Goal: Task Accomplishment & Management: Complete application form

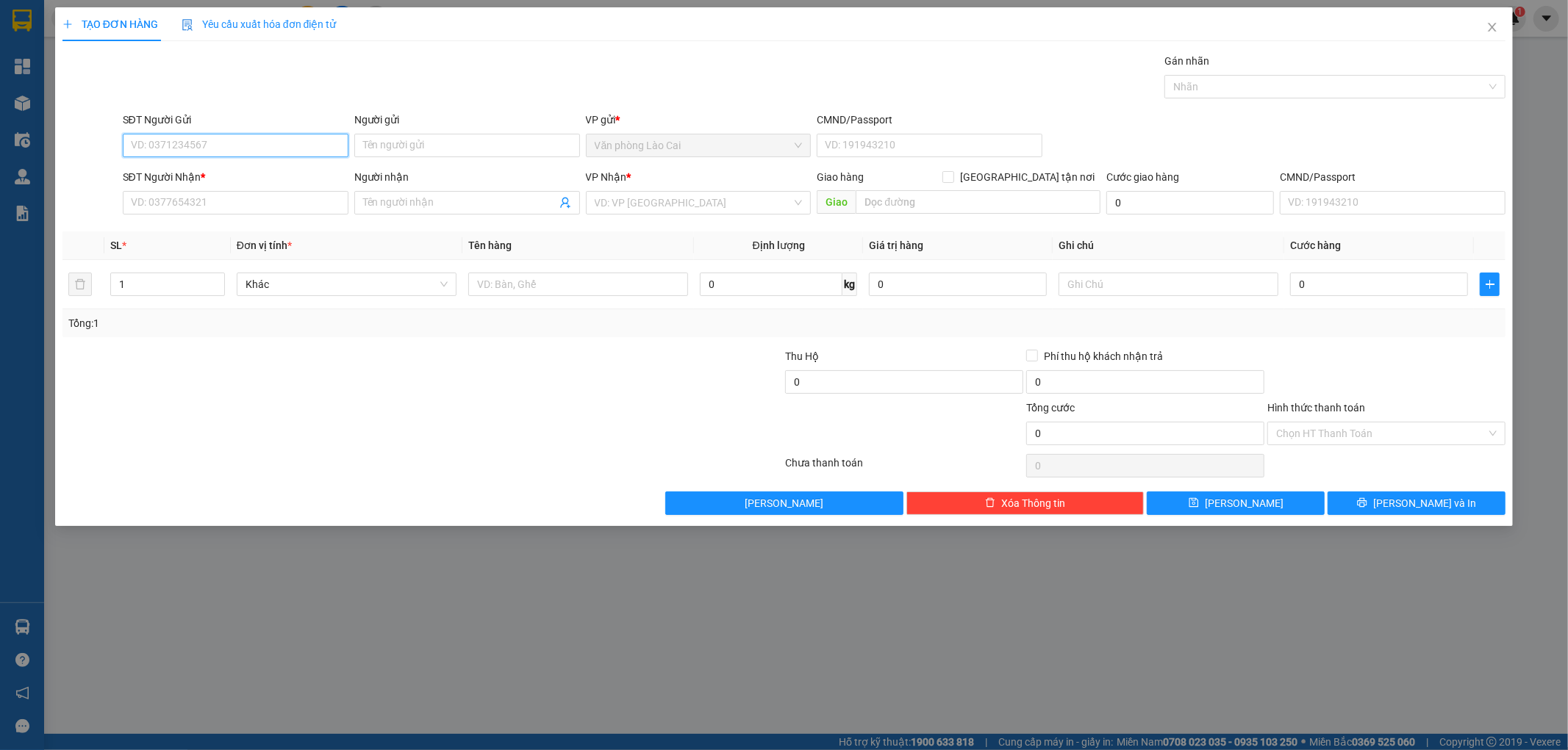
click at [298, 153] on input "SĐT Người Gửi" at bounding box center [235, 146] width 226 height 24
click at [298, 153] on input "100" at bounding box center [235, 146] width 226 height 24
click at [251, 173] on div "0868966100" at bounding box center [235, 174] width 208 height 16
type input "0868966100"
type input "0973737526"
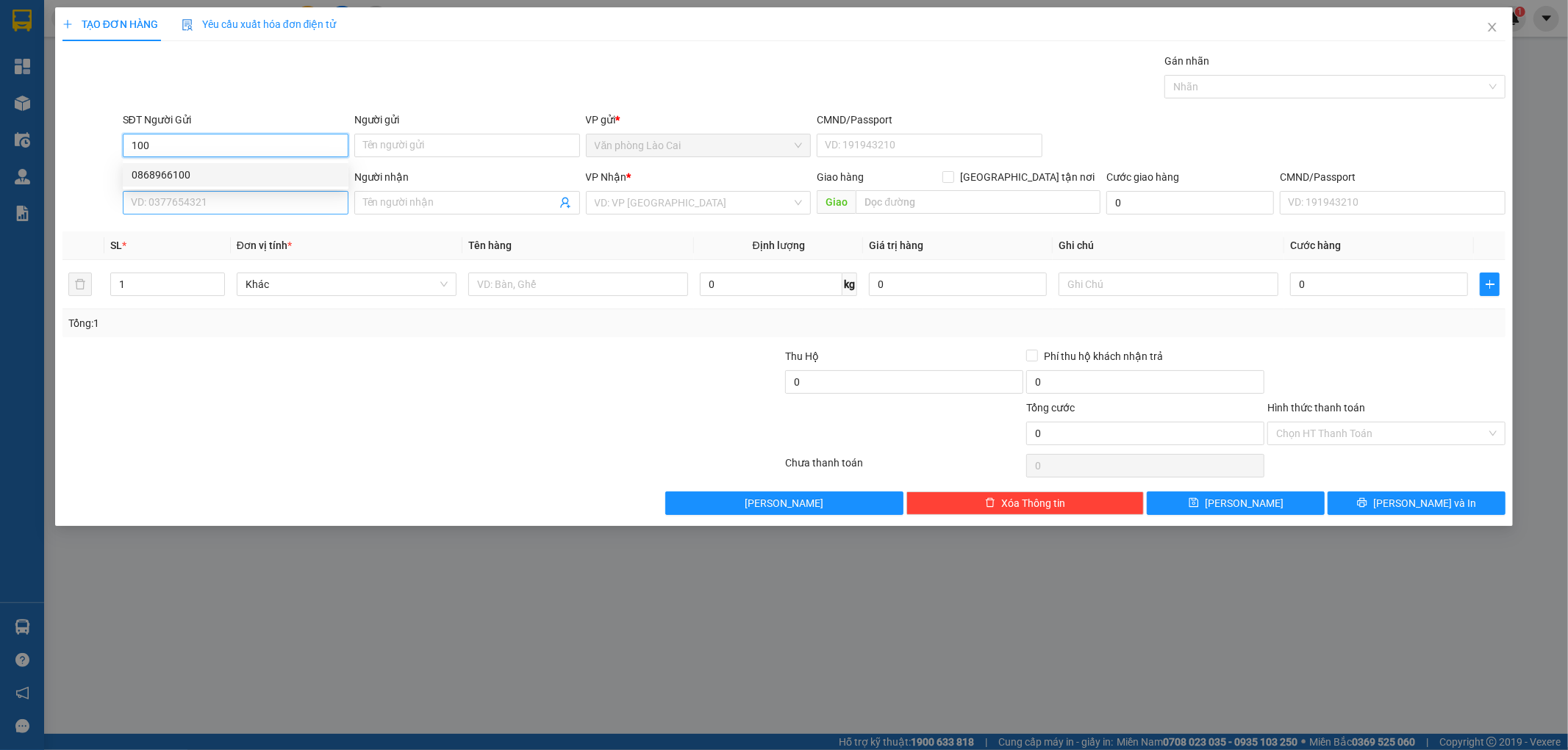
type input "cầu bùng"
type input "300.000"
type input "0868966100"
drag, startPoint x: 193, startPoint y: 214, endPoint x: 89, endPoint y: 212, distance: 104.0
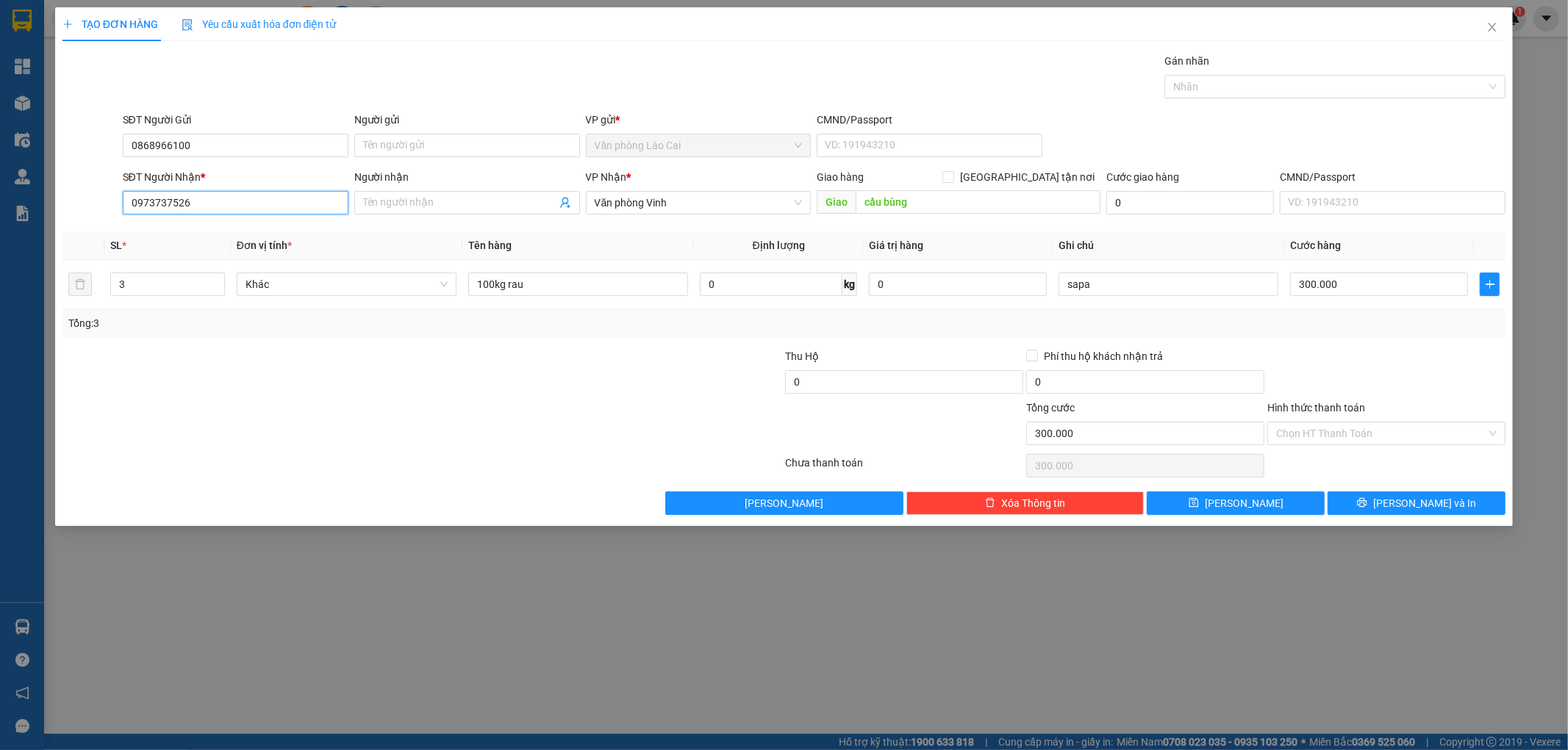
click at [89, 212] on div "SĐT Người Nhận * 0973737526 Người nhận Tên người nhận VP Nhận * Văn phòng Vinh …" at bounding box center [784, 195] width 1446 height 52
paste input "384570944"
click at [196, 236] on div "0384570944 - c lý" at bounding box center [235, 232] width 208 height 16
type input "0384570944"
type input "c lý"
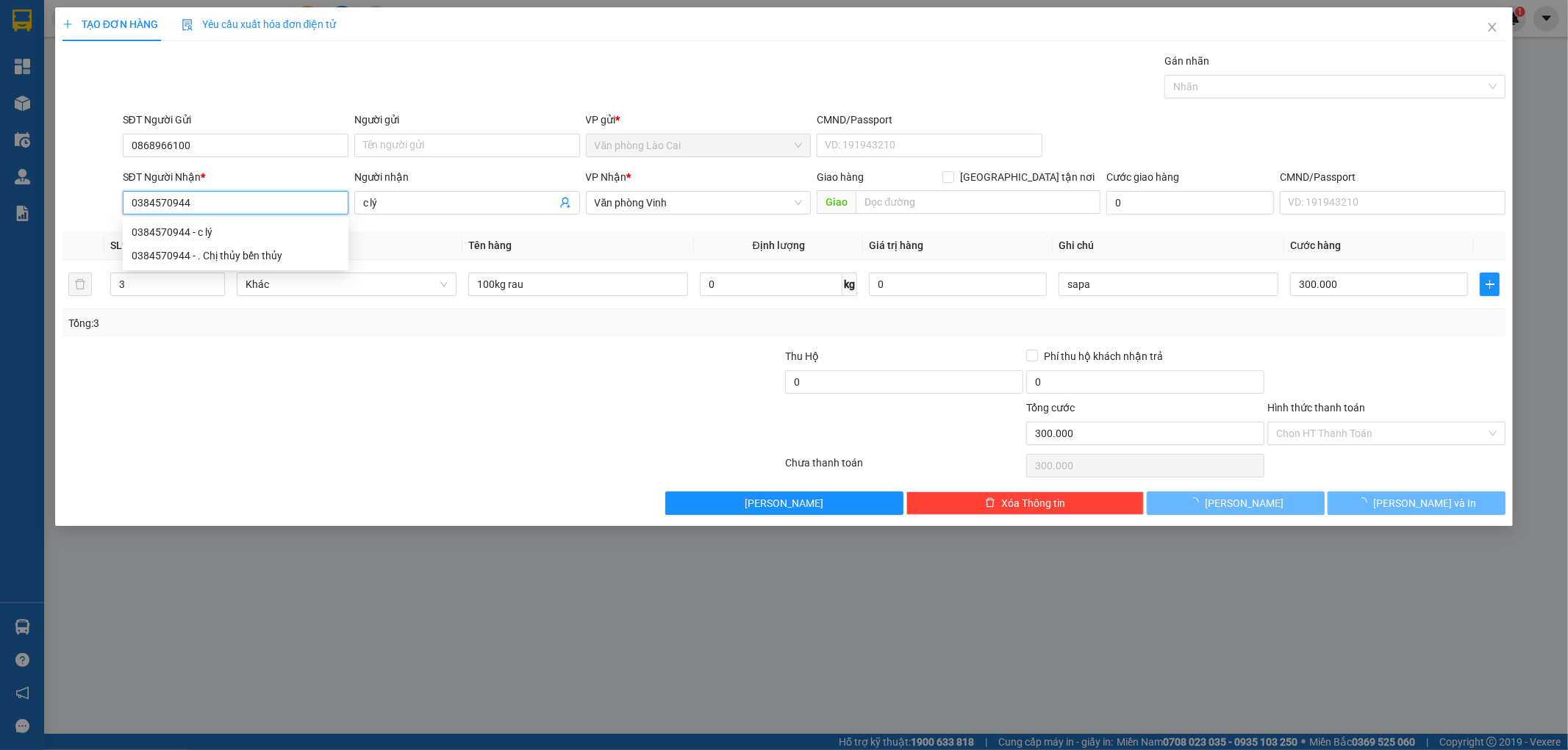
type input "260.000"
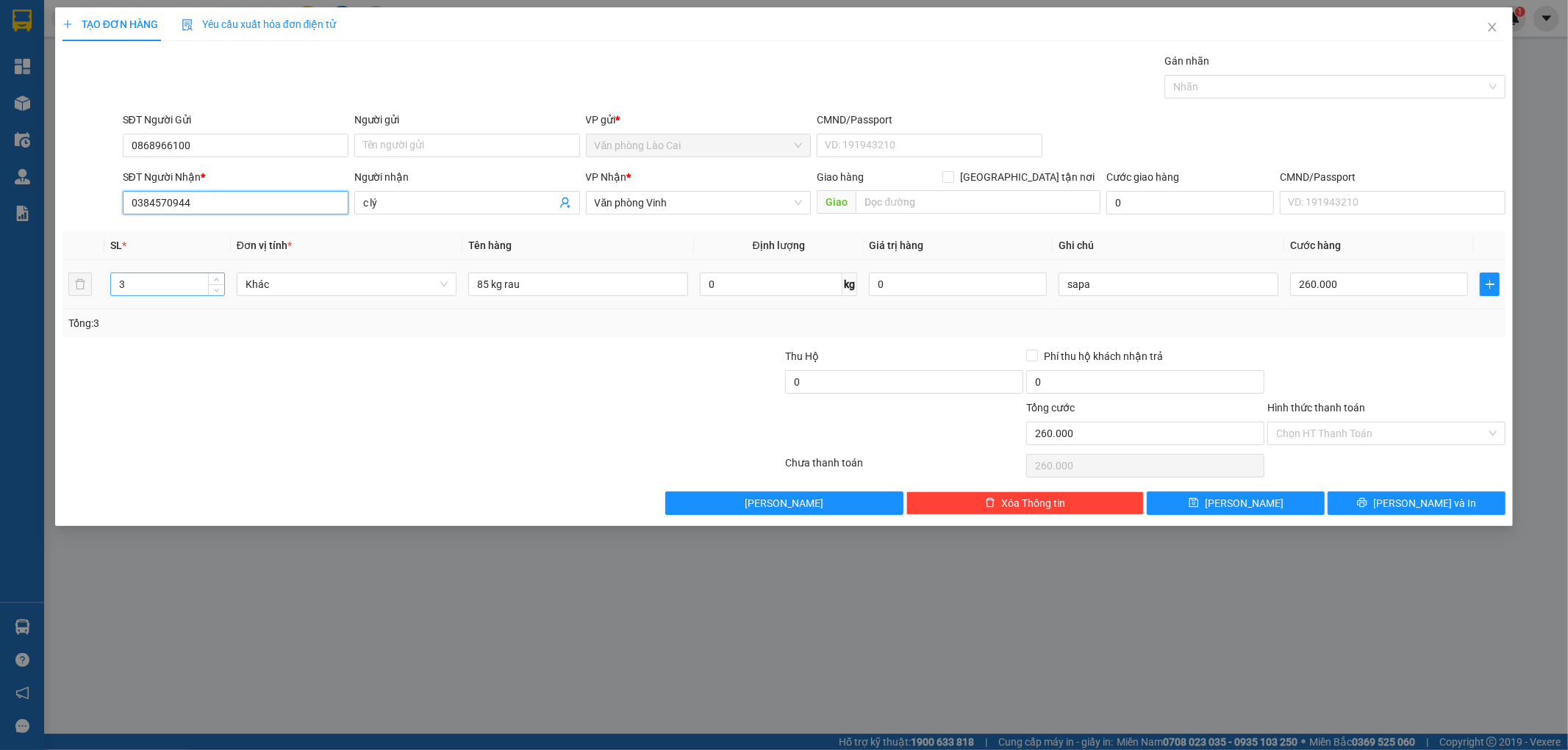
type input "0384570944"
drag, startPoint x: 165, startPoint y: 281, endPoint x: 104, endPoint y: 301, distance: 64.2
click at [104, 301] on td "3" at bounding box center [167, 284] width 126 height 49
type input "1"
drag, startPoint x: 488, startPoint y: 284, endPoint x: 456, endPoint y: 299, distance: 35.3
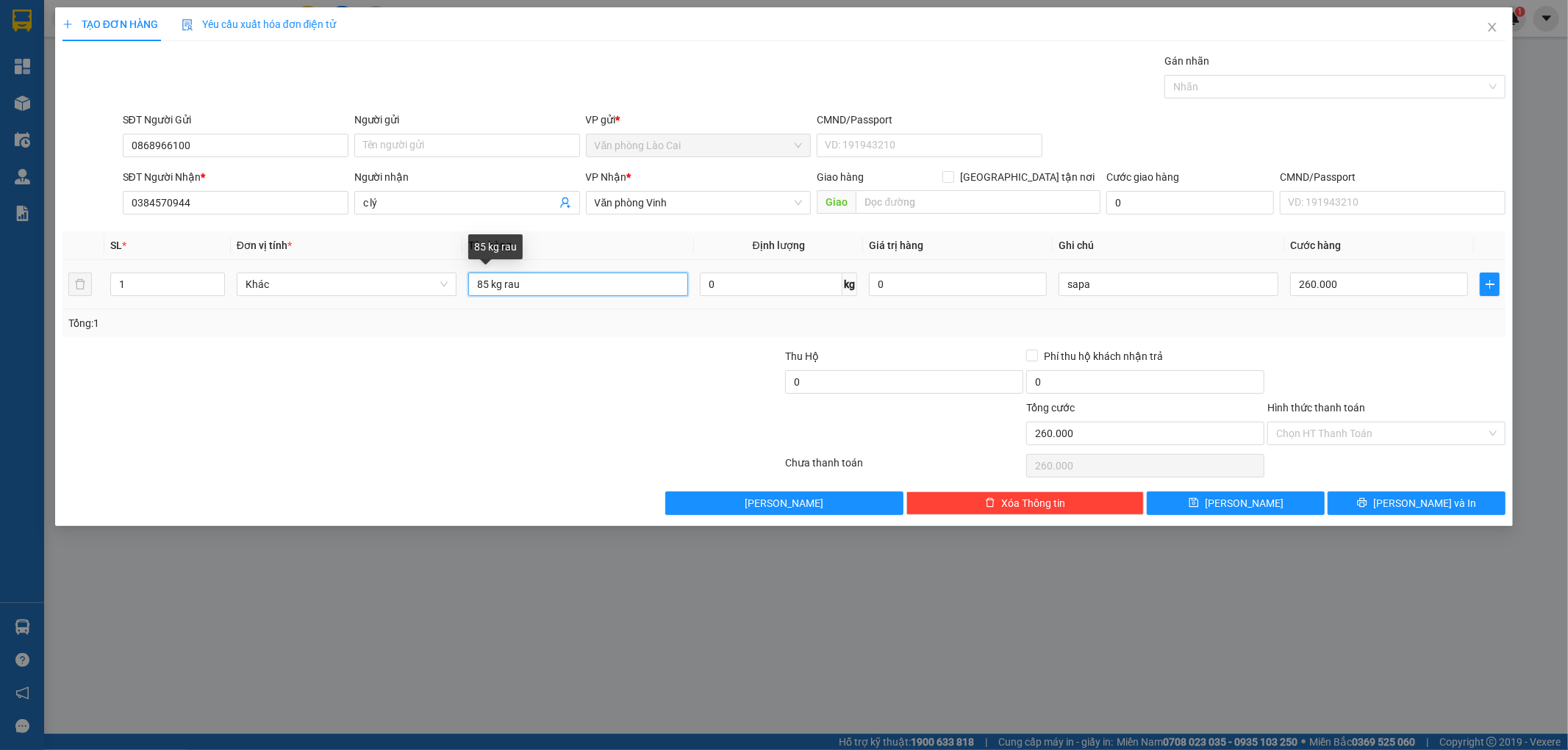
click at [456, 299] on tr "1 Khác 85 kg rau 0 kg 0 sapa 260.000" at bounding box center [784, 284] width 1444 height 49
type input "40 kg rau"
click at [1363, 291] on input "260.000" at bounding box center [1379, 284] width 178 height 24
type input "1"
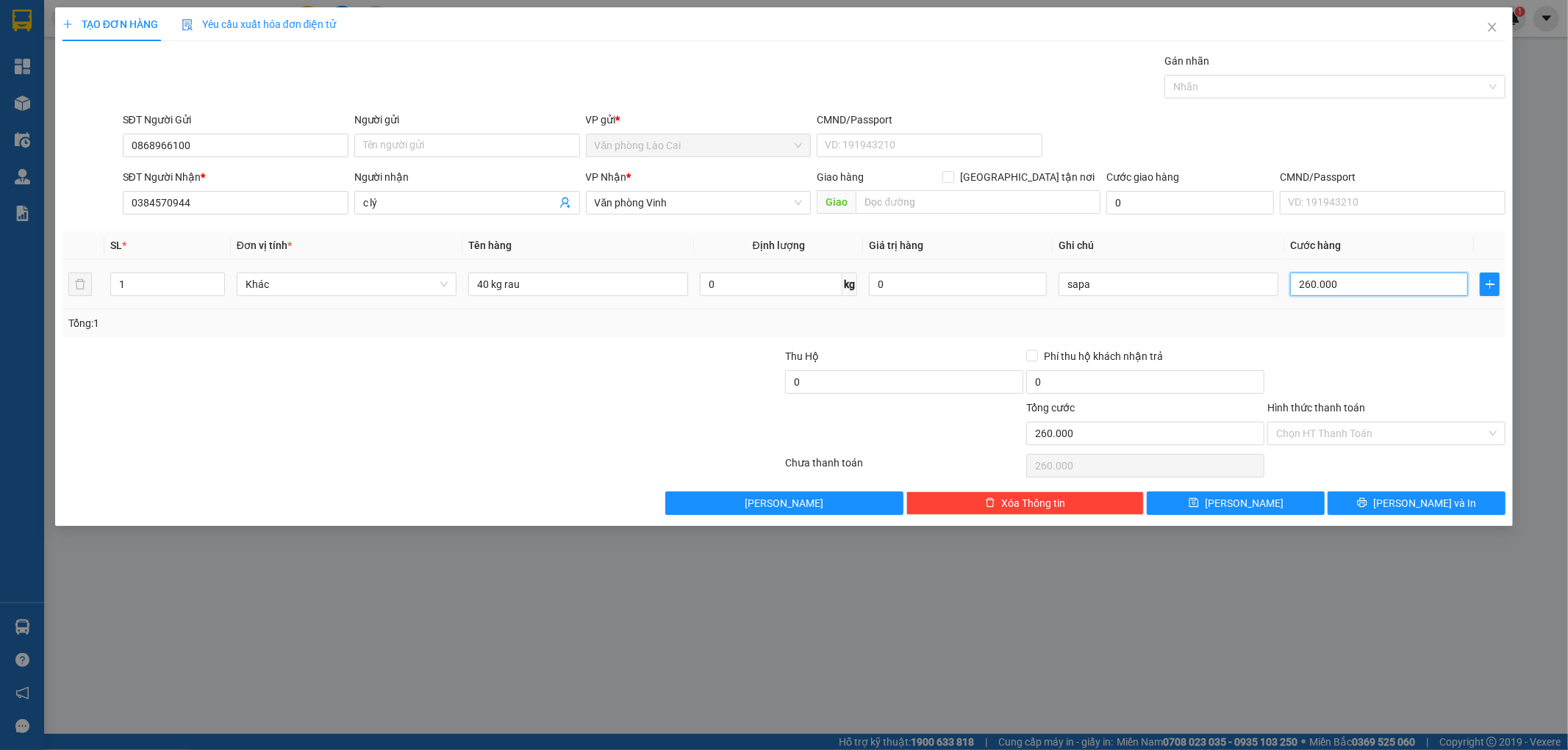
type input "1"
type input "12"
type input "120"
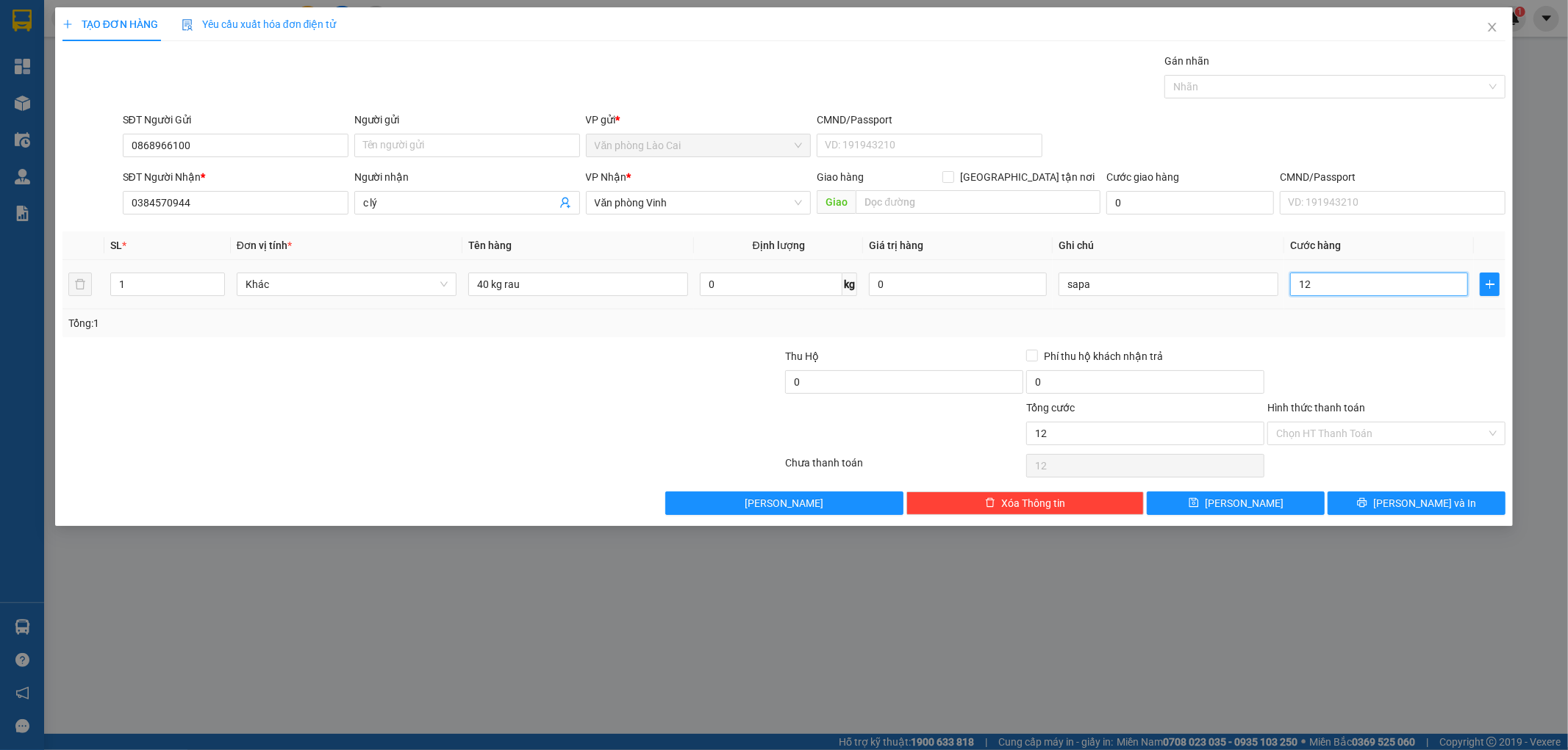
type input "120"
type input "1.200"
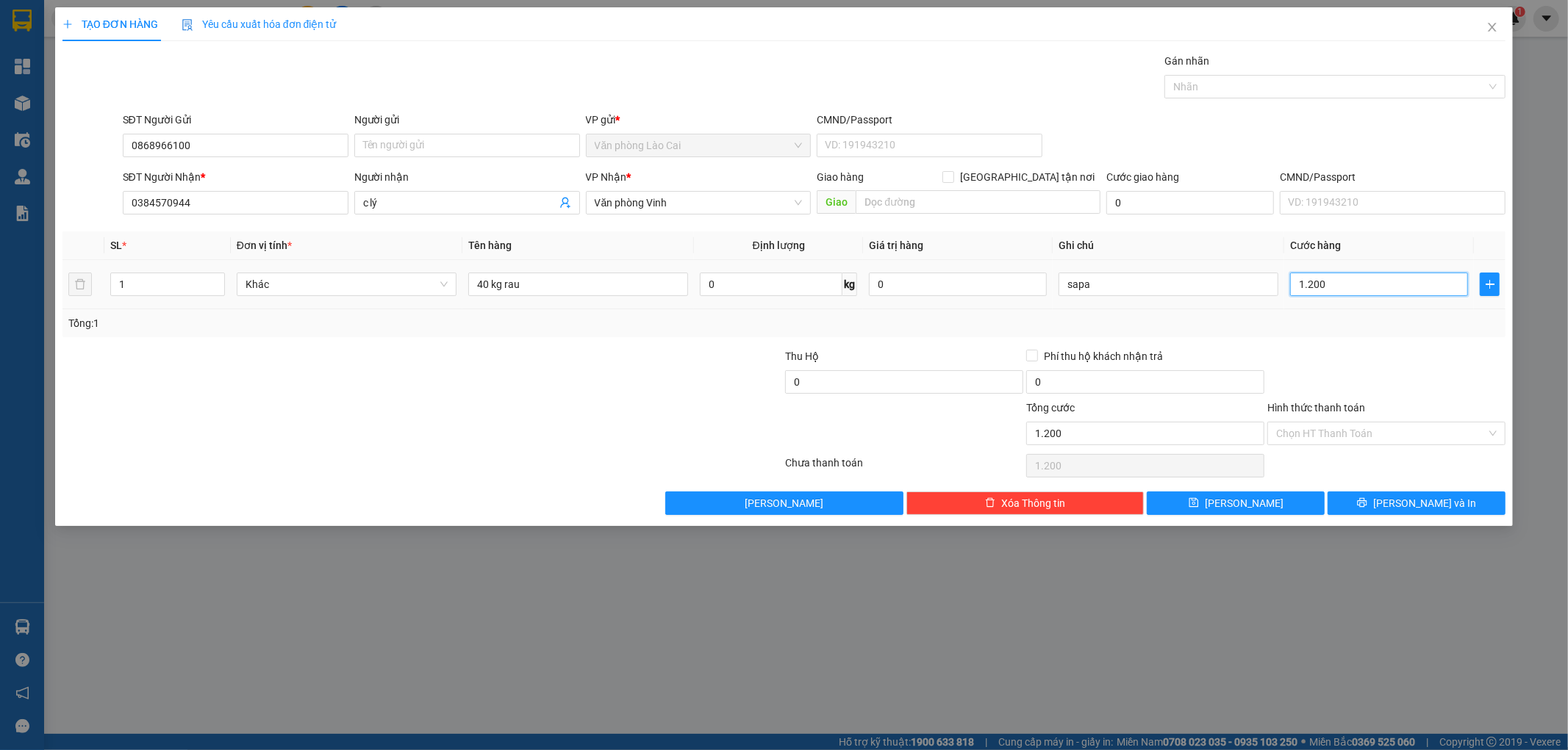
type input "12.000"
type input "120.000"
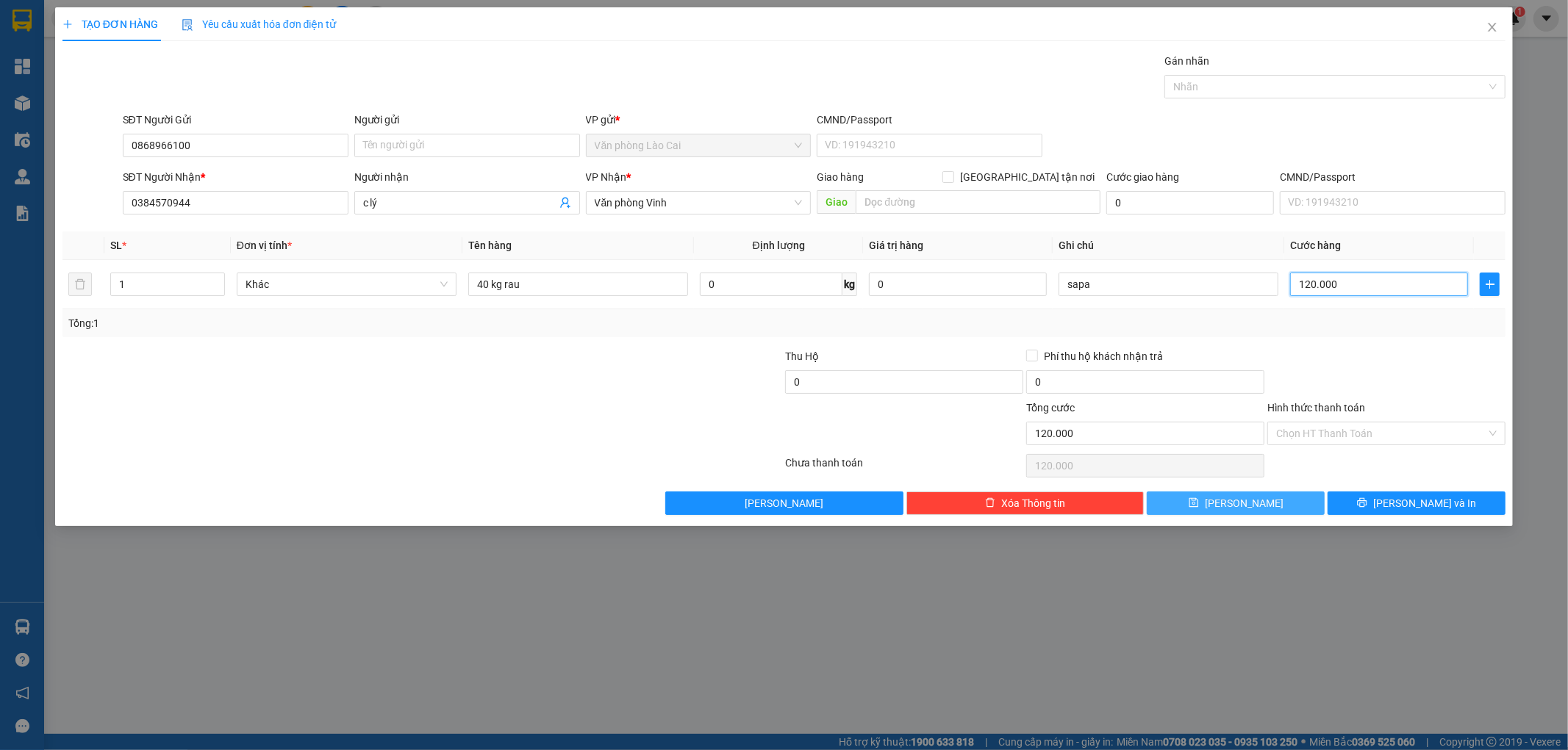
type input "120.000"
click at [1199, 505] on icon "save" at bounding box center [1194, 503] width 10 height 10
type input "0"
click at [1493, 30] on icon "close" at bounding box center [1493, 27] width 8 height 8
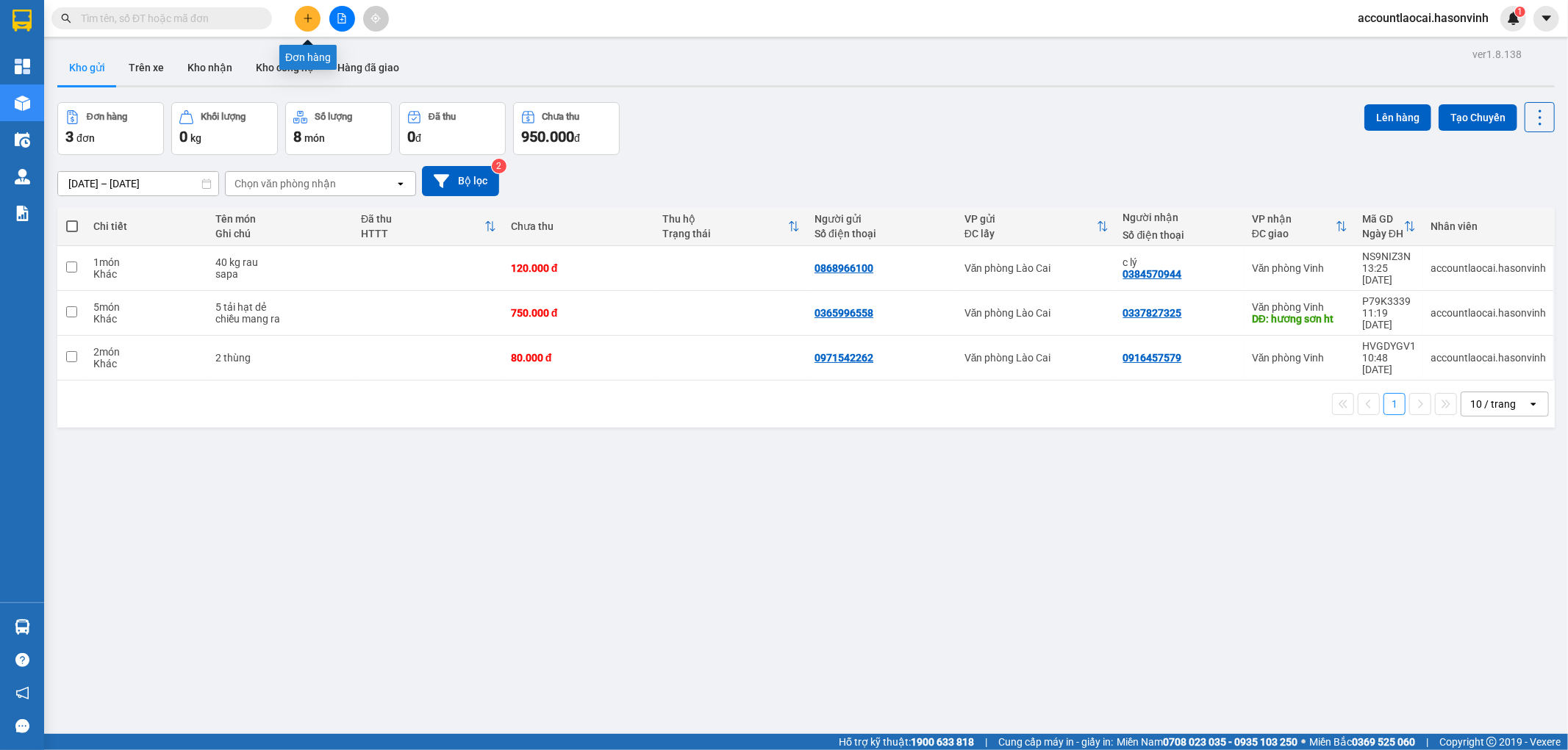
click at [309, 12] on button at bounding box center [307, 19] width 25 height 25
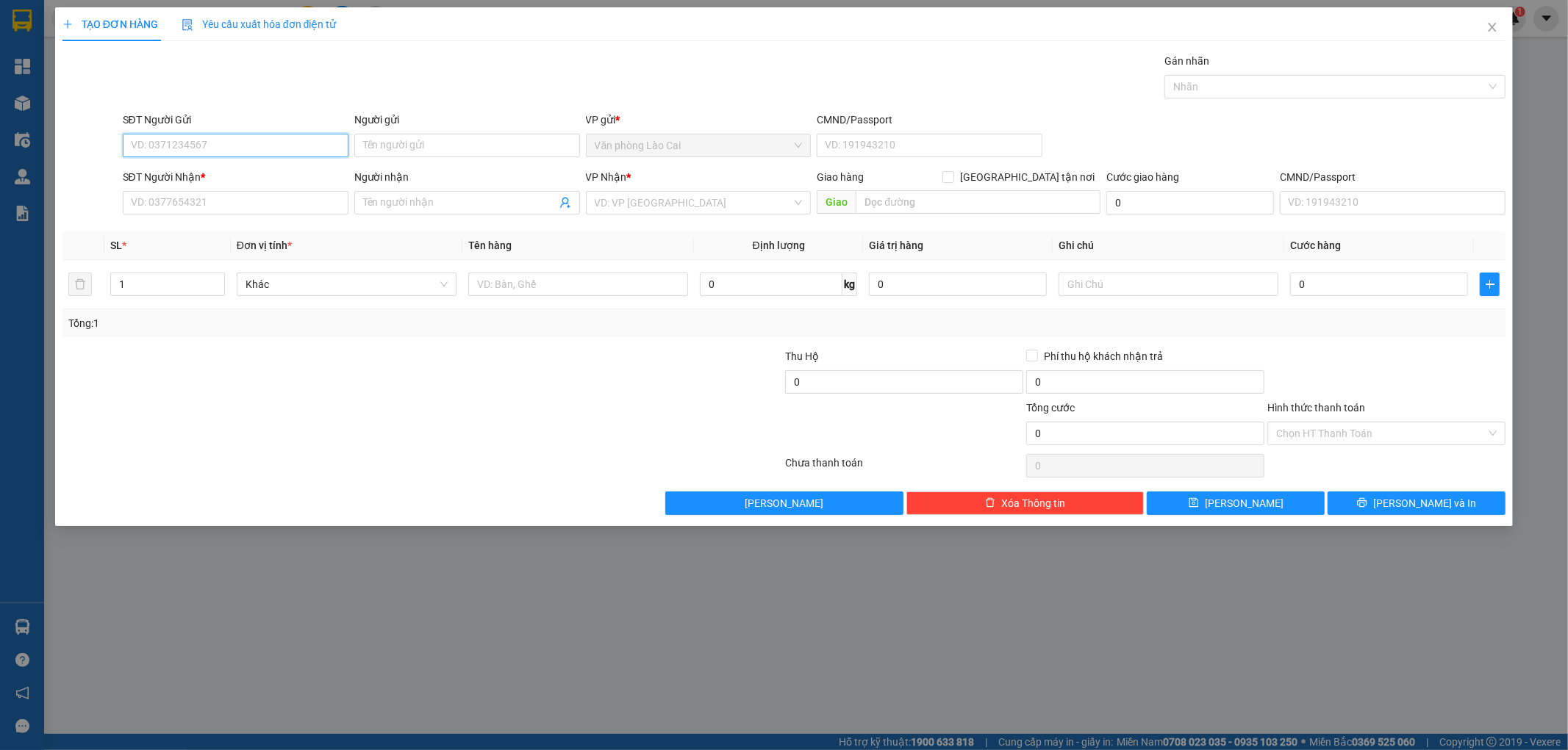
click at [212, 151] on input "SĐT Người Gửi" at bounding box center [235, 146] width 226 height 24
click at [212, 151] on input "100" at bounding box center [235, 146] width 226 height 24
click at [217, 172] on div "0868966100" at bounding box center [235, 174] width 208 height 16
type input "0868966100"
type input "0384570944"
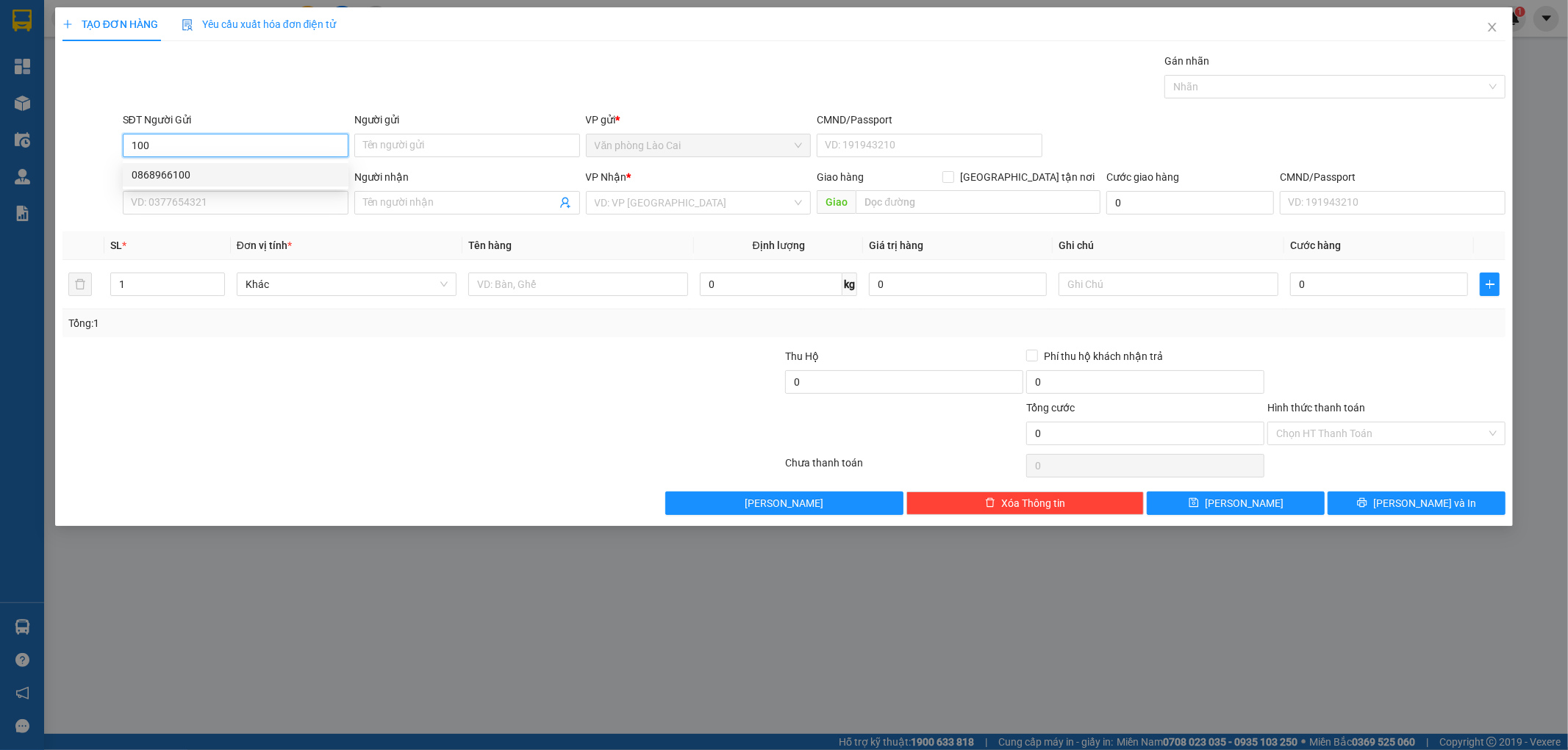
type input "c lý"
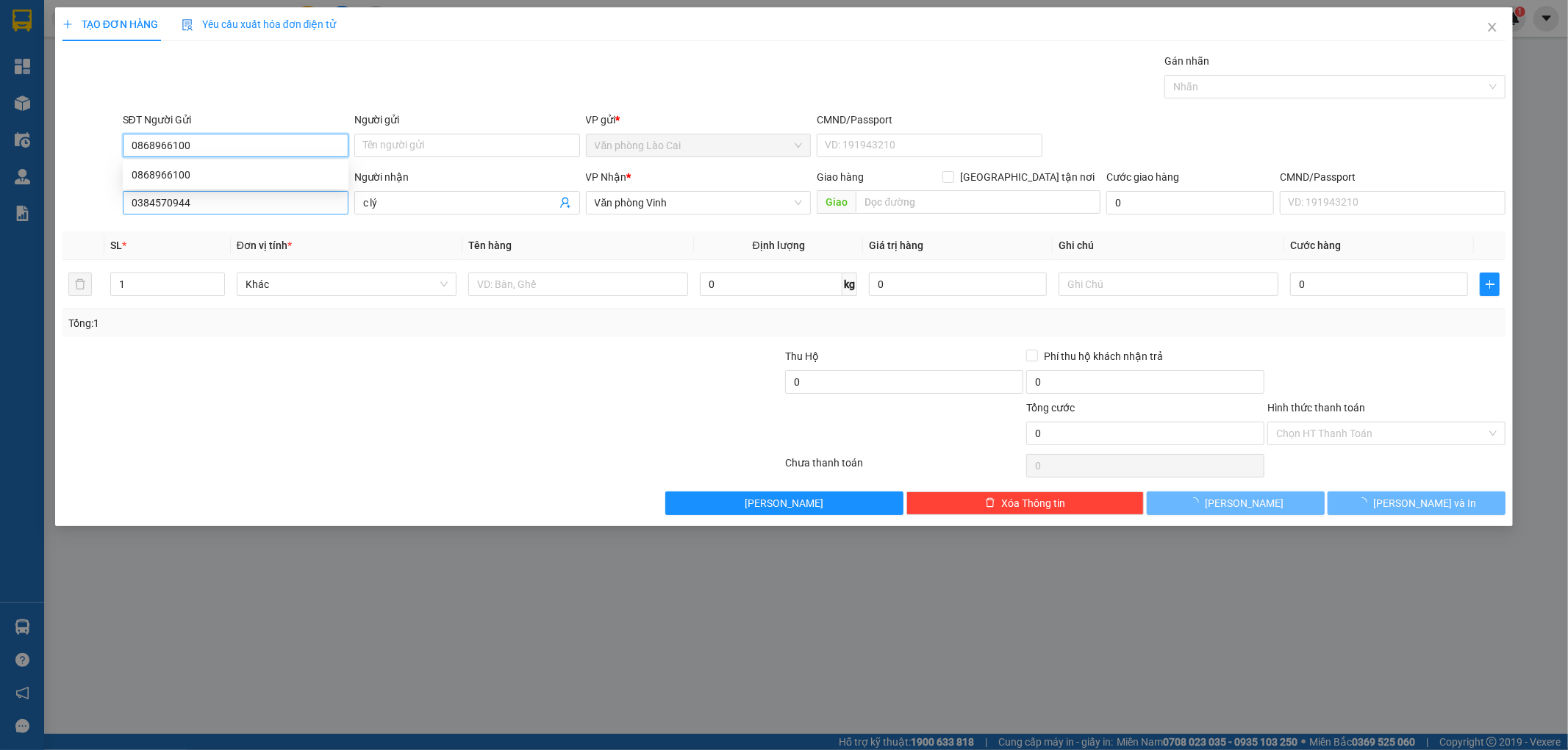
type input "120.000"
type input "0868966100"
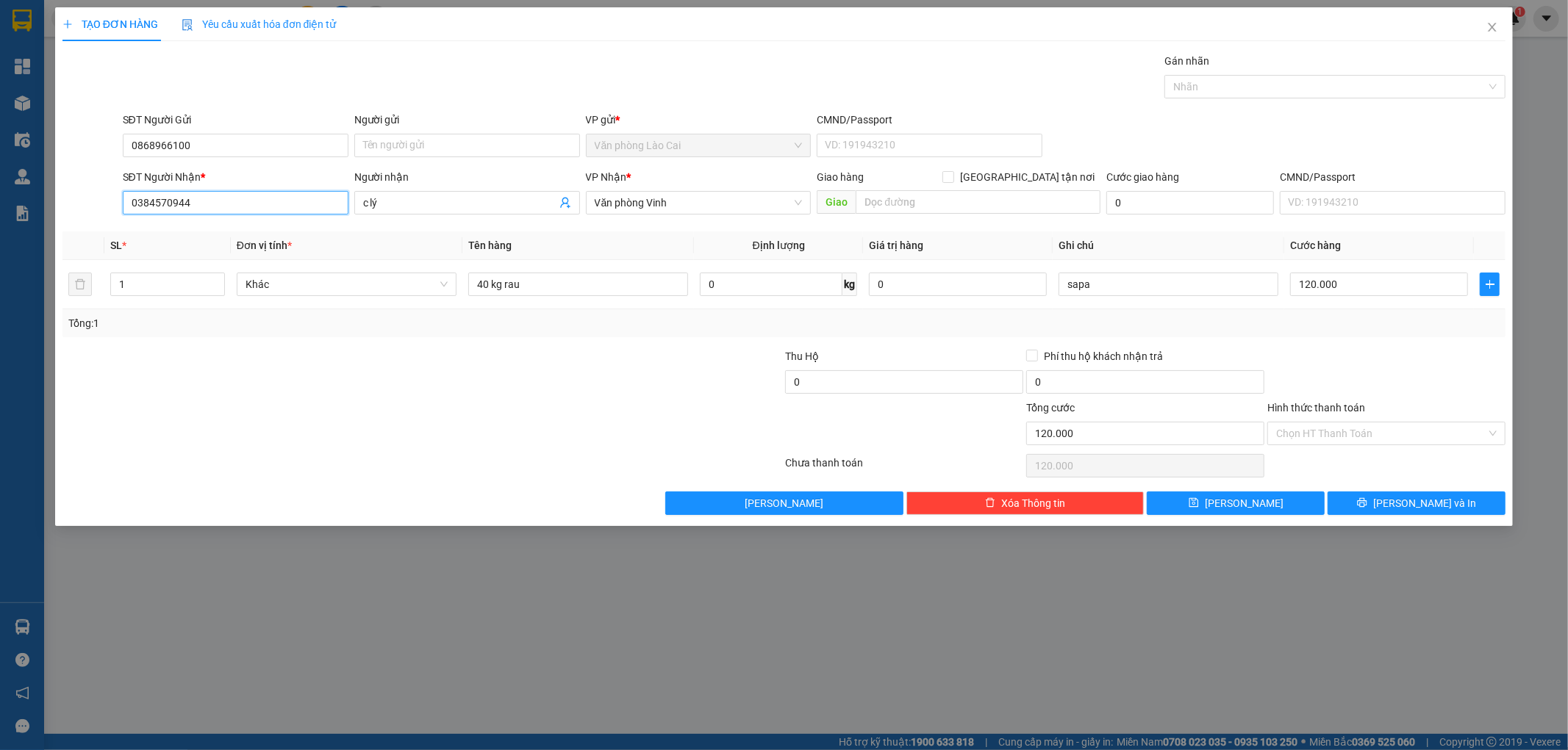
drag, startPoint x: 217, startPoint y: 208, endPoint x: 47, endPoint y: 203, distance: 170.1
click at [47, 203] on div "TẠO ĐƠN HÀNG Yêu cầu xuất hóa đơn điện tử Transit Pickup Surcharge Ids Transit …" at bounding box center [784, 375] width 1568 height 750
paste input "979718242"
type input "0979718242"
click at [246, 370] on div at bounding box center [301, 373] width 482 height 52
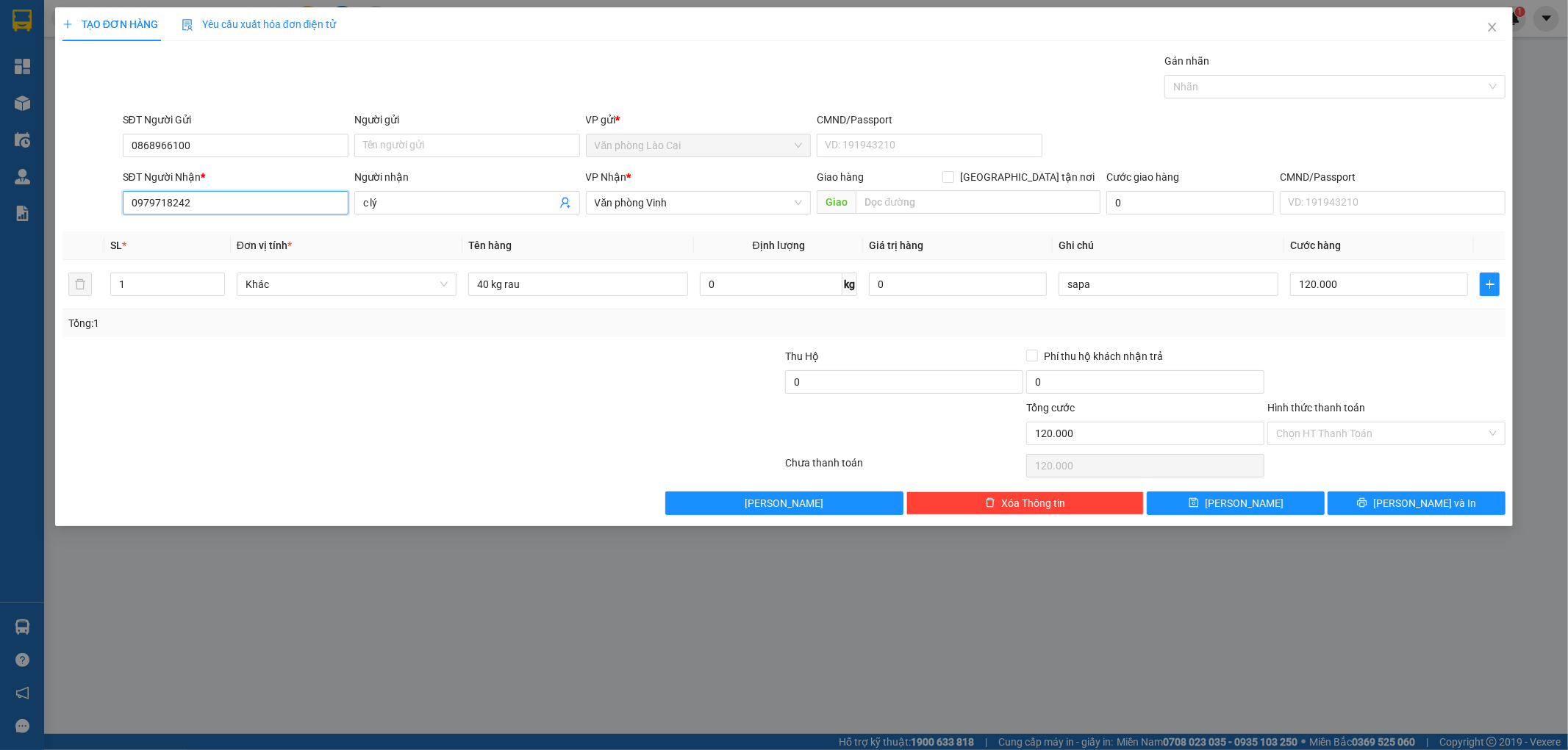
click at [195, 197] on input "0979718242" at bounding box center [235, 203] width 226 height 24
click at [198, 238] on div "0979718242" at bounding box center [235, 232] width 208 height 16
type input "100.000"
click at [230, 206] on input "0979718242" at bounding box center [235, 203] width 226 height 24
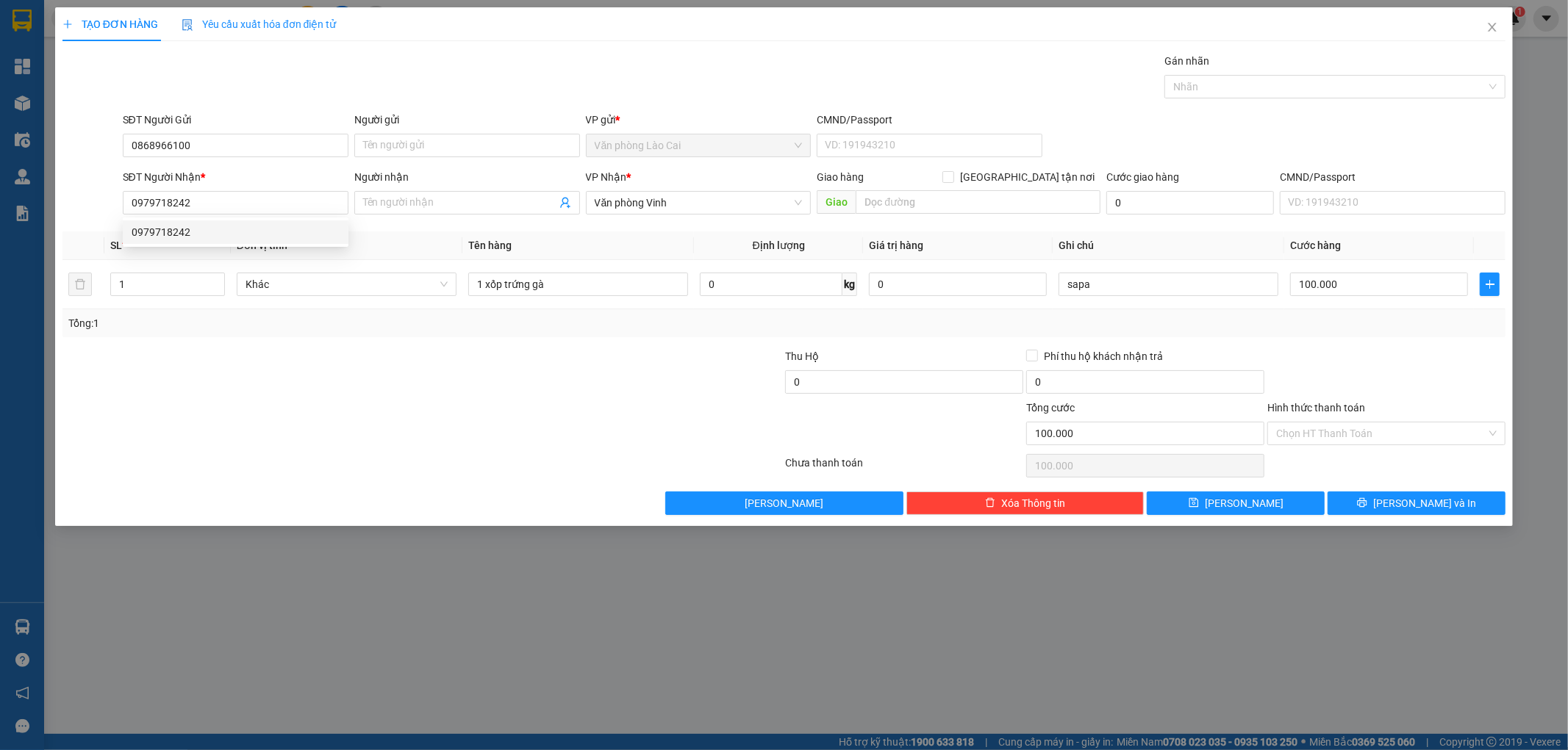
click at [184, 346] on div "Transit Pickup Surcharge Ids Transit Deliver Surcharge Ids Transit Deliver Surc…" at bounding box center [784, 284] width 1444 height 462
drag, startPoint x: 573, startPoint y: 284, endPoint x: 460, endPoint y: 291, distance: 113.2
click at [460, 291] on tr "1 Khác 1 xốp trứng gà 0 kg 0 sapa 100.000" at bounding box center [784, 284] width 1444 height 49
type input "20kg"
click at [1365, 281] on input "100.000" at bounding box center [1379, 284] width 178 height 24
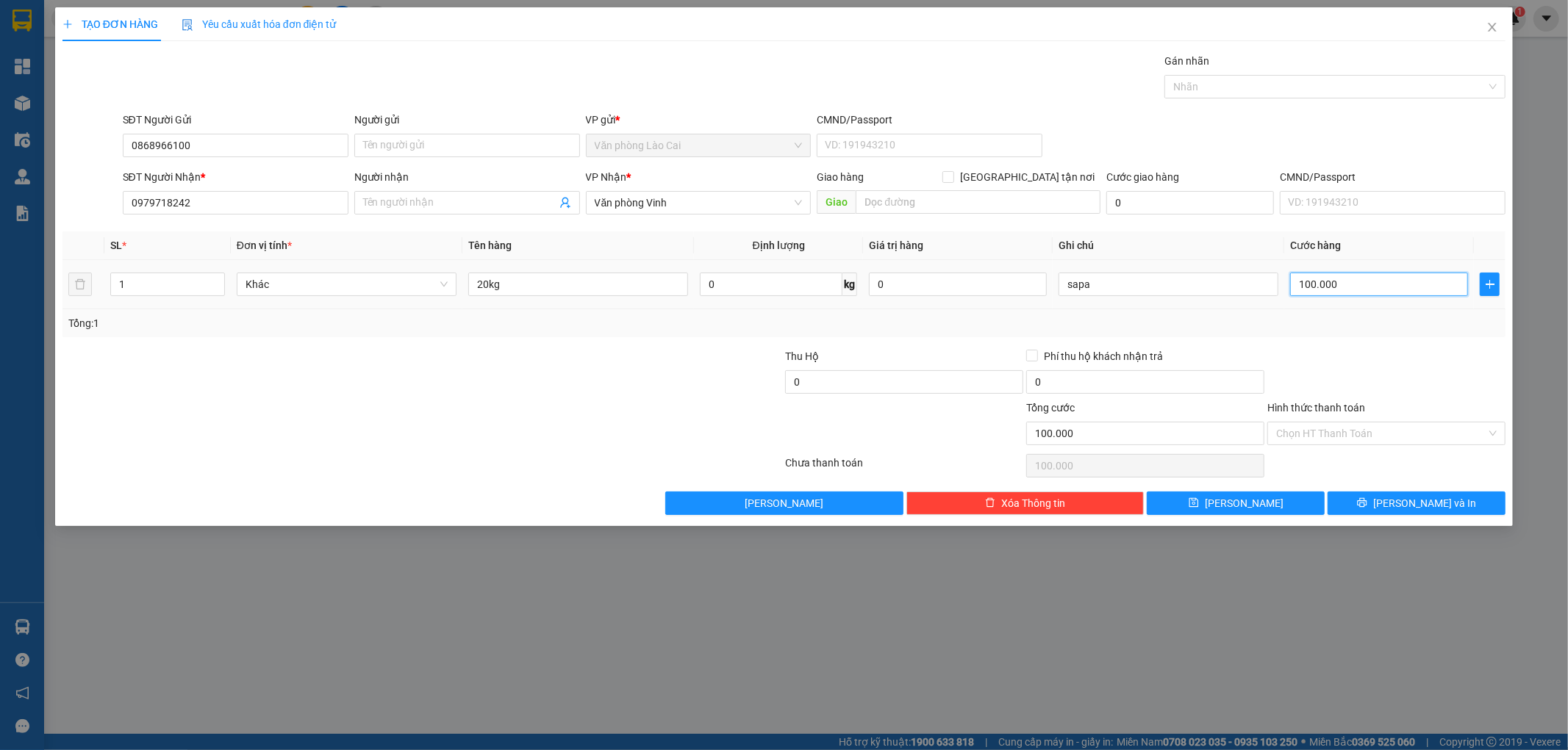
type input "6"
type input "60"
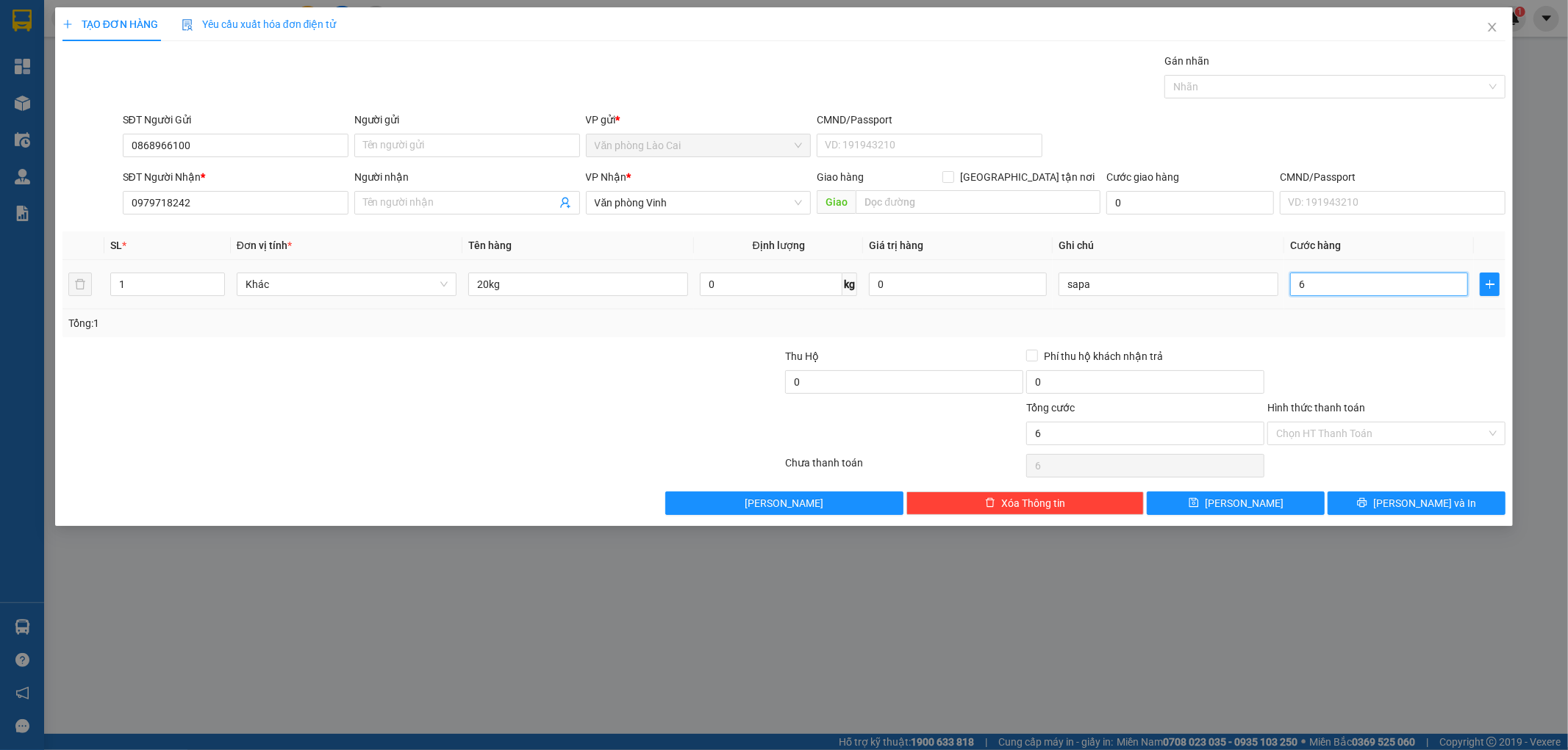
type input "60"
type input "600"
type input "6.000"
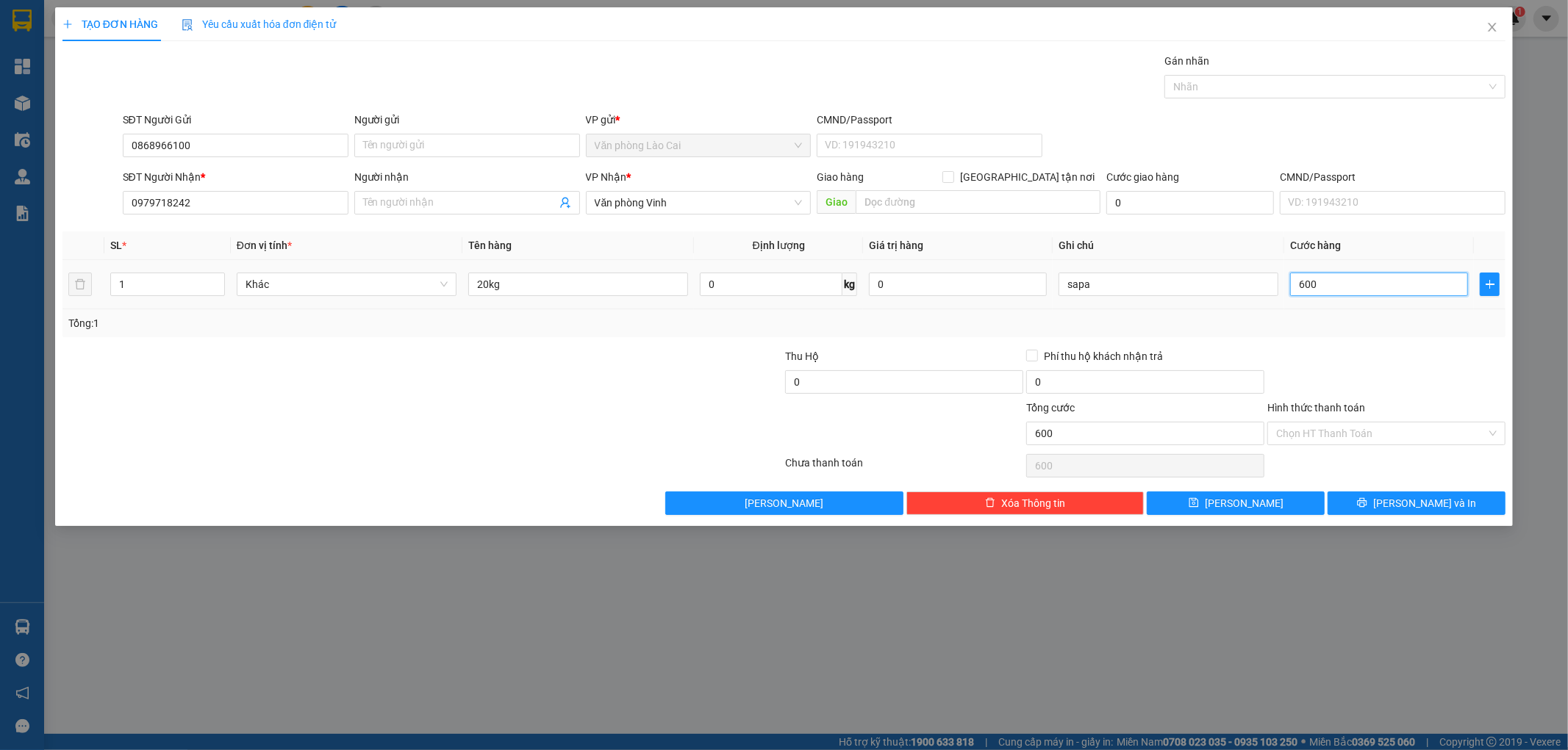
type input "6.000"
type input "60.000"
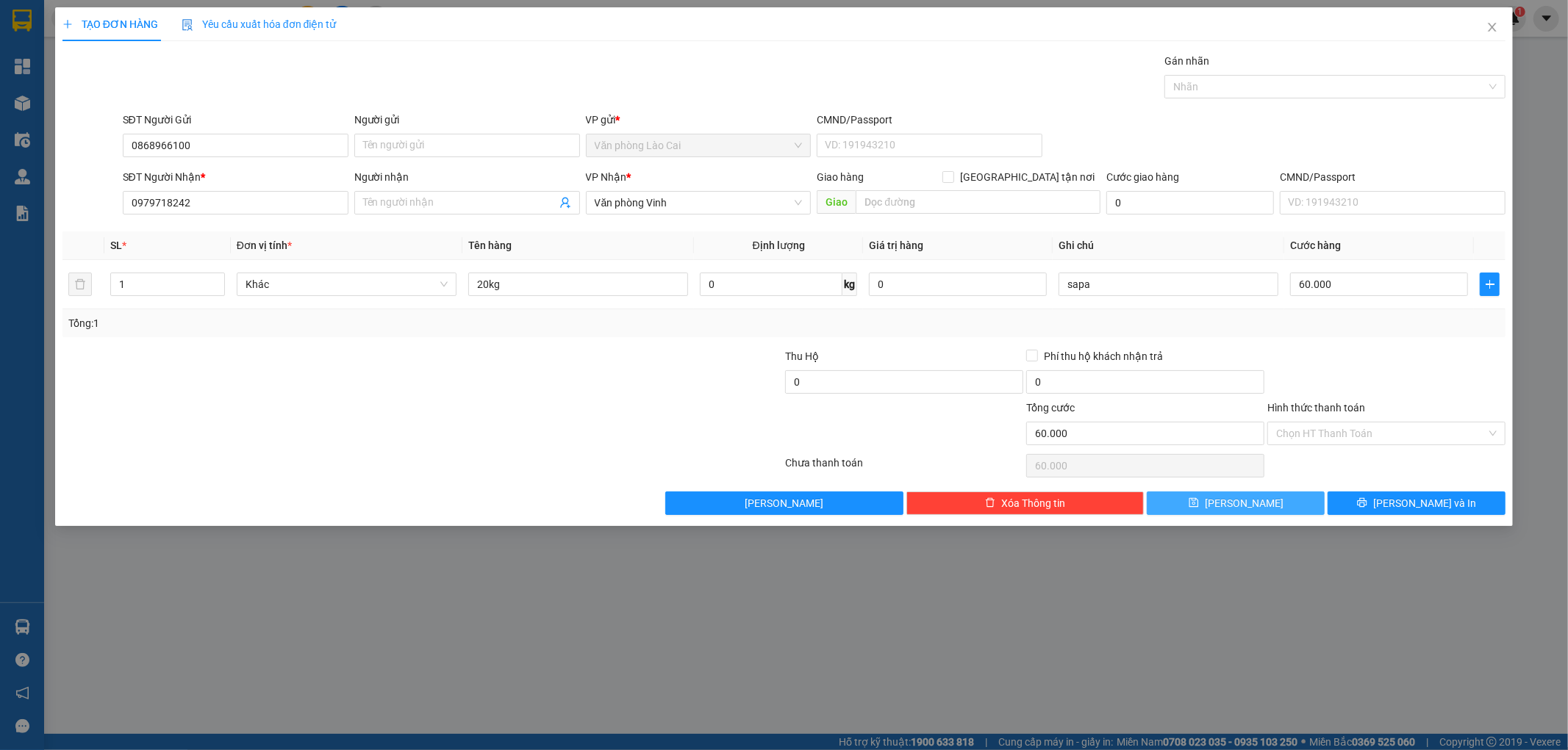
click at [1210, 498] on button "[PERSON_NAME]" at bounding box center [1235, 504] width 178 height 24
type input "0"
click at [1487, 28] on icon "close" at bounding box center [1492, 27] width 12 height 12
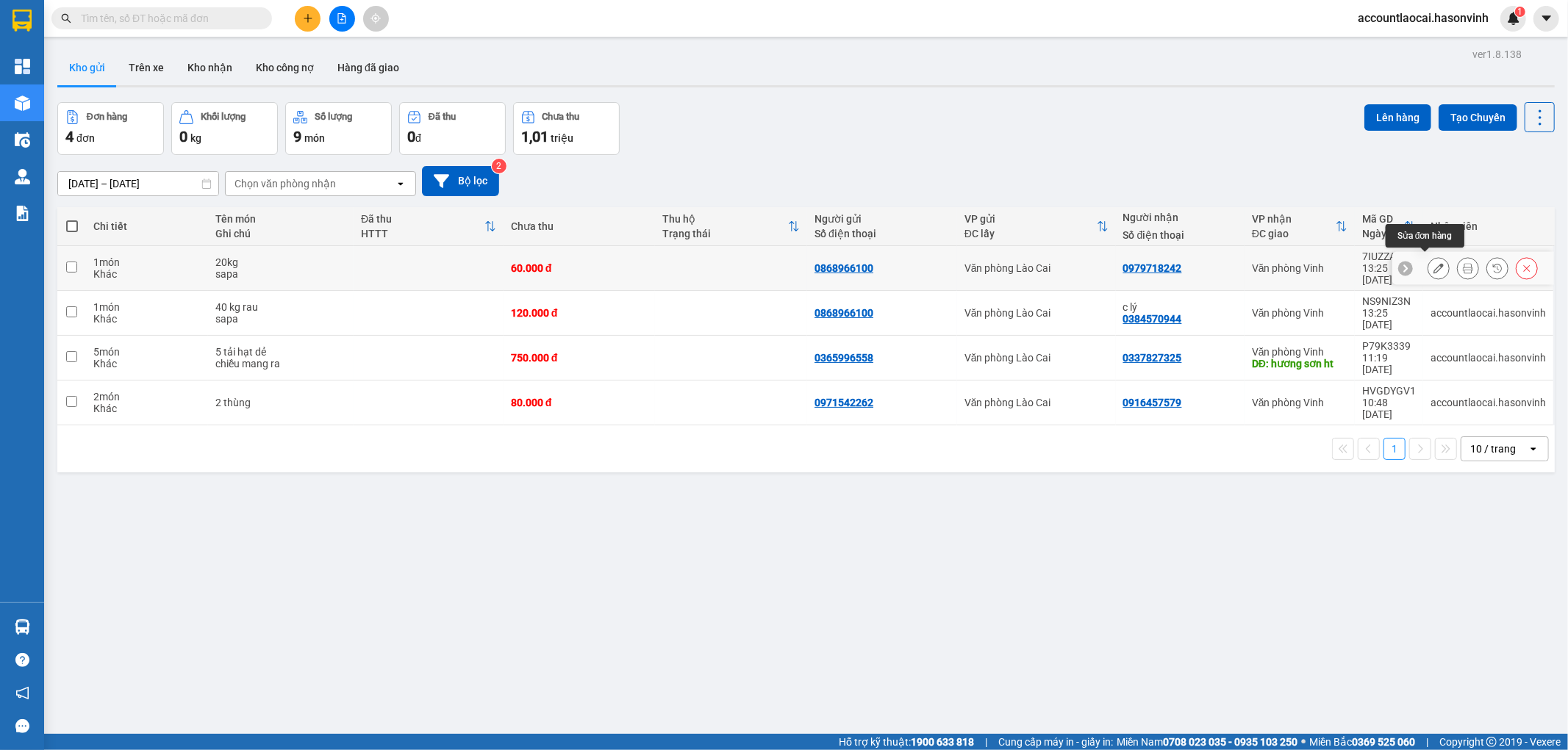
click at [1433, 265] on icon at bounding box center [1438, 268] width 10 height 10
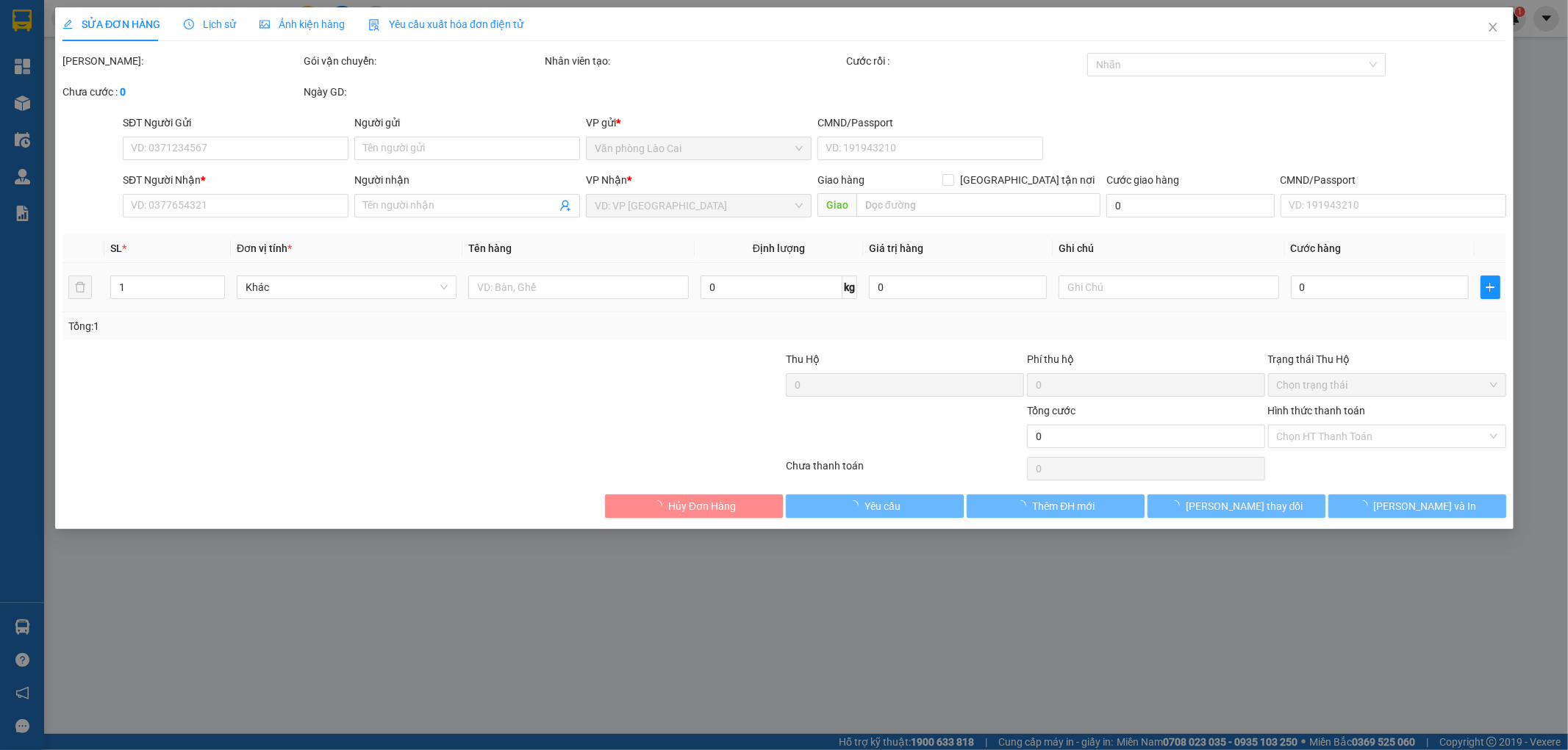
type input "0868966100"
type input "0979718242"
type input "60.000"
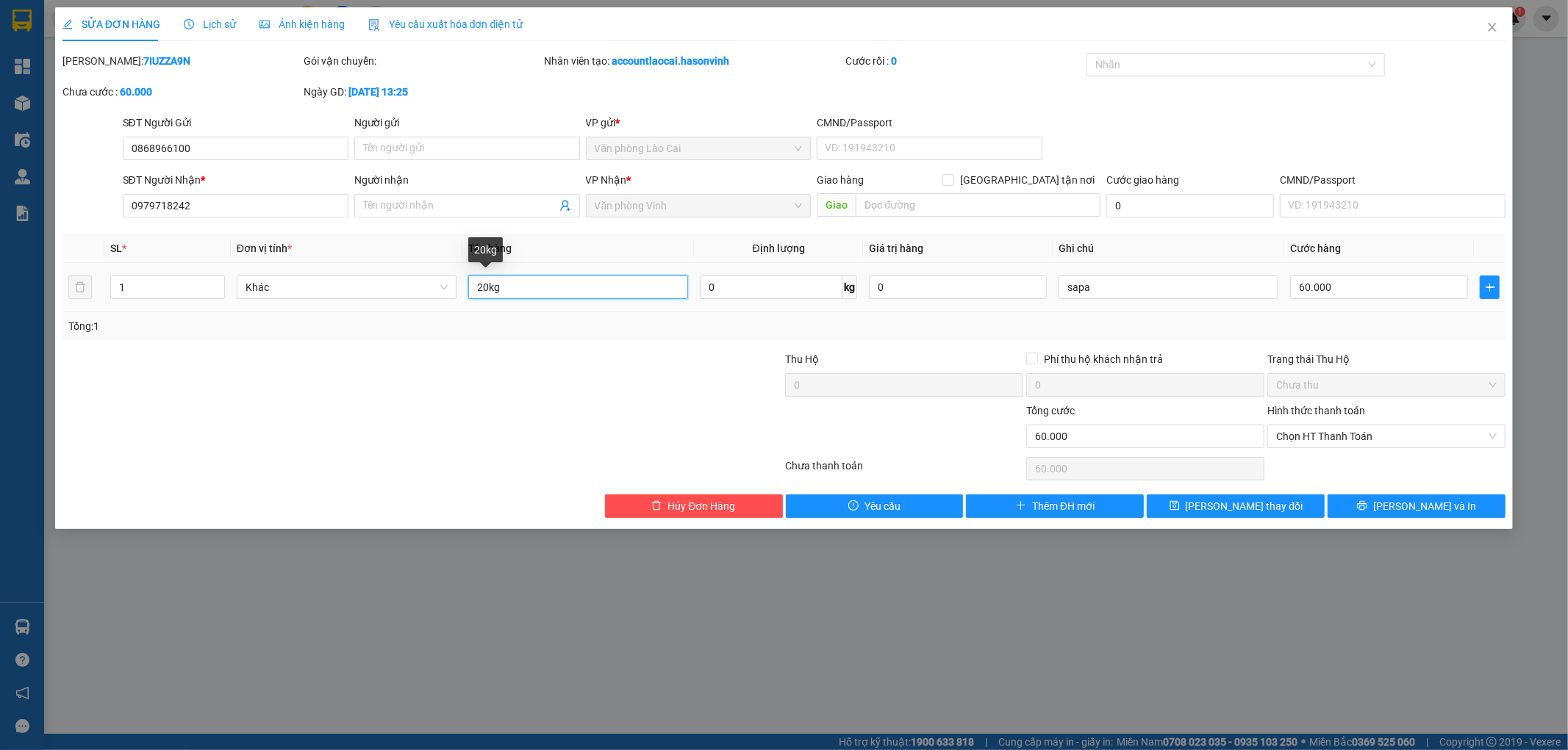
click at [549, 289] on input "20kg" at bounding box center [578, 288] width 220 height 24
type input "20kg cà"
click at [1195, 509] on button "[PERSON_NAME] thay đổi" at bounding box center [1235, 506] width 178 height 24
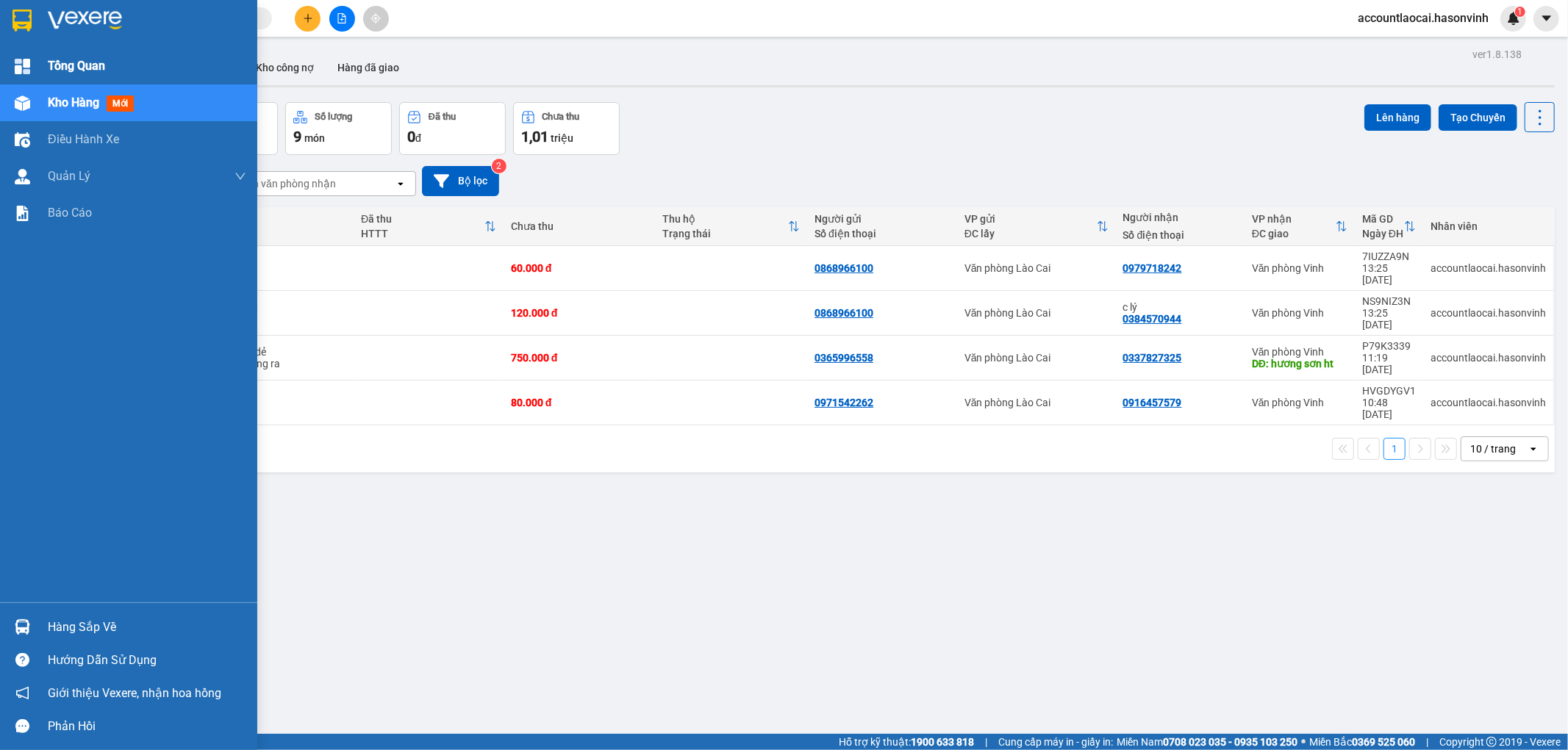
click at [64, 64] on span "Tổng Quan" at bounding box center [76, 66] width 58 height 19
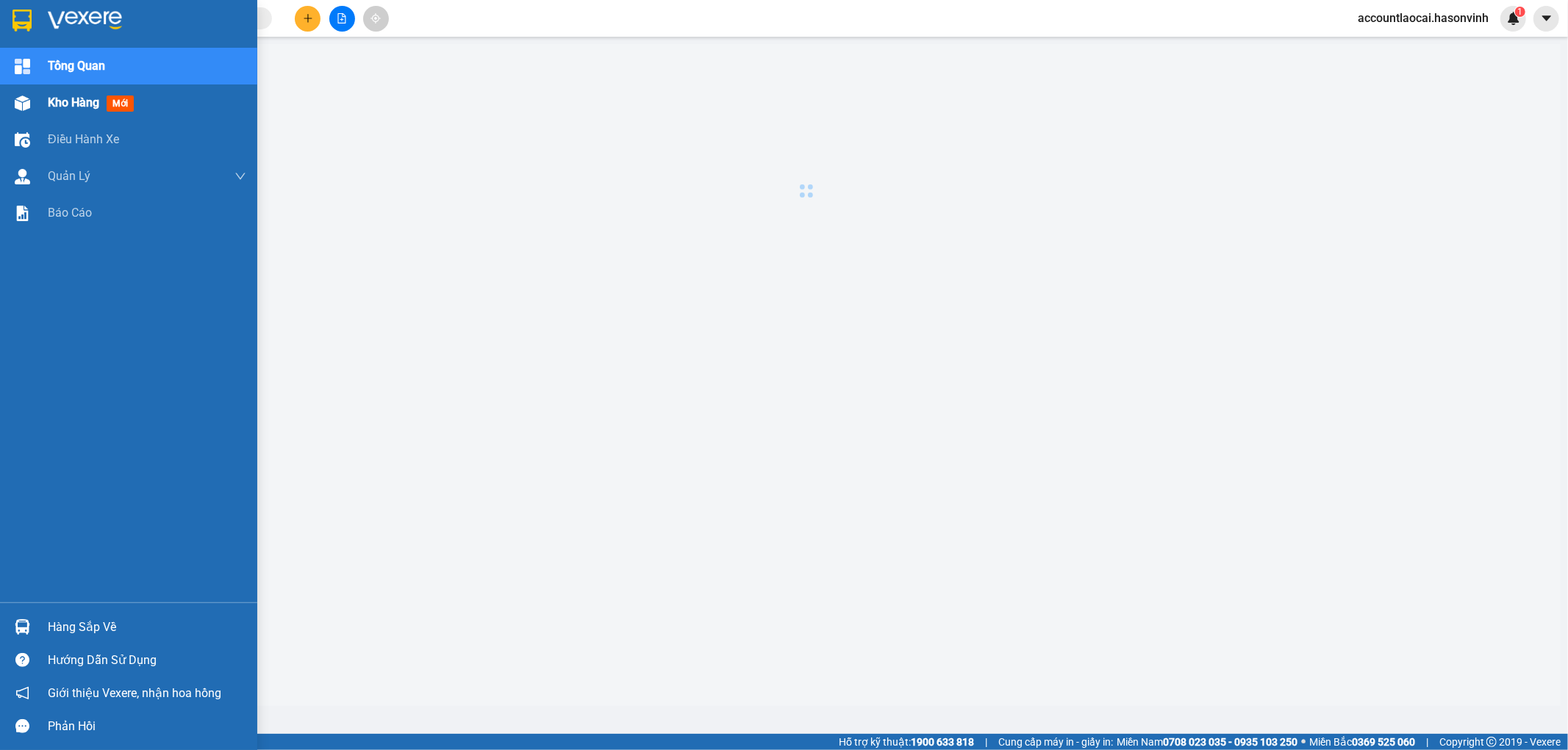
click at [66, 97] on span "Kho hàng" at bounding box center [73, 102] width 52 height 14
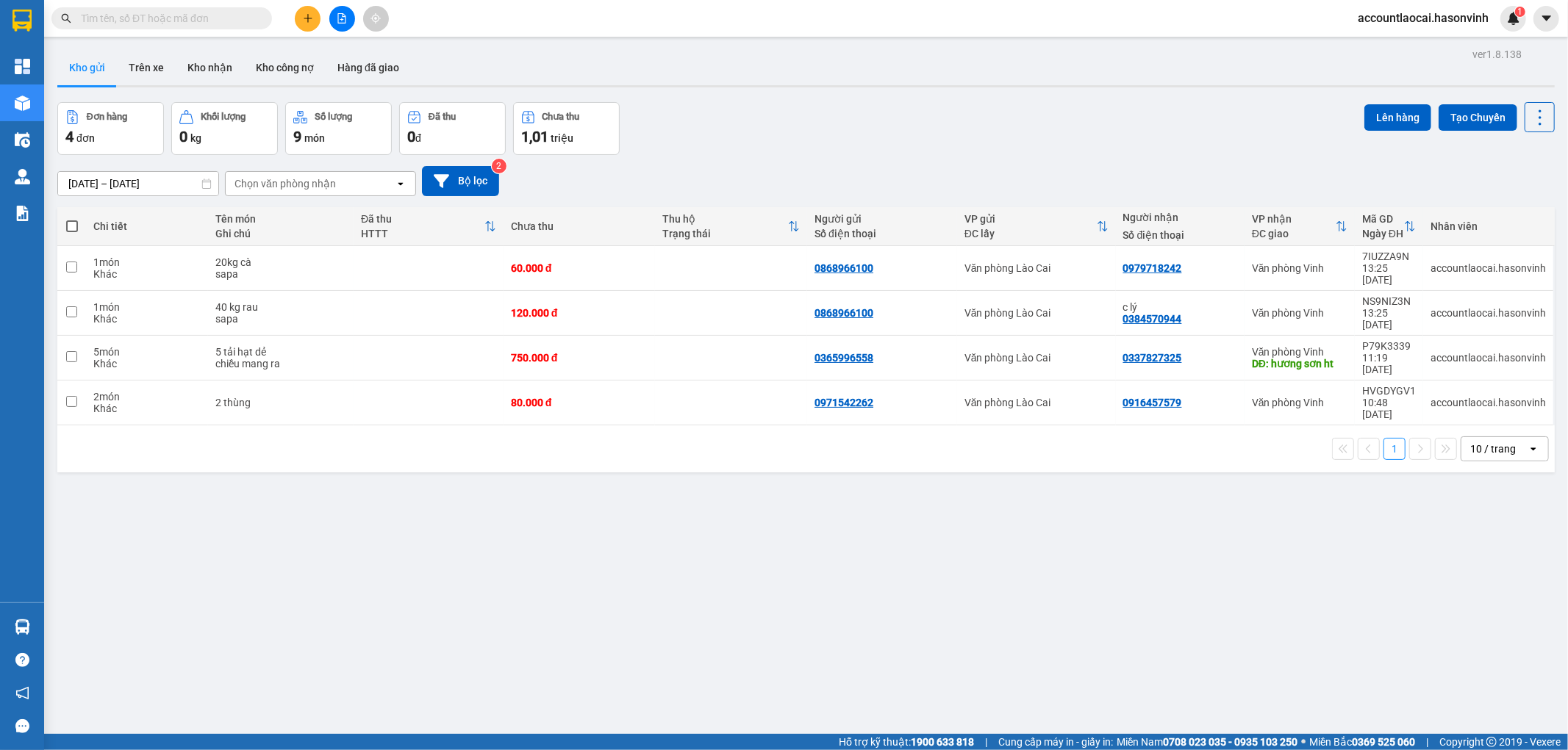
click at [218, 22] on input "text" at bounding box center [167, 18] width 174 height 16
click at [309, 19] on icon "plus" at bounding box center [308, 19] width 10 height 10
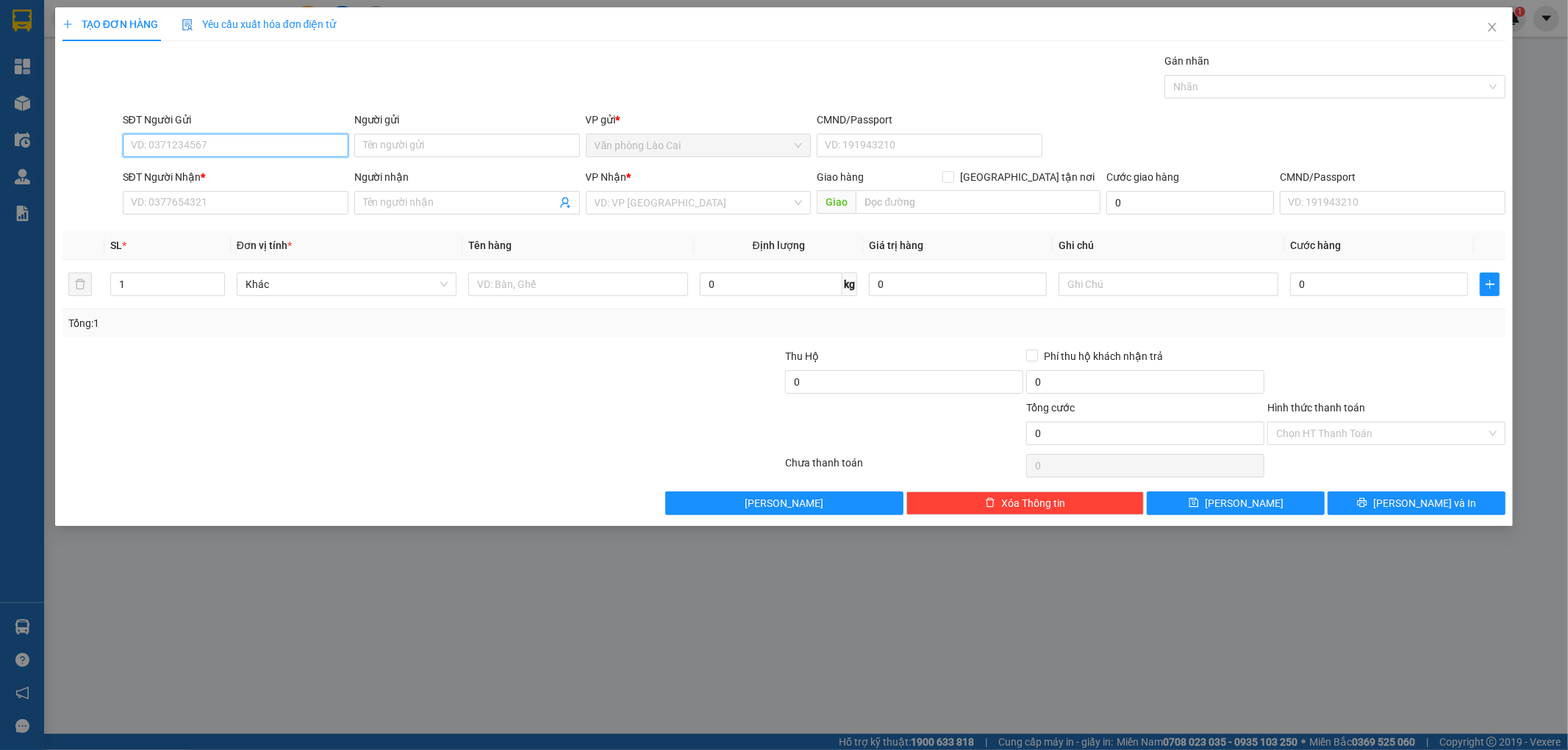
click at [267, 144] on input "SĐT Người Gửi" at bounding box center [235, 146] width 226 height 24
click at [267, 144] on input "0349004725" at bounding box center [235, 146] width 226 height 24
type input "0349004725"
click at [350, 69] on div "Gán nhãn Nhãn" at bounding box center [814, 79] width 1389 height 52
click at [218, 136] on input "0349004725" at bounding box center [235, 146] width 226 height 24
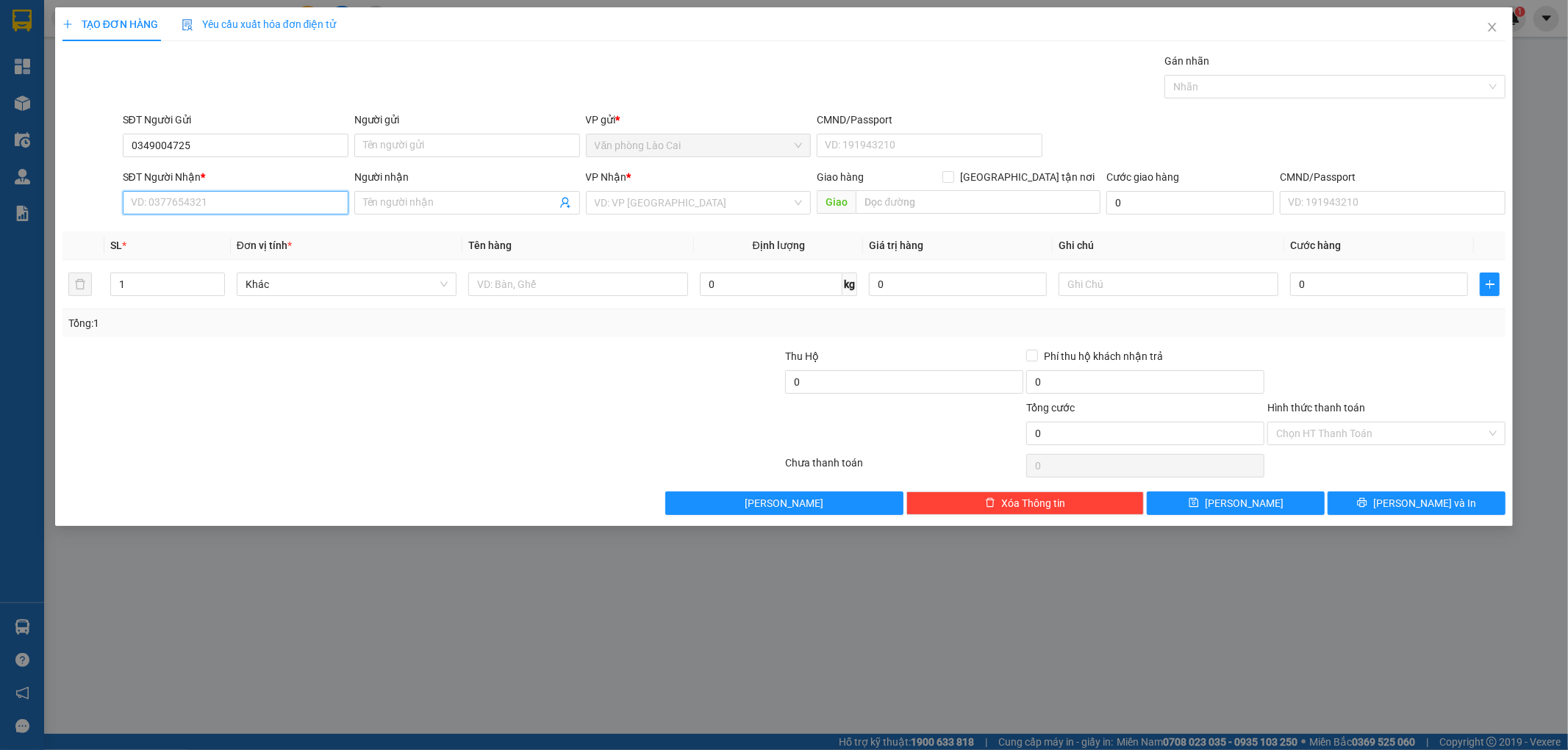
click at [175, 208] on input "SĐT Người Nhận *" at bounding box center [235, 203] width 226 height 24
type input "0349004725"
click at [411, 195] on input "Người nhận" at bounding box center [460, 202] width 193 height 16
click at [689, 196] on input "search" at bounding box center [693, 203] width 198 height 22
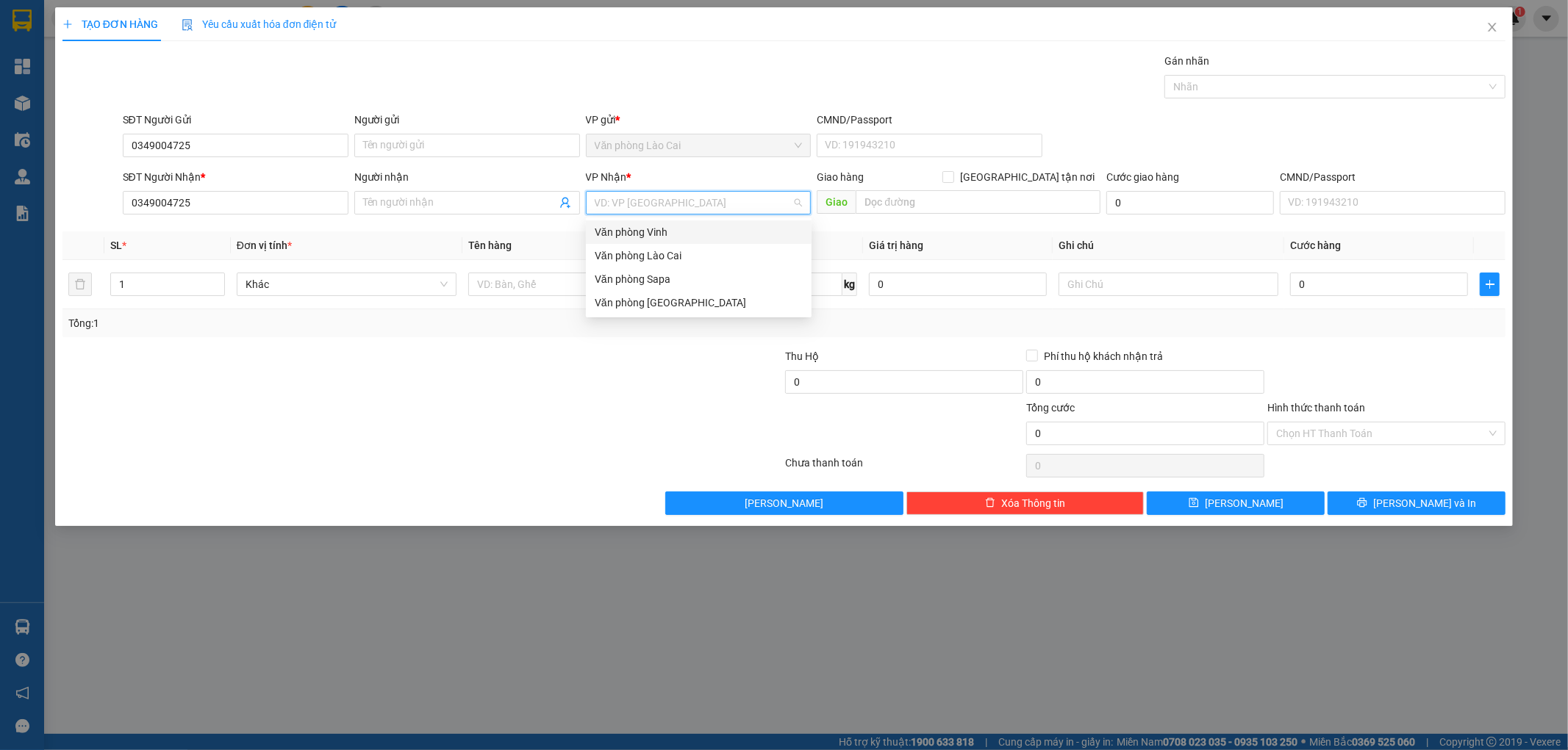
click at [659, 238] on div "Văn phòng Vinh" at bounding box center [698, 232] width 208 height 16
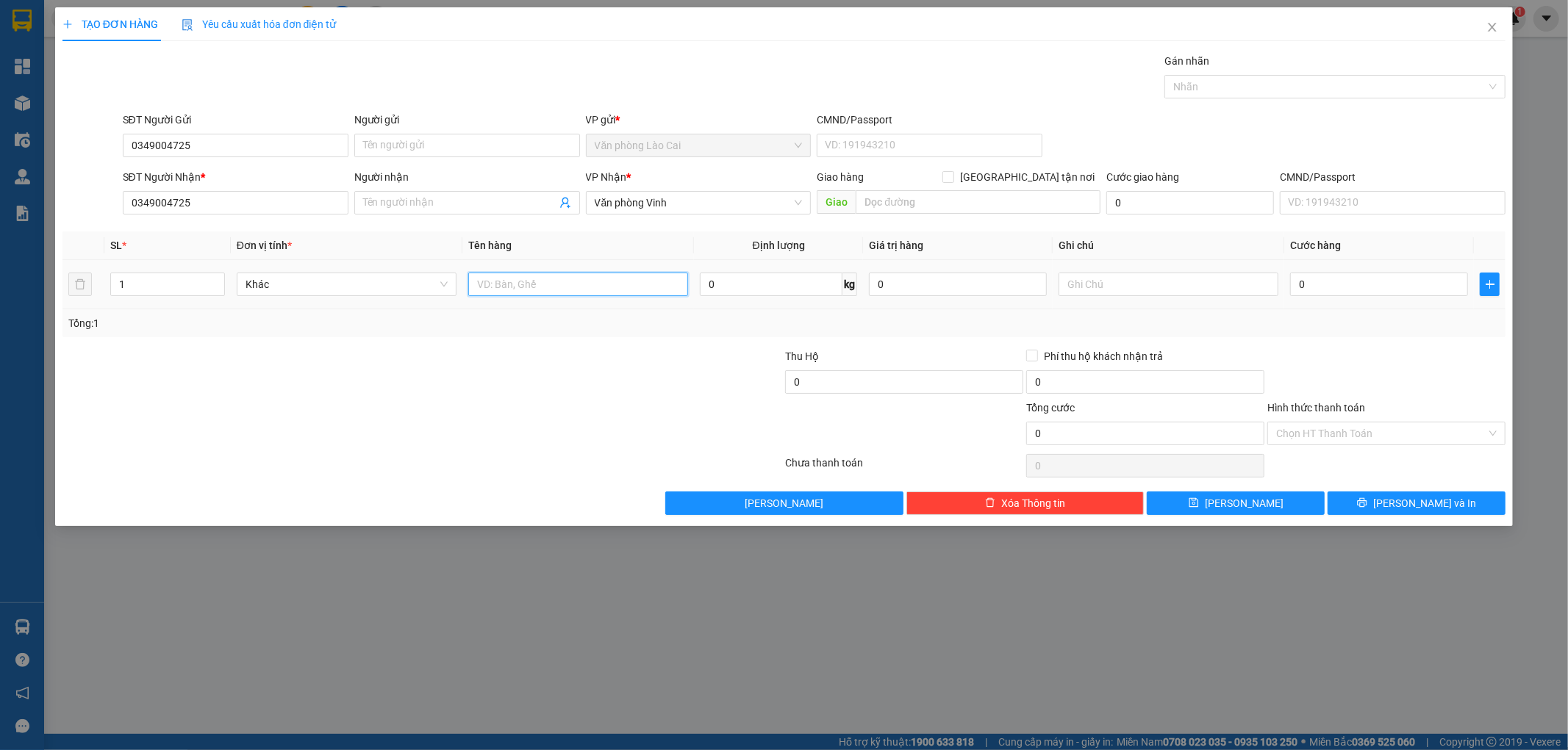
click at [512, 290] on input "text" at bounding box center [578, 284] width 220 height 24
type input "1 xốp cá"
click at [1074, 284] on input "text" at bounding box center [1168, 284] width 220 height 24
type input "sapa -x e chốt cước"
click at [1344, 284] on input "0" at bounding box center [1379, 284] width 178 height 24
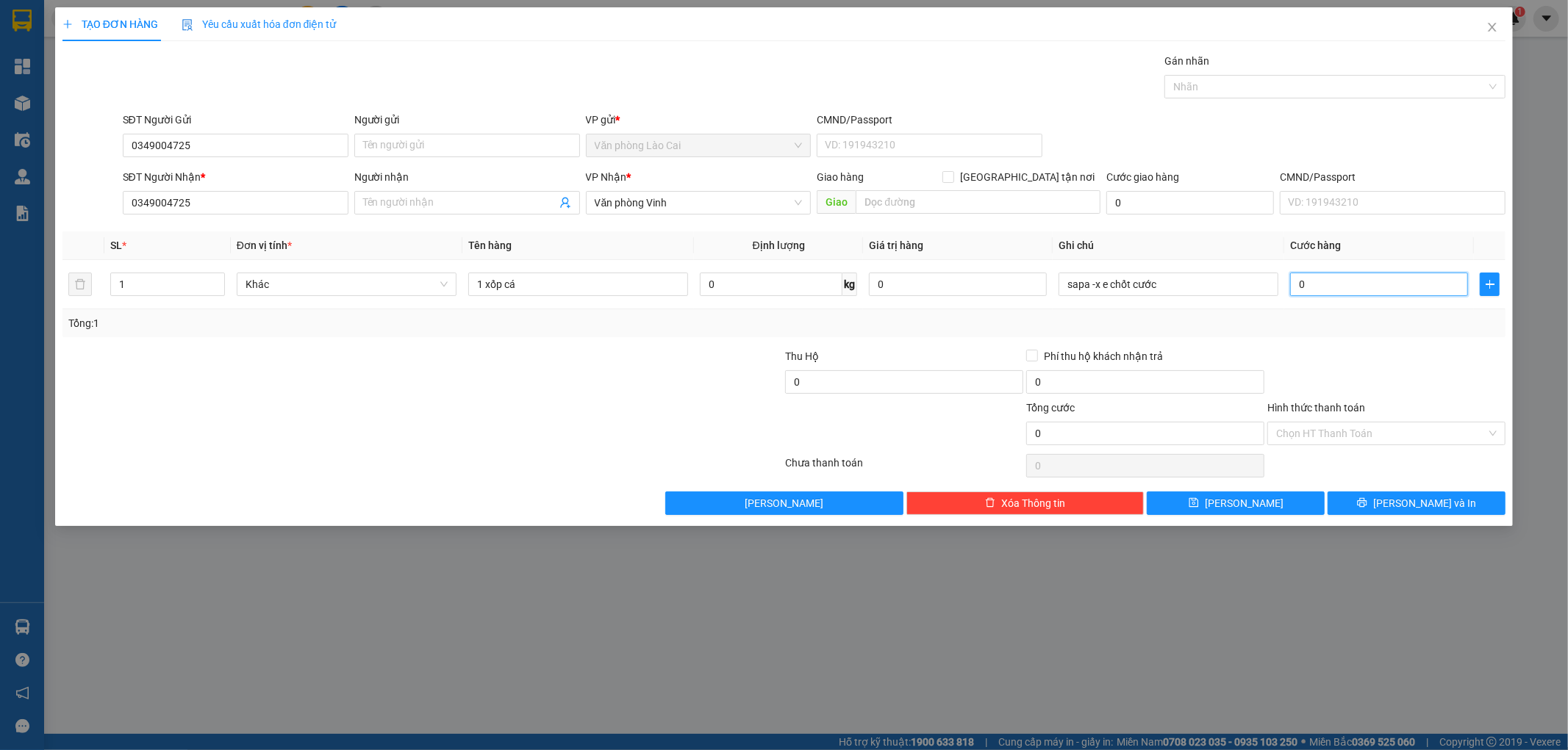
type input "1"
type input "1.000"
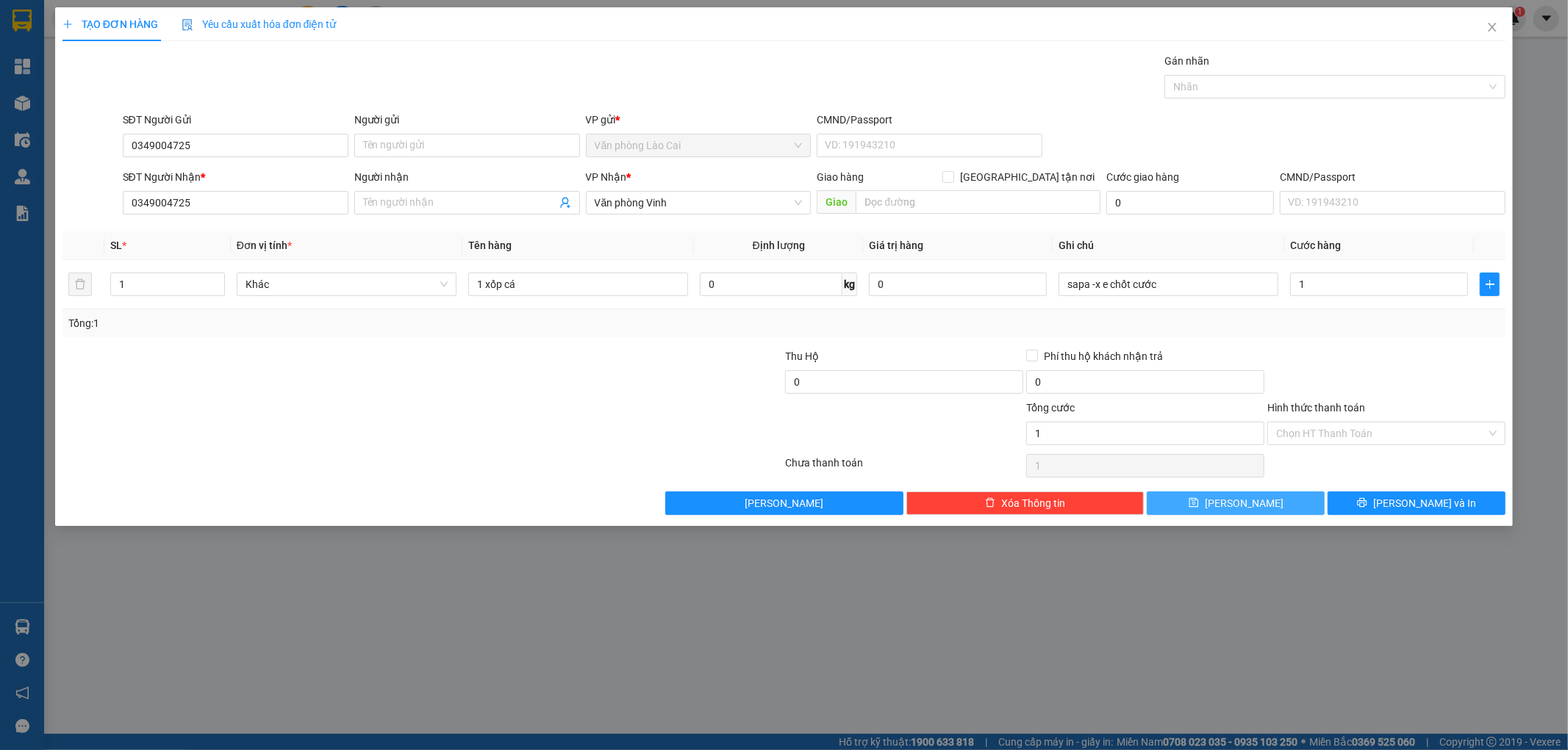
type input "1.000"
click at [1236, 500] on span "[PERSON_NAME]" at bounding box center [1244, 503] width 79 height 16
type input "0"
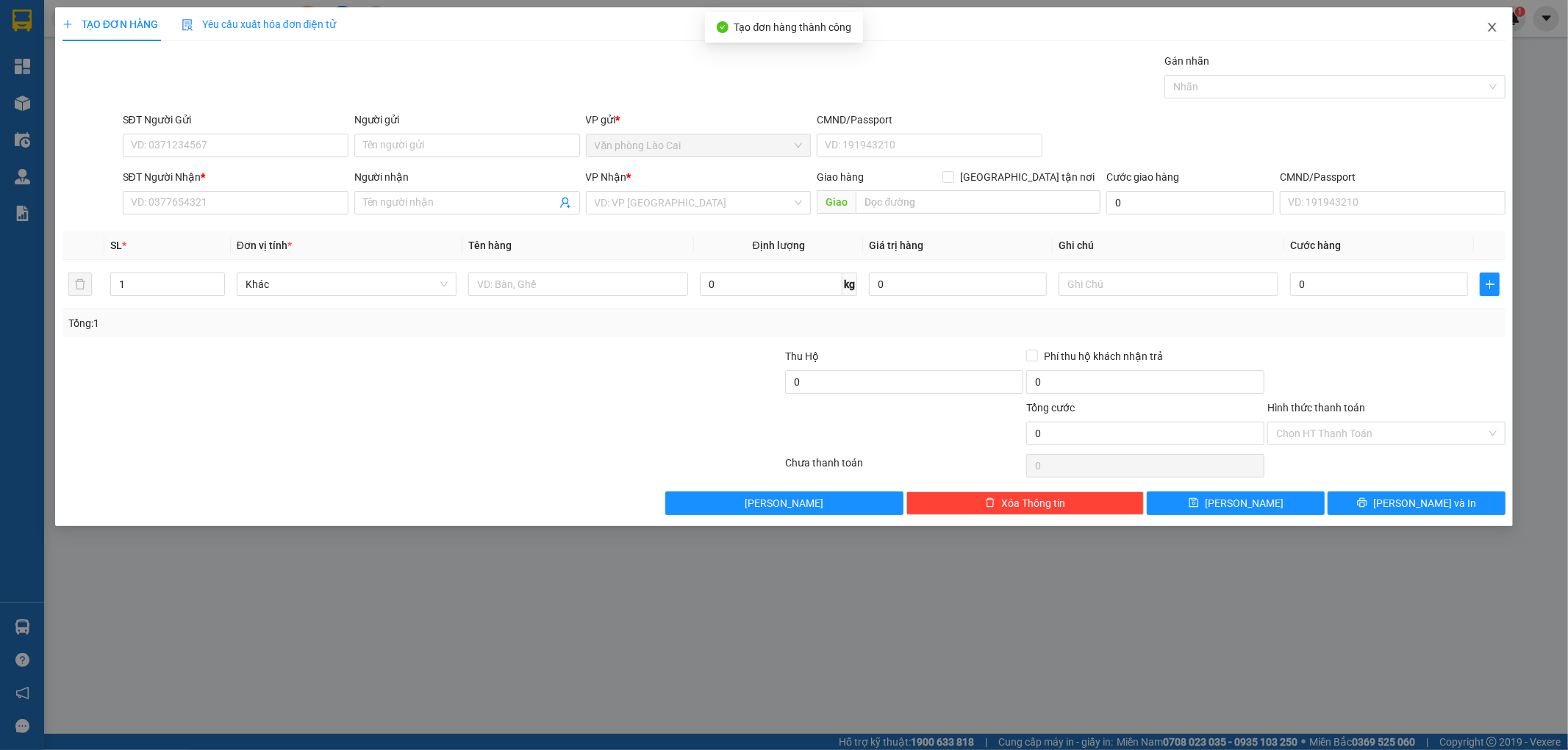
click at [1493, 25] on icon "close" at bounding box center [1493, 27] width 8 height 8
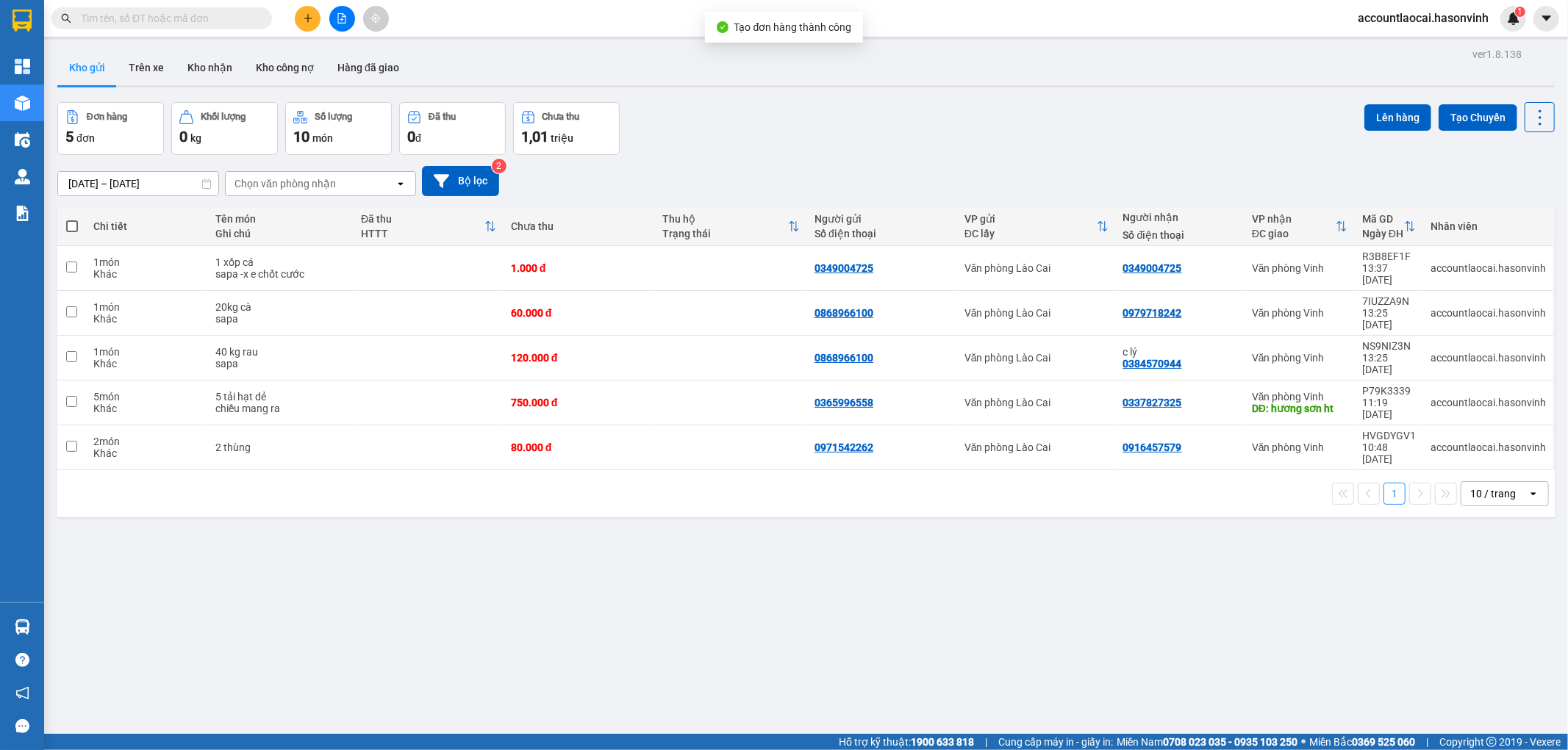
click at [220, 26] on span at bounding box center [162, 19] width 220 height 22
click at [210, 18] on input "text" at bounding box center [167, 18] width 174 height 16
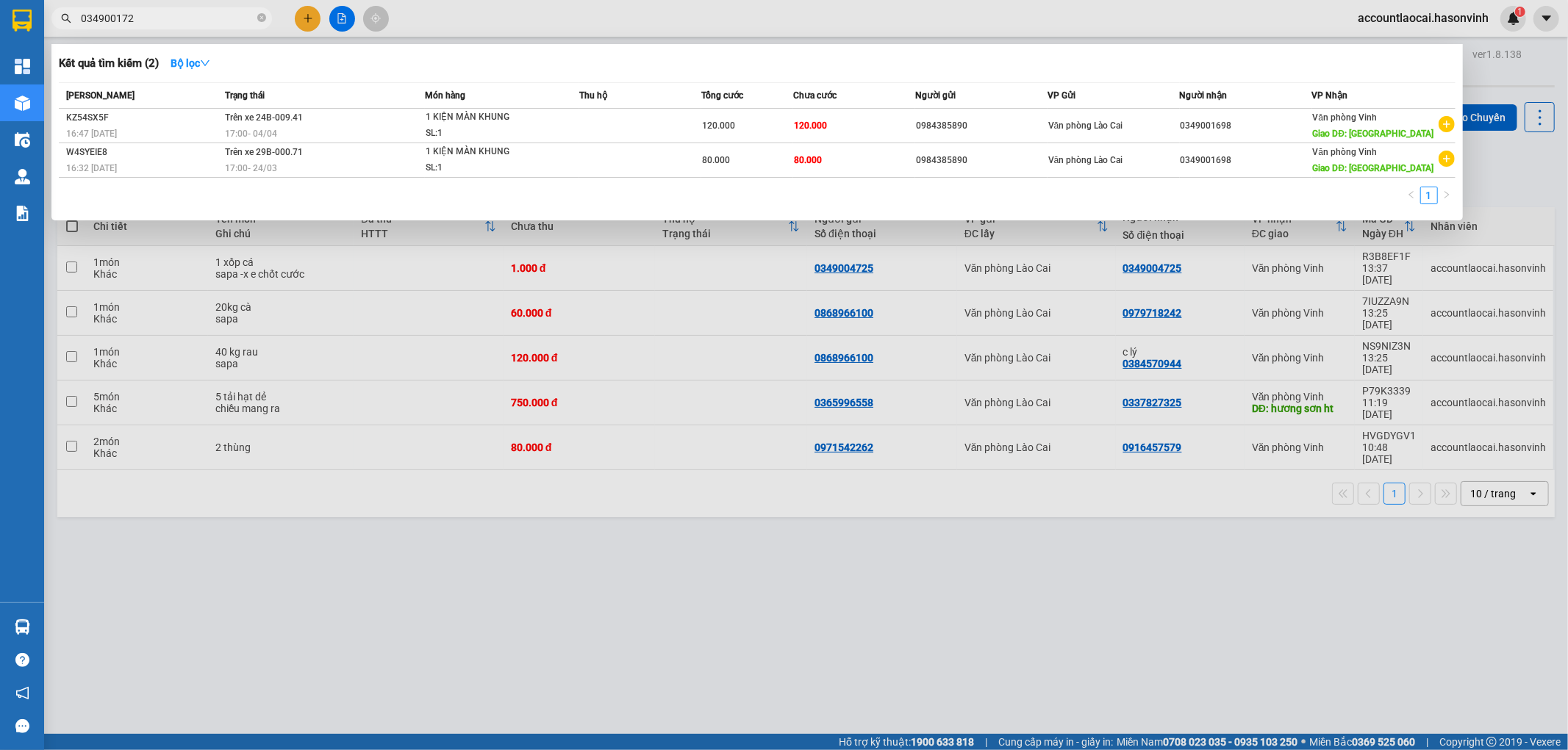
type input "0349001725"
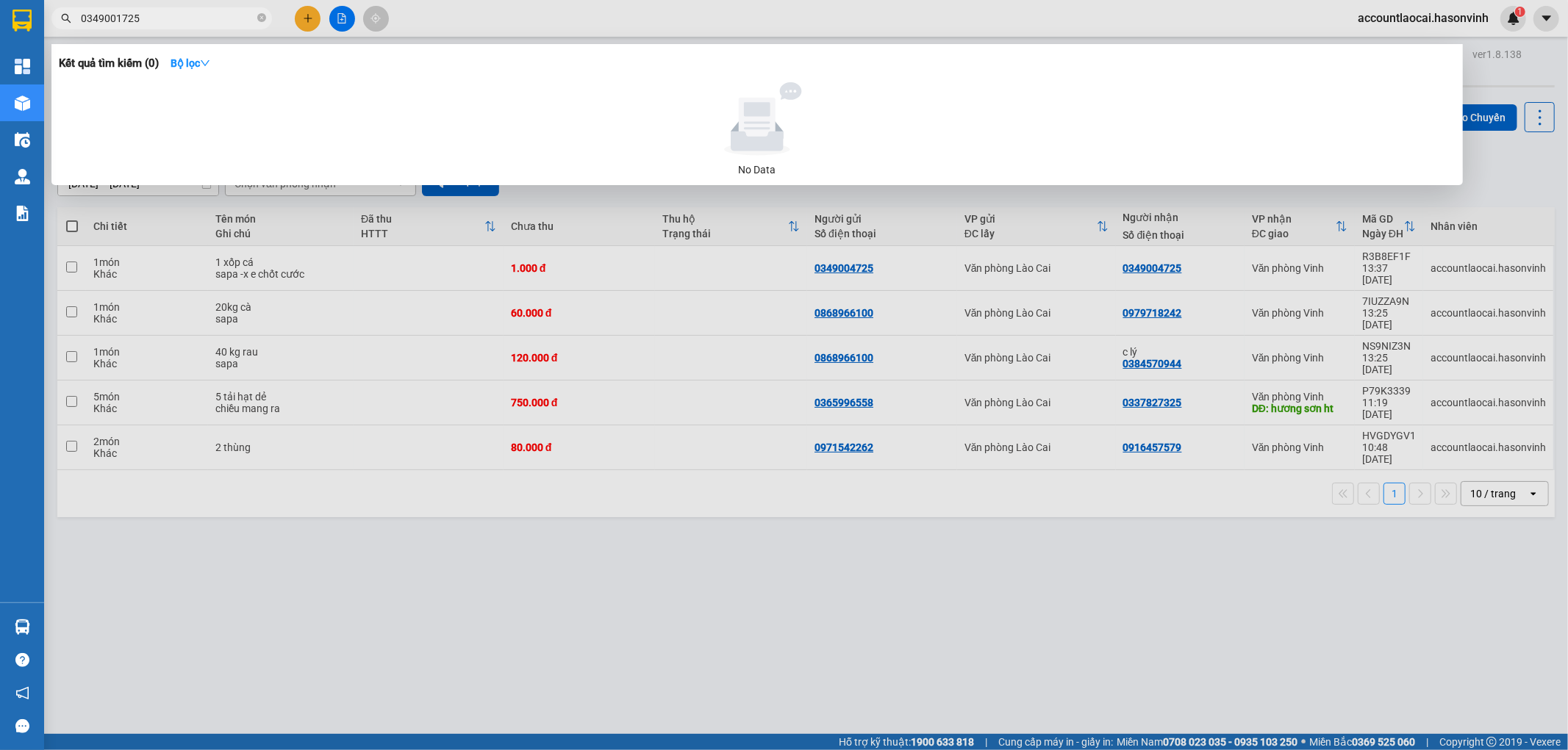
click at [172, 18] on input "0349001725" at bounding box center [167, 18] width 174 height 16
click at [260, 19] on icon "close-circle" at bounding box center [262, 18] width 8 height 8
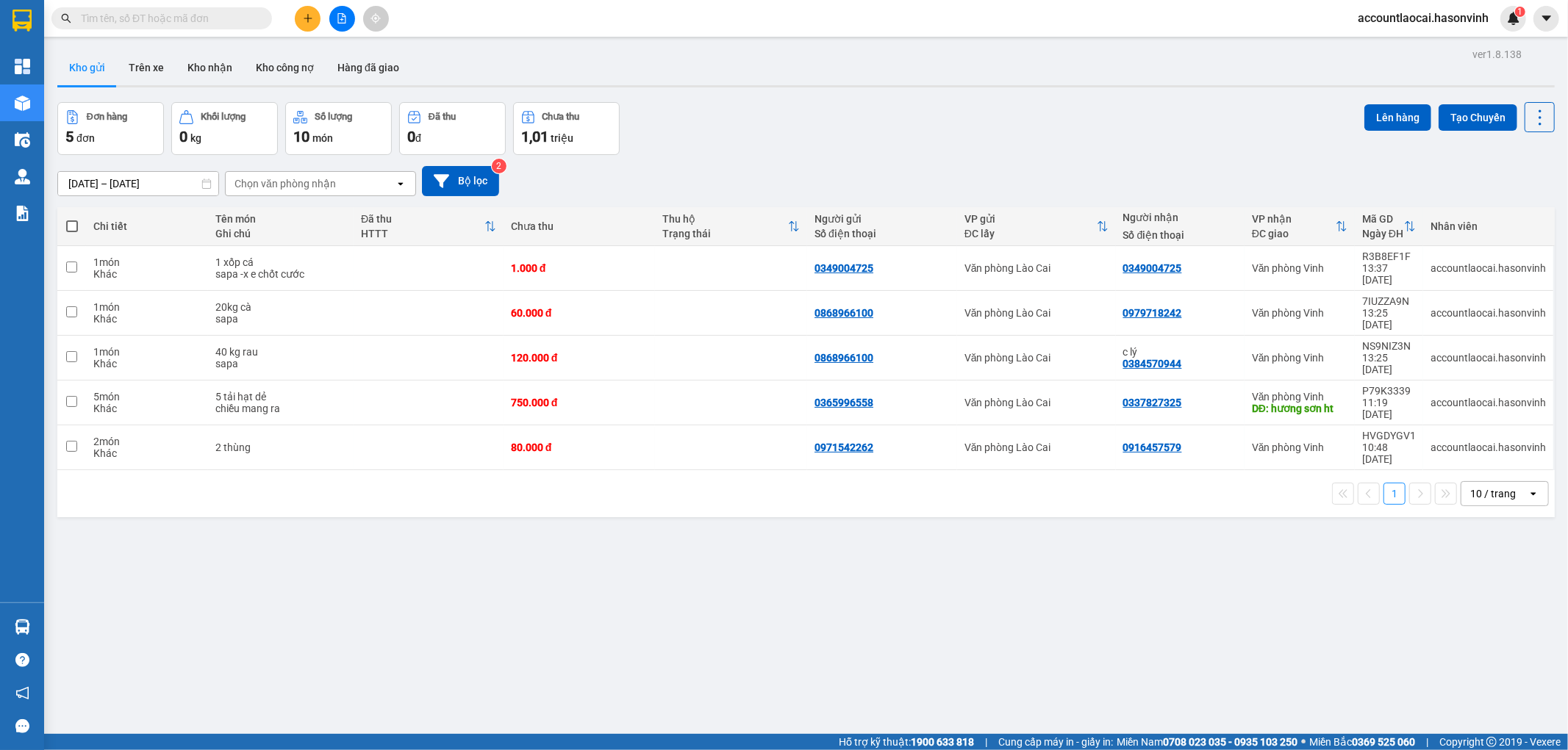
click at [303, 16] on icon "plus" at bounding box center [308, 19] width 10 height 10
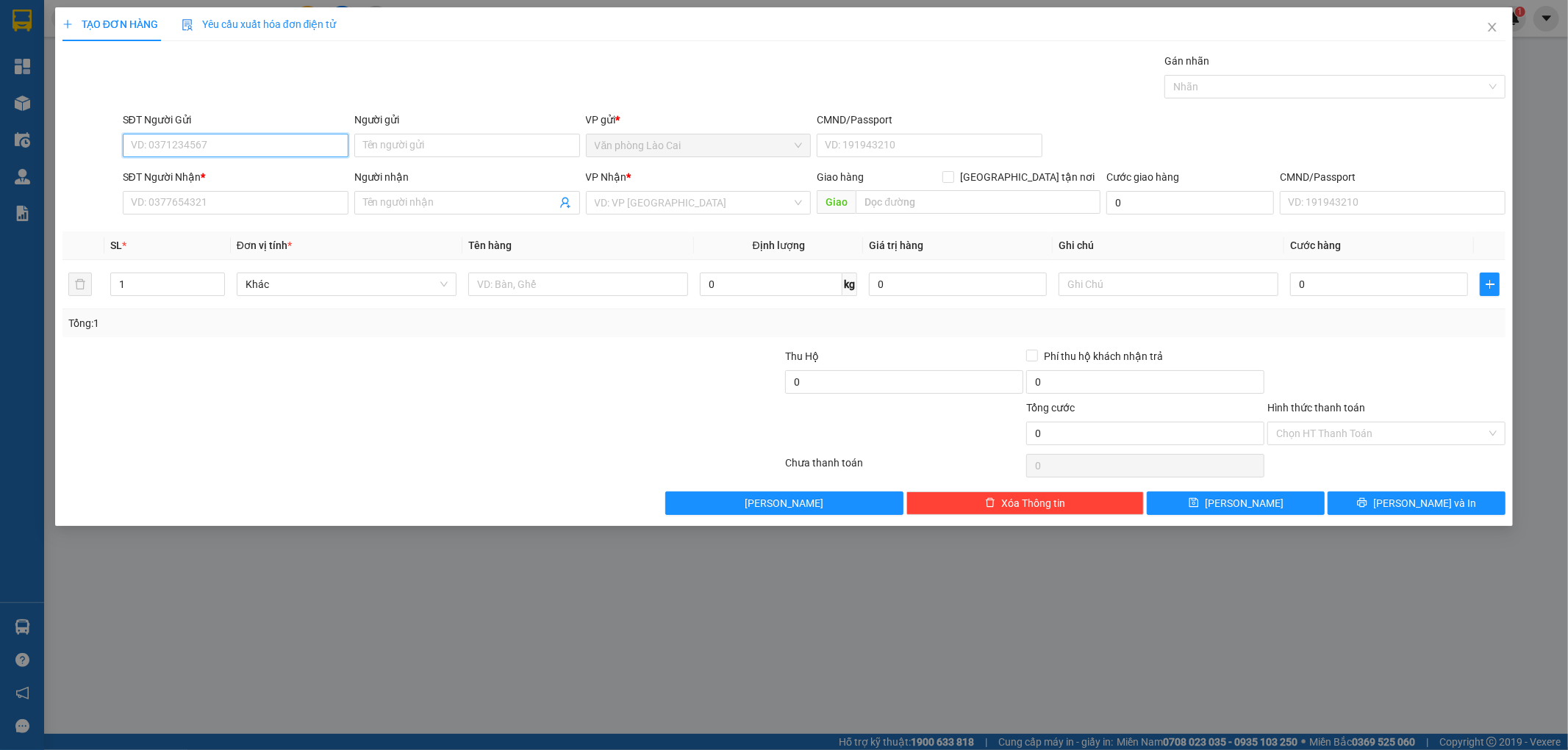
click at [317, 153] on input "SĐT Người Gửi" at bounding box center [235, 146] width 226 height 24
click at [326, 142] on input "100" at bounding box center [235, 146] width 226 height 24
click at [226, 181] on div "0868966100" at bounding box center [235, 174] width 208 height 16
type input "0868966100"
type input "0979718242"
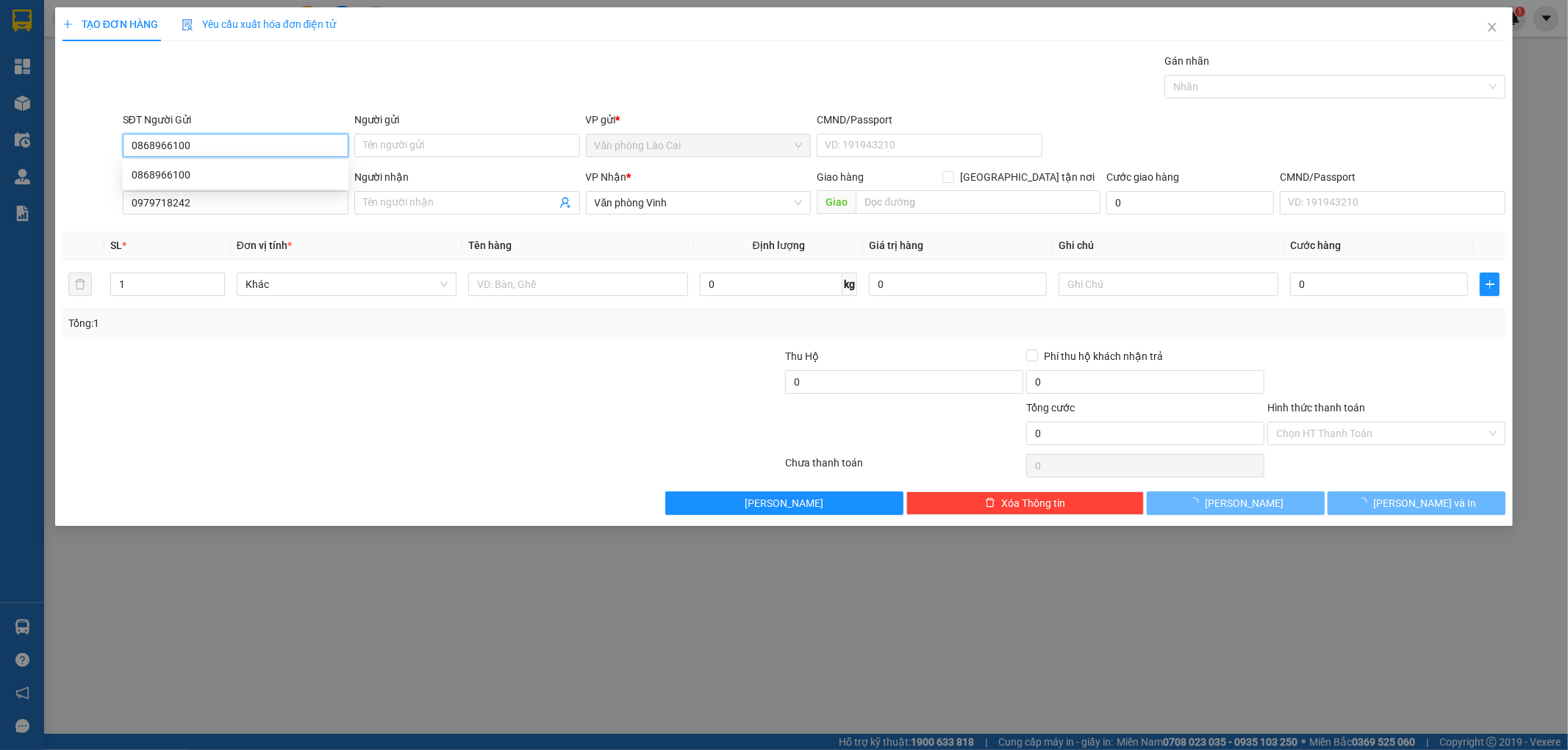
type input "60.000"
type input "0868966100"
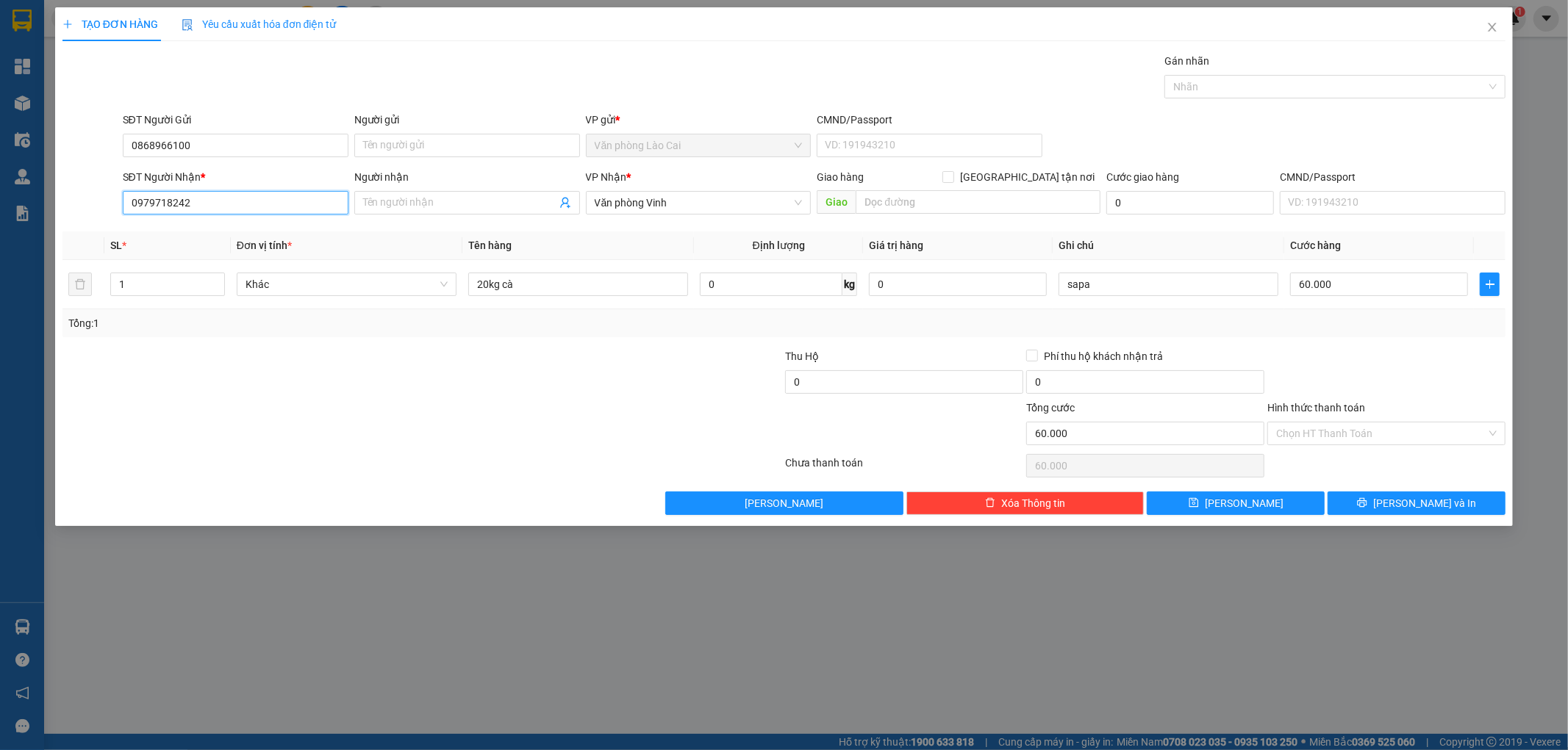
drag, startPoint x: 192, startPoint y: 201, endPoint x: 75, endPoint y: 209, distance: 117.3
click at [75, 209] on div "SĐT Người Nhận * 0979718242 Người nhận Tên người nhận VP Nhận * Văn phòng Vinh …" at bounding box center [784, 195] width 1446 height 52
paste input "378772057"
click at [213, 200] on input "0378772057" at bounding box center [235, 203] width 226 height 24
type input "0378772057"
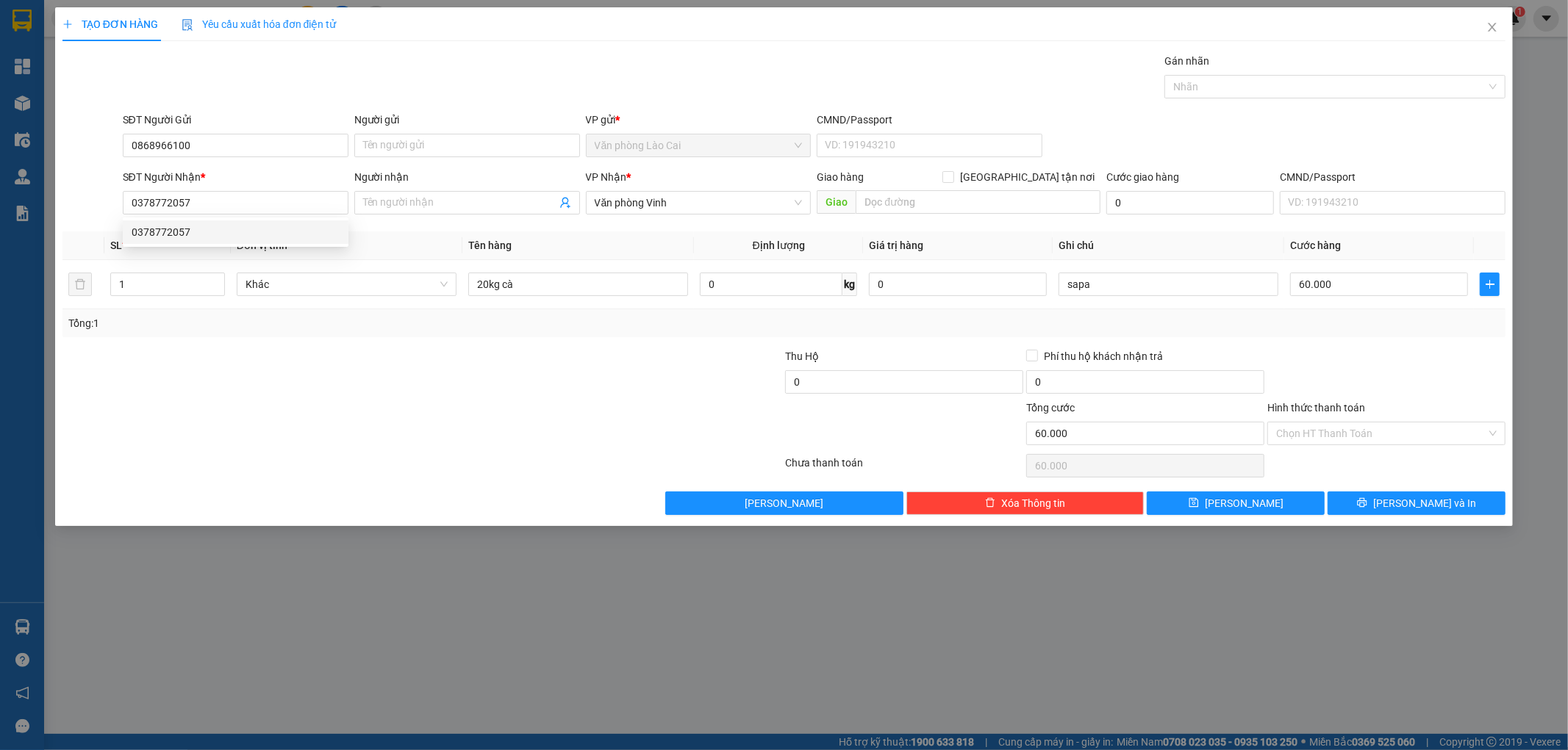
click at [291, 164] on form "SĐT Người Gửi 0868966100 Người gửi Tên người gửi VP gửi * Văn phòng Lào Cai CMN…" at bounding box center [784, 166] width 1444 height 108
click at [203, 209] on input "0378772057" at bounding box center [235, 203] width 226 height 24
click at [189, 231] on div "0378772057" at bounding box center [235, 232] width 208 height 16
type input "150.000"
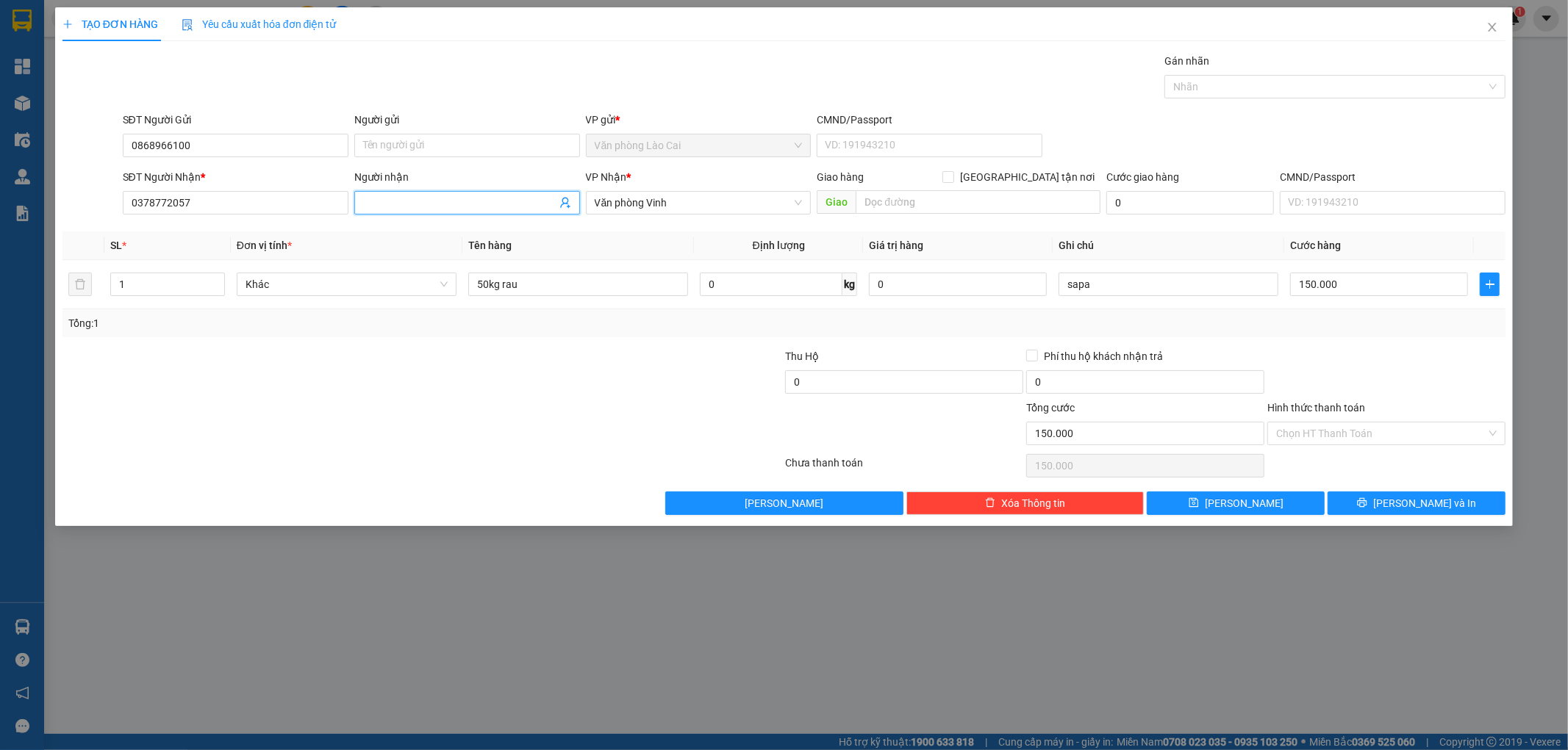
click at [393, 201] on input "Người nhận" at bounding box center [460, 202] width 193 height 16
type input "[PERSON_NAME]"
click at [482, 284] on input "50kg rau" at bounding box center [578, 284] width 220 height 24
type input "53kg rau"
type input "1"
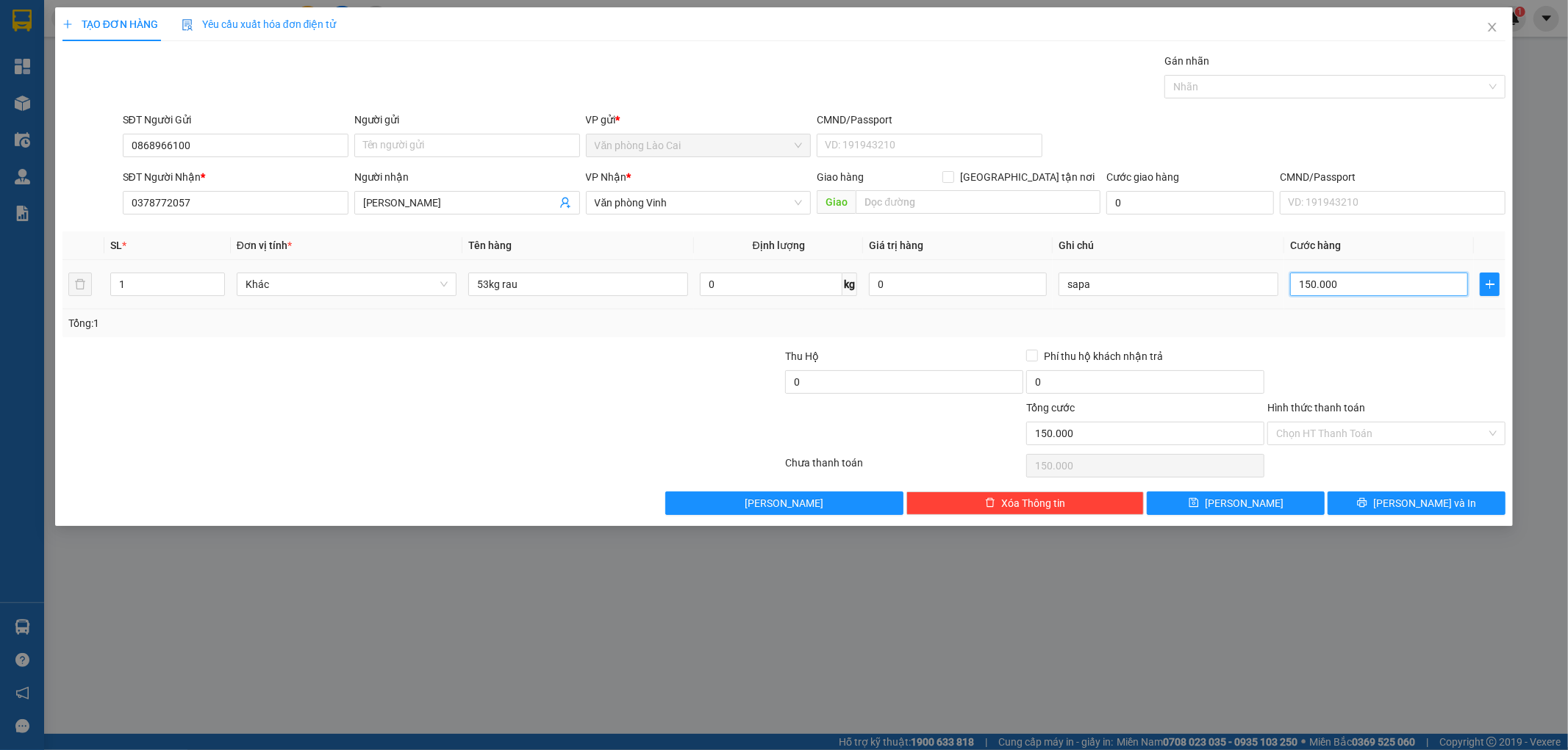
type input "1"
type input "16"
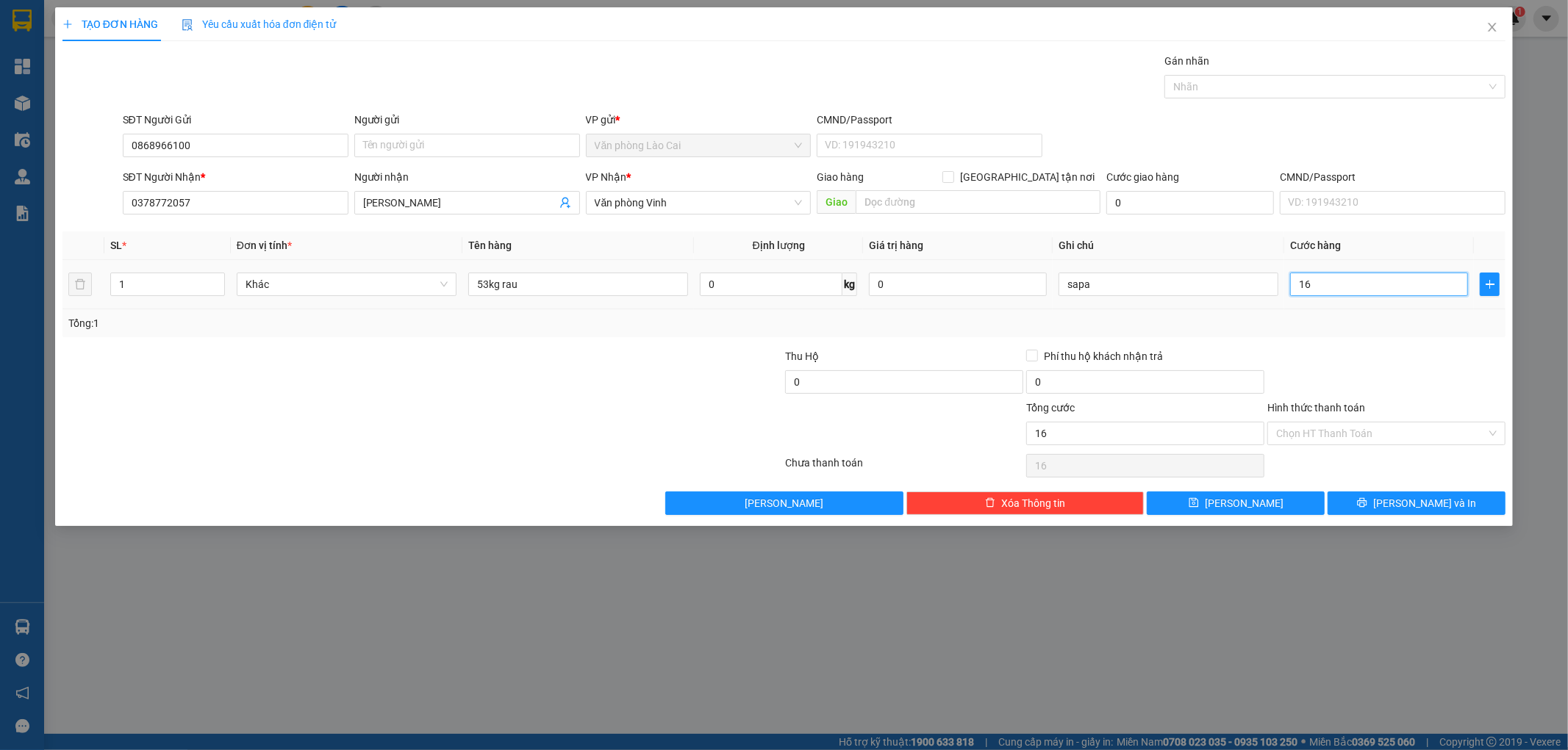
type input "160"
type input "1.600"
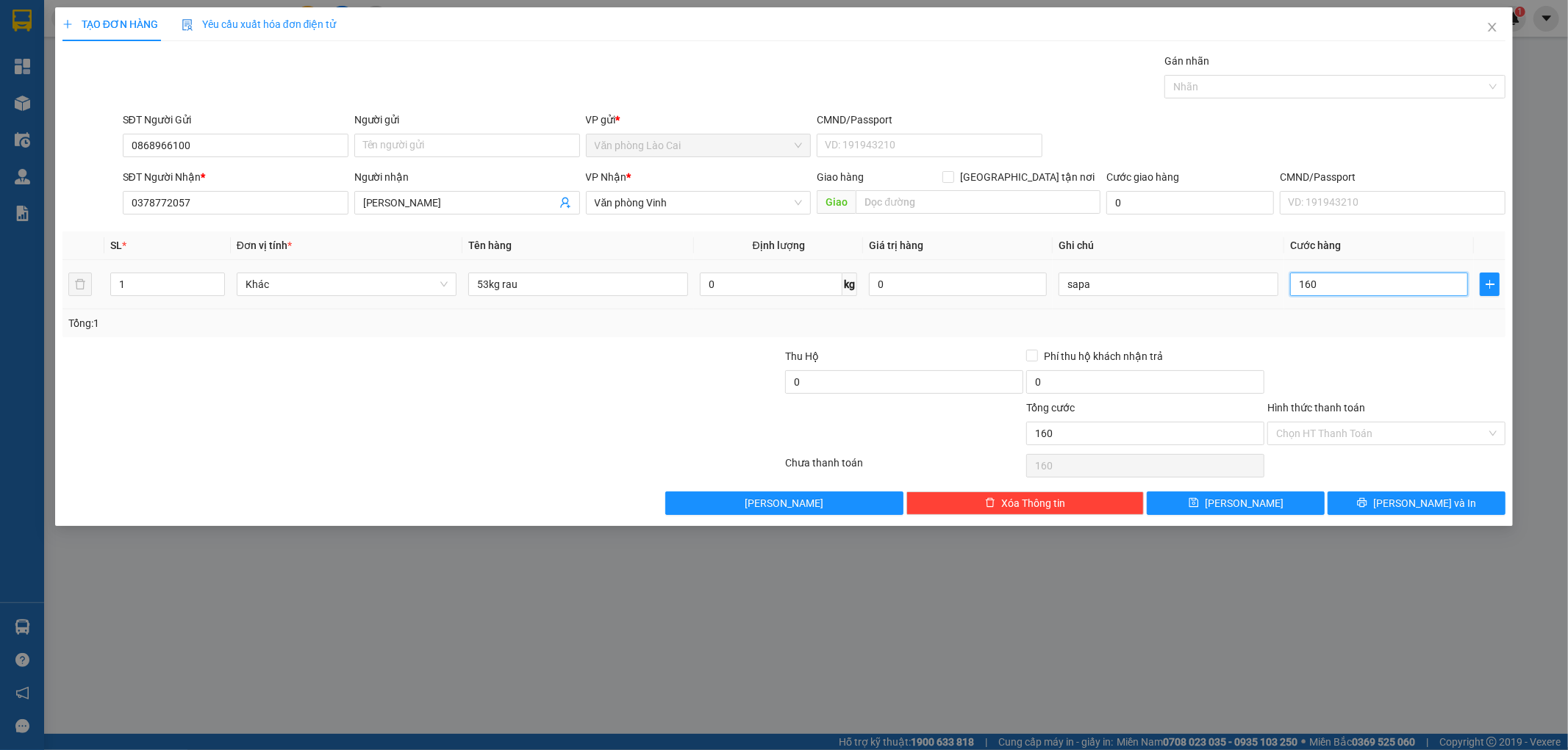
type input "1.600"
type input "16.000"
type input "160.000"
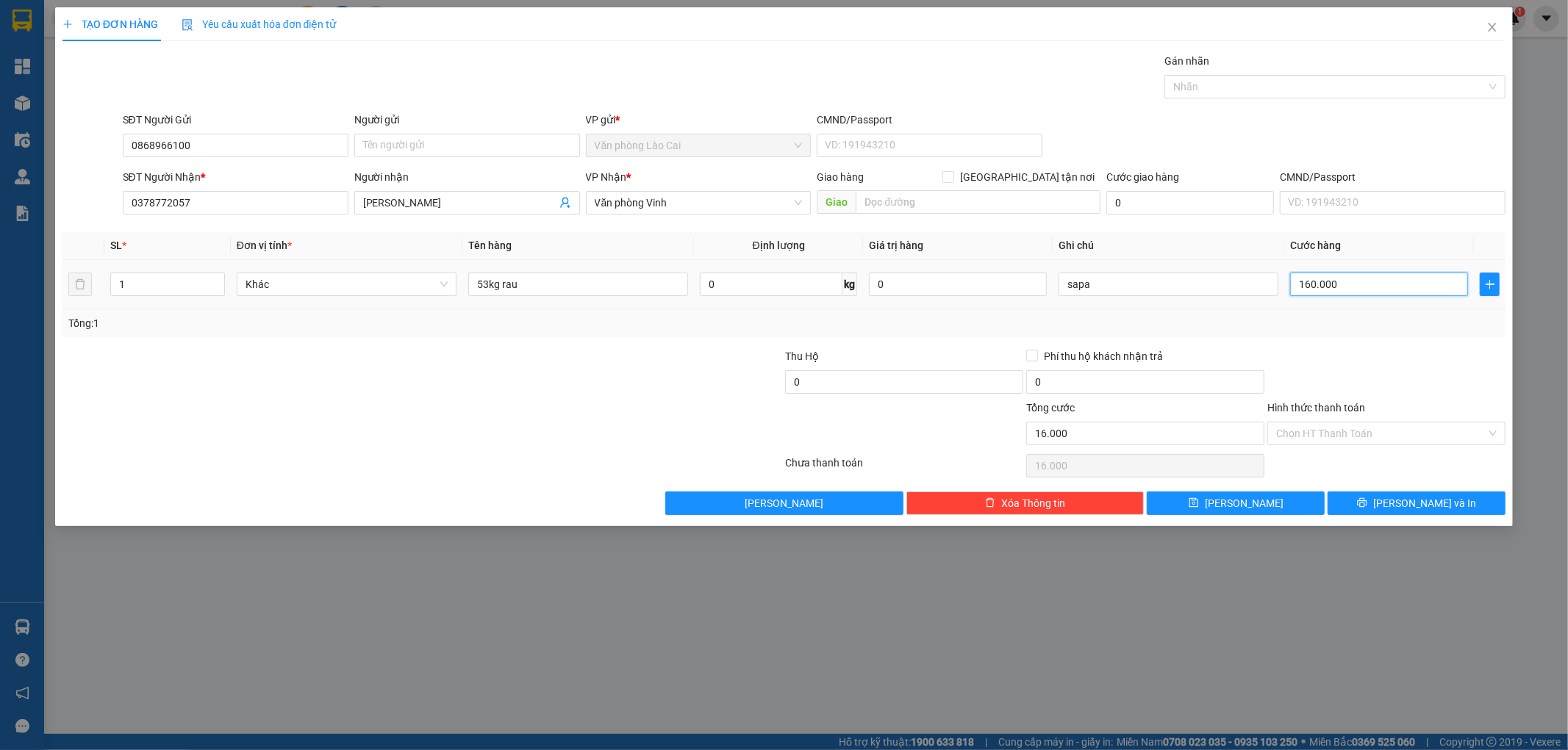
type input "160.000"
click at [1285, 505] on button "[PERSON_NAME]" at bounding box center [1235, 504] width 178 height 24
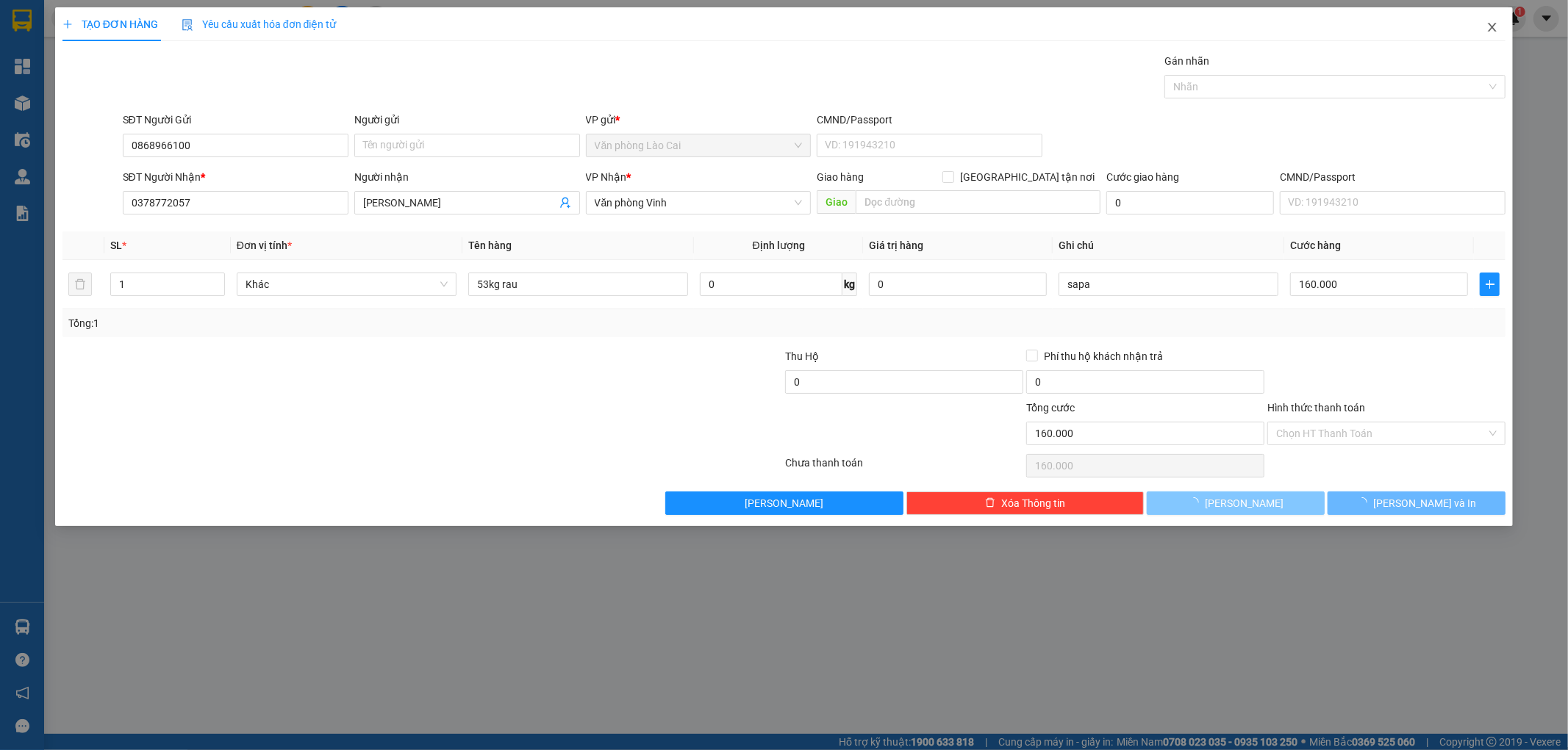
type input "0"
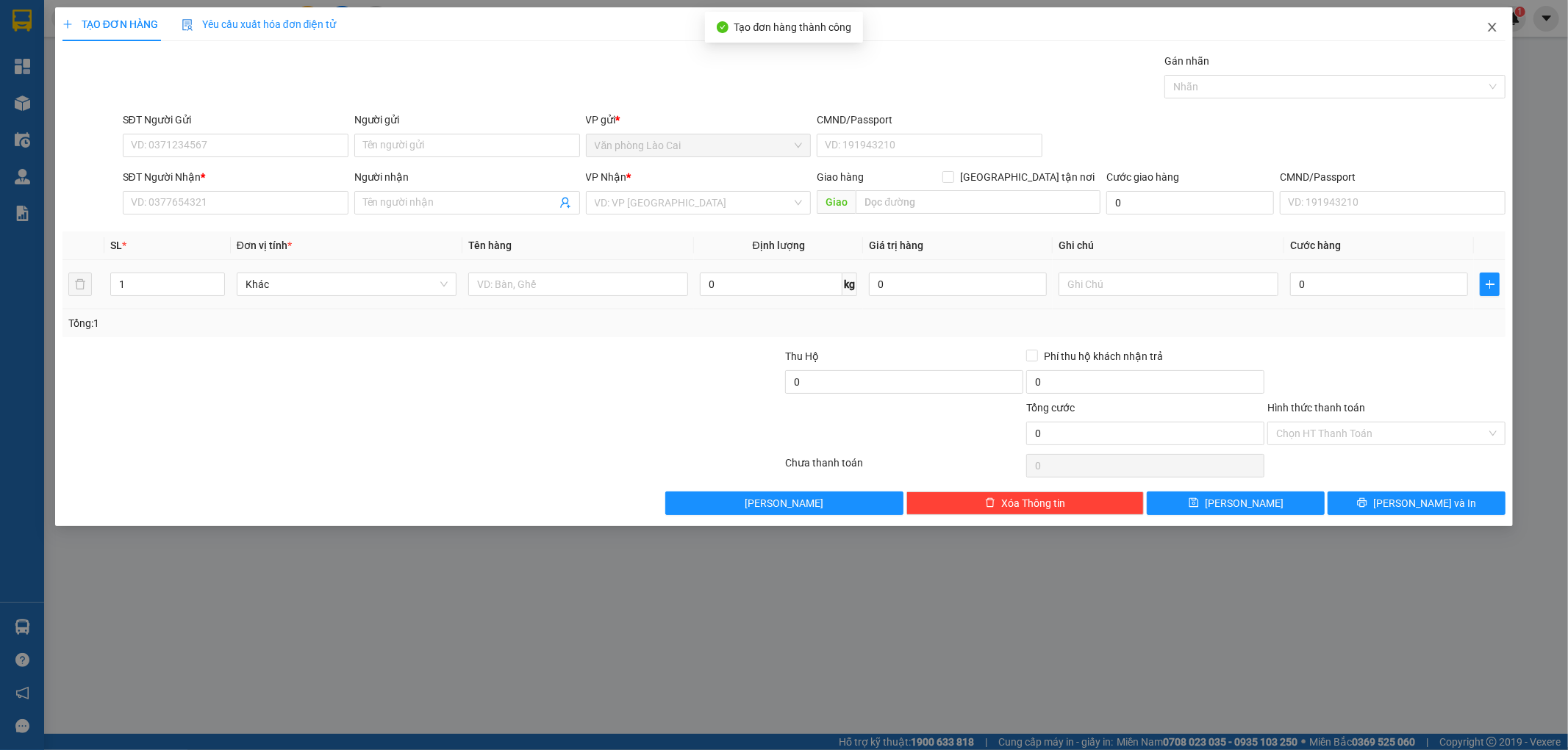
click at [1482, 19] on span "Close" at bounding box center [1492, 28] width 41 height 41
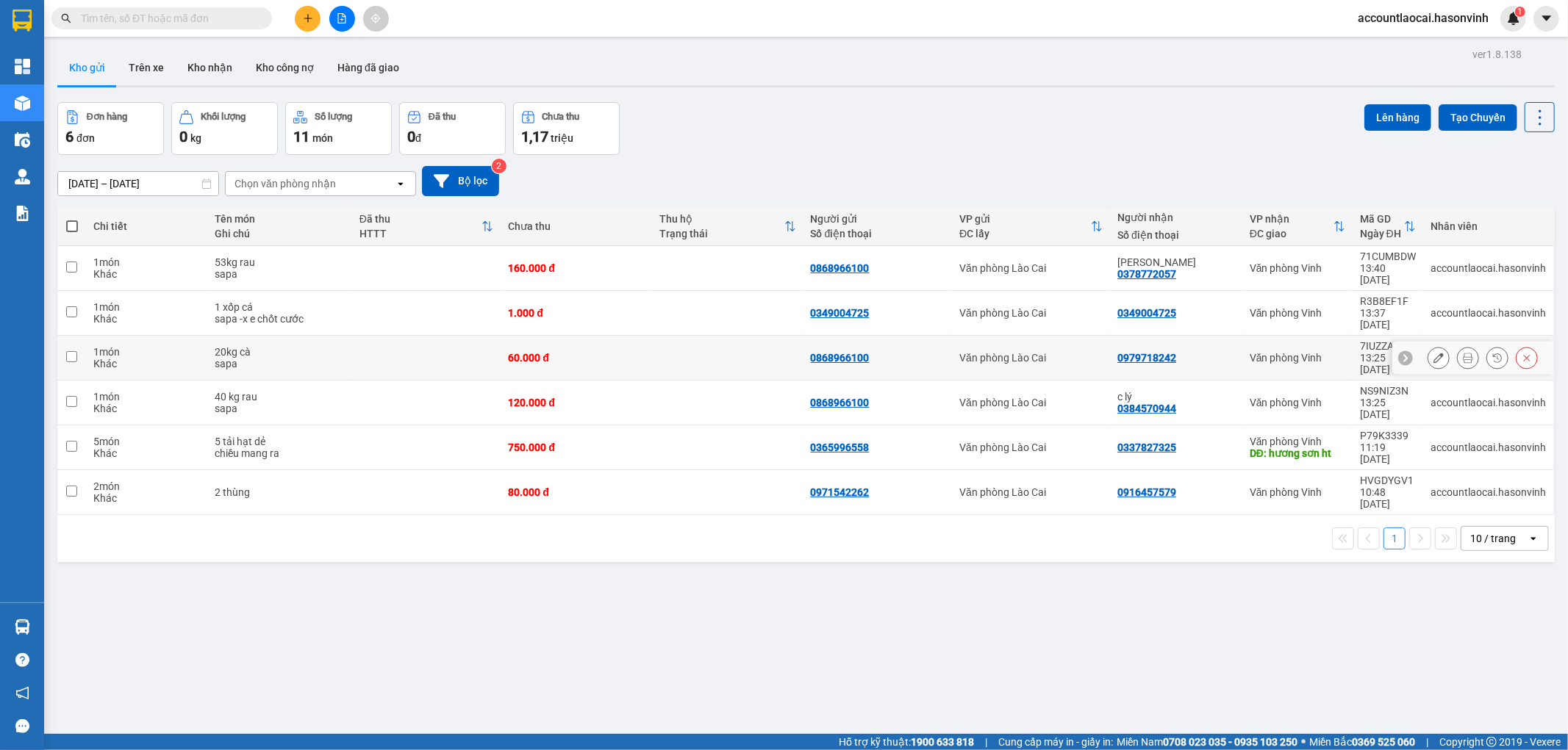
click at [1428, 345] on button at bounding box center [1438, 358] width 20 height 25
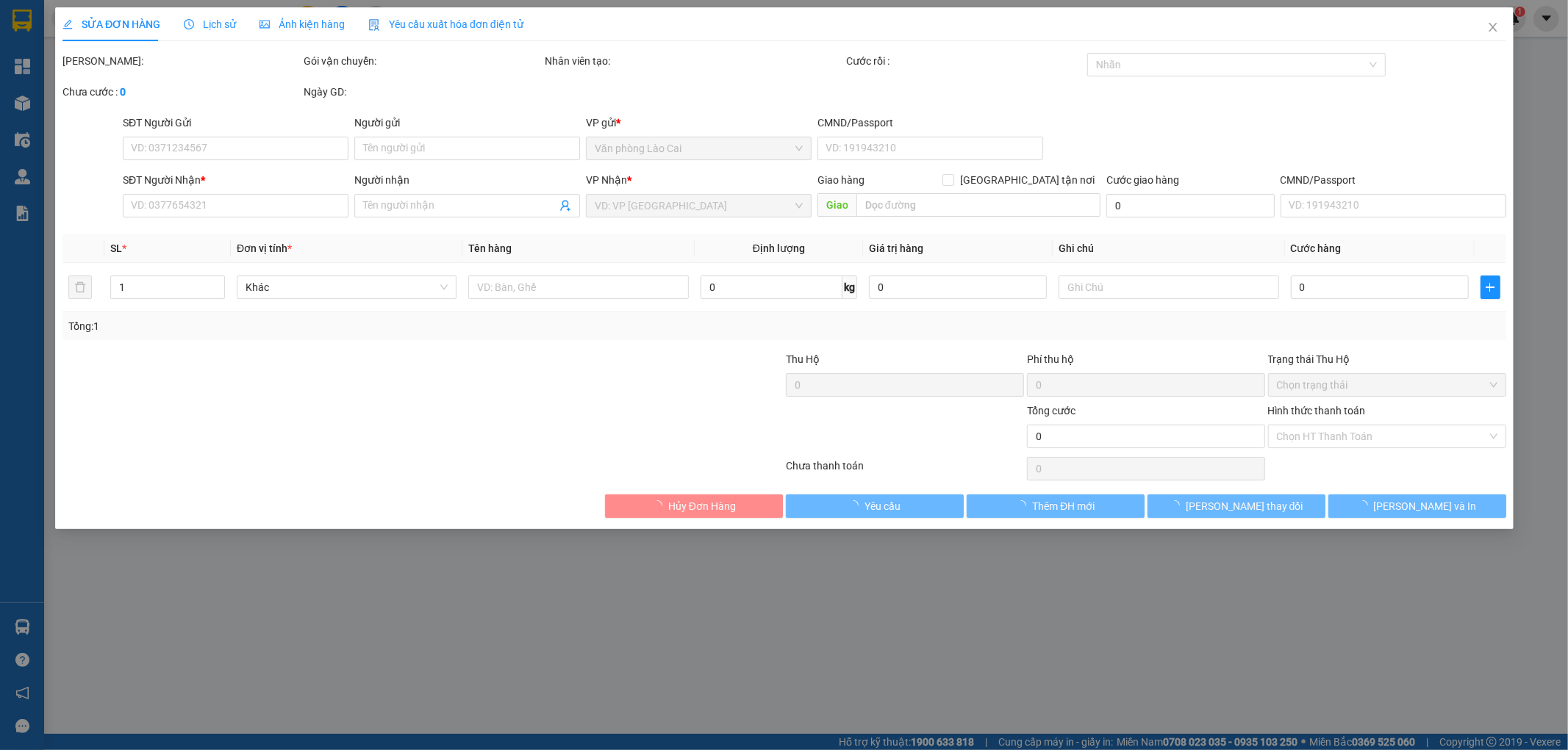
type input "0868966100"
type input "0979718242"
type input "60.000"
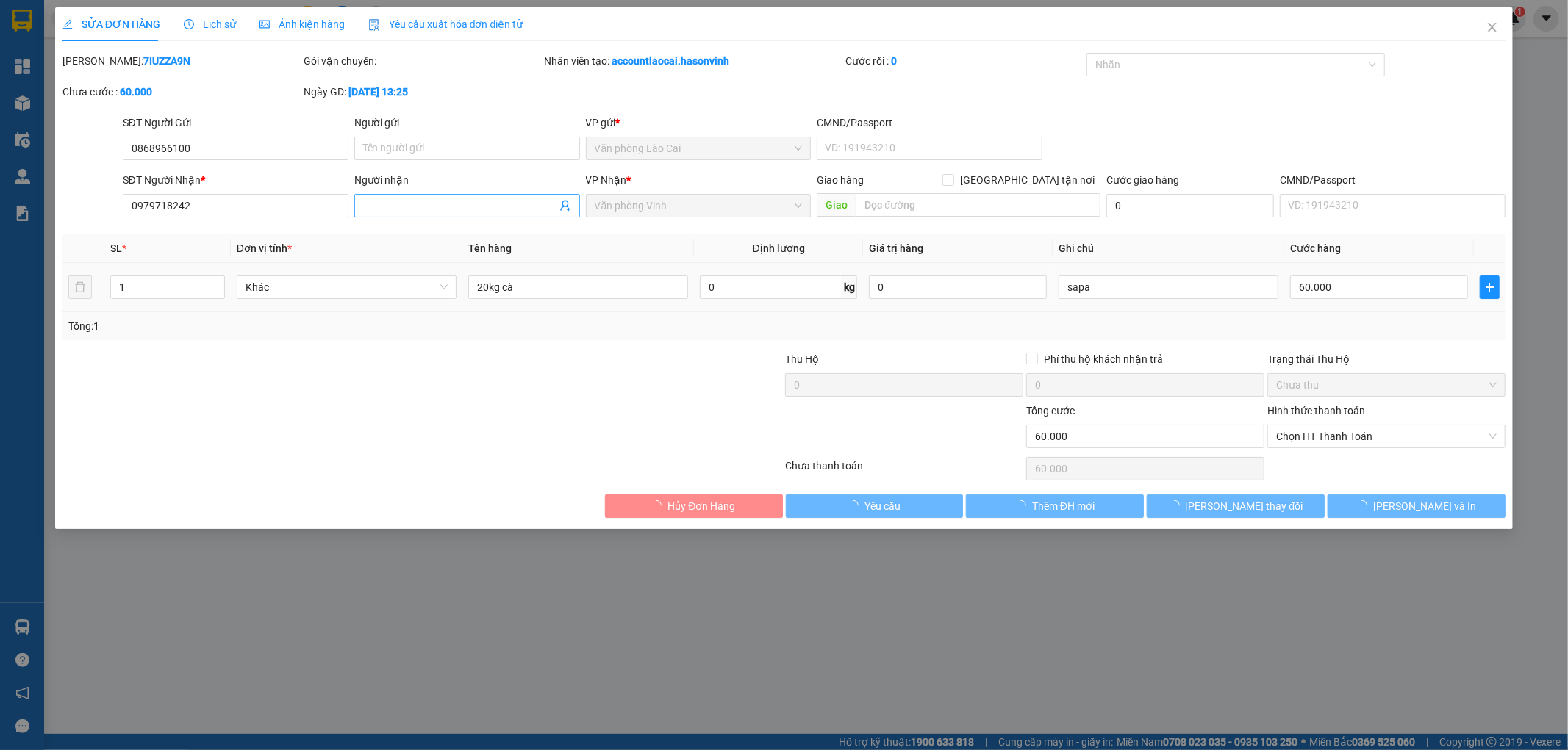
click at [505, 209] on input "Người nhận" at bounding box center [460, 206] width 193 height 16
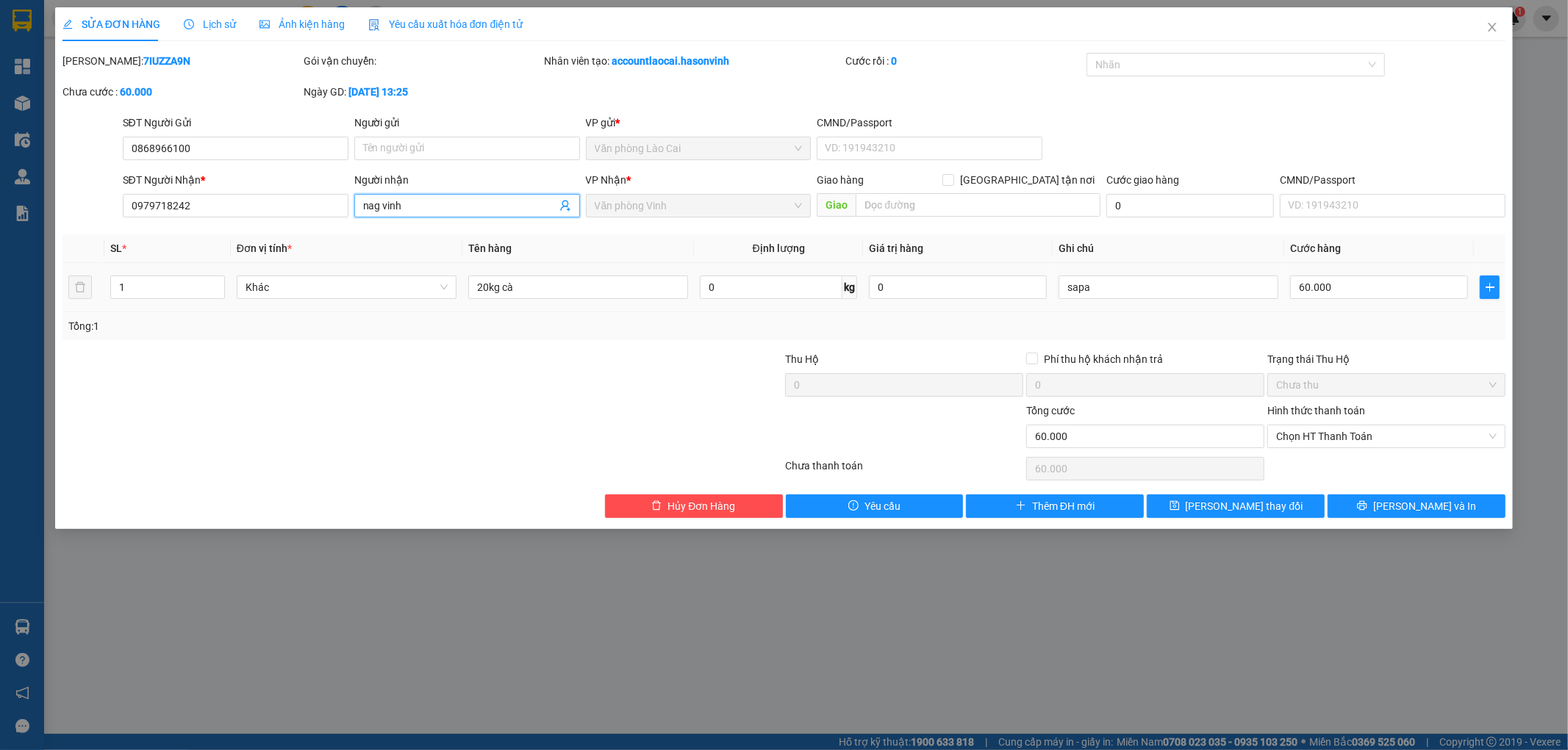
drag, startPoint x: 452, startPoint y: 208, endPoint x: 351, endPoint y: 231, distance: 103.6
click at [351, 231] on div "Total Paid Fee 0 Total UnPaid Fee 60.000 Cash Collection Total Fee Mã ĐH: 7IUZZ…" at bounding box center [784, 286] width 1444 height 466
type input "nga vinh"
click at [1235, 508] on span "[PERSON_NAME] thay đổi" at bounding box center [1244, 506] width 118 height 16
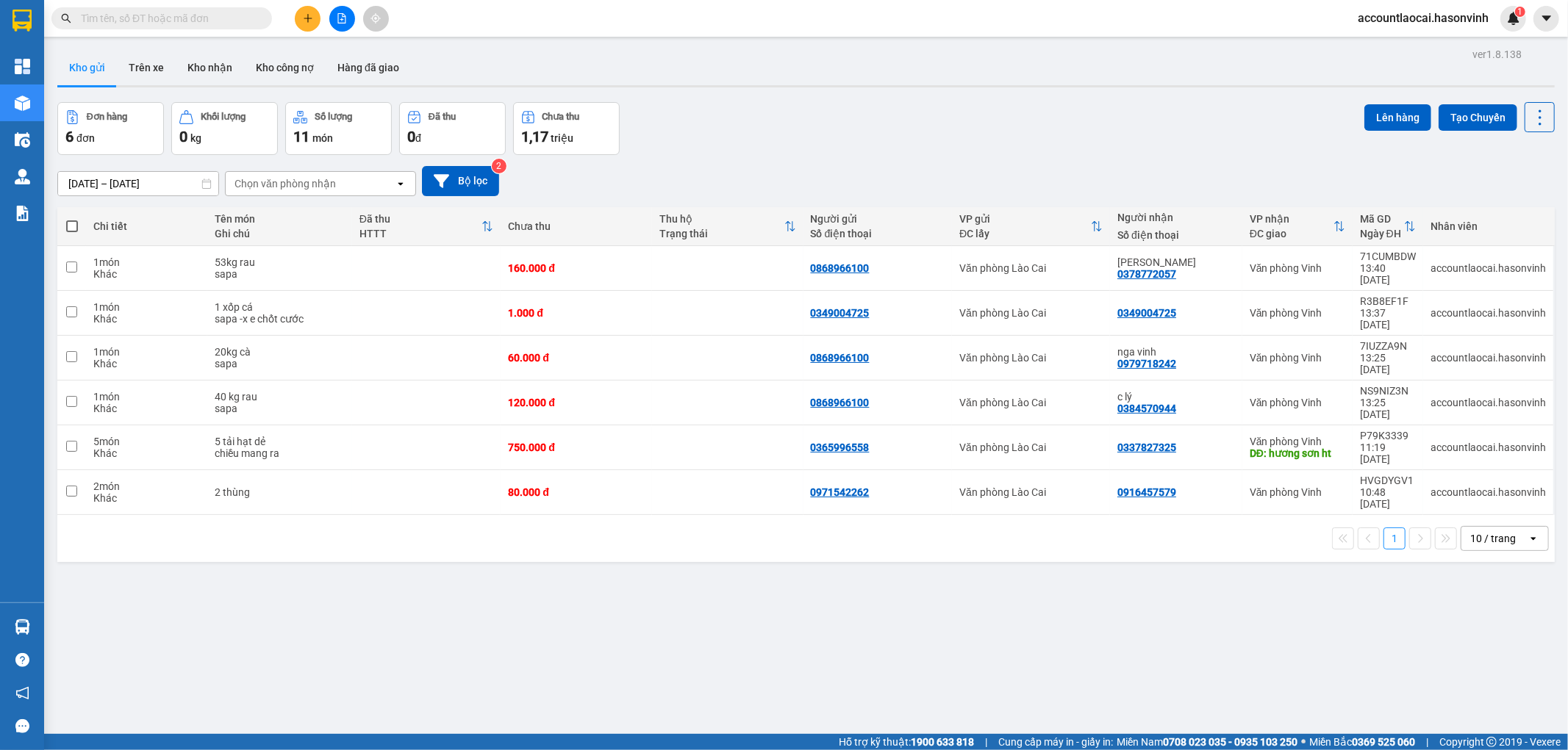
click at [284, 20] on div at bounding box center [143, 19] width 287 height 22
click at [303, 14] on icon "plus" at bounding box center [308, 19] width 10 height 10
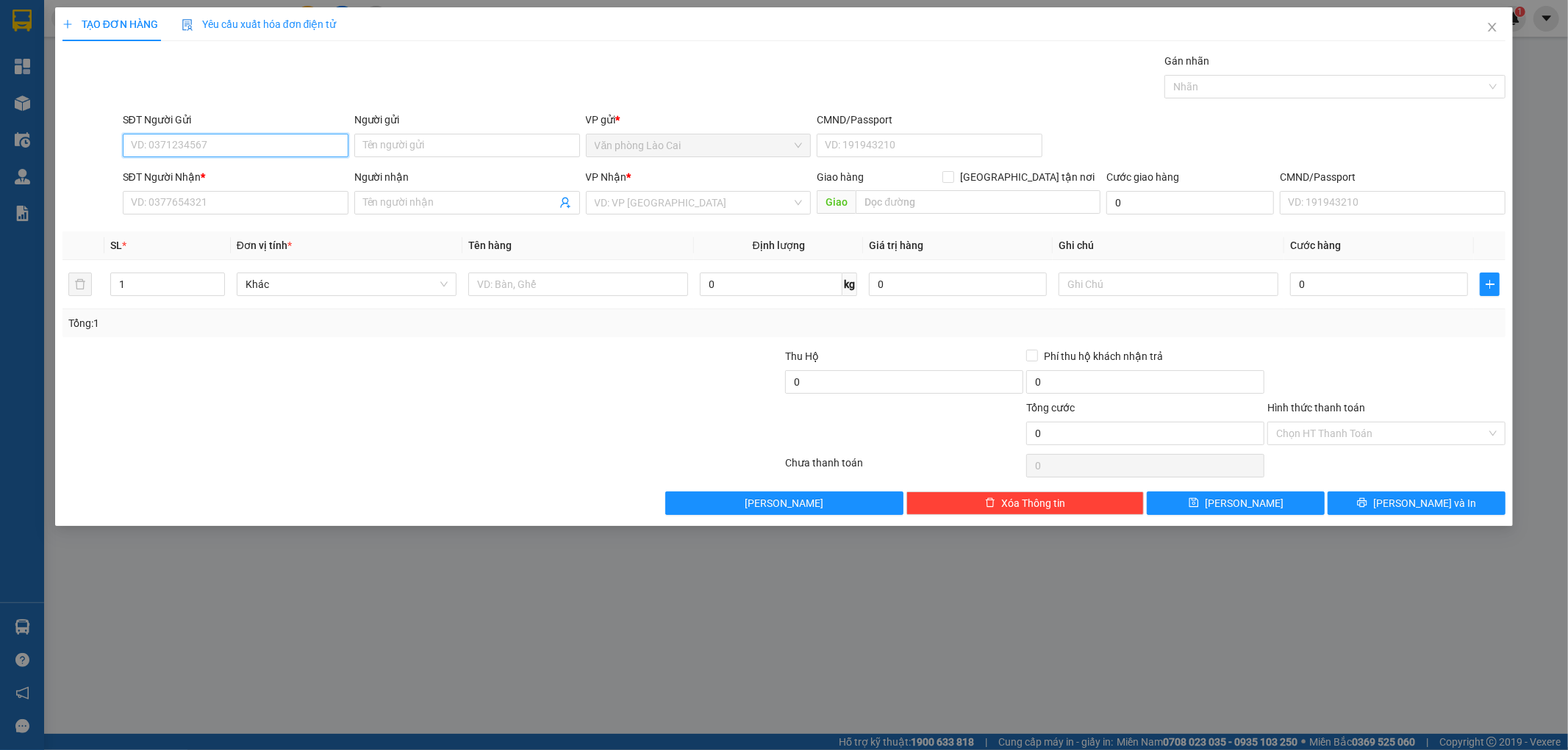
click at [315, 141] on input "SĐT Người Gửi" at bounding box center [235, 146] width 226 height 24
click at [263, 162] on div "SĐT Người Gửi 079053192 079053192" at bounding box center [235, 137] width 226 height 52
click at [262, 151] on input "079053192" at bounding box center [235, 146] width 226 height 24
click at [137, 147] on input "079053192" at bounding box center [235, 146] width 226 height 24
type input "0379053192"
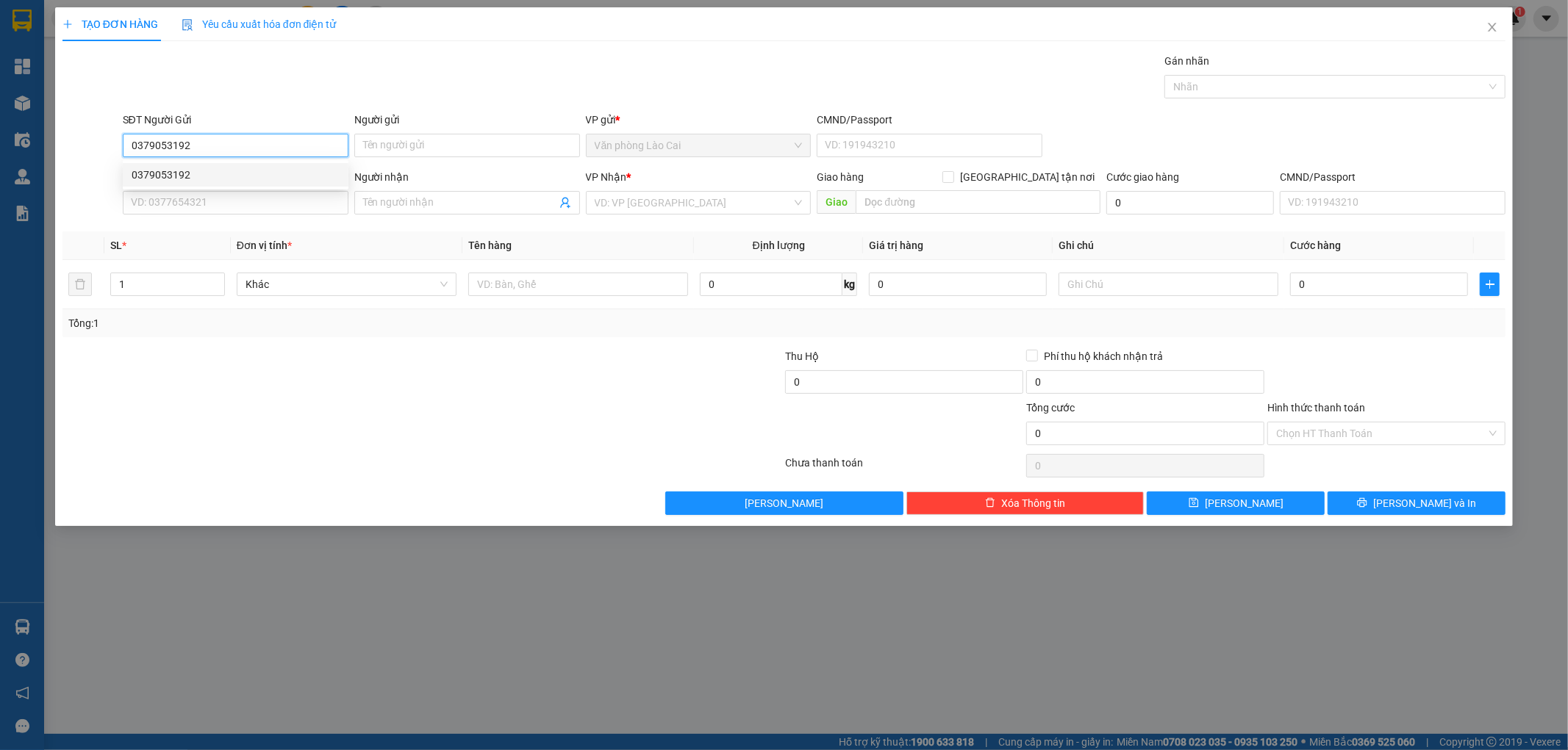
click at [190, 141] on input "0379053192" at bounding box center [235, 146] width 226 height 24
click at [181, 173] on div "0379053192" at bounding box center [235, 174] width 208 height 16
type input "0936333348"
type input "50.000"
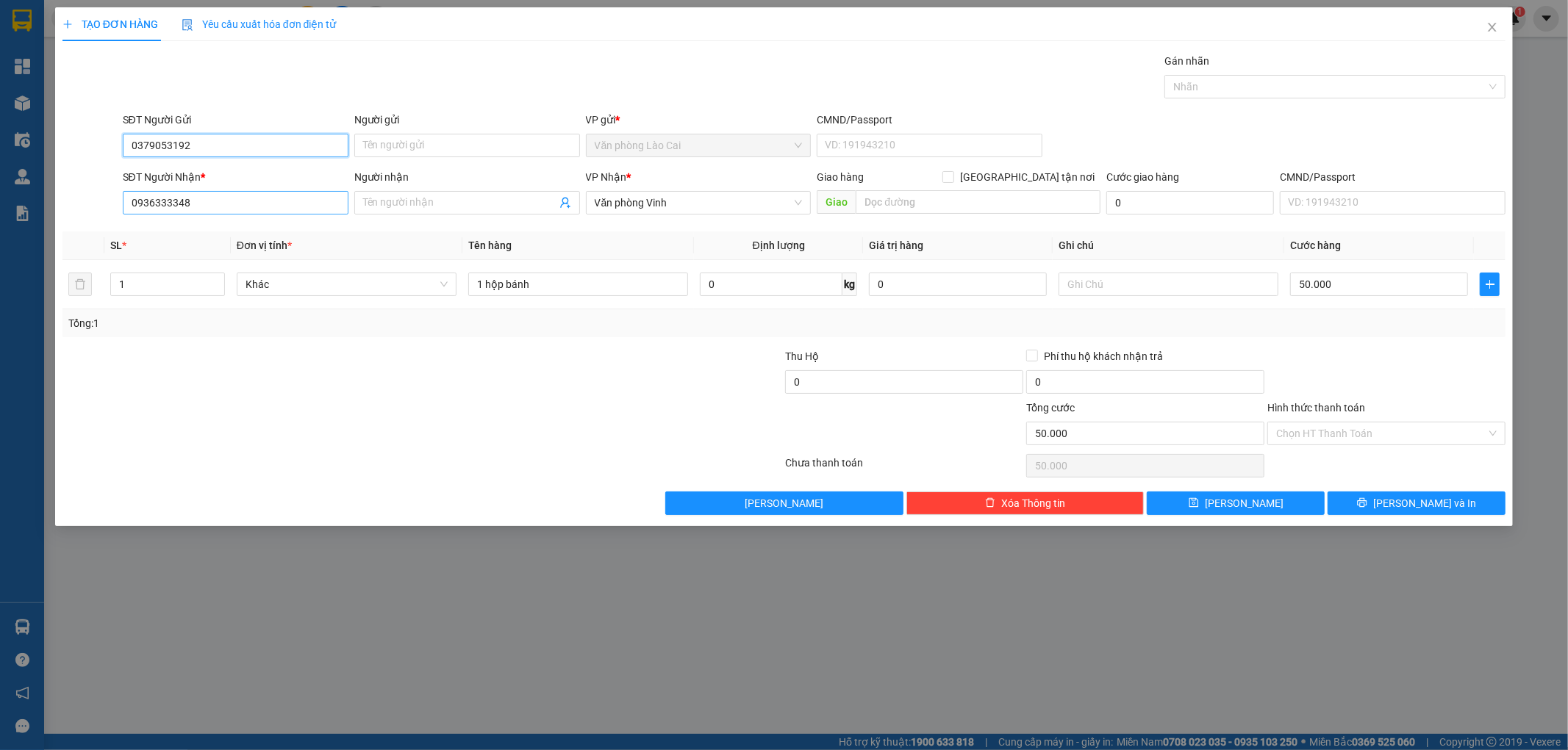
type input "0379053192"
click at [203, 201] on input "0936333348" at bounding box center [235, 203] width 226 height 24
click at [194, 233] on div "0936333348" at bounding box center [235, 232] width 208 height 16
click at [142, 203] on input "0936333348" at bounding box center [235, 203] width 226 height 24
click at [214, 206] on input "0936333348" at bounding box center [235, 203] width 226 height 24
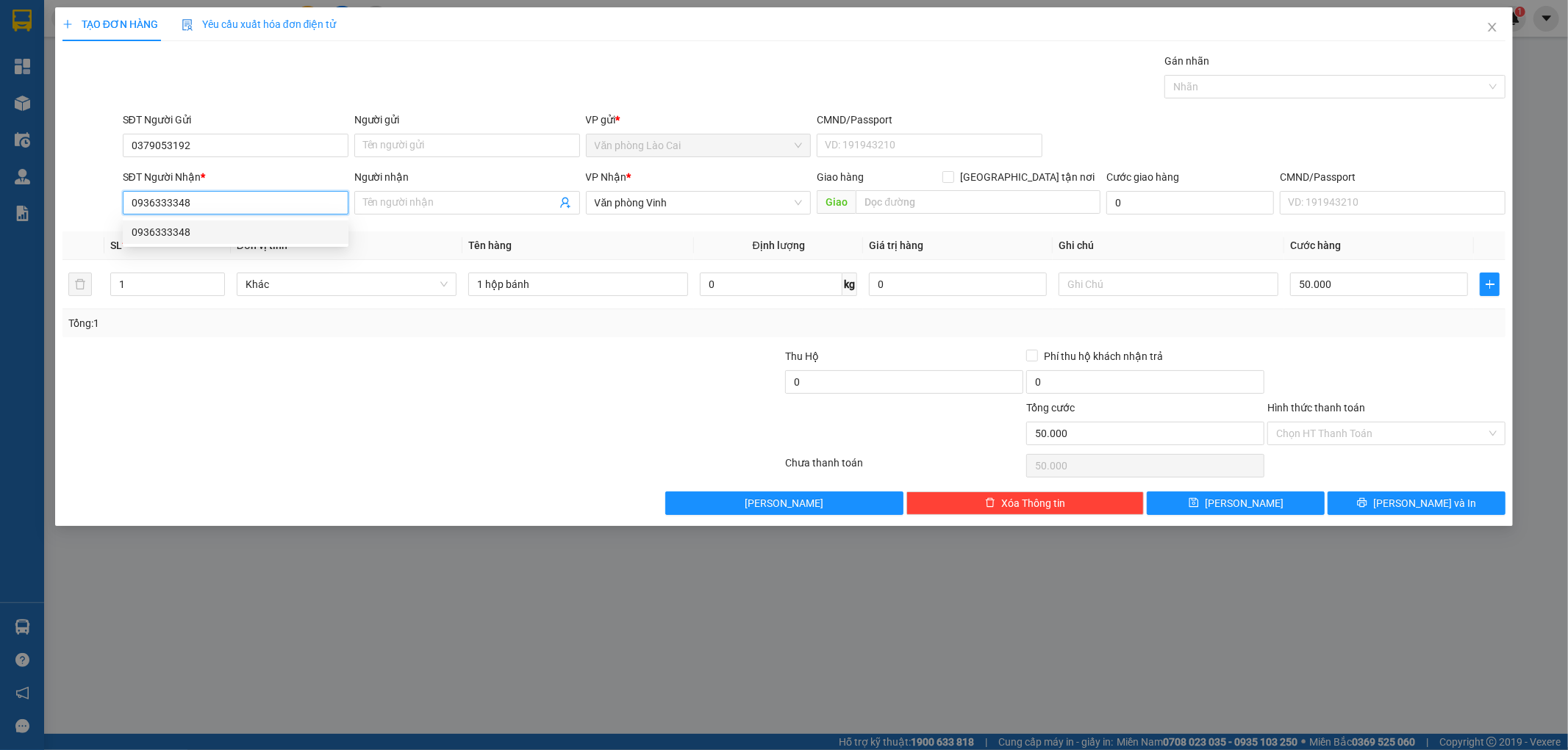
drag, startPoint x: 177, startPoint y: 209, endPoint x: 190, endPoint y: 207, distance: 13.2
click at [190, 207] on input "0936333348" at bounding box center [235, 203] width 226 height 24
click at [185, 203] on input "0936333348" at bounding box center [235, 203] width 226 height 24
drag, startPoint x: 181, startPoint y: 203, endPoint x: 196, endPoint y: 209, distance: 16.2
click at [196, 209] on input "0936333348" at bounding box center [235, 203] width 226 height 24
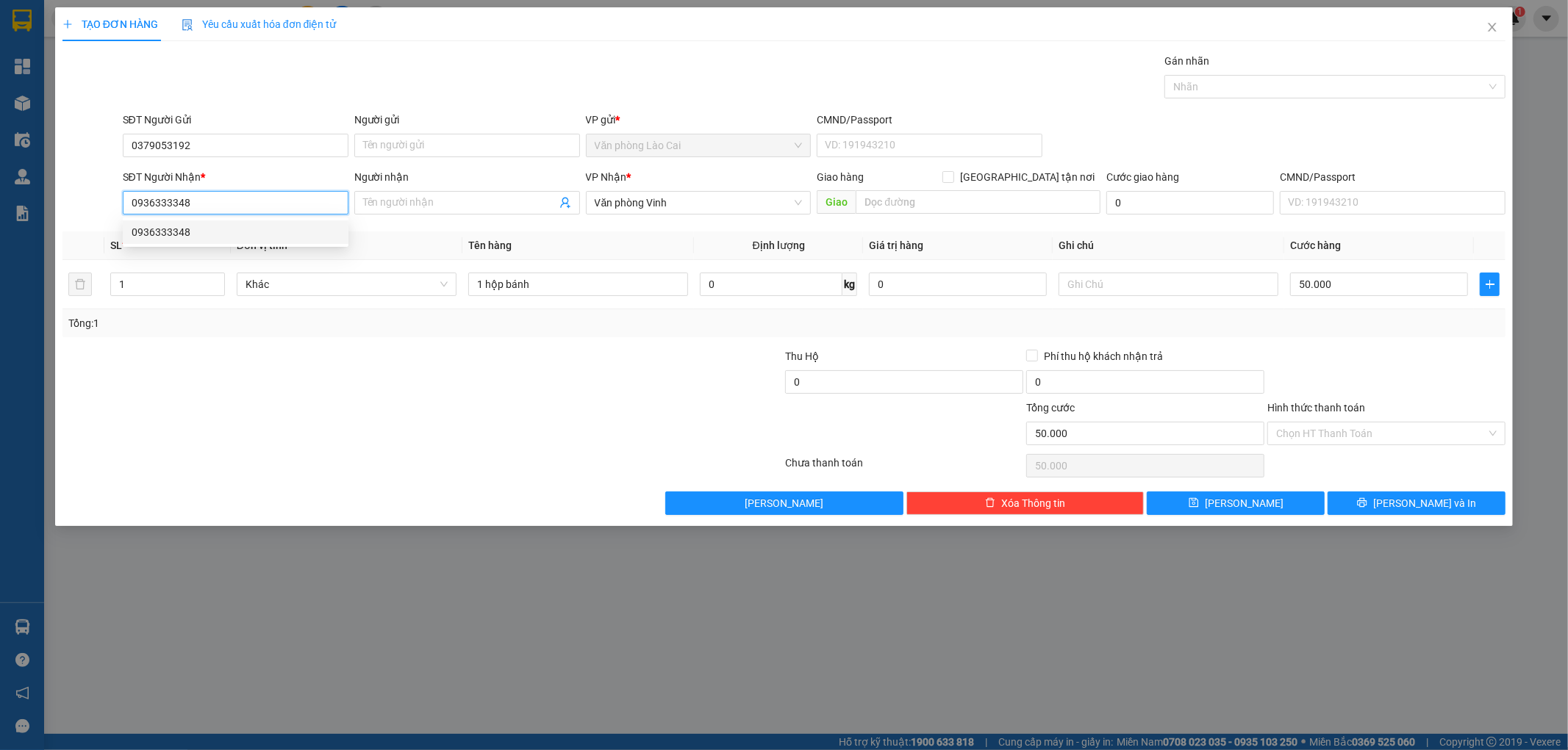
type input "0936333343"
click at [187, 230] on div "0936333343" at bounding box center [235, 232] width 208 height 16
type input "100.000"
type input "0936333343"
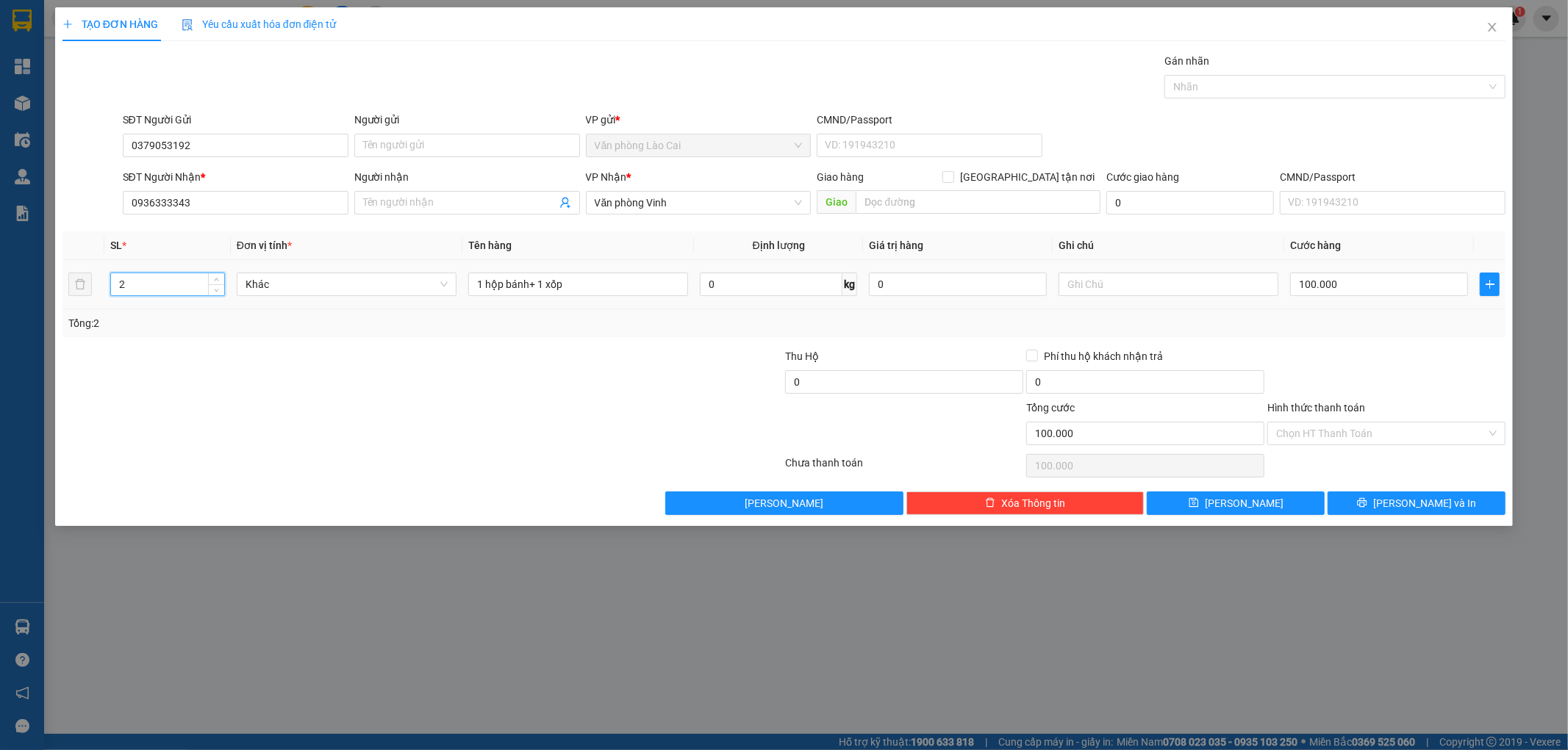
drag, startPoint x: 152, startPoint y: 283, endPoint x: 83, endPoint y: 297, distance: 70.4
click at [83, 297] on tr "2 Khác 1 hộp bánh+ 1 xốp 0 kg 0 100.000" at bounding box center [784, 284] width 1444 height 49
type input "1"
drag, startPoint x: 563, startPoint y: 290, endPoint x: 431, endPoint y: 289, distance: 132.0
click at [431, 289] on tr "1 Khác 1 hộp bánh+ 1 xốp 0 kg 0 100.000" at bounding box center [784, 284] width 1444 height 49
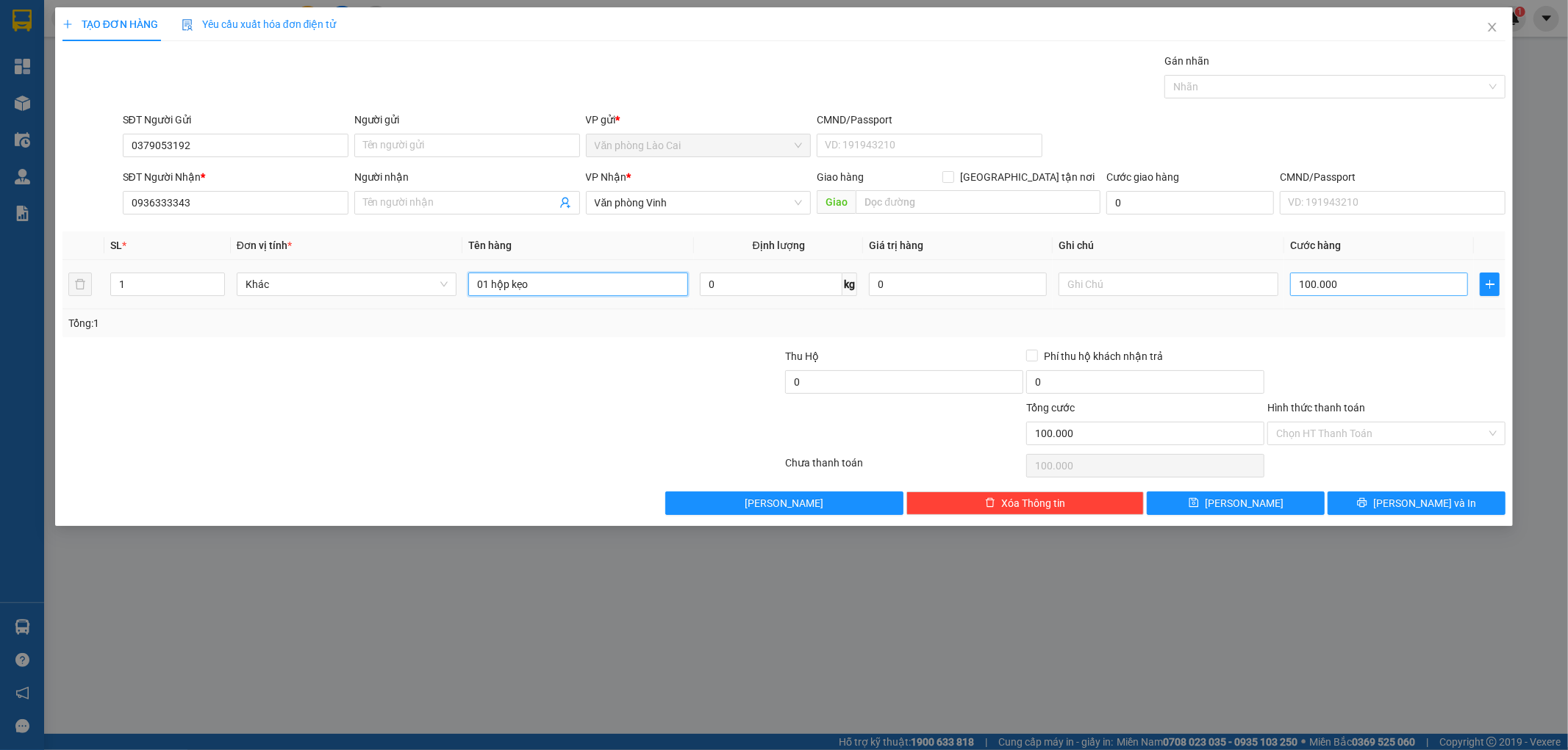
type input "01 hộp kẹo"
click at [1321, 283] on input "100.000" at bounding box center [1379, 284] width 178 height 24
type input "5"
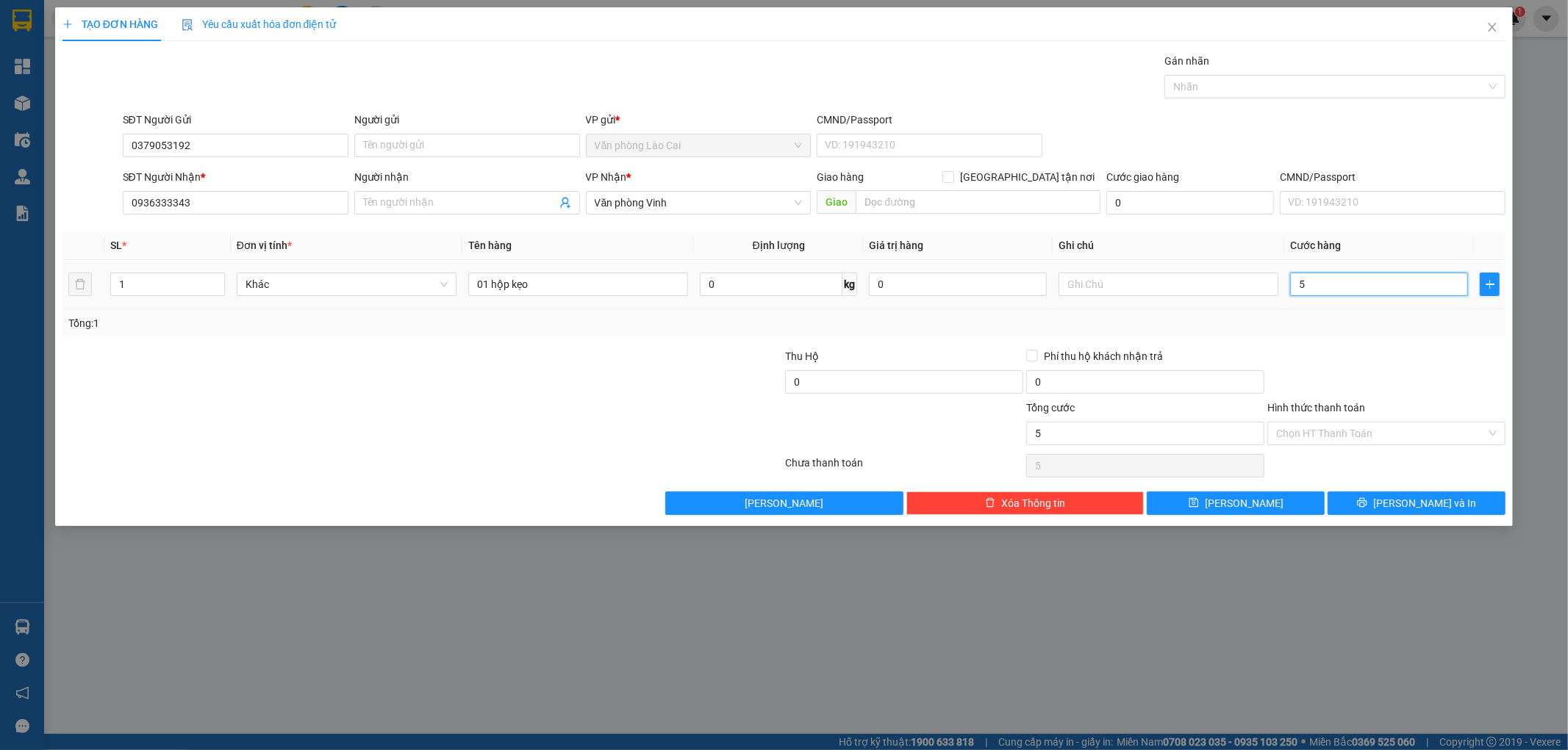
type input "50"
type input "500"
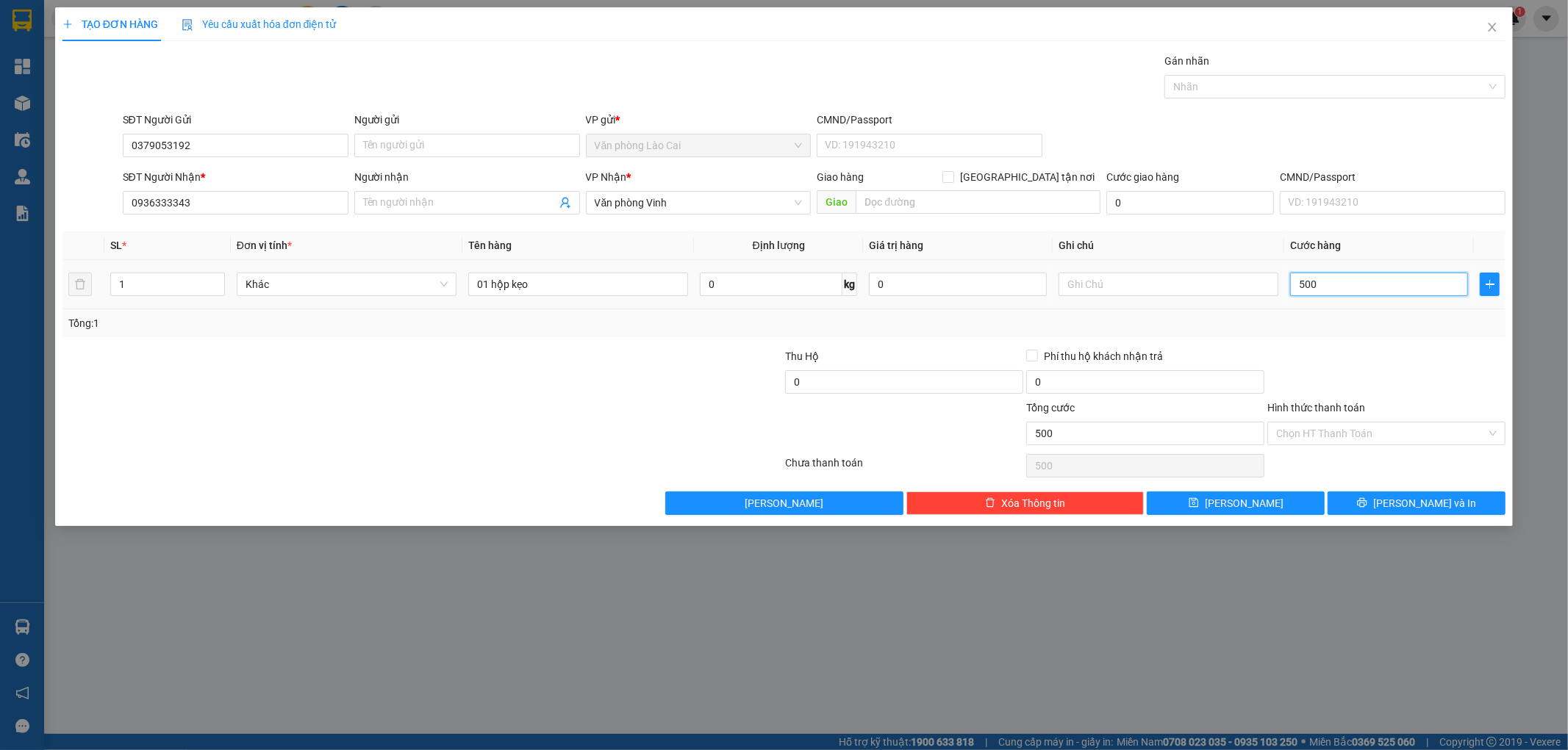
type input "5.000"
type input "50.000"
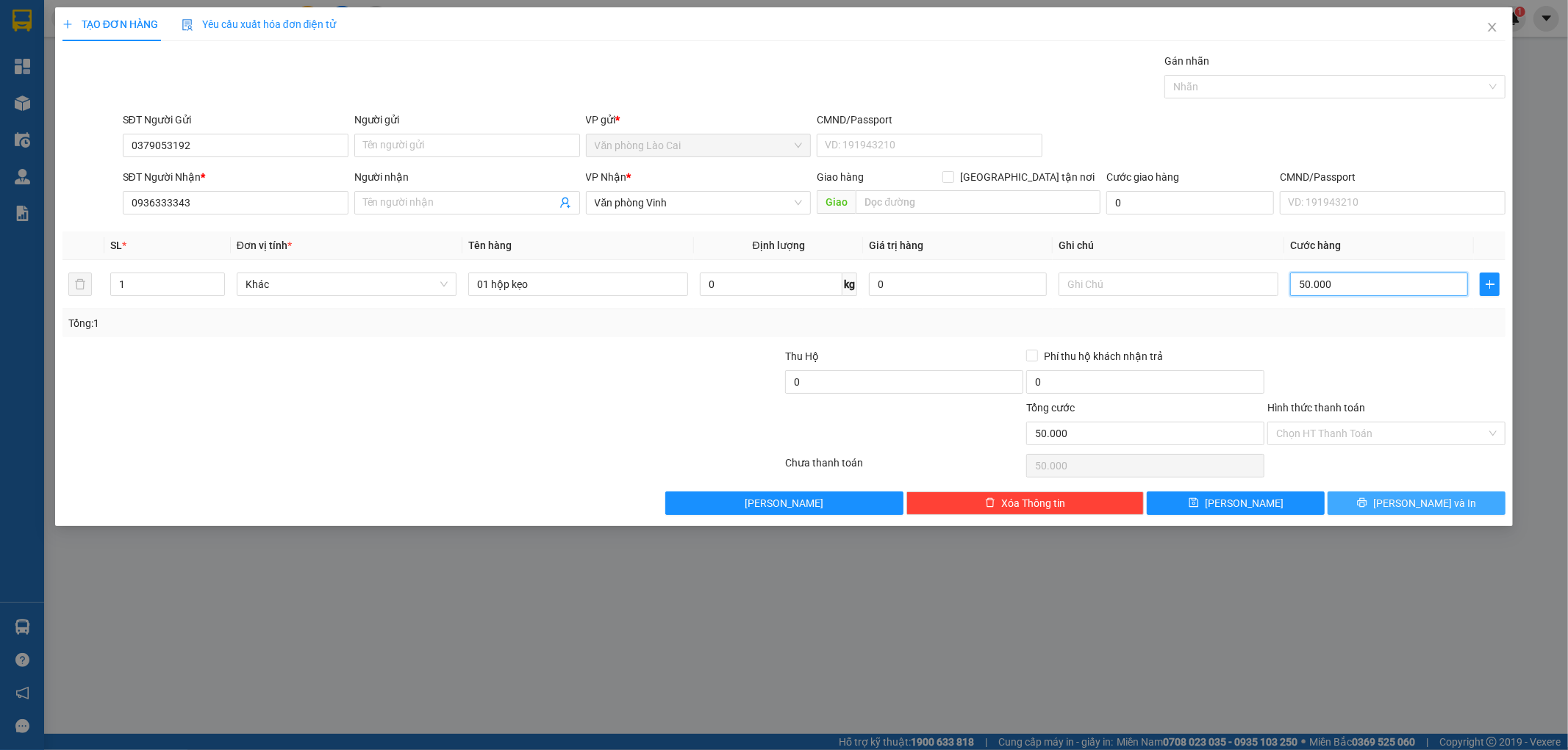
type input "50.000"
click at [1340, 502] on button "[PERSON_NAME] và In" at bounding box center [1416, 504] width 178 height 24
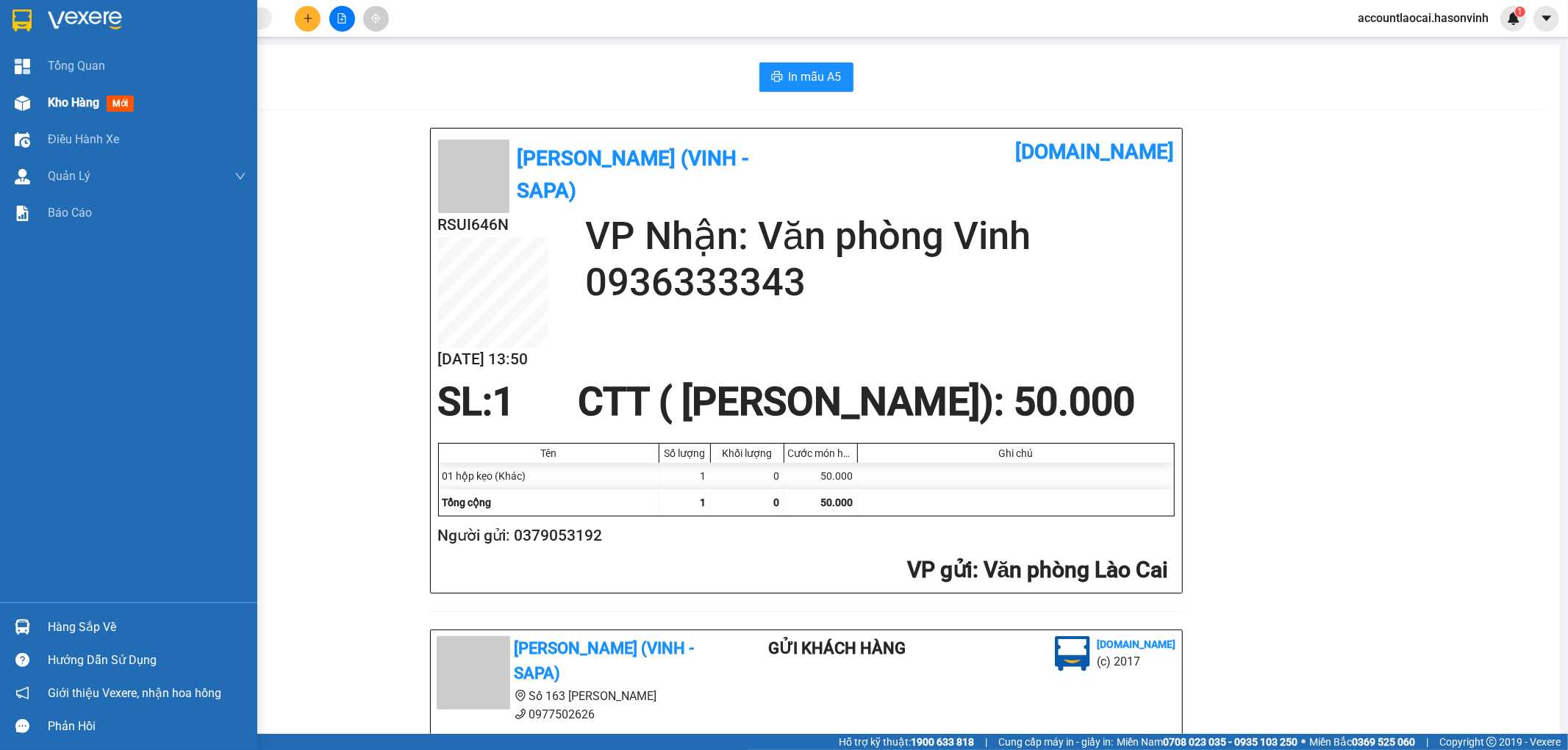
click at [41, 98] on div "Kho hàng mới" at bounding box center [129, 102] width 257 height 36
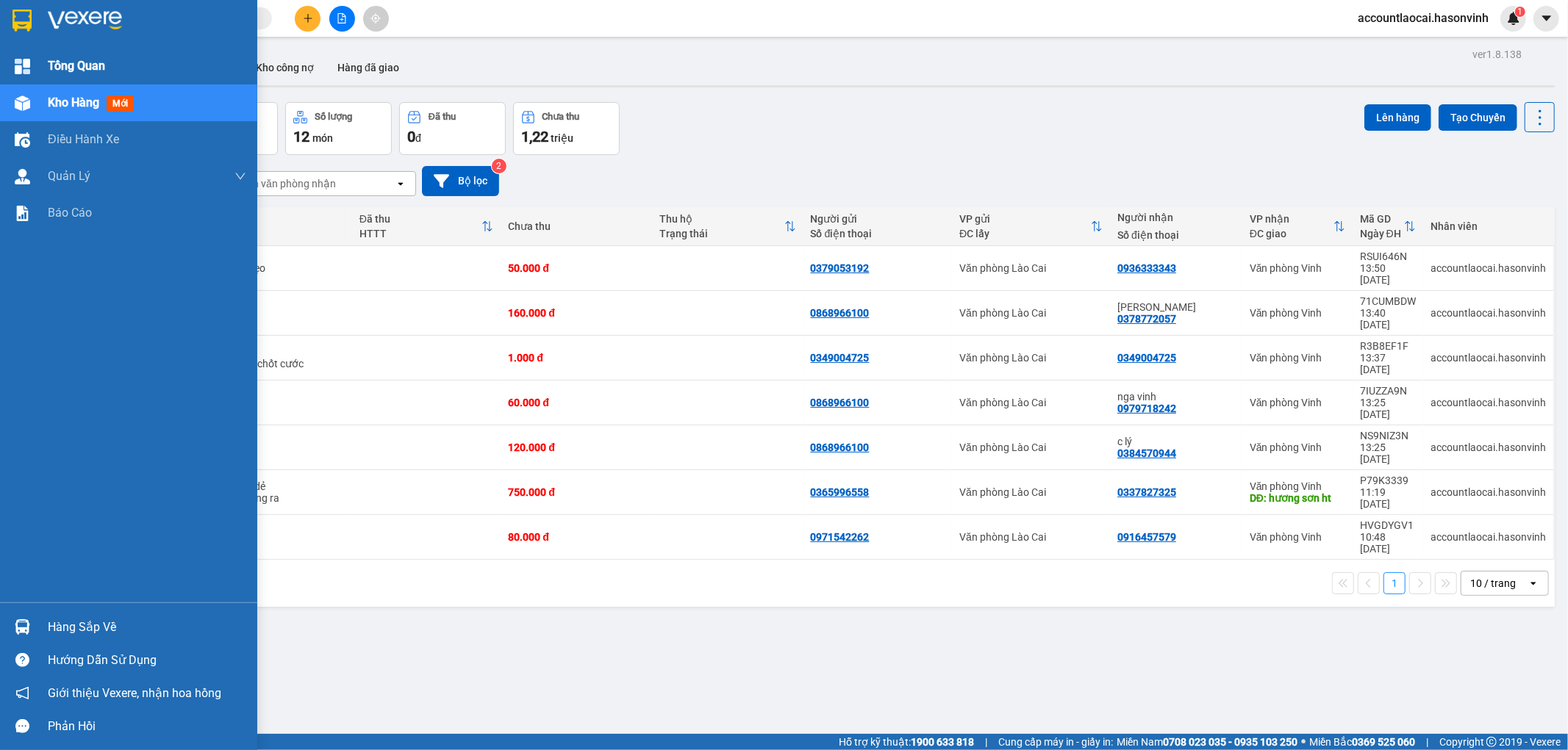
click at [66, 63] on span "Tổng Quan" at bounding box center [76, 66] width 58 height 19
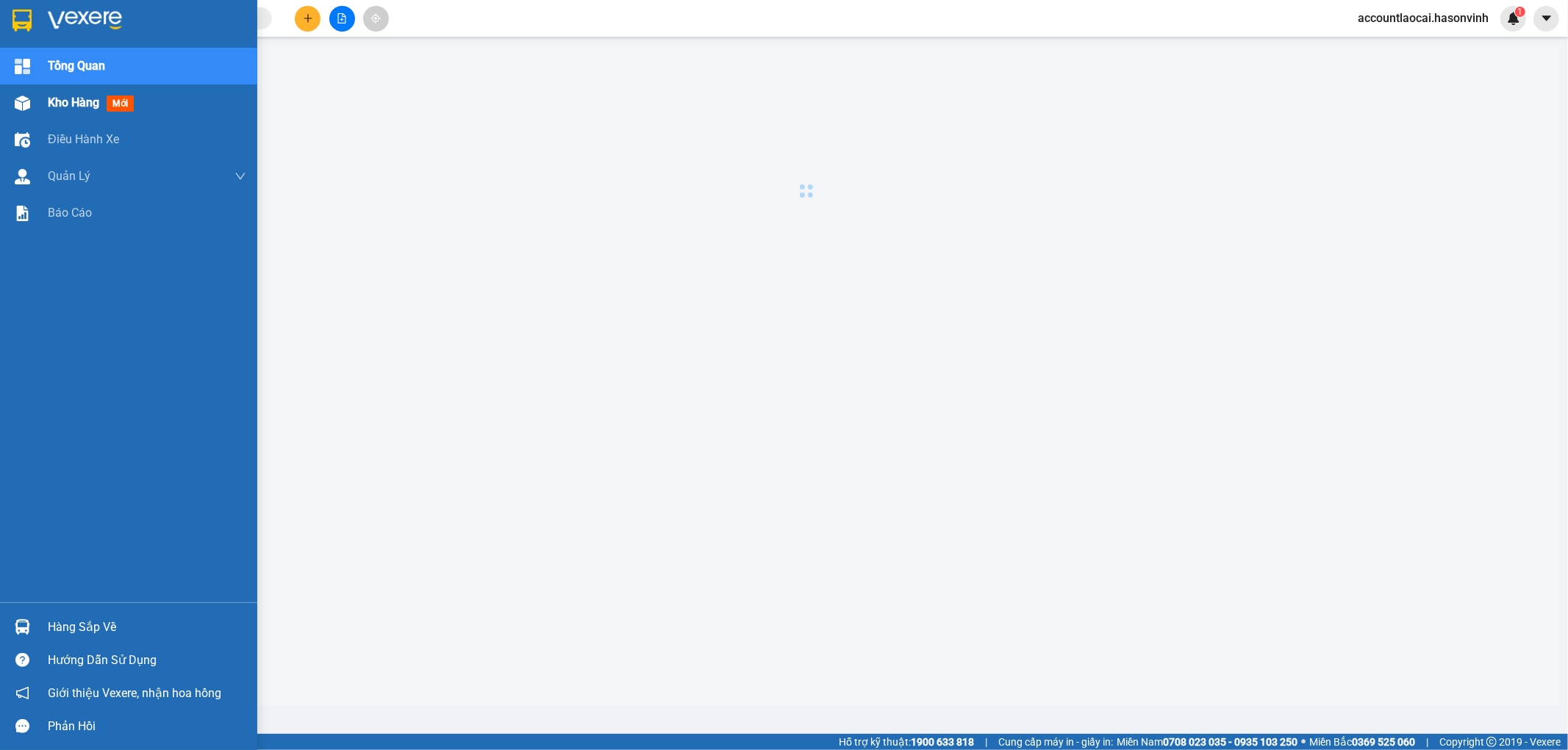
click at [67, 105] on span "Kho hàng" at bounding box center [73, 102] width 52 height 14
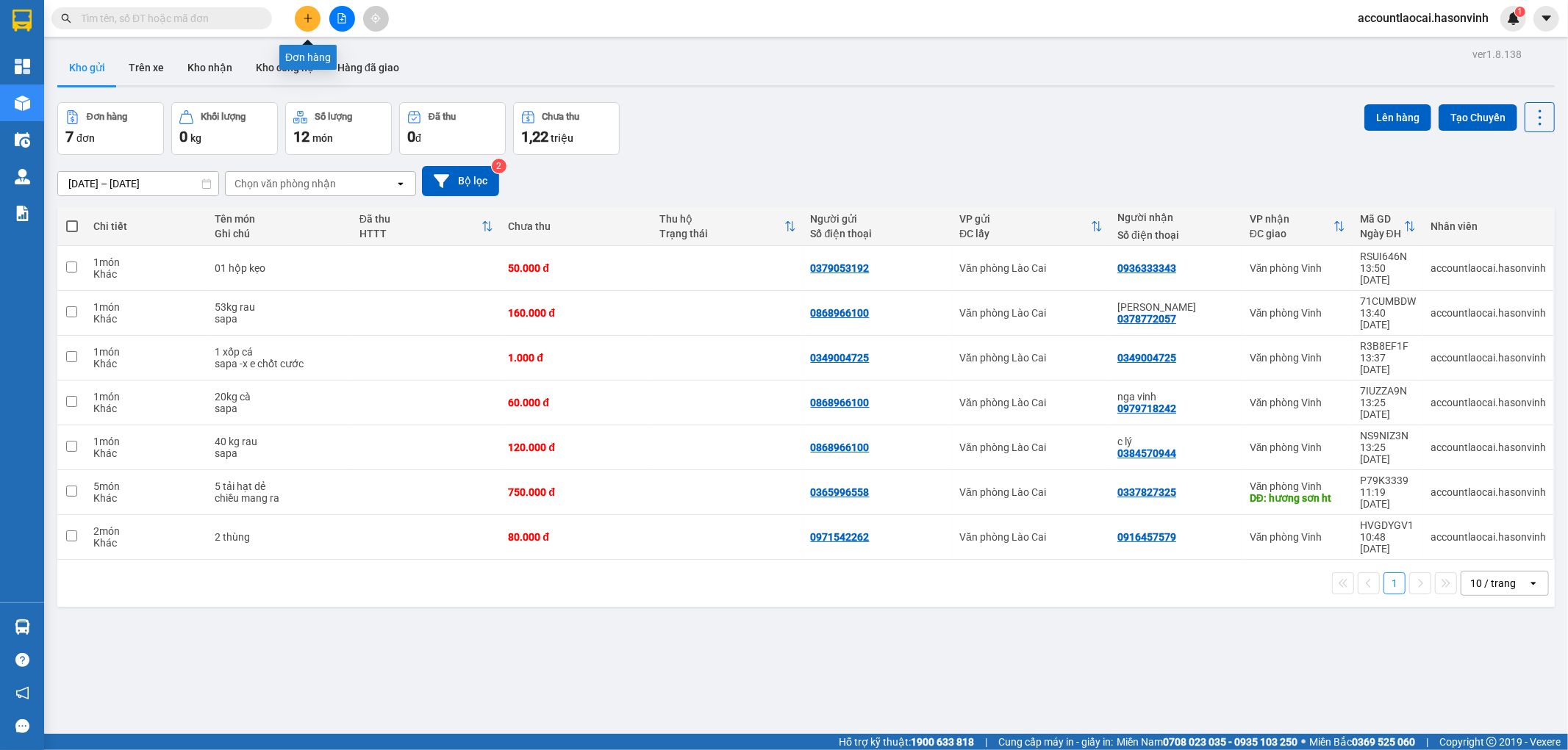
click at [301, 14] on button at bounding box center [307, 19] width 25 height 25
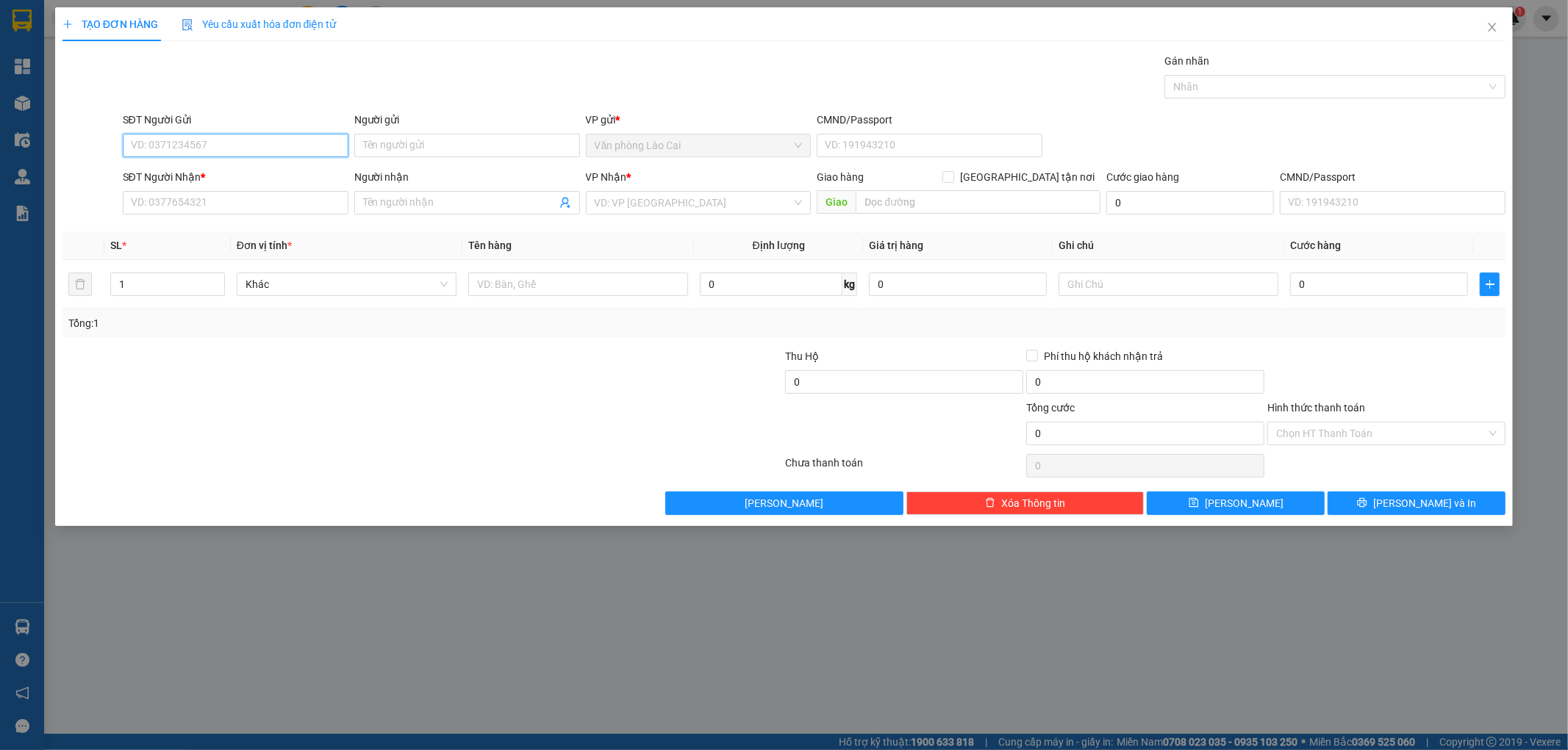
click at [195, 138] on input "SĐT Người Gửi" at bounding box center [235, 146] width 226 height 24
click at [193, 146] on input "0326" at bounding box center [235, 146] width 226 height 24
type input "0326882791"
click at [176, 174] on div "0326882791" at bounding box center [235, 174] width 208 height 16
type input "0986943737"
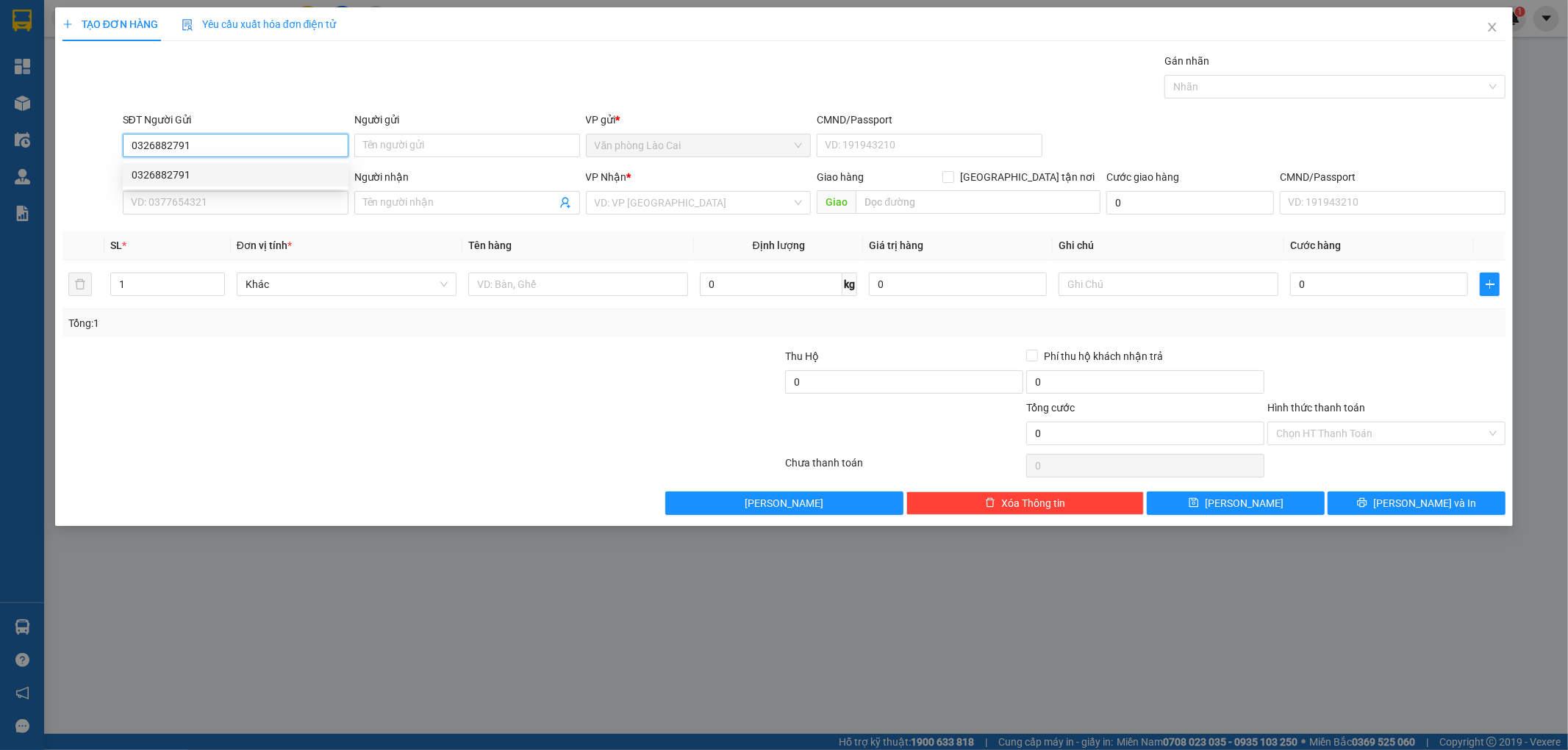
type input "nam cấm"
type input "150.000"
type input "0326882791"
click at [1498, 28] on span "Close" at bounding box center [1492, 28] width 41 height 41
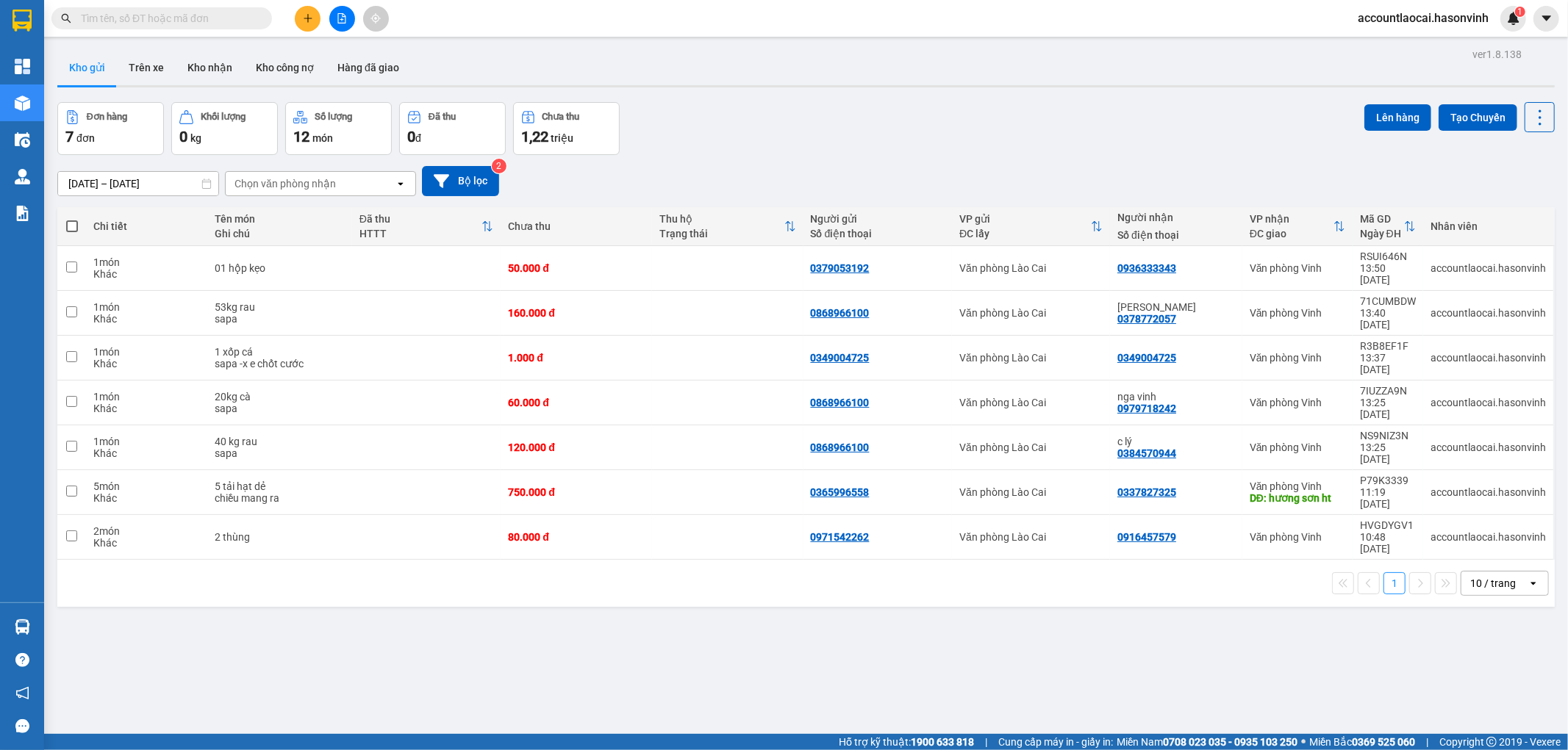
click at [312, 14] on icon "plus" at bounding box center [308, 19] width 10 height 10
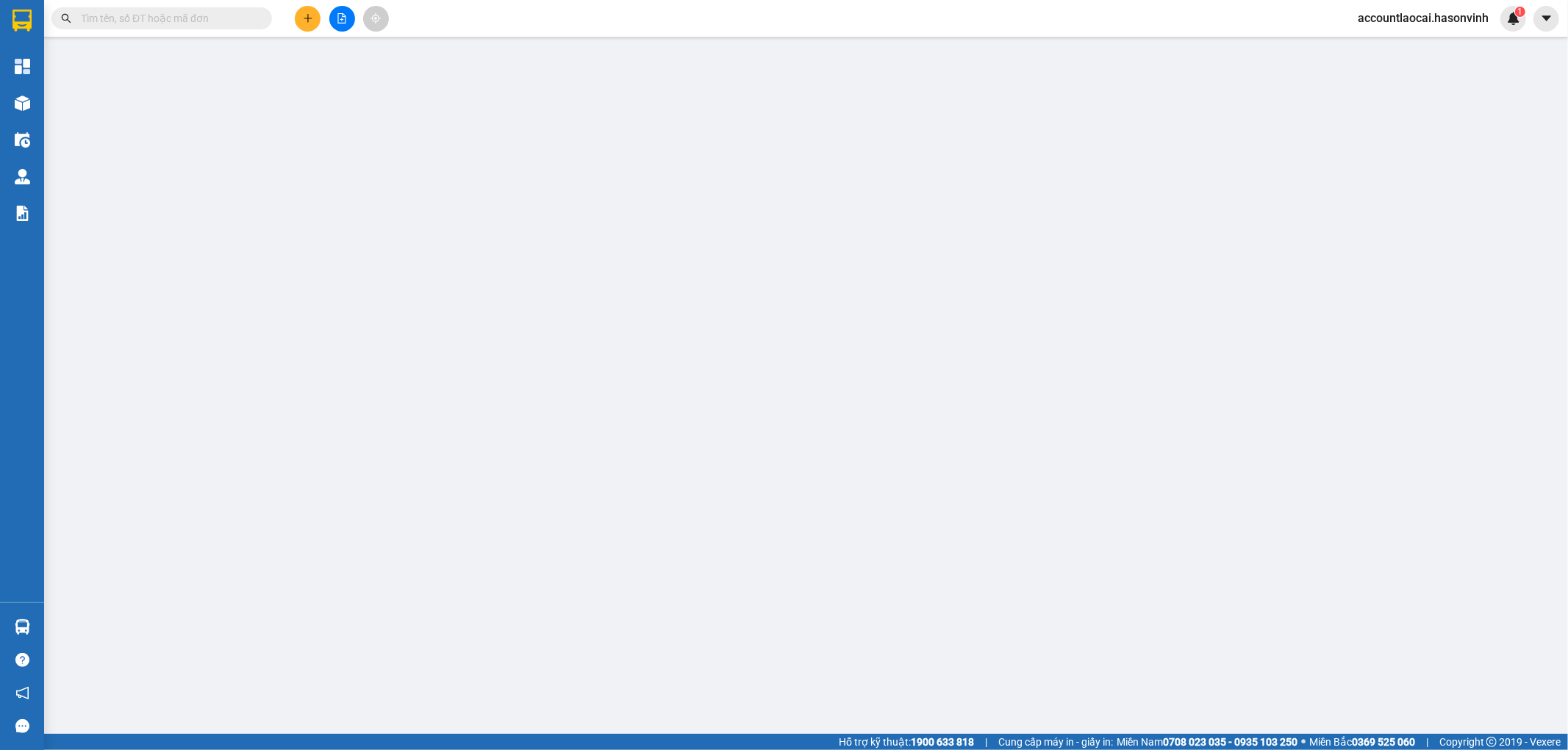
click at [305, 20] on span "Yêu cầu xuất hóa đơn điện tử" at bounding box center [258, 25] width 155 height 12
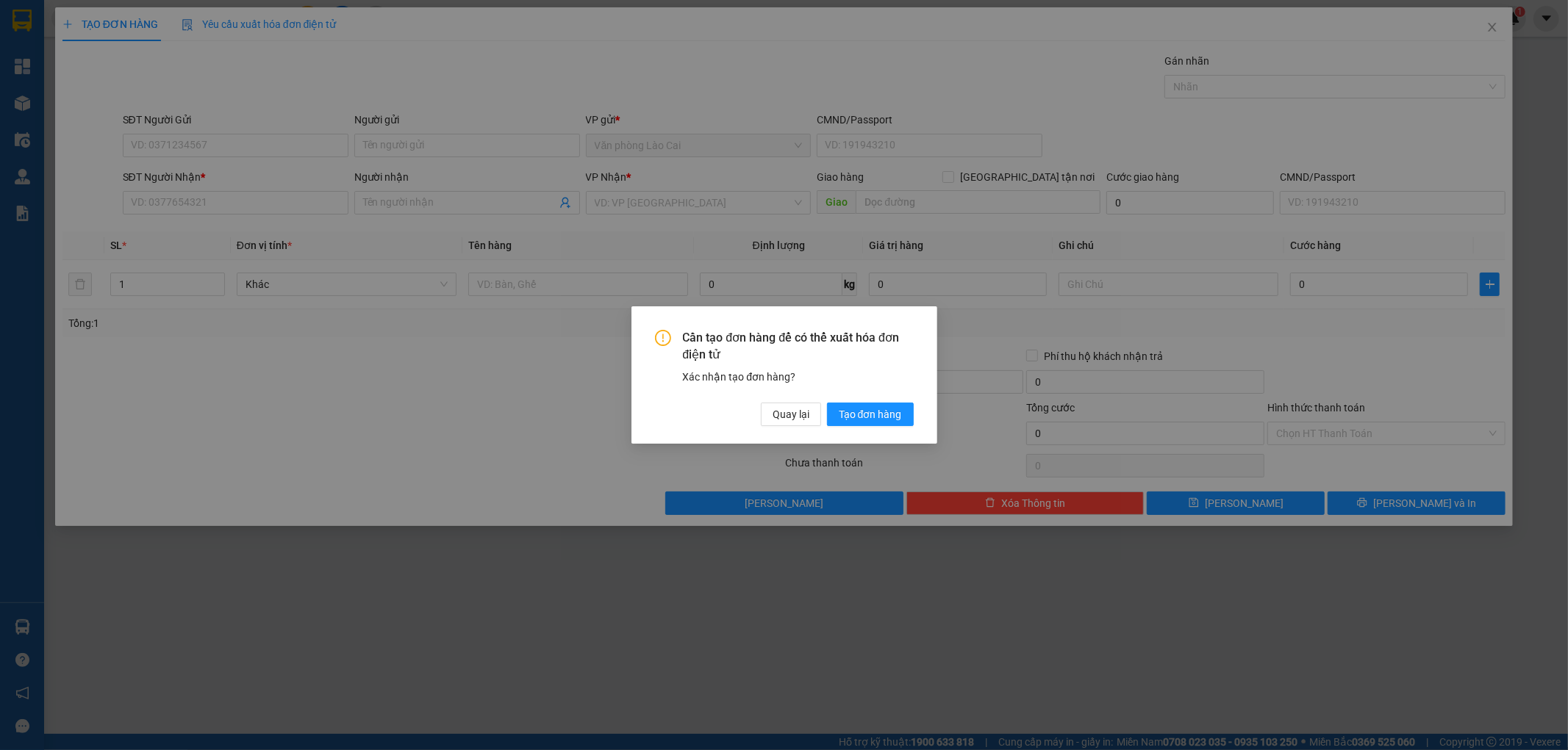
click at [211, 144] on div "Cần tạo đơn hàng để có thể xuất hóa đơn điện tử Xác nhận tạo đơn hàng? Quay lại…" at bounding box center [784, 375] width 1568 height 750
click at [798, 413] on span "Quay lại" at bounding box center [790, 414] width 36 height 16
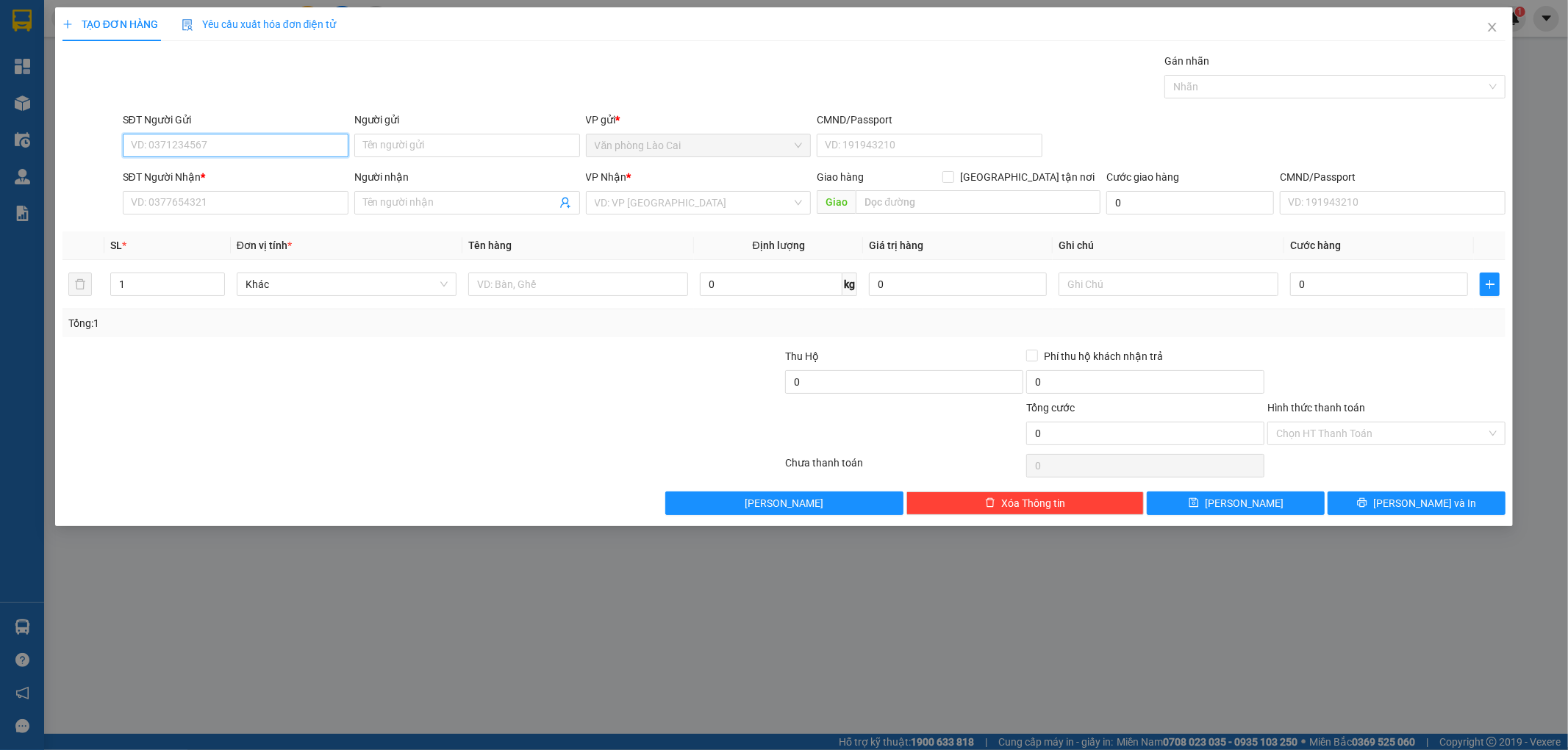
click at [262, 147] on input "SĐT Người Gửi" at bounding box center [235, 146] width 226 height 24
paste input "0326882791"
click at [217, 152] on input "0326882791" at bounding box center [235, 146] width 226 height 24
drag, startPoint x: 138, startPoint y: 140, endPoint x: 86, endPoint y: 147, distance: 52.5
click at [86, 147] on div "SĐT Người Gửi 0326882791 0326882791 Người gửi Tên người gửi VP gửi * Văn phòng …" at bounding box center [784, 137] width 1446 height 52
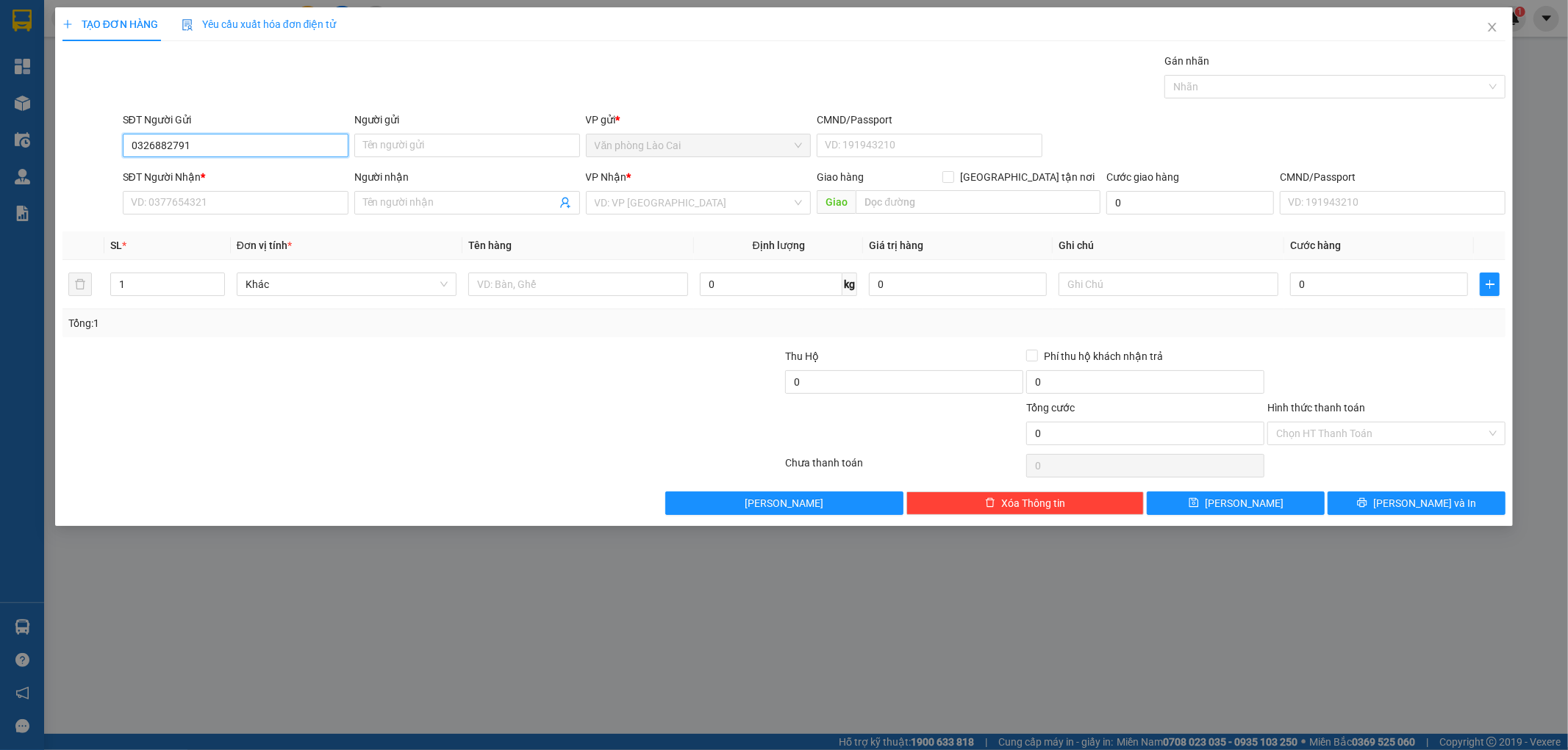
type input "0326882791"
click at [198, 181] on div "0326882791" at bounding box center [235, 174] width 208 height 16
type input "0986943737"
type input "nam cấm"
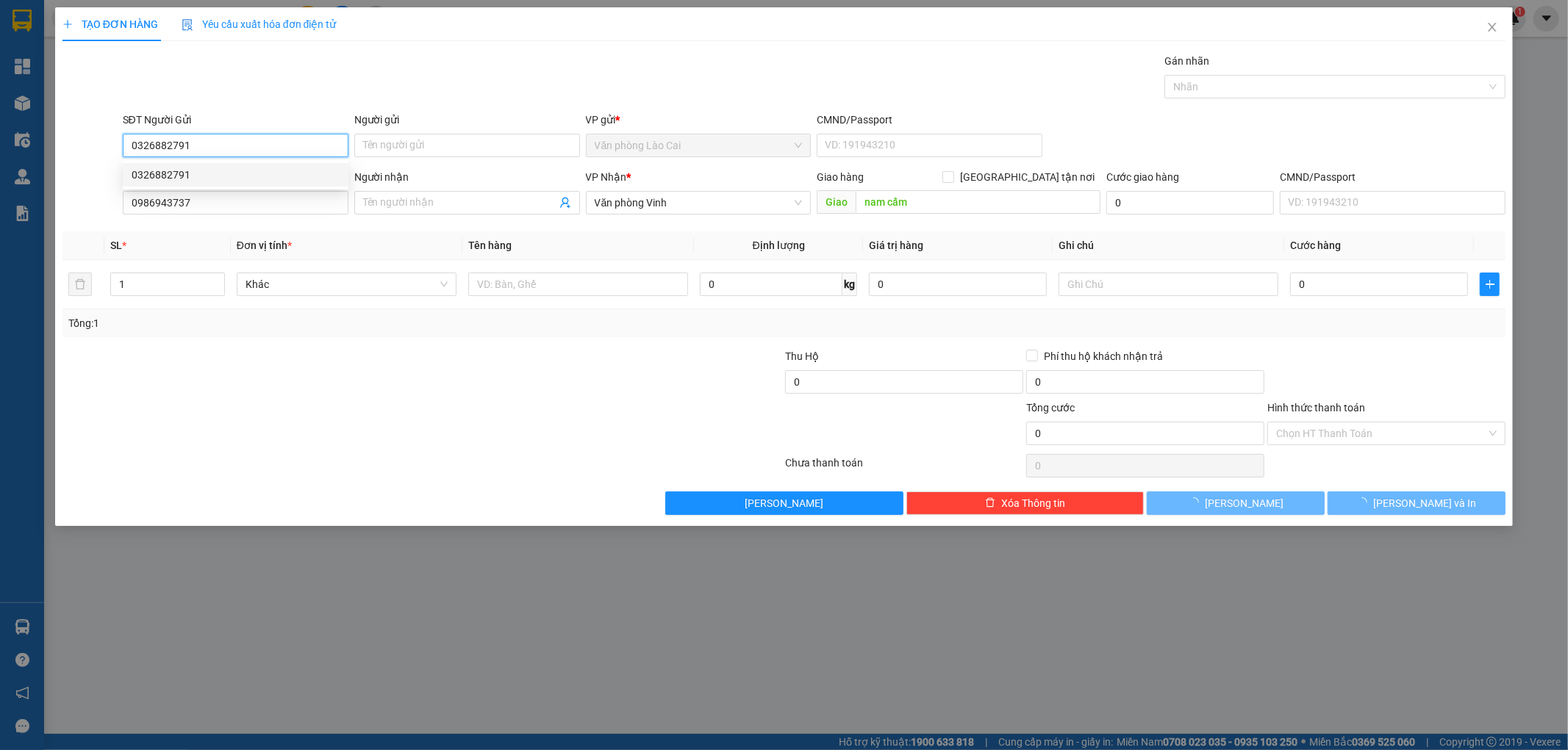
type input "150.000"
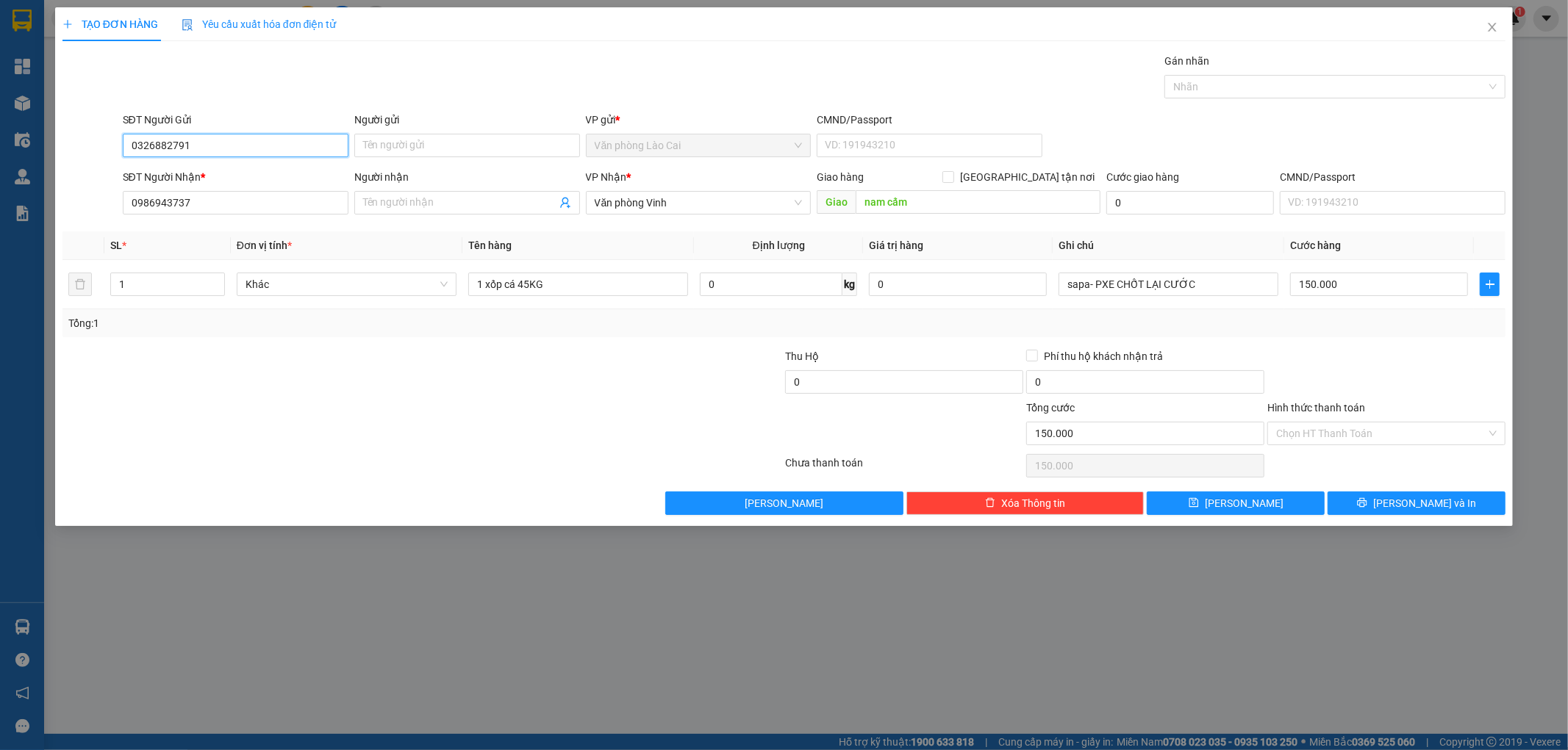
type input "0326882791"
drag, startPoint x: 213, startPoint y: 199, endPoint x: 97, endPoint y: 208, distance: 116.3
click at [97, 208] on div "SĐT Người Nhận * 0986943737 0986943737 Người nhận Tên người nhận VP Nhận * Văn …" at bounding box center [784, 195] width 1446 height 52
paste input "Ngân Sdt"
drag, startPoint x: 185, startPoint y: 201, endPoint x: 76, endPoint y: 201, distance: 109.0
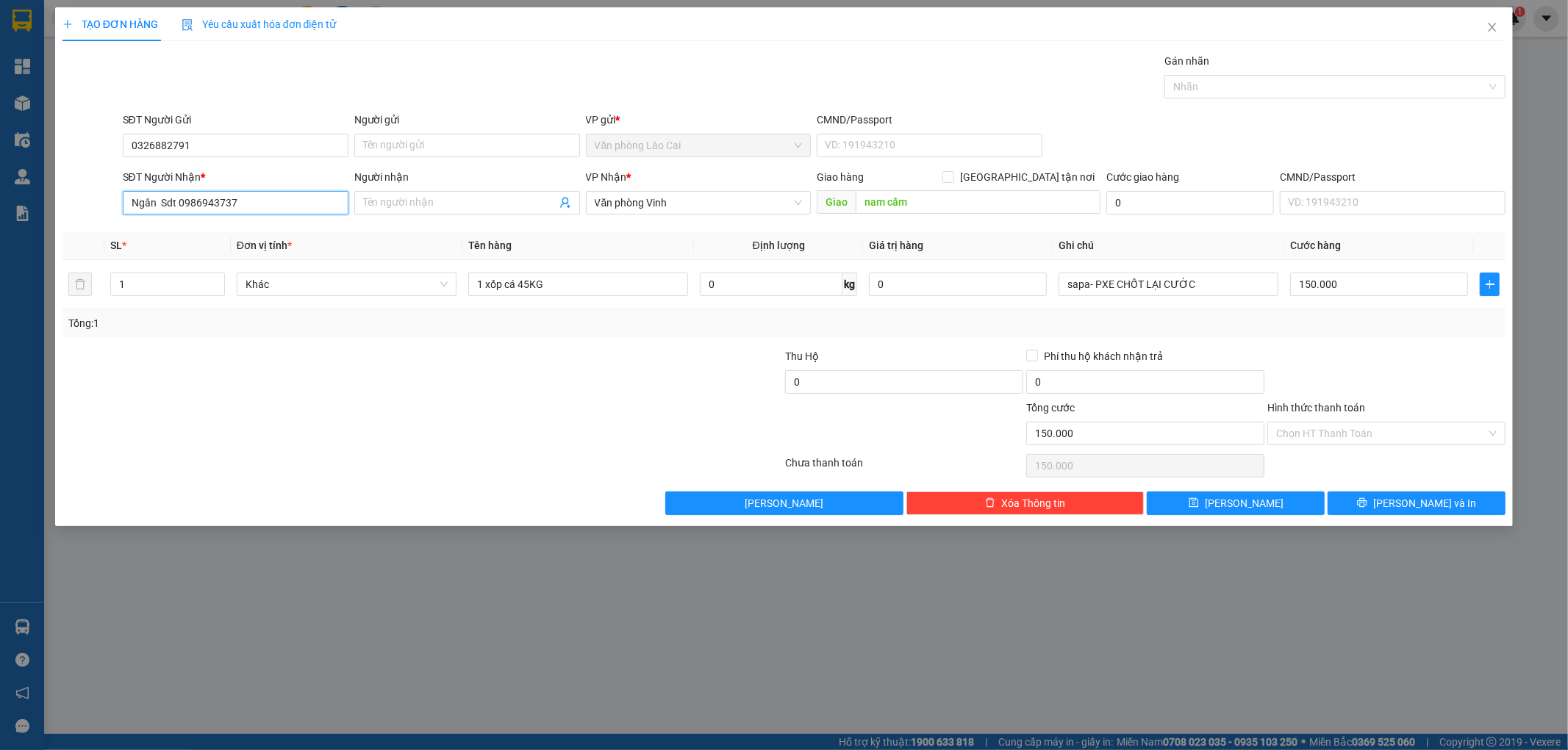
click at [76, 201] on div "SĐT Người Nhận * Ngân Sdt 0986943737 Ngân Sdt 0986943737 Người nhận Tên người n…" at bounding box center [784, 195] width 1446 height 52
type input "0986943737"
click at [421, 196] on input "Người nhận" at bounding box center [460, 202] width 193 height 16
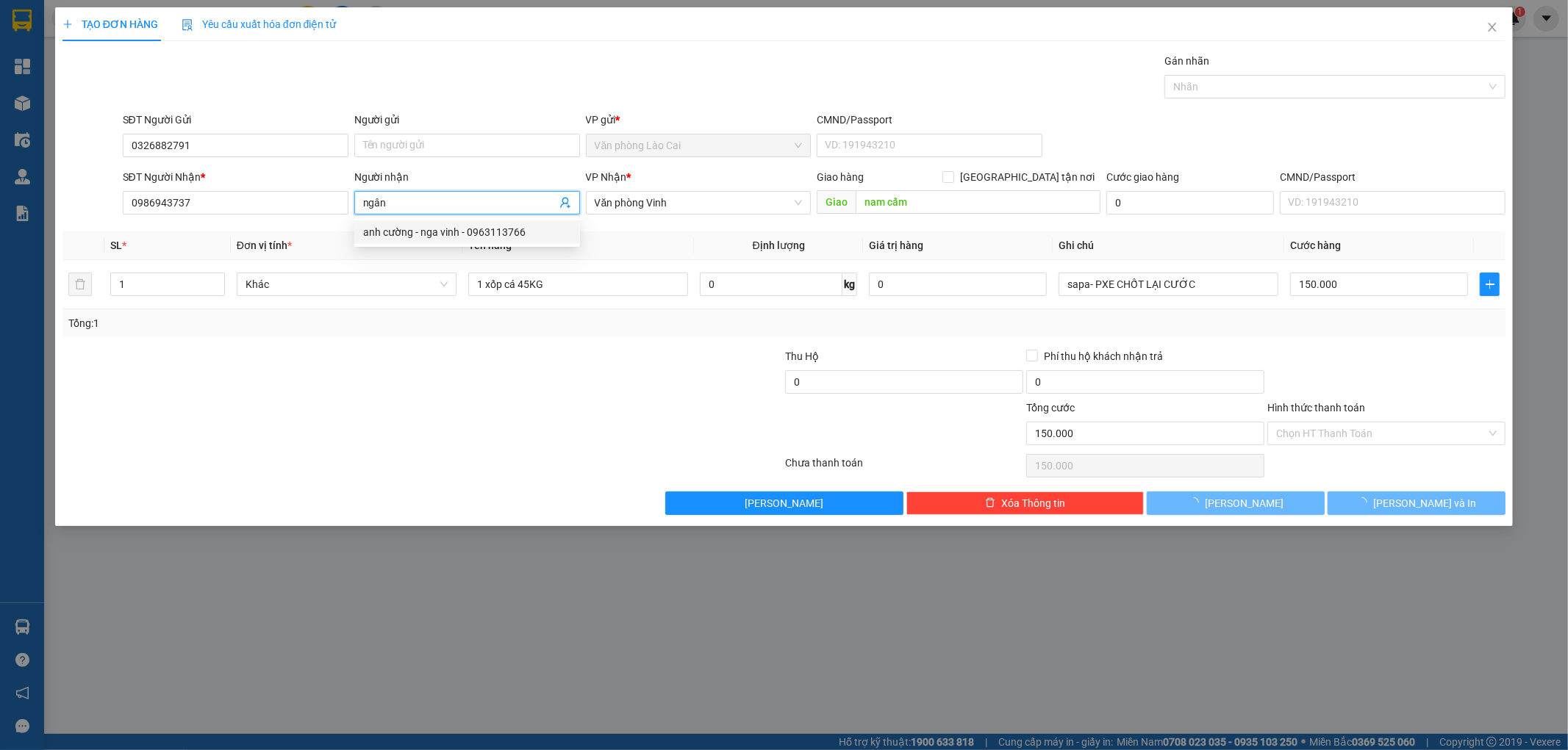
type input "ngân"
click at [404, 313] on div "Tổng: 1" at bounding box center [784, 323] width 1444 height 28
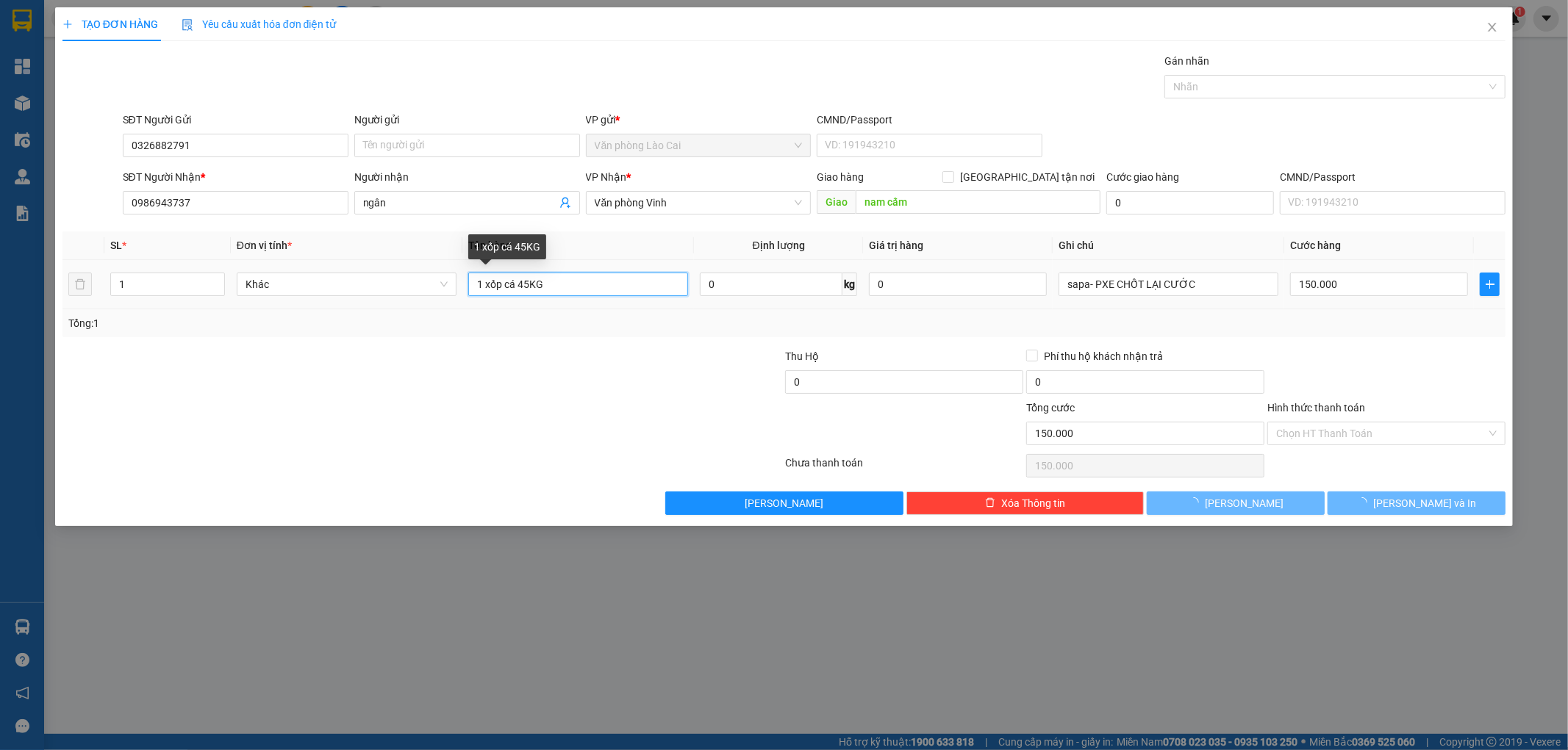
drag, startPoint x: 519, startPoint y: 284, endPoint x: 527, endPoint y: 287, distance: 8.5
click at [527, 287] on input "1 xốp cá 45KG" at bounding box center [578, 284] width 220 height 24
type input "1 xốp cá 50KG"
click at [554, 344] on div "Transit Pickup Surcharge Ids Transit Deliver Surcharge Ids Transit Deliver Surc…" at bounding box center [784, 284] width 1444 height 462
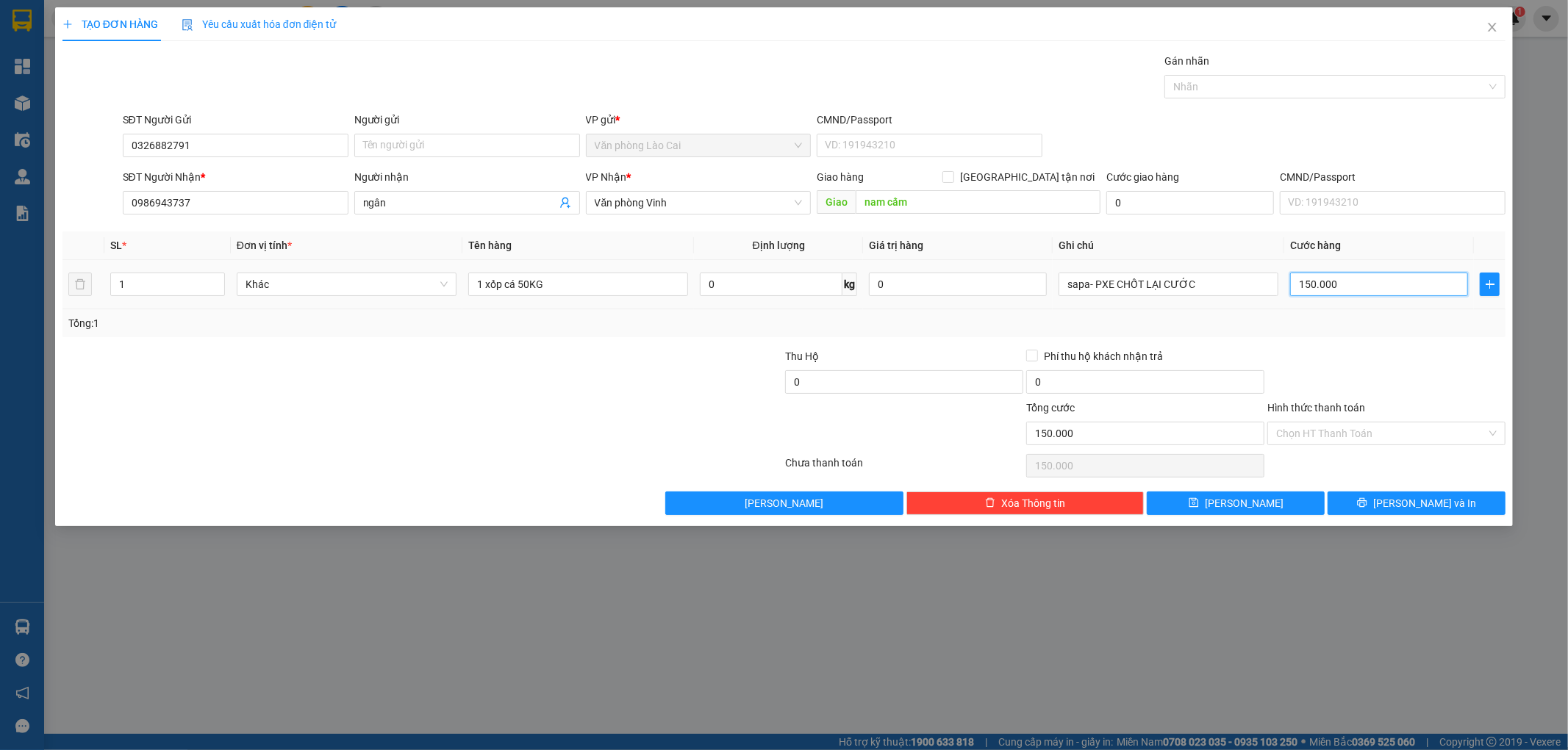
click at [1355, 287] on input "150.000" at bounding box center [1379, 284] width 178 height 24
type input "1"
type input "1.000"
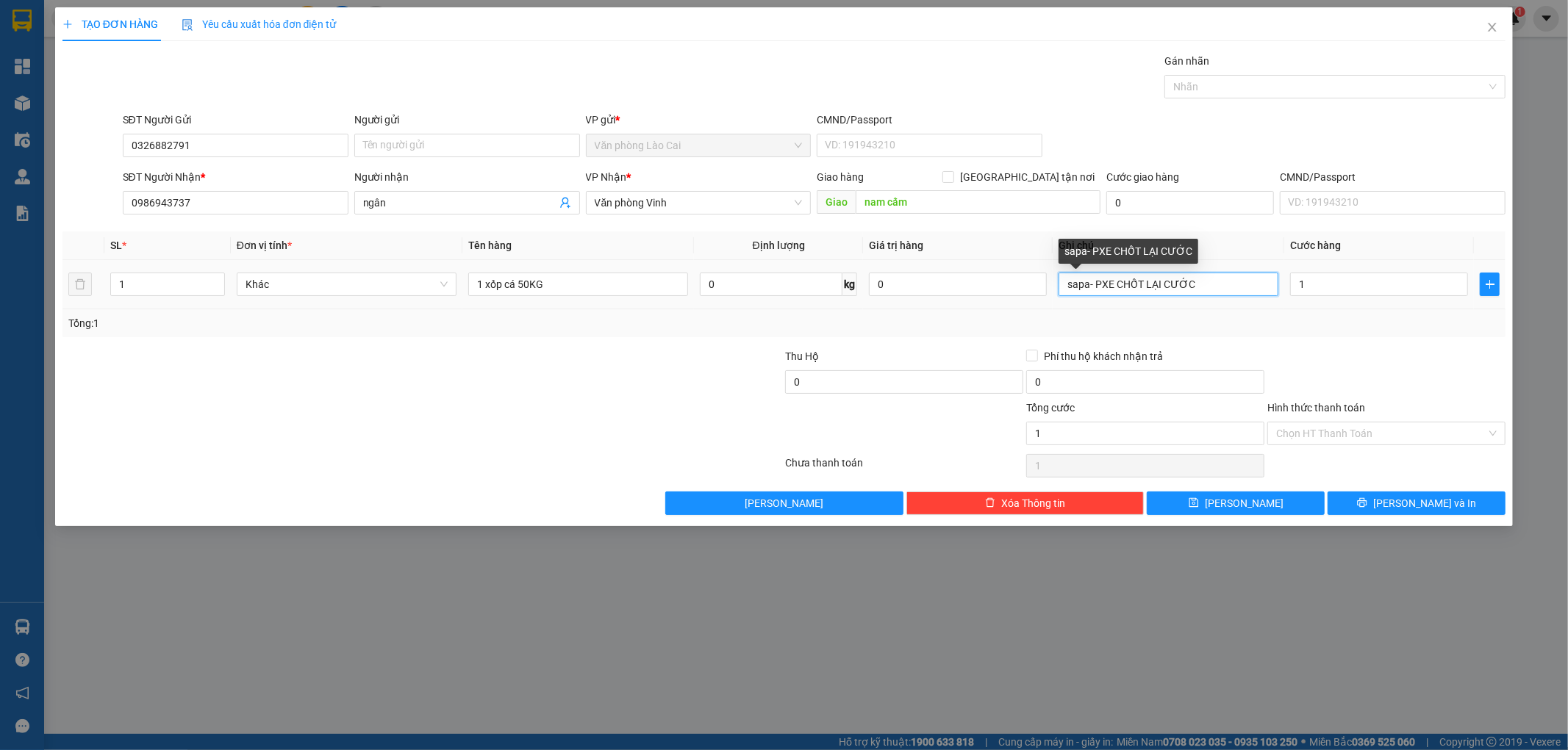
type input "1.000"
drag, startPoint x: 1146, startPoint y: 281, endPoint x: 1265, endPoint y: 281, distance: 119.0
click at [1265, 281] on input "sapa- PXE CHỐT LẠI CƯỚC" at bounding box center [1168, 284] width 220 height 24
type input "sapa- PXE CHỐT cươc"
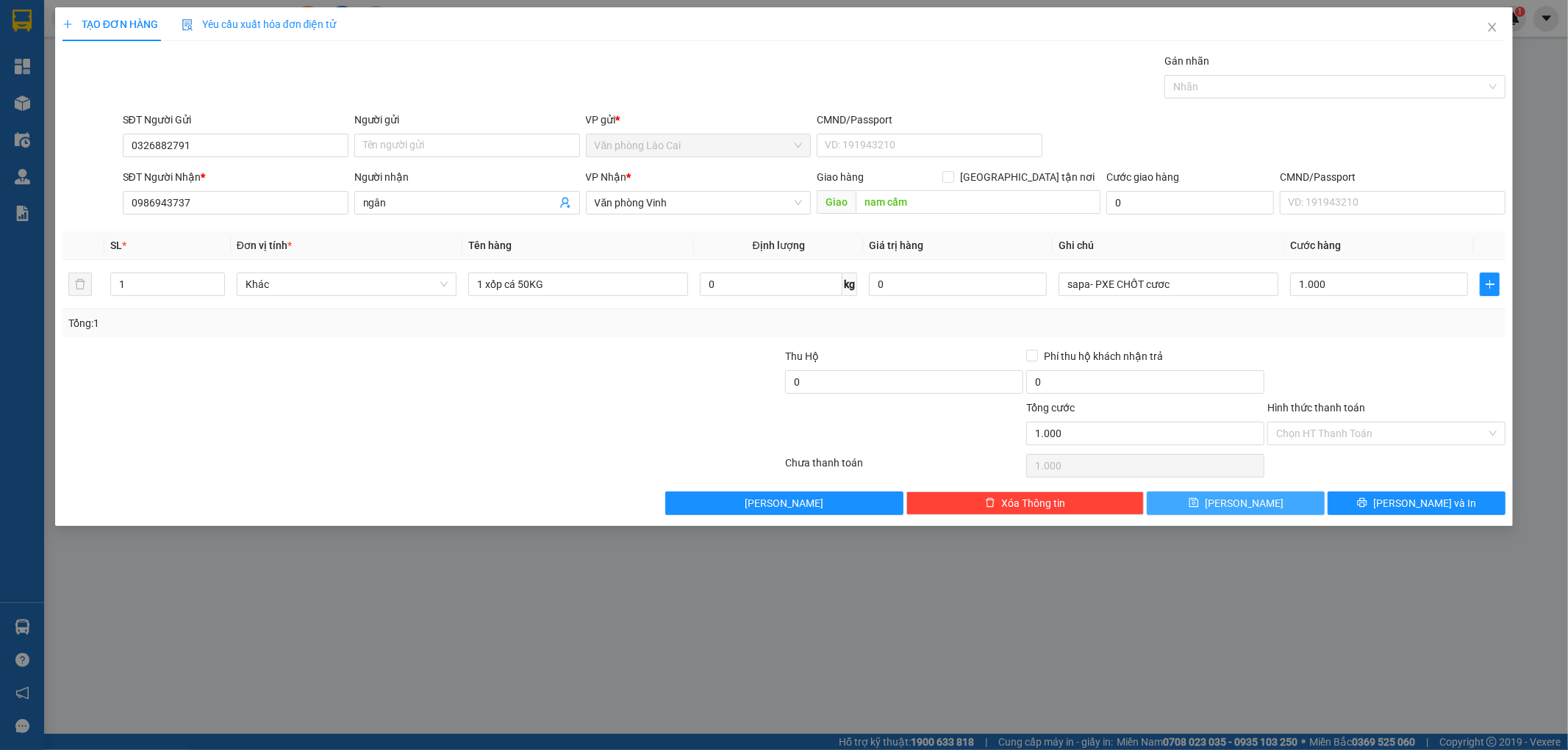
click at [1267, 510] on button "[PERSON_NAME]" at bounding box center [1235, 504] width 178 height 24
type input "0"
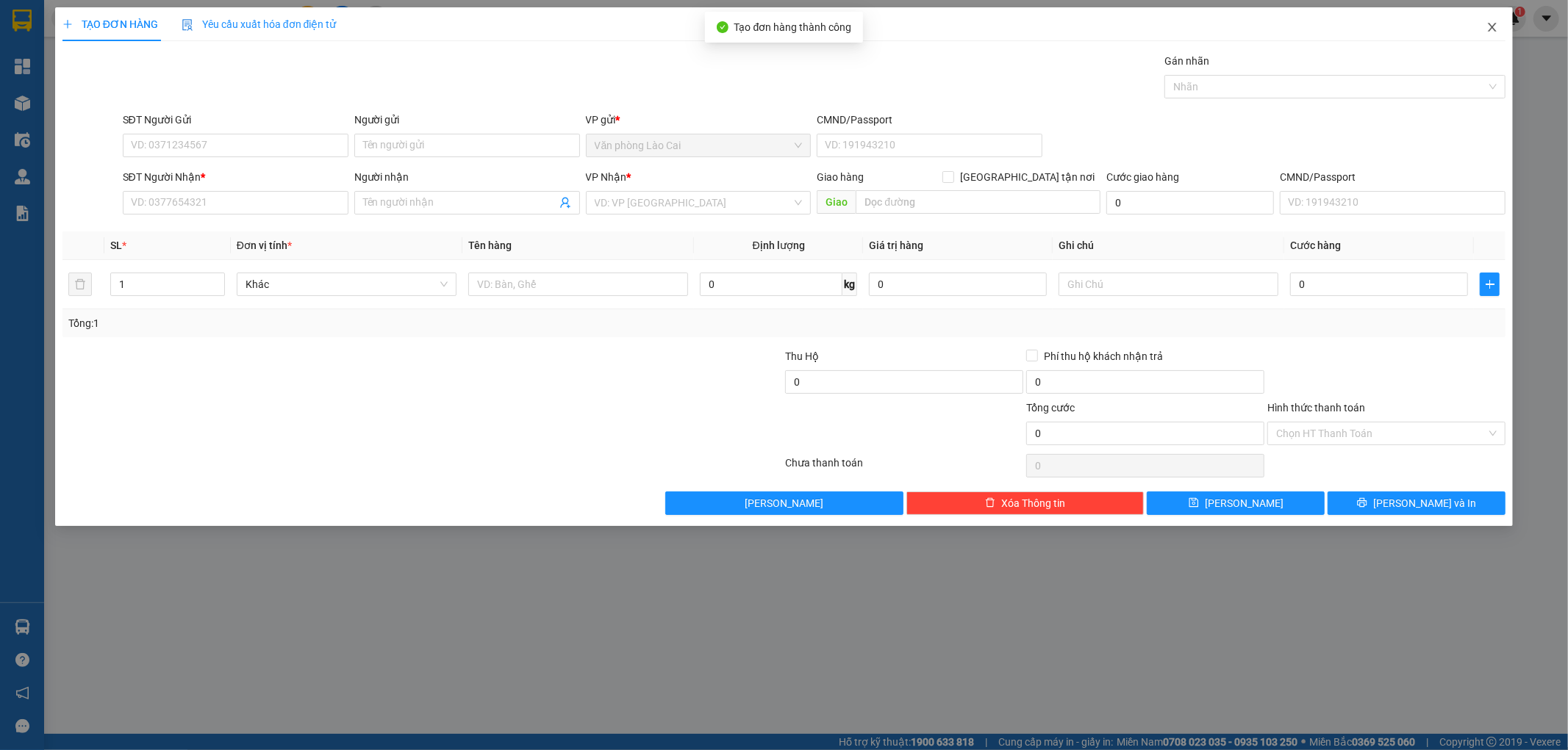
click at [1497, 24] on icon "close" at bounding box center [1492, 27] width 12 height 12
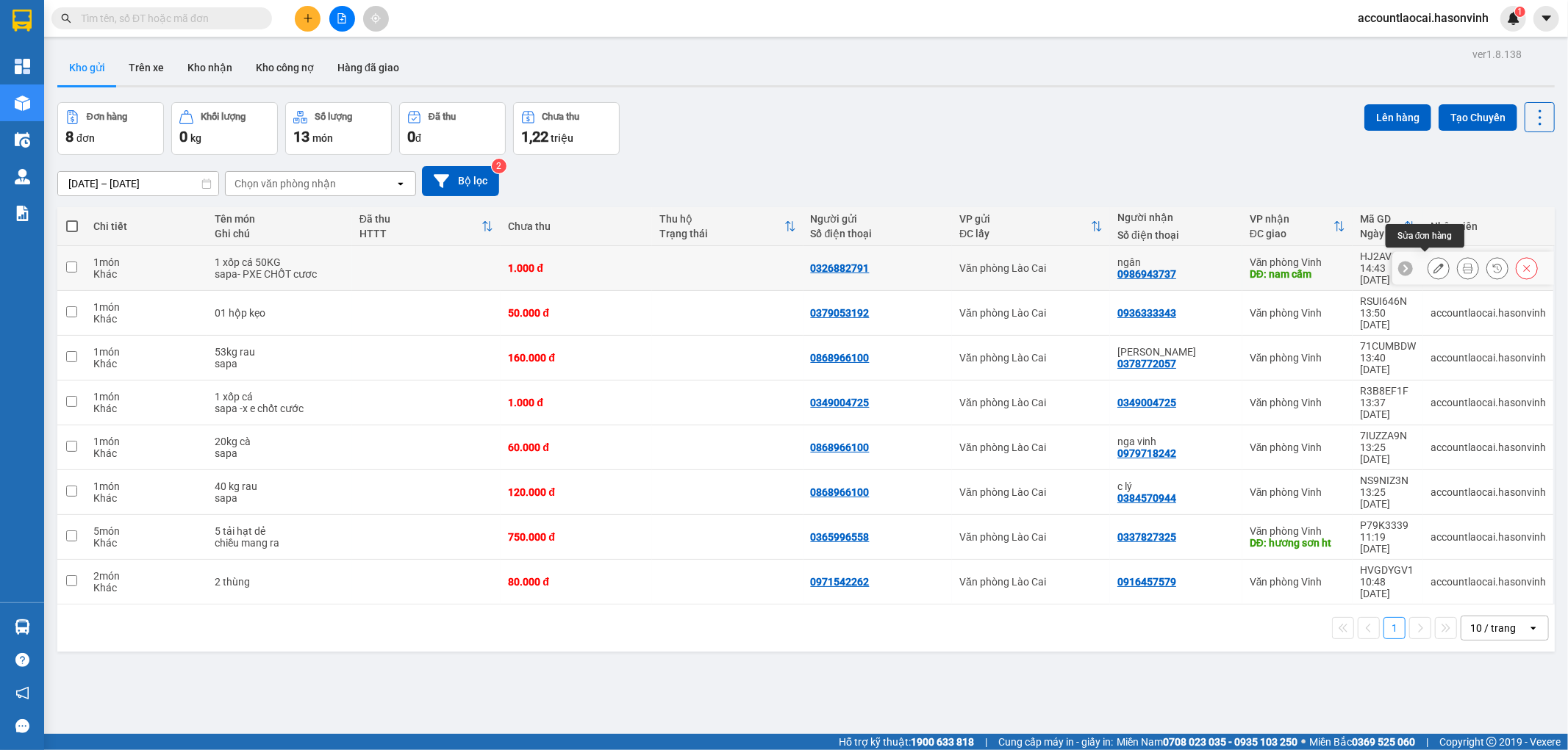
click at [1433, 263] on icon at bounding box center [1438, 268] width 10 height 10
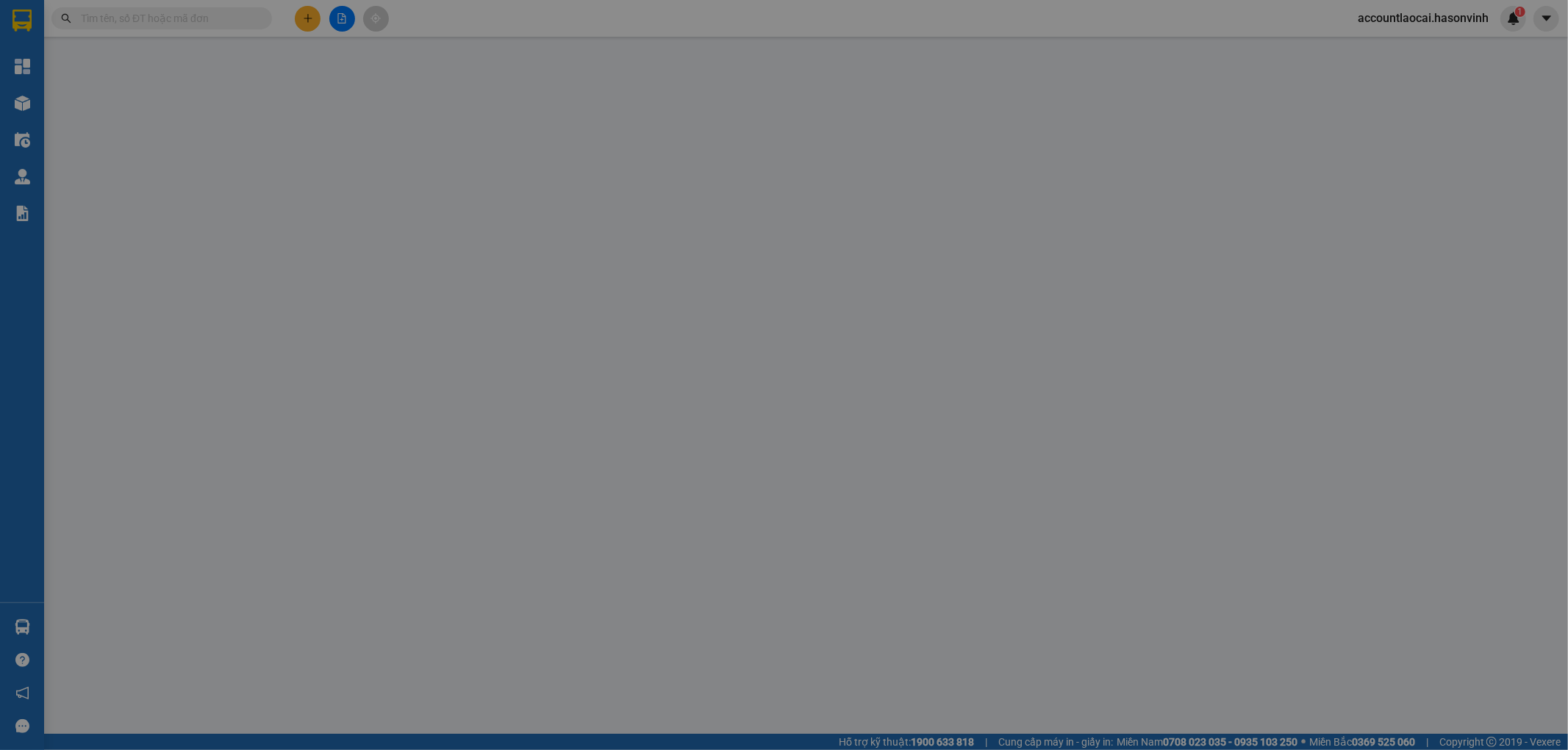
type input "0326882791"
type input "0986943737"
type input "ngân"
type input "nam cấm"
type input "1.000"
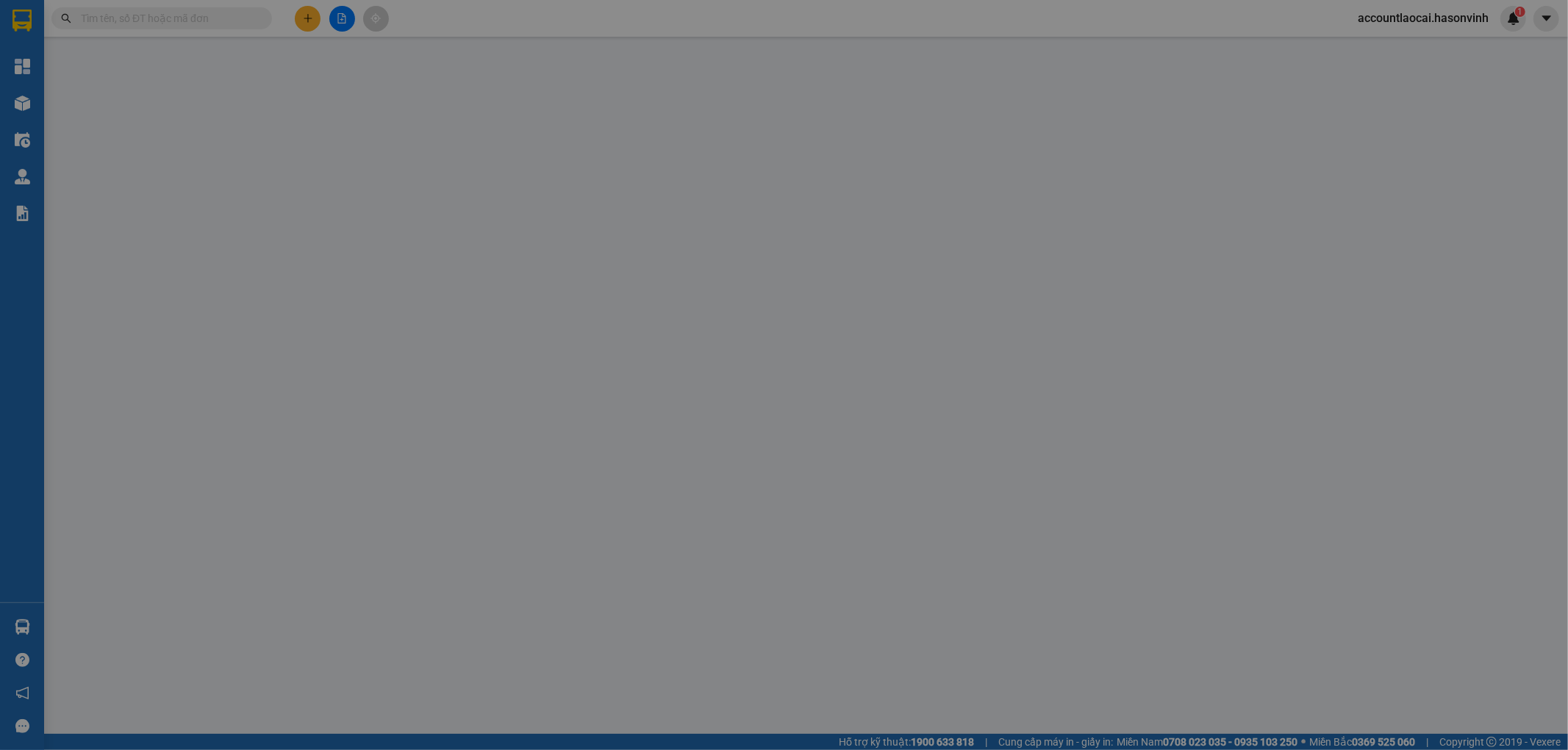
type input "1.000"
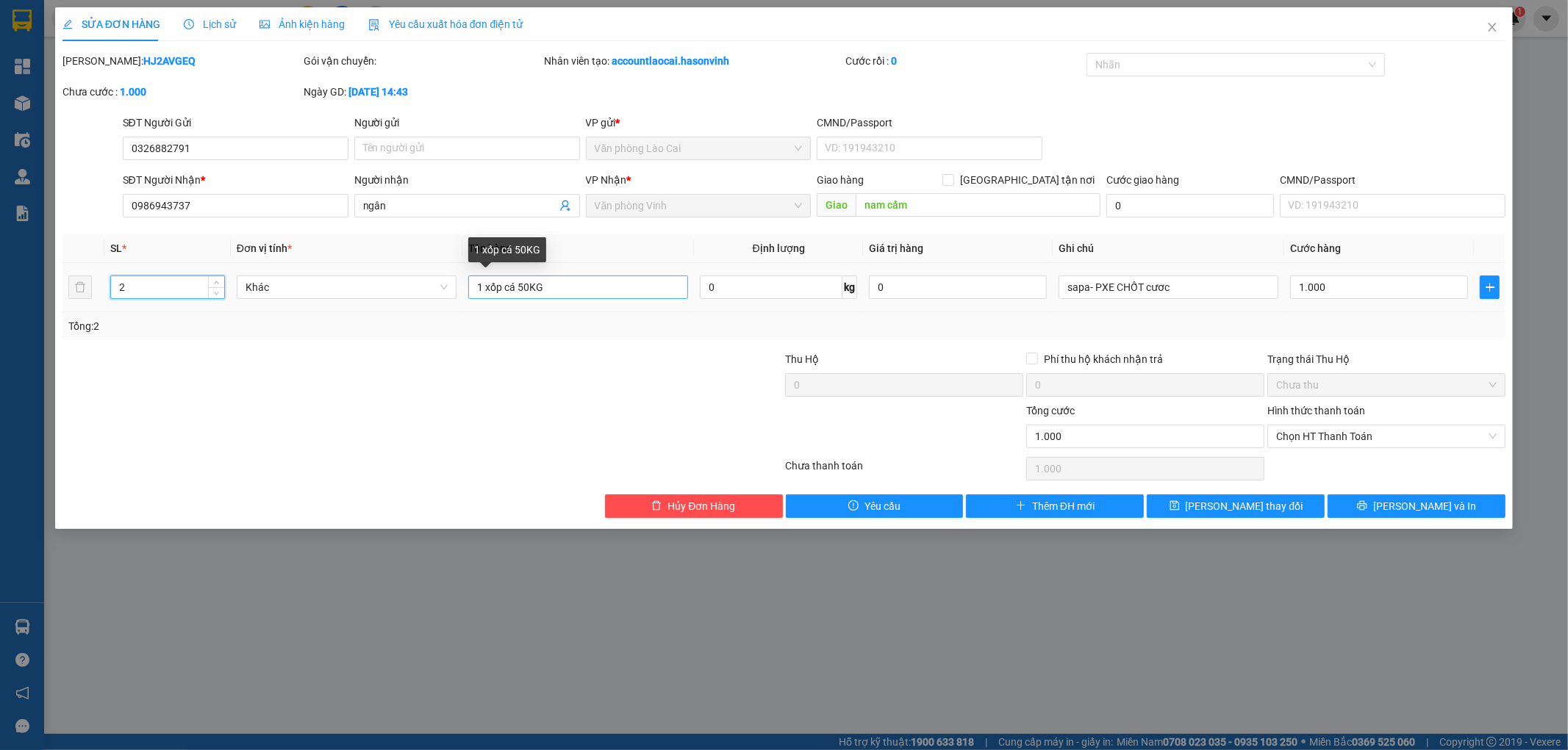
type input "2"
drag, startPoint x: 483, startPoint y: 284, endPoint x: 461, endPoint y: 295, distance: 24.6
click at [462, 295] on td "1 xốp cá 50KG" at bounding box center [577, 288] width 231 height 49
type input "2 xốp cá 50KG"
click at [1235, 504] on span "[PERSON_NAME] thay đổi" at bounding box center [1244, 506] width 118 height 16
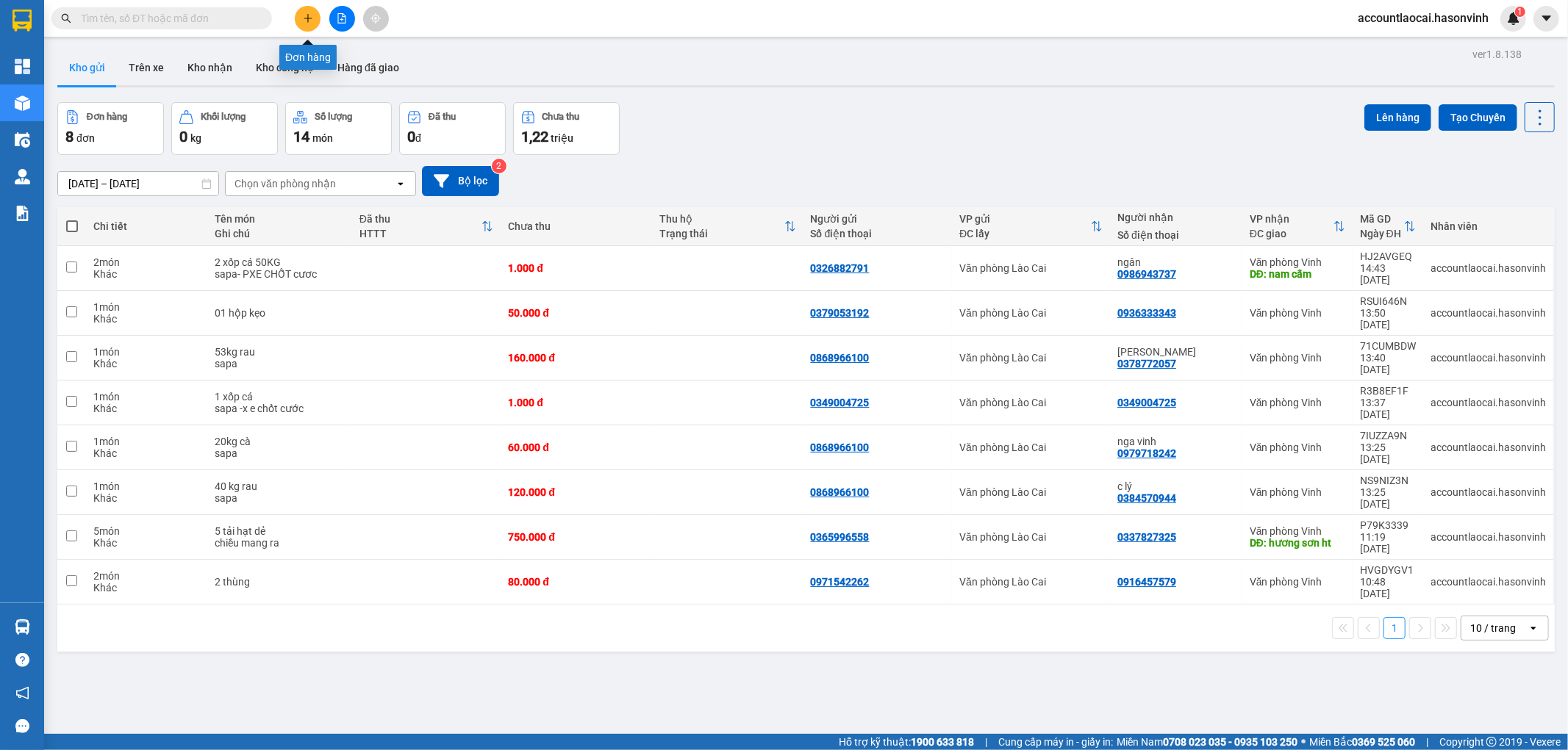
click at [310, 12] on button at bounding box center [307, 19] width 25 height 25
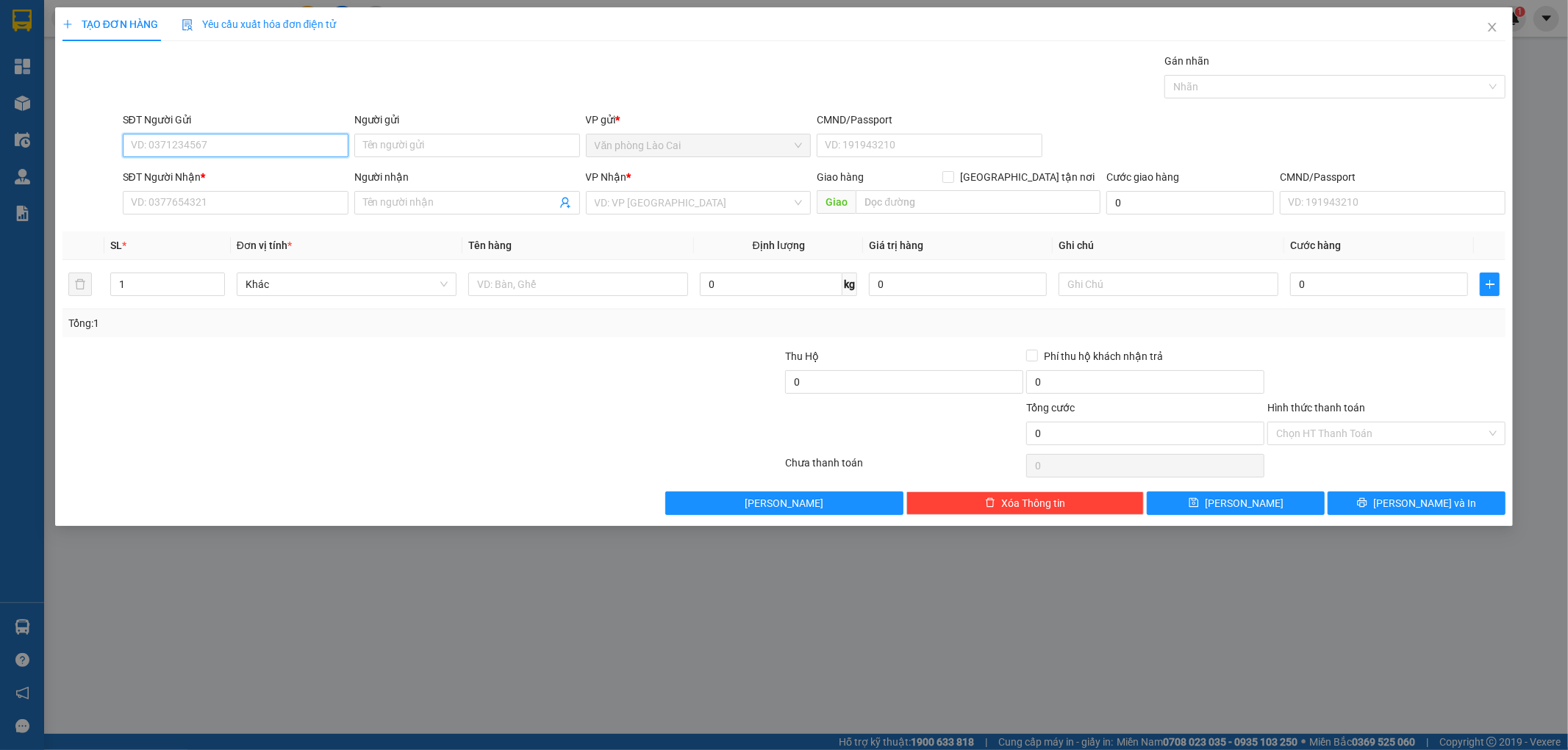
click at [233, 147] on input "SĐT Người Gửi" at bounding box center [235, 146] width 226 height 24
click at [173, 151] on input "SĐT Người Gửi" at bounding box center [235, 146] width 226 height 24
click at [193, 142] on input "791" at bounding box center [235, 146] width 226 height 24
click at [196, 167] on div "0326882791" at bounding box center [235, 174] width 208 height 16
type input "0326882791"
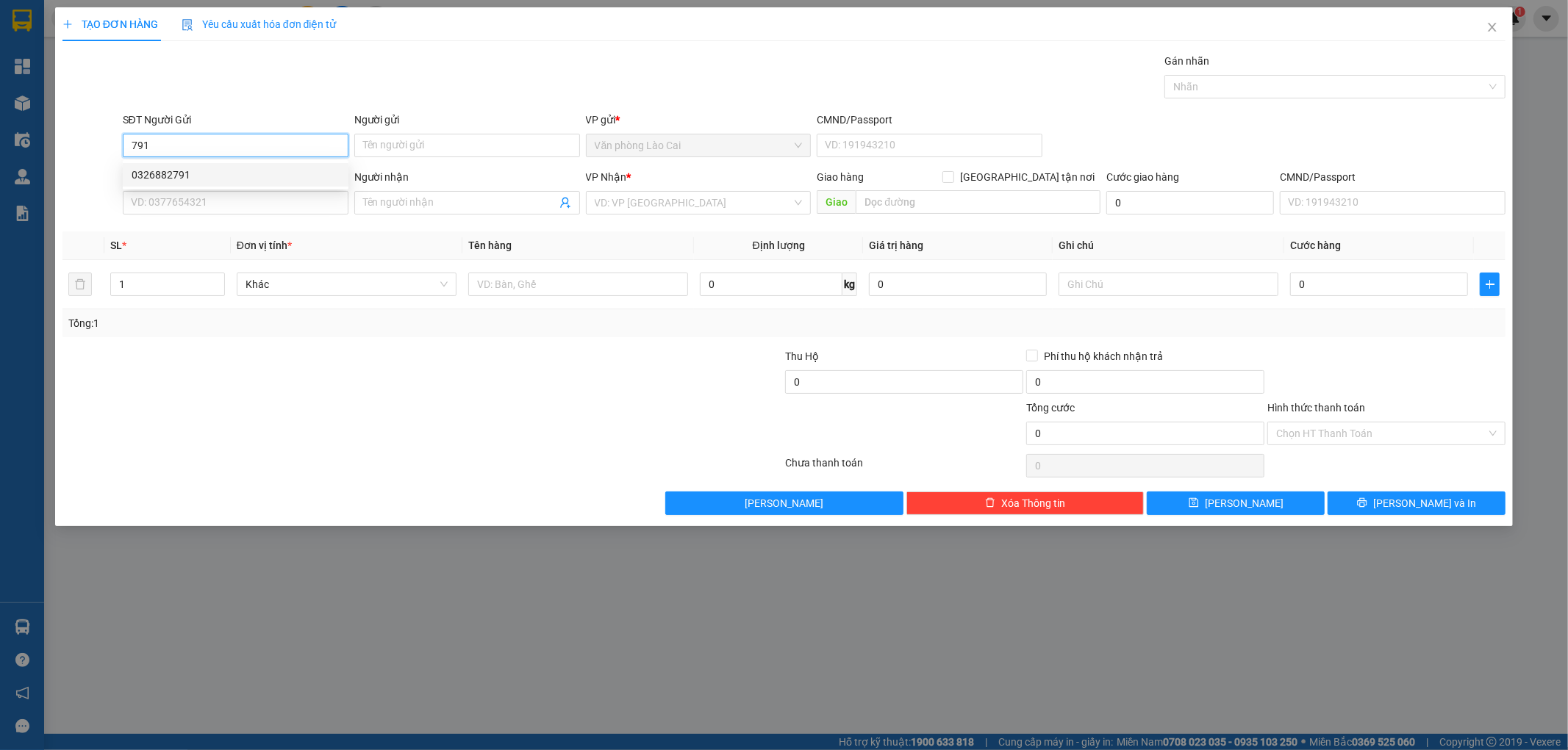
type input "0986943737"
type input "nam cấm"
type input "1.000"
type input "0326882791"
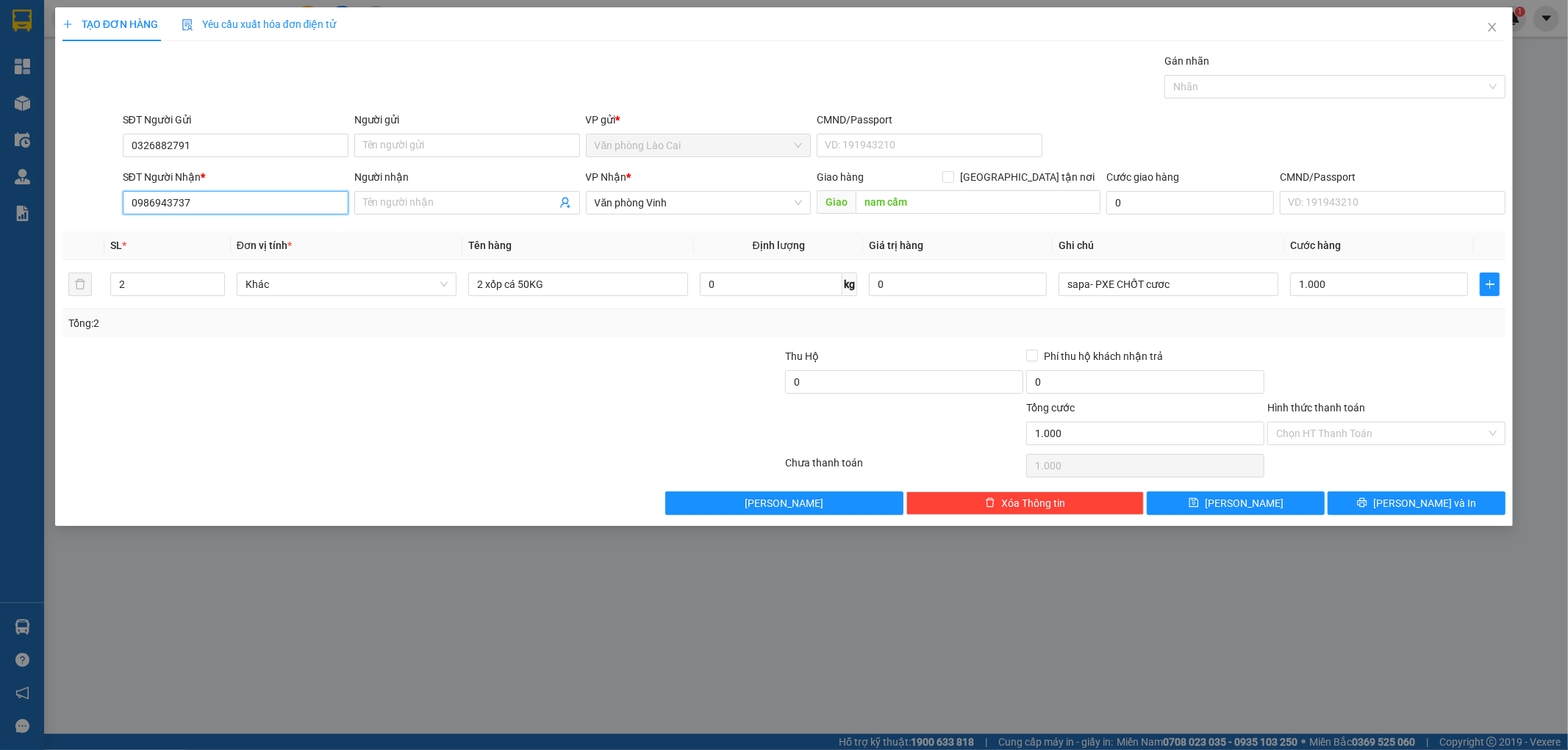
drag, startPoint x: 207, startPoint y: 210, endPoint x: 119, endPoint y: 223, distance: 89.0
click at [119, 223] on div "Transit Pickup Surcharge Ids Transit Deliver Surcharge Ids Transit Deliver Surc…" at bounding box center [784, 284] width 1444 height 462
paste input "Người nhân; chị hồng Sdt 0366008815"
drag, startPoint x: 255, startPoint y: 199, endPoint x: 69, endPoint y: 199, distance: 186.0
click at [69, 199] on div "SĐT Người Nhận * Người nhân; chị hồng Sdt 0366008815 Người nhân; chị hồng Sdt 0…" at bounding box center [784, 195] width 1446 height 52
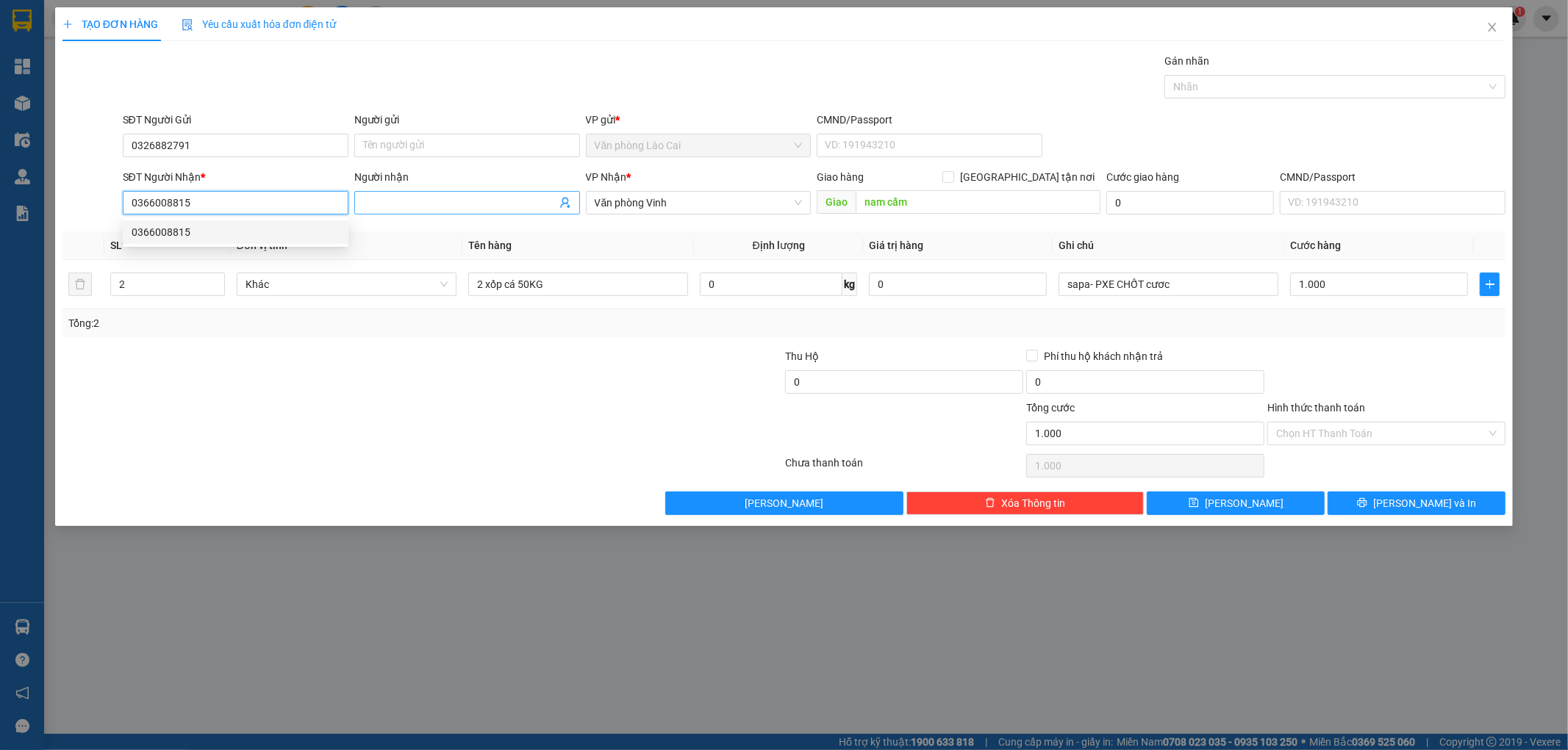
type input "0366008815"
click at [439, 195] on input "Người nhận" at bounding box center [460, 202] width 193 height 16
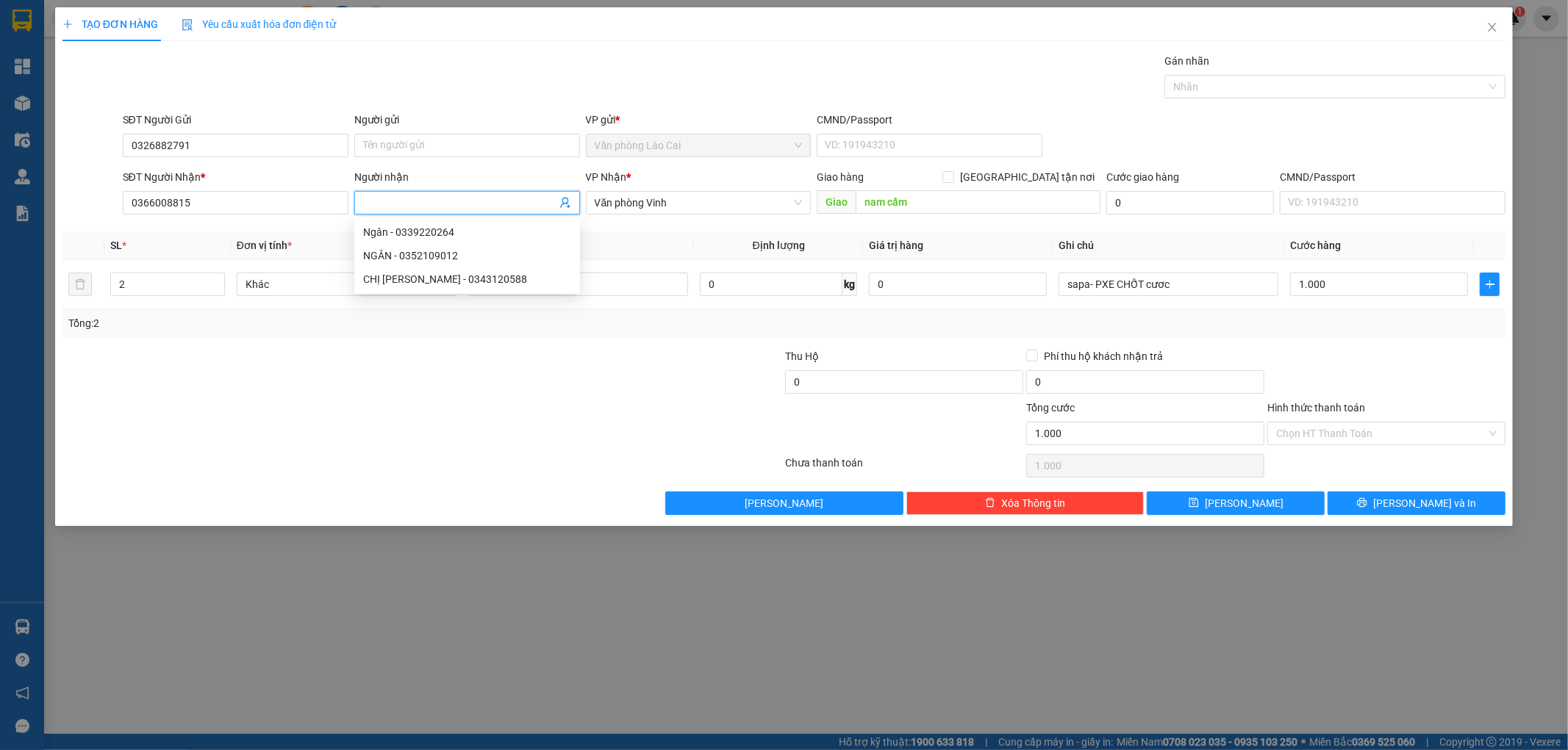
paste input "Người nhân; chị hồng Sdt 0366008815"
drag, startPoint x: 461, startPoint y: 201, endPoint x: 594, endPoint y: 209, distance: 133.2
click at [594, 209] on div "SĐT Người Nhận * 0366008815 Người nhận Người nhân; chị hồng Sdt 0366008815 Ngườ…" at bounding box center [814, 195] width 1389 height 52
drag, startPoint x: 421, startPoint y: 202, endPoint x: 237, endPoint y: 203, distance: 184.0
click at [265, 203] on div "SĐT Người Nhận * 0366008815 Người nhận Người nhân; chị hồng Người nhân; chị hồn…" at bounding box center [814, 195] width 1389 height 52
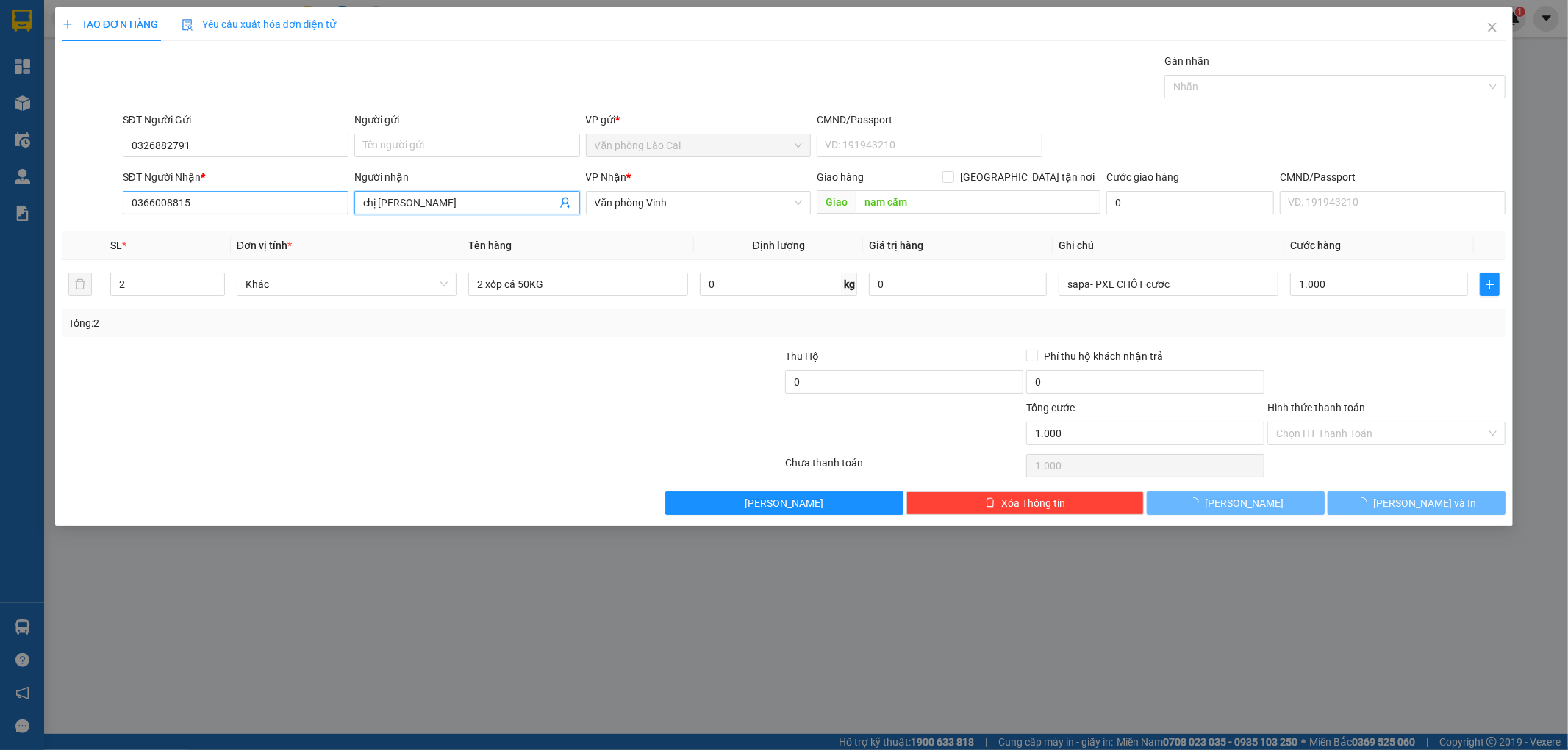
type input "chị [PERSON_NAME]"
click at [246, 207] on input "0366008815" at bounding box center [235, 203] width 226 height 24
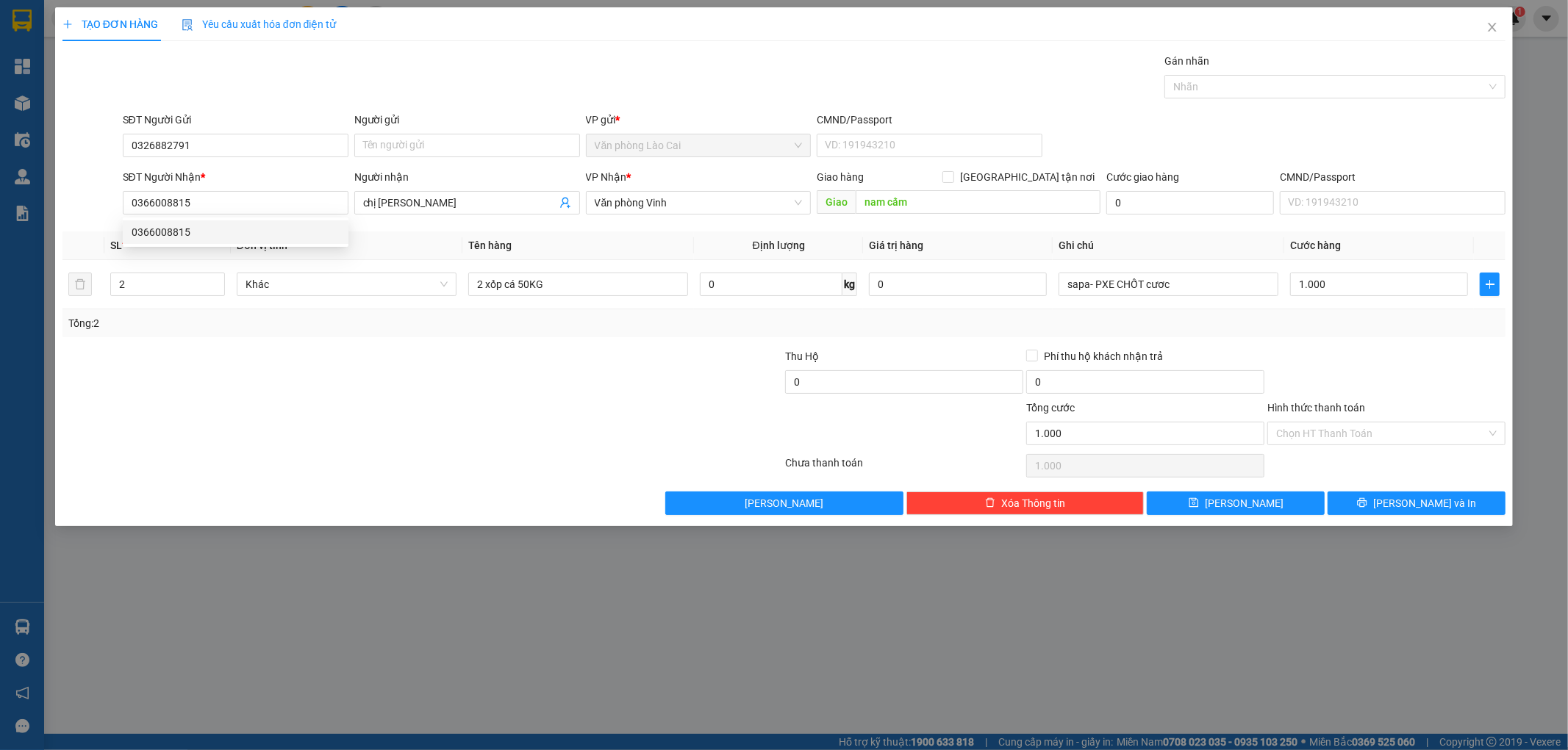
click at [230, 423] on div at bounding box center [301, 425] width 482 height 52
click at [226, 199] on input "0366008815" at bounding box center [235, 203] width 226 height 24
click at [201, 237] on div "0366008815" at bounding box center [235, 232] width 208 height 16
type input "hà tĩnh"
click at [430, 201] on input "Người nhận" at bounding box center [460, 202] width 193 height 16
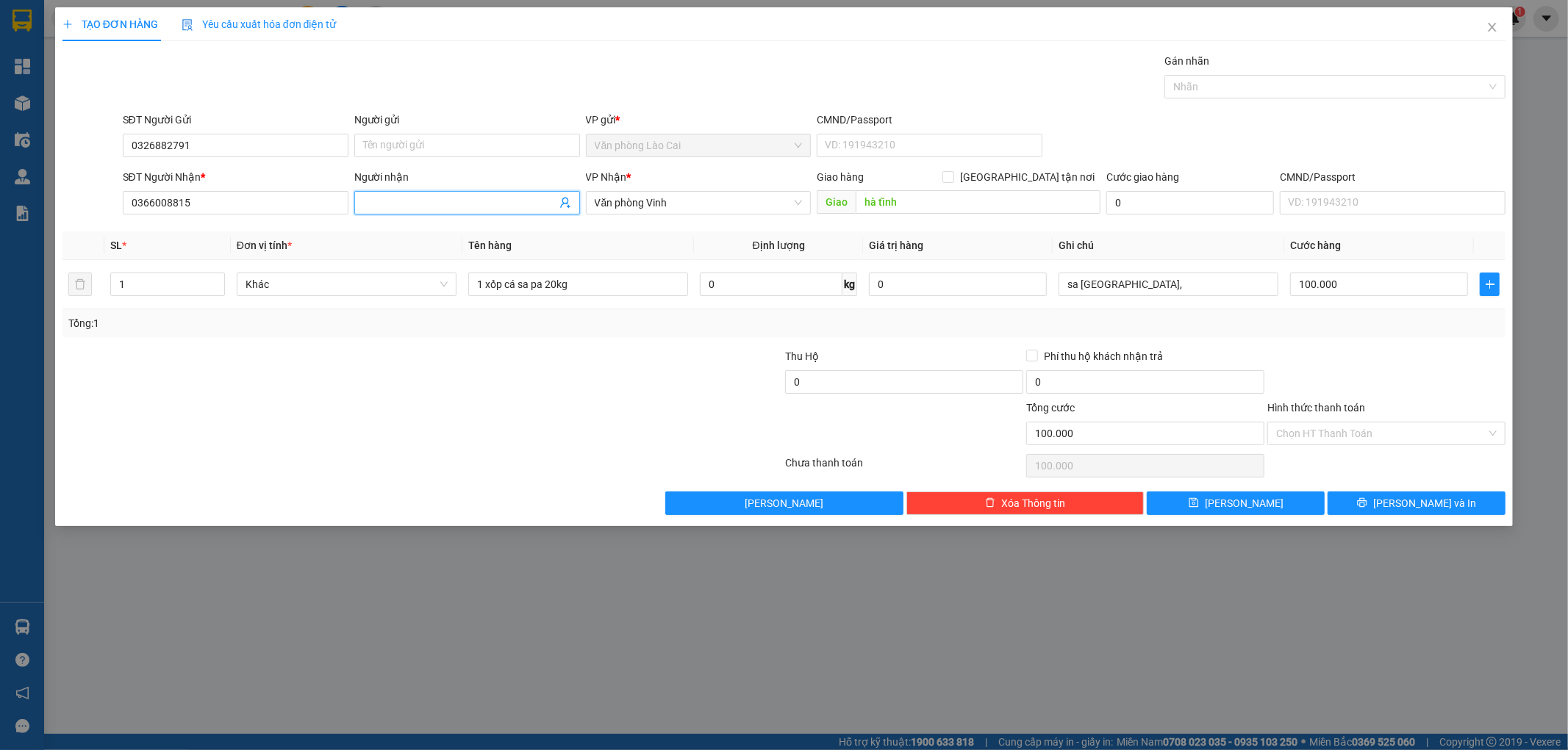
paste input "Người nhân; chị hồng Sdt 0366008815"
drag, startPoint x: 441, startPoint y: 201, endPoint x: 259, endPoint y: 204, distance: 182.0
click at [259, 204] on div "SĐT Người Nhận * 0366008815 Người nhận Người nhân; chị hồng Sdt 0366008815 Ngườ…" at bounding box center [814, 195] width 1389 height 52
drag, startPoint x: 386, startPoint y: 201, endPoint x: 547, endPoint y: 220, distance: 162.1
click at [547, 220] on div "Người nhận hồng Sdt 0366008815 hồng Sdt 0366008815" at bounding box center [467, 195] width 226 height 52
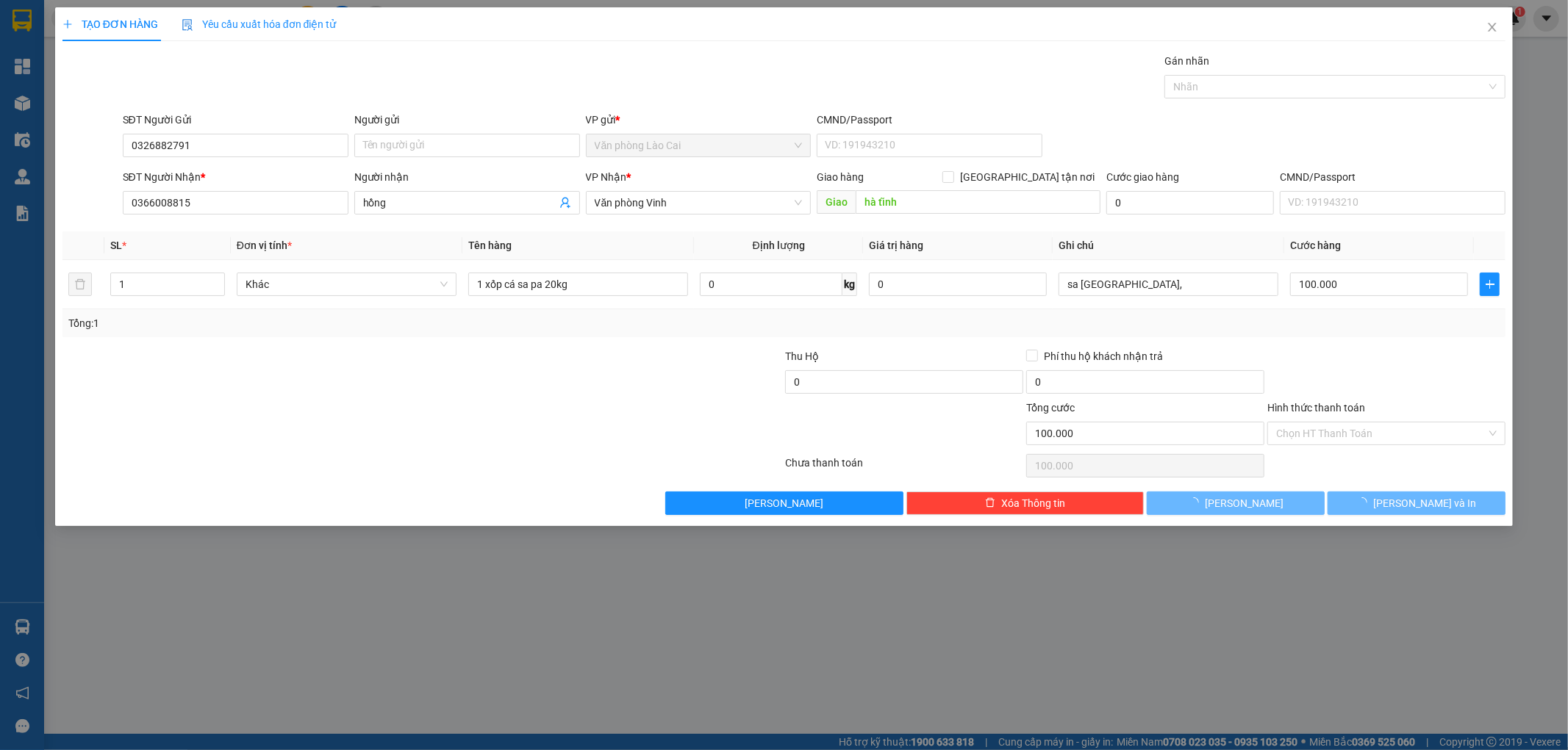
click at [494, 416] on div at bounding box center [301, 425] width 482 height 52
click at [627, 290] on input "1 xốp cá sa pa 20kg" at bounding box center [578, 284] width 220 height 24
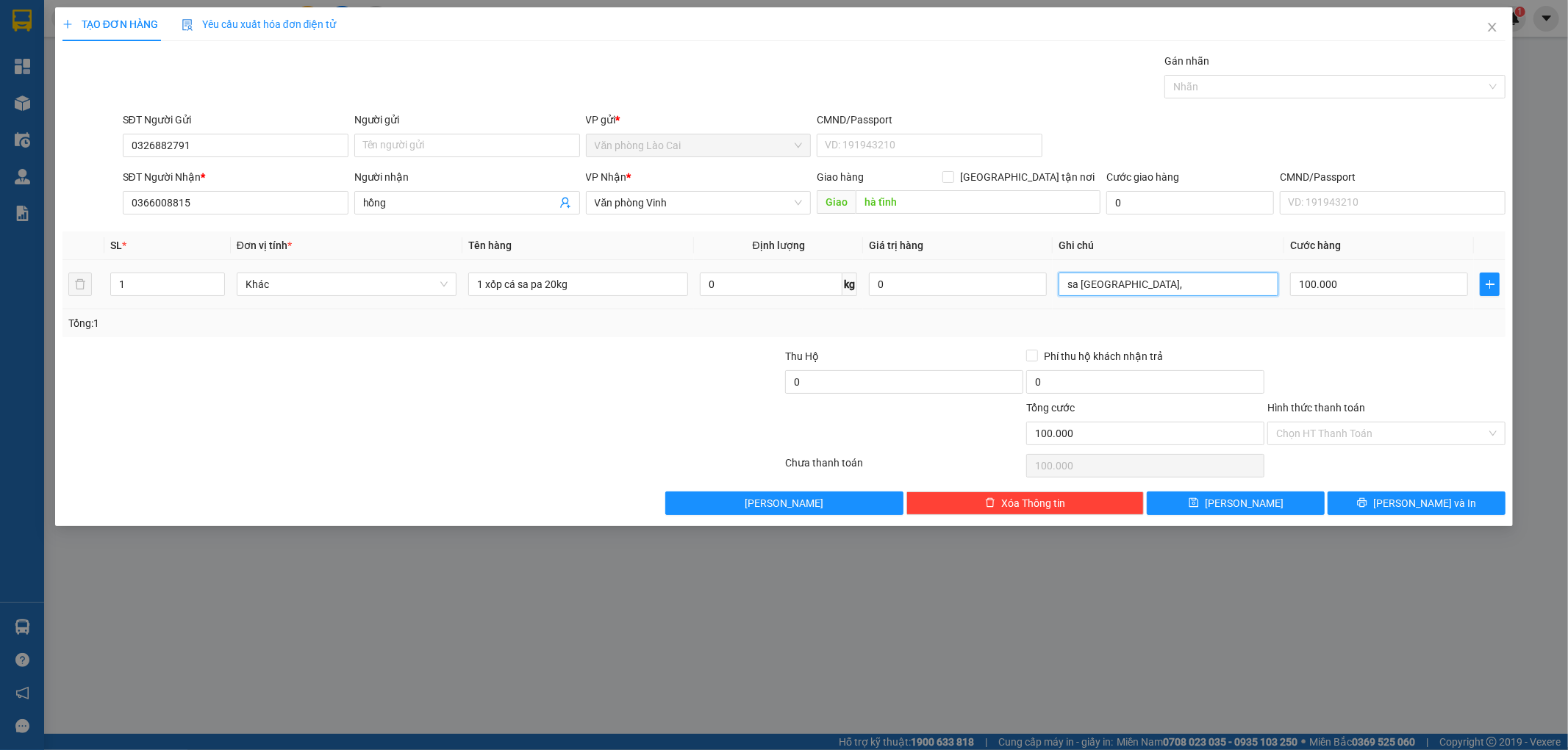
click at [1113, 287] on input "sa [GEOGRAPHIC_DATA]," at bounding box center [1168, 284] width 220 height 24
click at [1356, 285] on input "100.000" at bounding box center [1379, 284] width 178 height 24
click at [1303, 497] on button "[PERSON_NAME]" at bounding box center [1235, 504] width 178 height 24
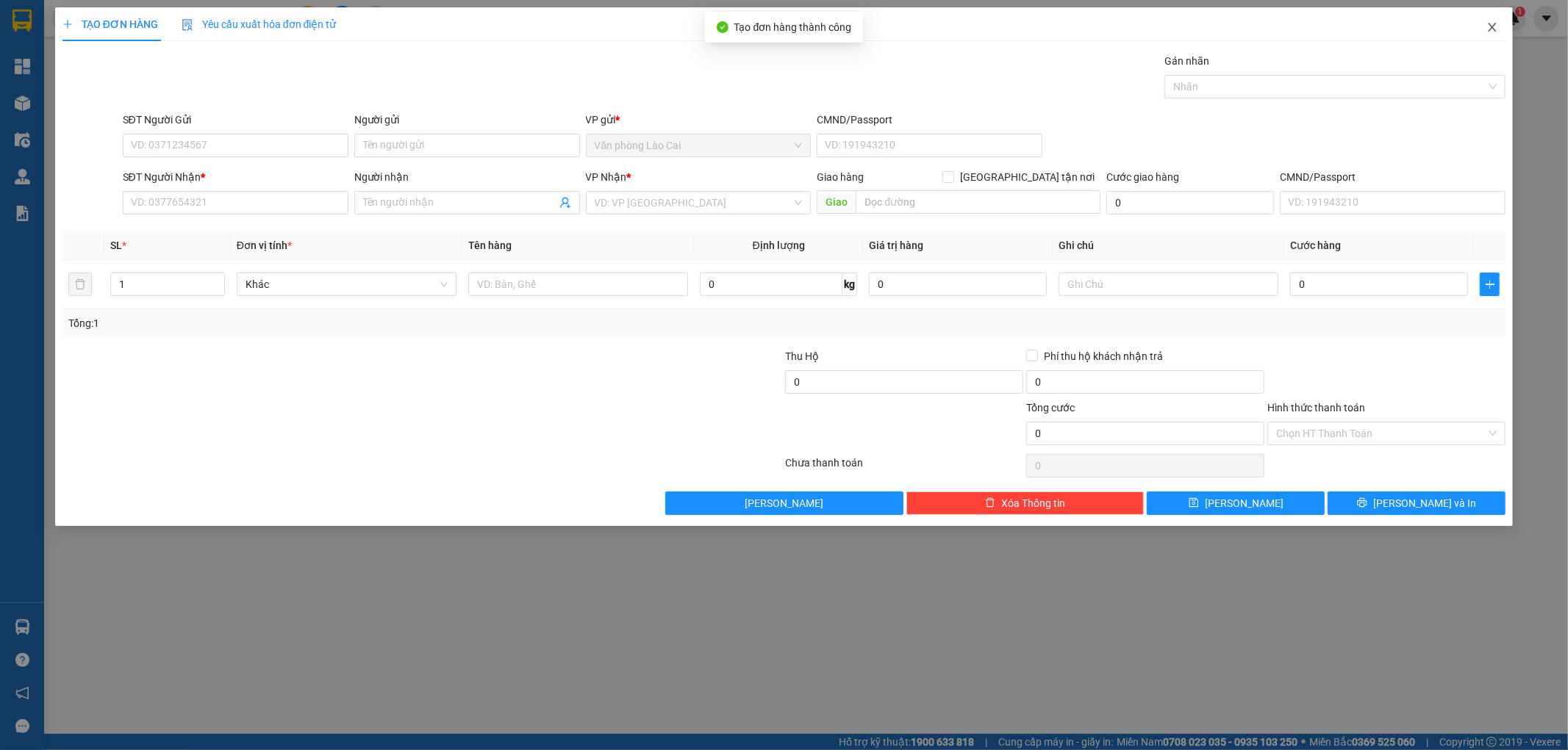
click at [1488, 25] on icon "close" at bounding box center [1492, 27] width 12 height 12
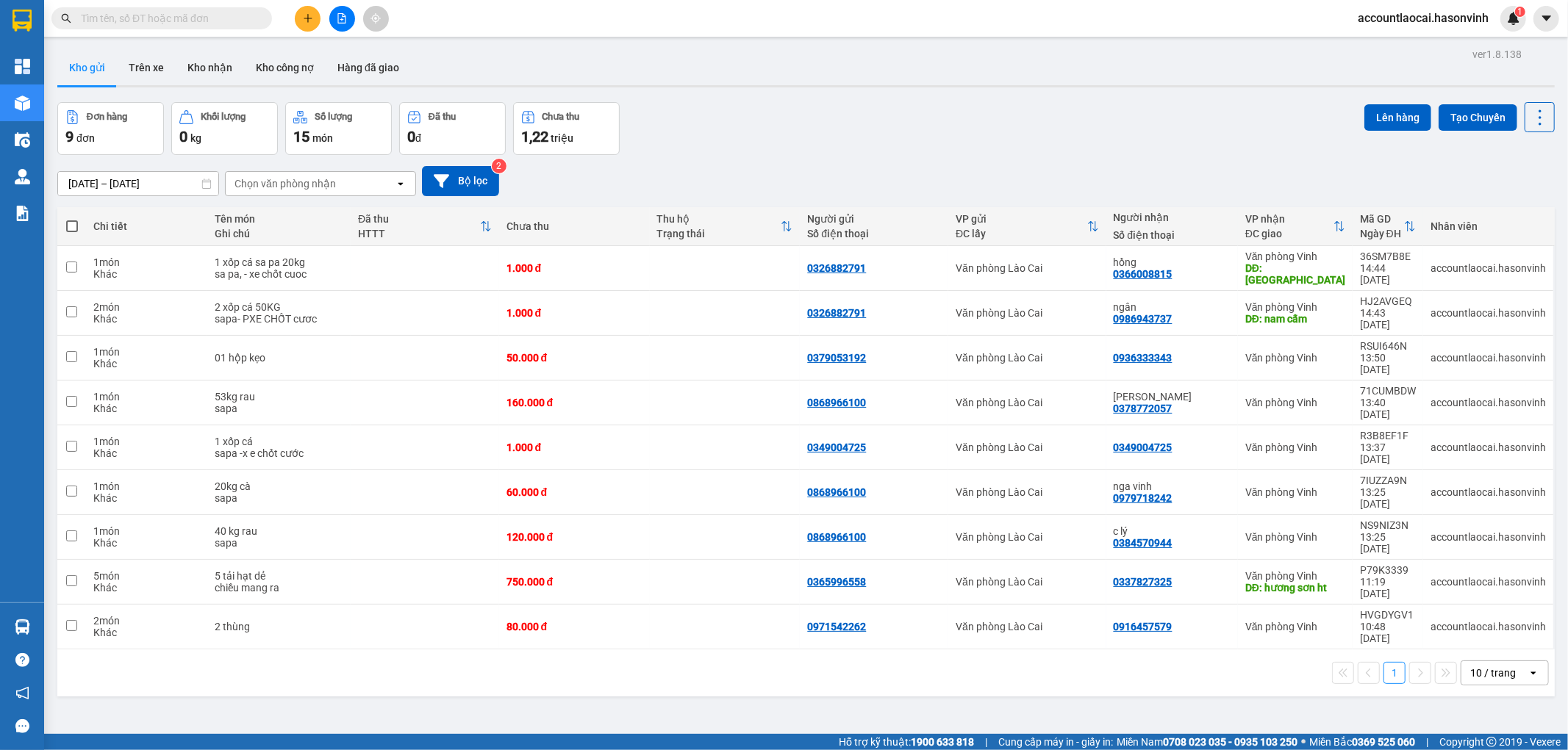
click at [163, 19] on input "text" at bounding box center [167, 18] width 174 height 16
click at [306, 20] on icon "plus" at bounding box center [308, 19] width 10 height 10
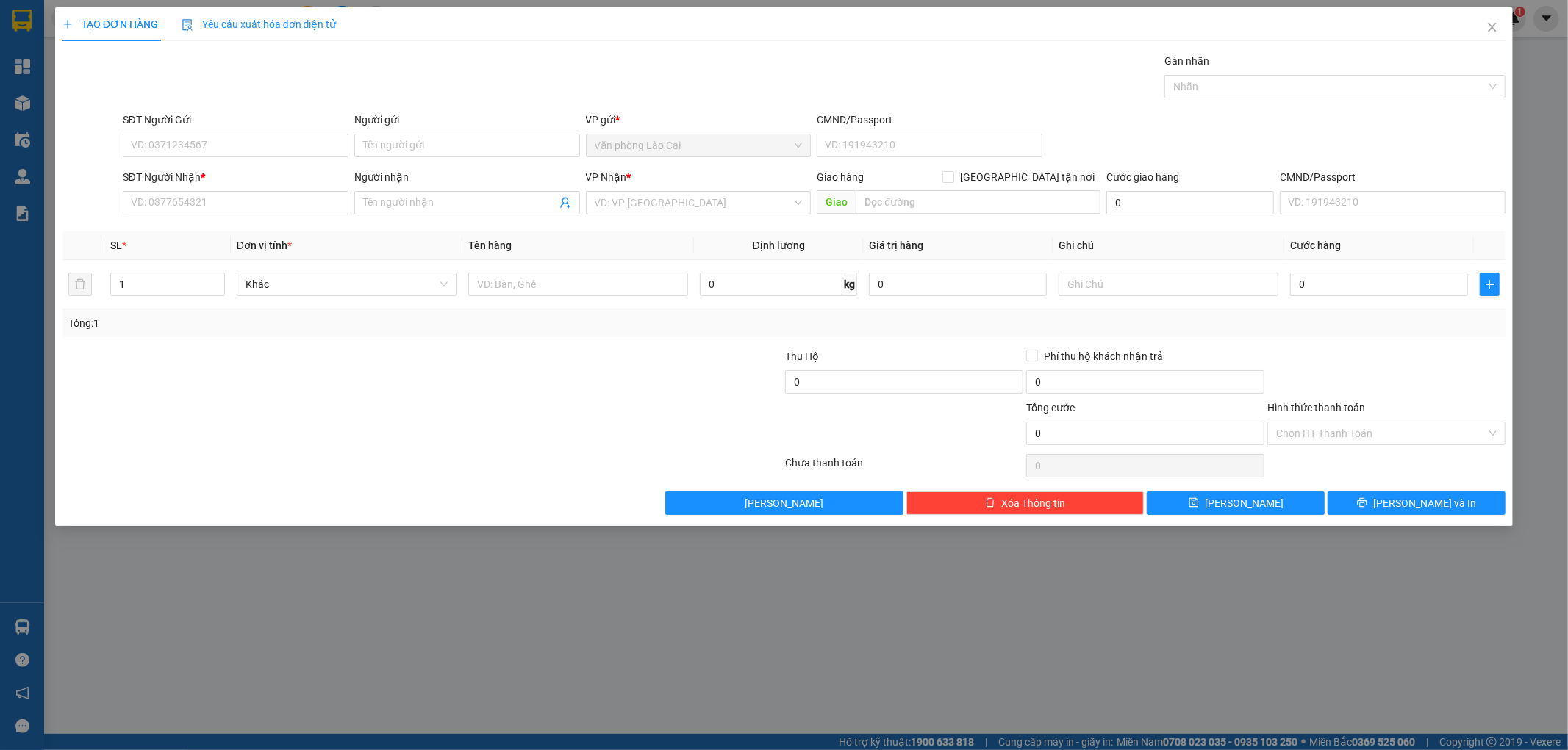
click at [174, 129] on div "SĐT Người Gửi" at bounding box center [235, 123] width 226 height 22
click at [174, 137] on input "SĐT Người Gửi" at bounding box center [235, 146] width 226 height 24
click at [174, 137] on input "791" at bounding box center [235, 146] width 226 height 24
click at [184, 151] on input "791" at bounding box center [235, 146] width 226 height 24
click at [184, 164] on div "0326882791" at bounding box center [235, 175] width 226 height 24
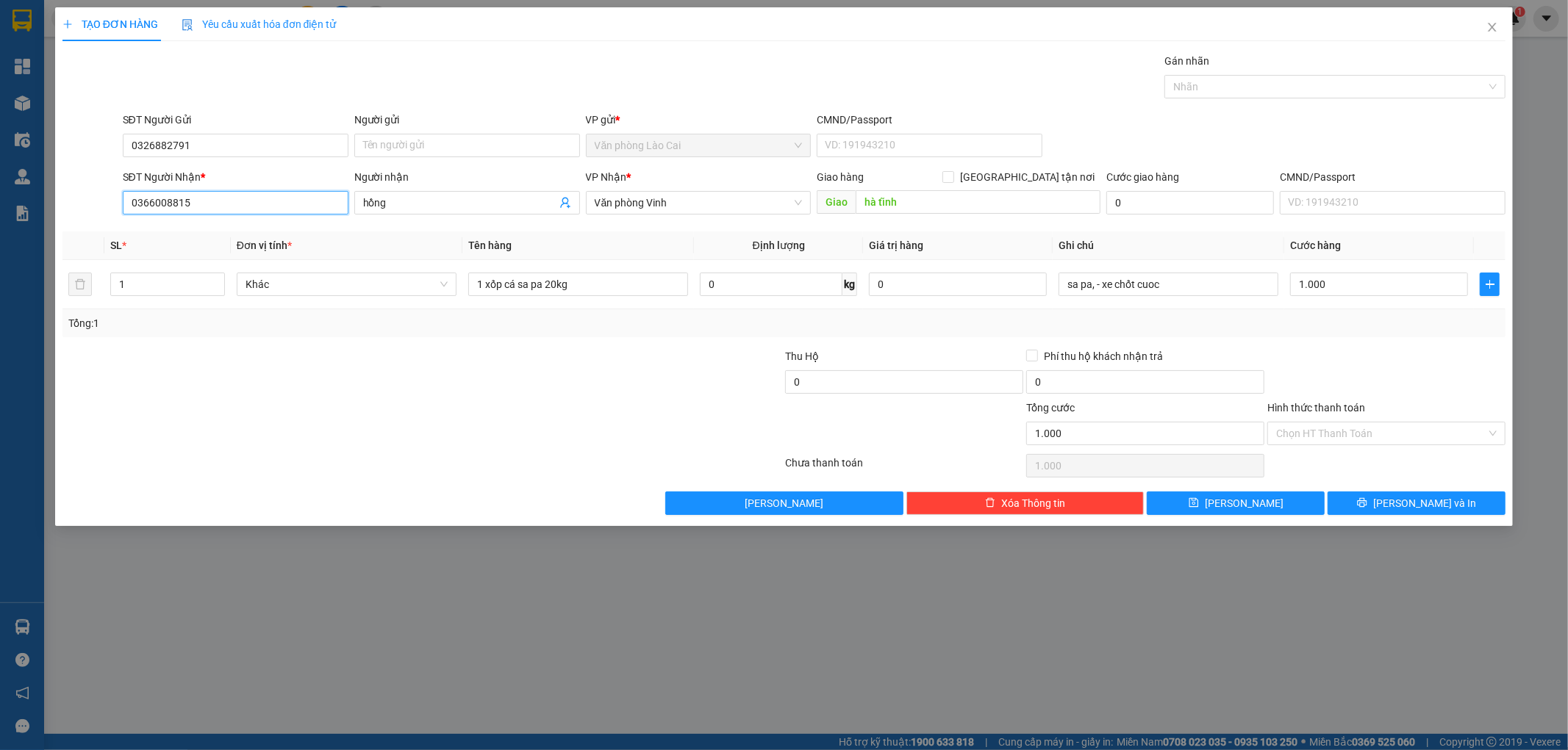
drag, startPoint x: 203, startPoint y: 198, endPoint x: 97, endPoint y: 213, distance: 107.1
click at [97, 213] on div "SĐT Người Nhận * 0366008815 0366008815 Người nhận hồng VP Nhận * Văn phòng Vinh…" at bounding box center [784, 195] width 1446 height 52
paste input "Người nhận; c ước Sdt; 038239867"
drag, startPoint x: 244, startPoint y: 201, endPoint x: 71, endPoint y: 203, distance: 173.0
click at [80, 202] on div "SĐT Người Nhận * Người nhận; c ước Sdt; 0382398675 Người nhận; c ước Sdt; 03823…" at bounding box center [784, 195] width 1446 height 52
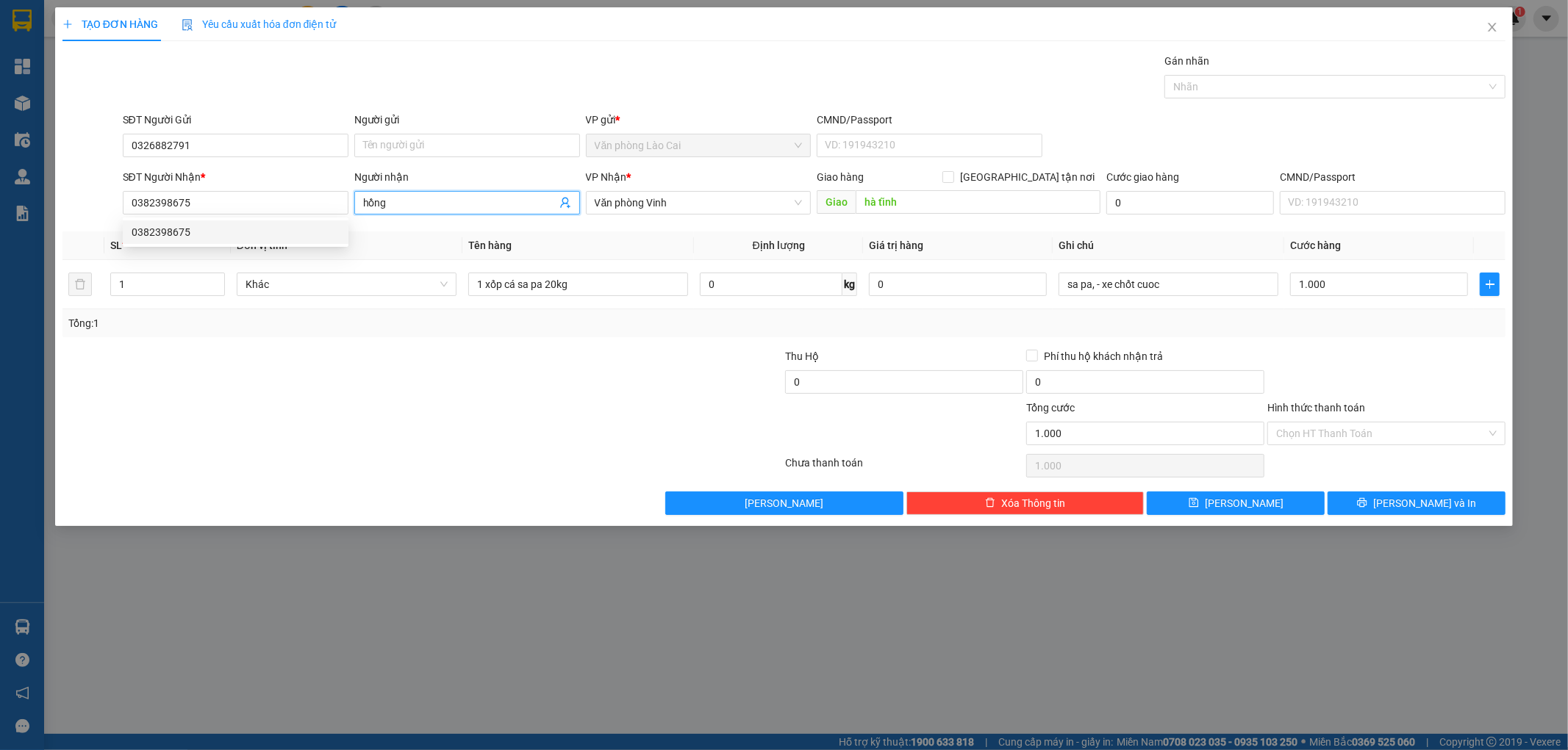
click at [449, 206] on input "hồng" at bounding box center [460, 202] width 193 height 16
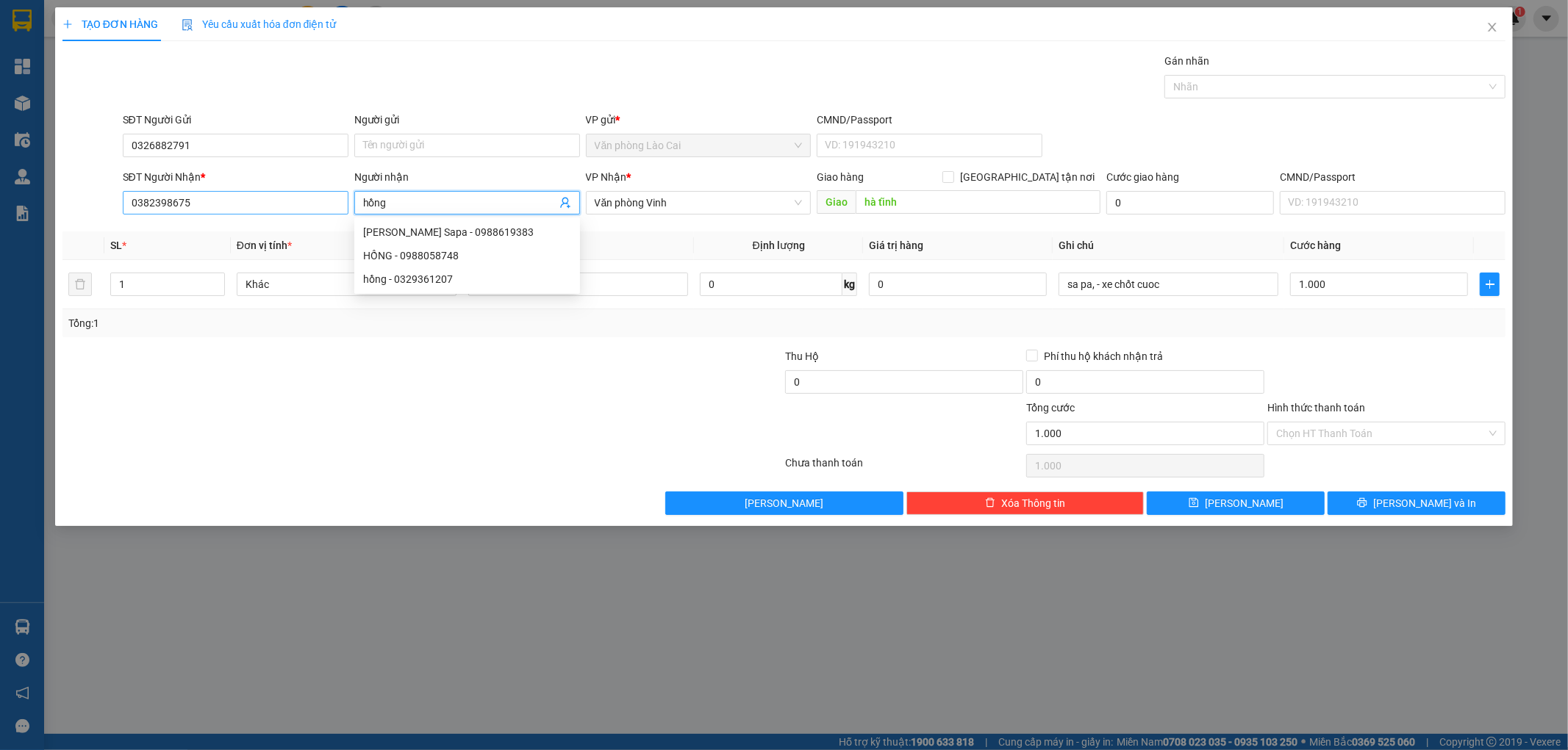
drag, startPoint x: 449, startPoint y: 206, endPoint x: 315, endPoint y: 204, distance: 134.0
click at [315, 204] on div "SĐT Người Nhận * 0382398675 Người nhận hồng VP Nhận * Văn phòng Vinh Giao hàng …" at bounding box center [814, 195] width 1389 height 52
paste input "Người nhận; c ước Sdt; 0382398675"
drag, startPoint x: 422, startPoint y: 201, endPoint x: 233, endPoint y: 196, distance: 189.1
click at [234, 196] on div "SĐT Người Nhận * 0382398675 Người nhận Người nhận; c ước Sdt; 0382398675 Người …" at bounding box center [814, 195] width 1389 height 52
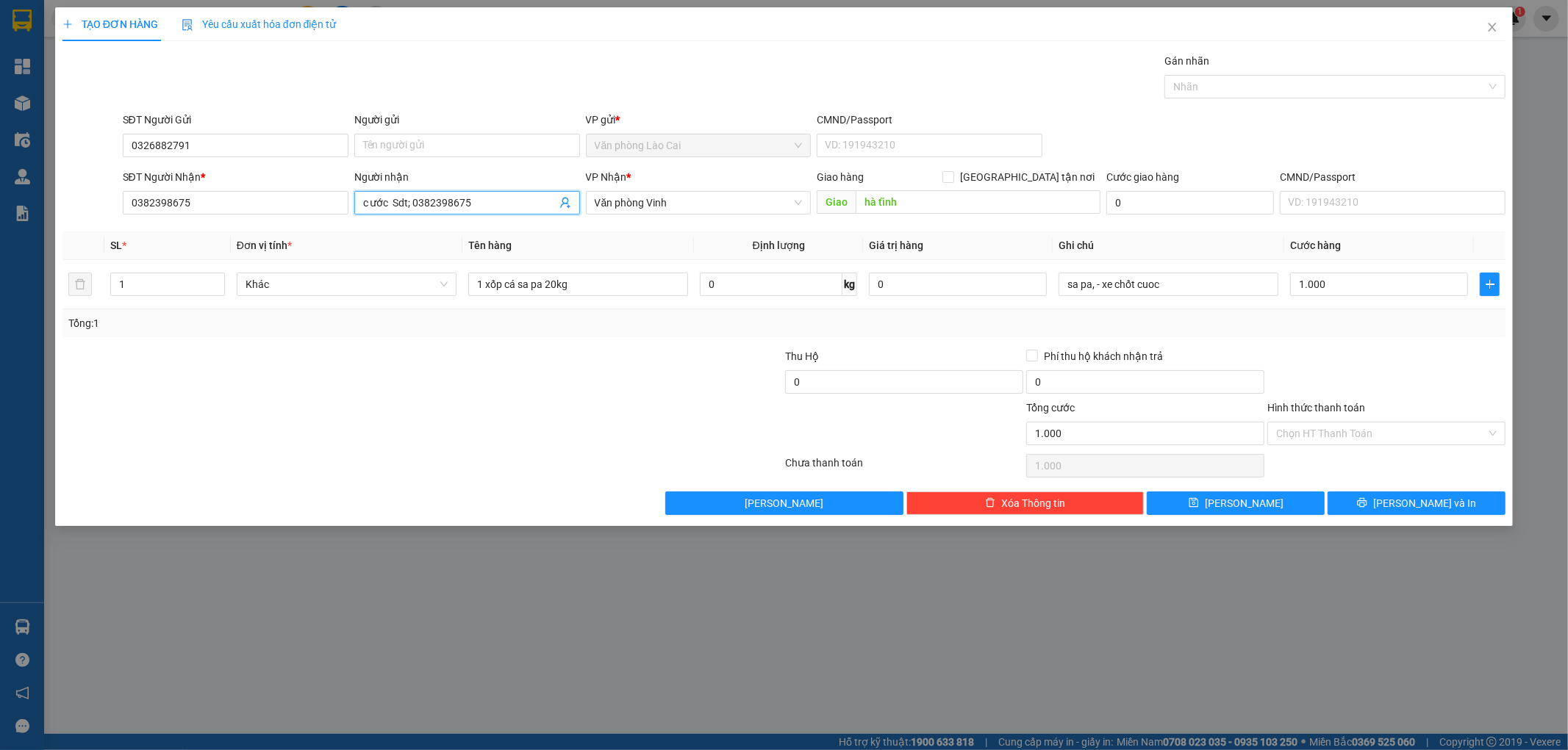
drag, startPoint x: 386, startPoint y: 203, endPoint x: 571, endPoint y: 203, distance: 185.0
click at [571, 203] on span "c ước Sdt; 0382398675" at bounding box center [467, 203] width 226 height 24
click at [162, 289] on input "1" at bounding box center [168, 284] width 113 height 22
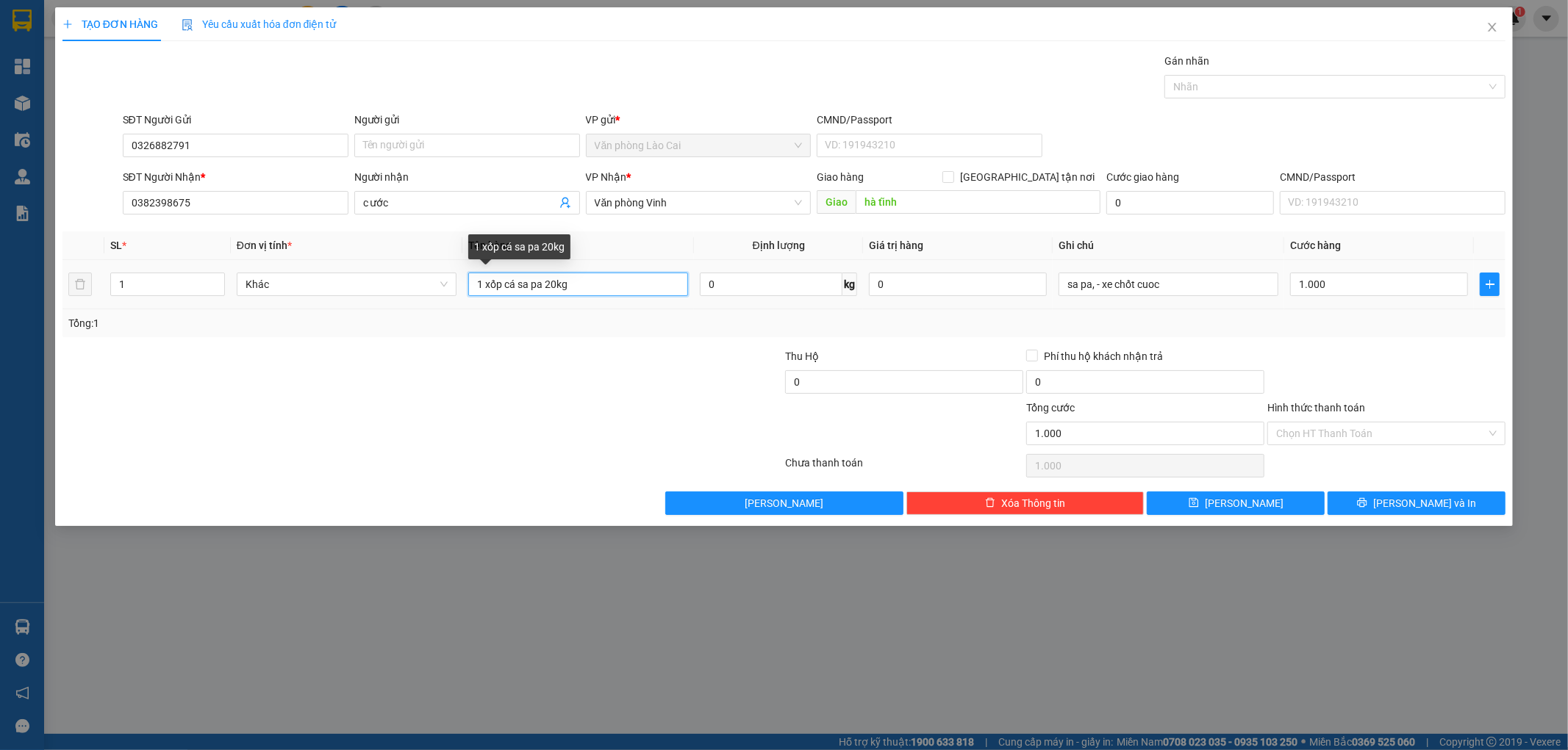
click at [548, 282] on input "1 xốp cá sa pa 20kg" at bounding box center [578, 284] width 220 height 24
click at [533, 288] on input "1 xốp cá sa pa 40kg" at bounding box center [578, 284] width 220 height 24
drag, startPoint x: 544, startPoint y: 283, endPoint x: 518, endPoint y: 289, distance: 26.7
click at [518, 289] on input "1 xốp cá sa pa 40kg" at bounding box center [578, 284] width 220 height 24
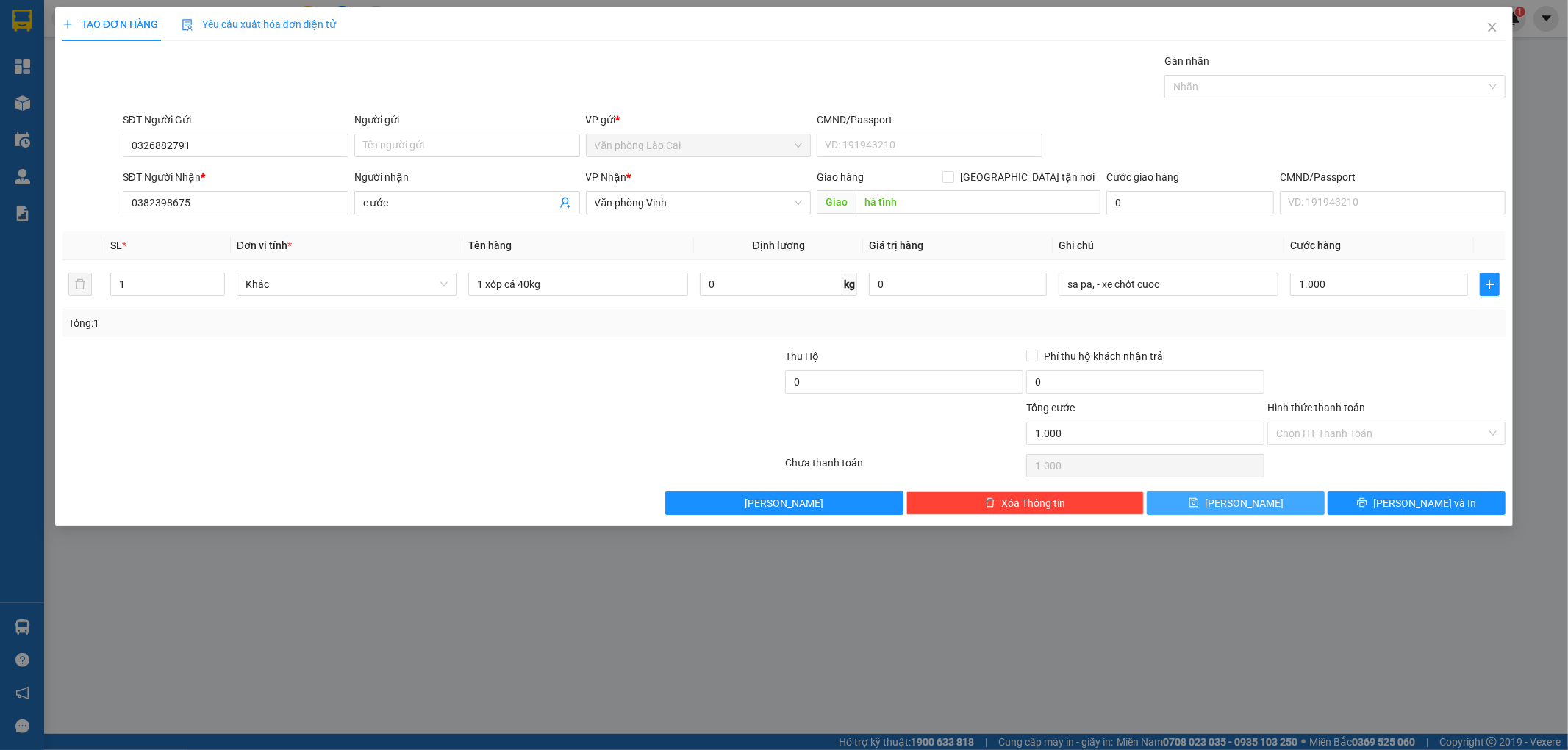
drag, startPoint x: 1201, startPoint y: 504, endPoint x: 595, endPoint y: 717, distance: 642.3
click at [1034, 587] on div "TẠO ĐƠN HÀNG Yêu cầu xuất hóa đơn điện tử Transit Pickup Surcharge Ids Transit …" at bounding box center [784, 375] width 1568 height 750
drag, startPoint x: 1335, startPoint y: 505, endPoint x: 1296, endPoint y: 507, distance: 39.1
click at [1296, 507] on div "Lưu nháp Xóa Thông tin [PERSON_NAME] và In" at bounding box center [784, 504] width 1446 height 24
click at [1296, 507] on button "[PERSON_NAME]" at bounding box center [1235, 504] width 178 height 24
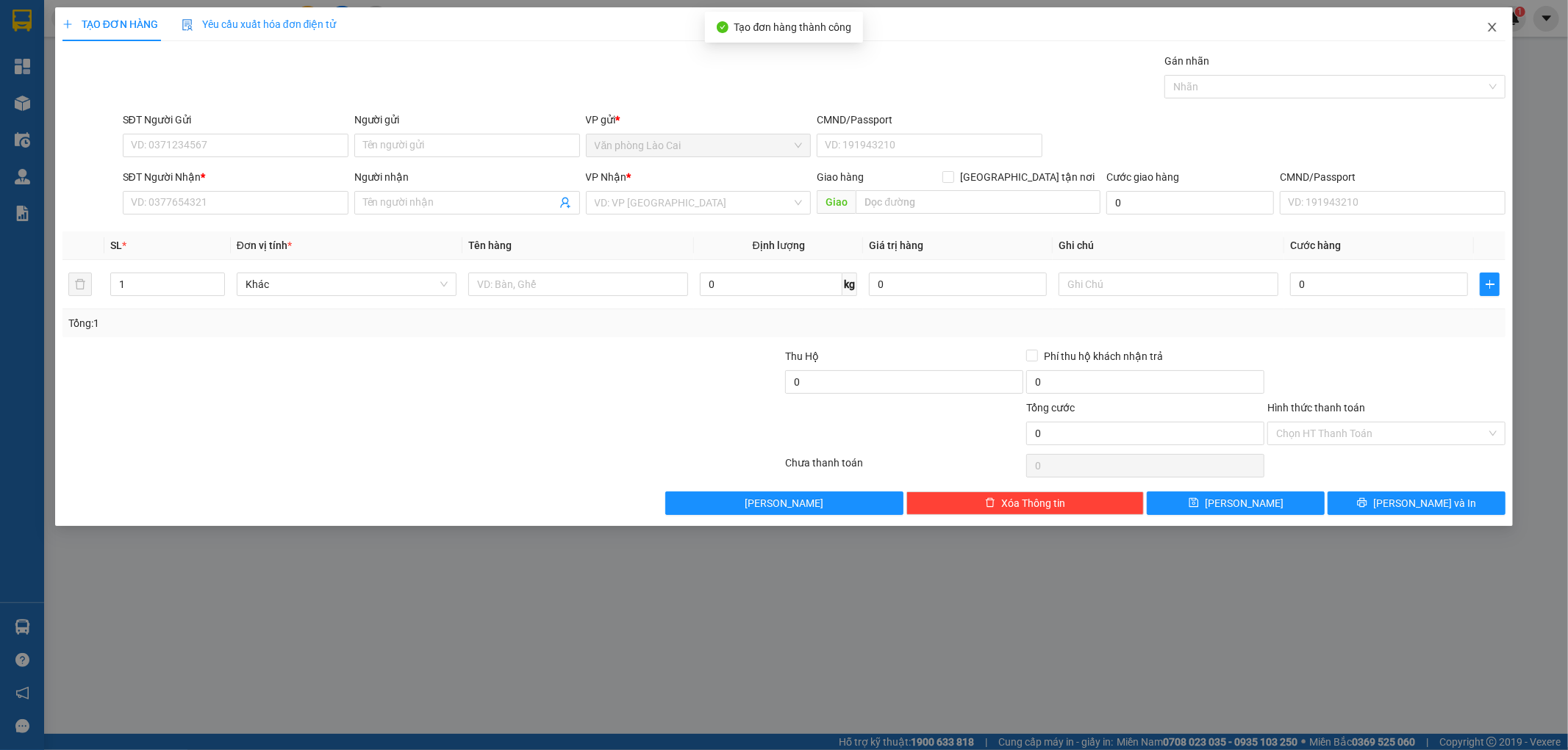
click at [1488, 30] on icon "close" at bounding box center [1492, 27] width 12 height 12
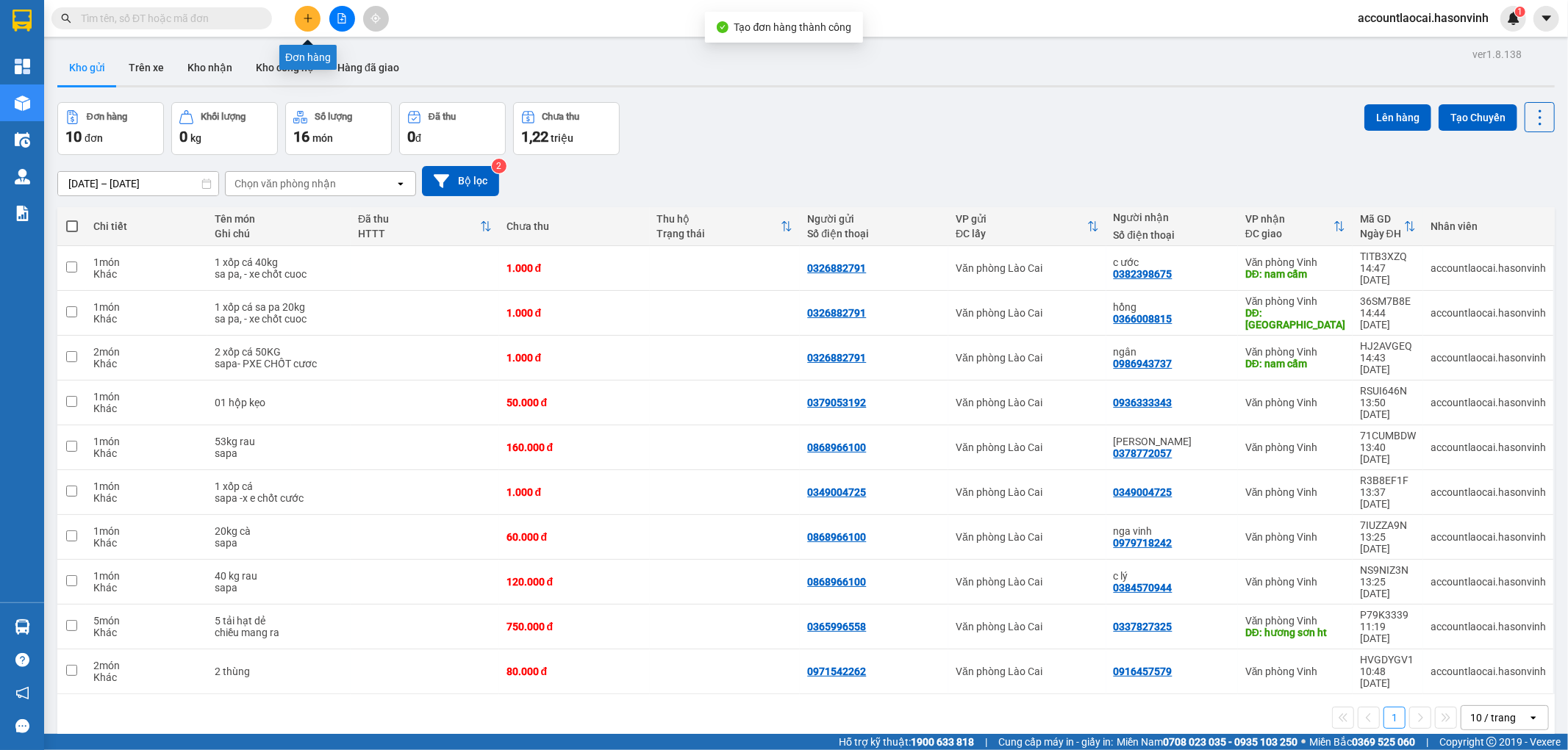
click at [314, 13] on button at bounding box center [307, 19] width 25 height 25
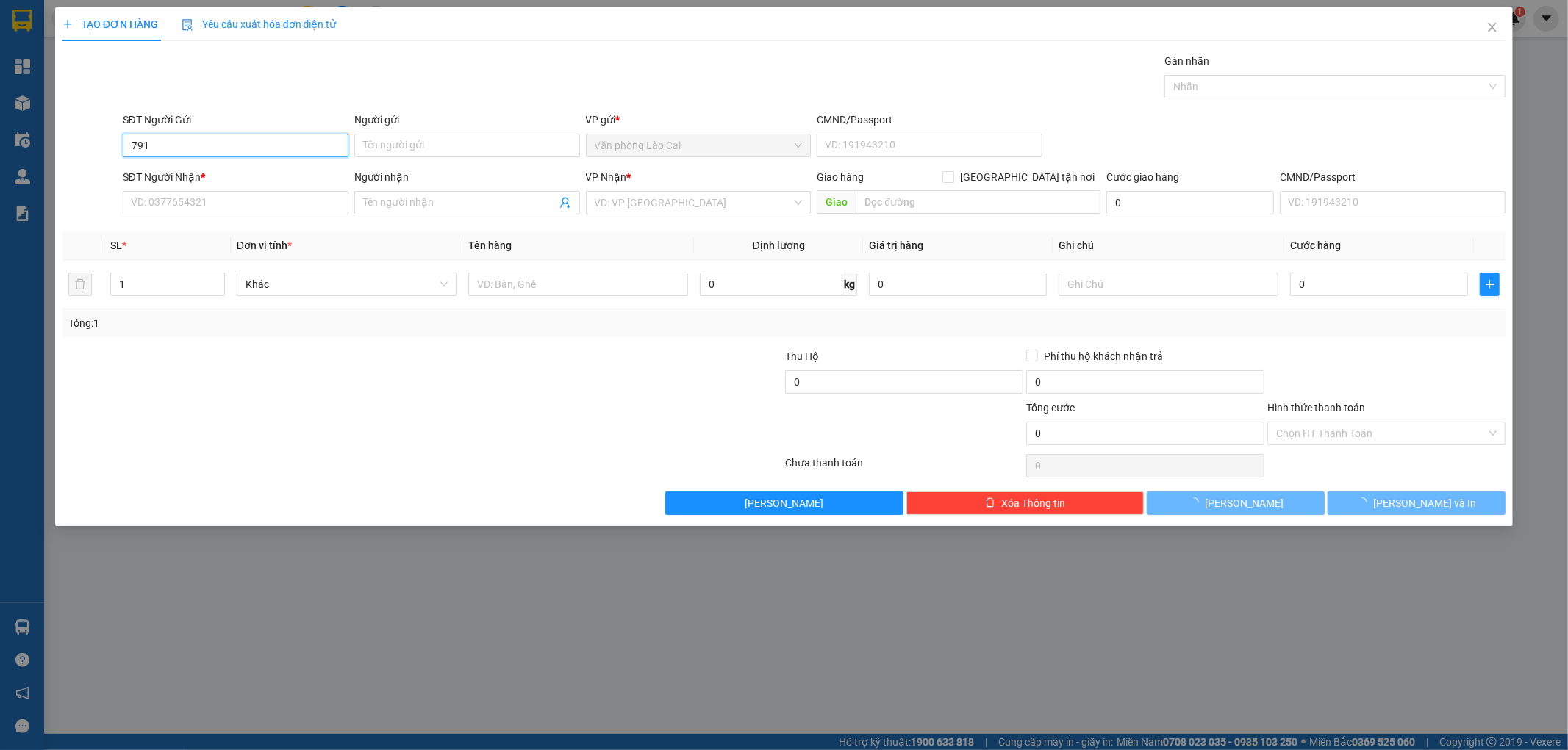
click at [189, 141] on input "791" at bounding box center [235, 146] width 226 height 24
click at [199, 179] on div "0326882791" at bounding box center [235, 174] width 208 height 16
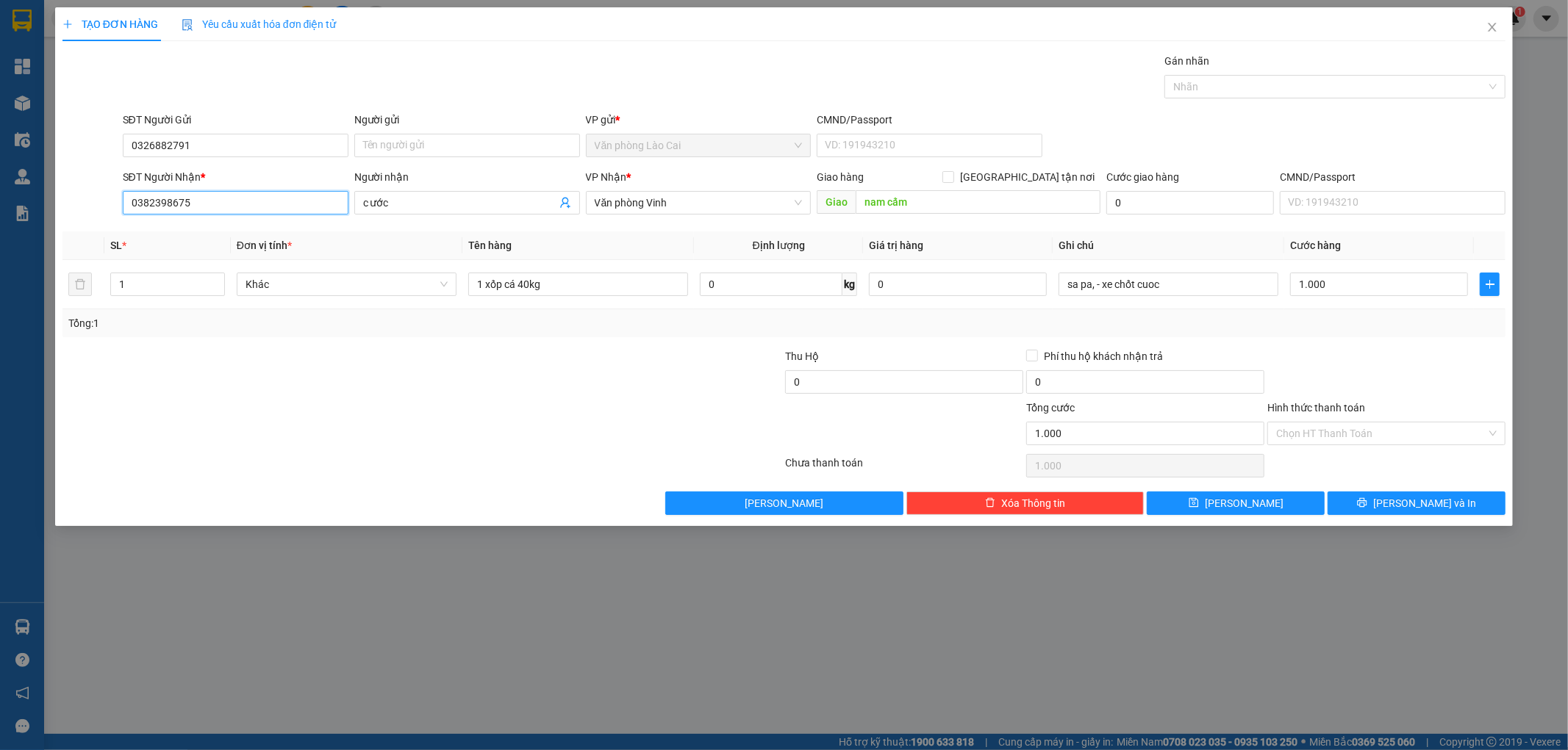
drag, startPoint x: 203, startPoint y: 197, endPoint x: 97, endPoint y: 212, distance: 107.1
click at [106, 212] on div "SĐT Người Nhận * 0382398675 0382398675 Người nhận c ước VP Nhận * Văn phòng Vin…" at bounding box center [784, 195] width 1446 height 52
paste input "Người nhận; phương Sdt 0865778997"
drag, startPoint x: 254, startPoint y: 201, endPoint x: 91, endPoint y: 202, distance: 163.0
click at [102, 201] on div "SĐT Người Nhận * Người nhận; phương Sdt 0865778997 Người nhận; phương Sdt 08657…" at bounding box center [784, 195] width 1446 height 52
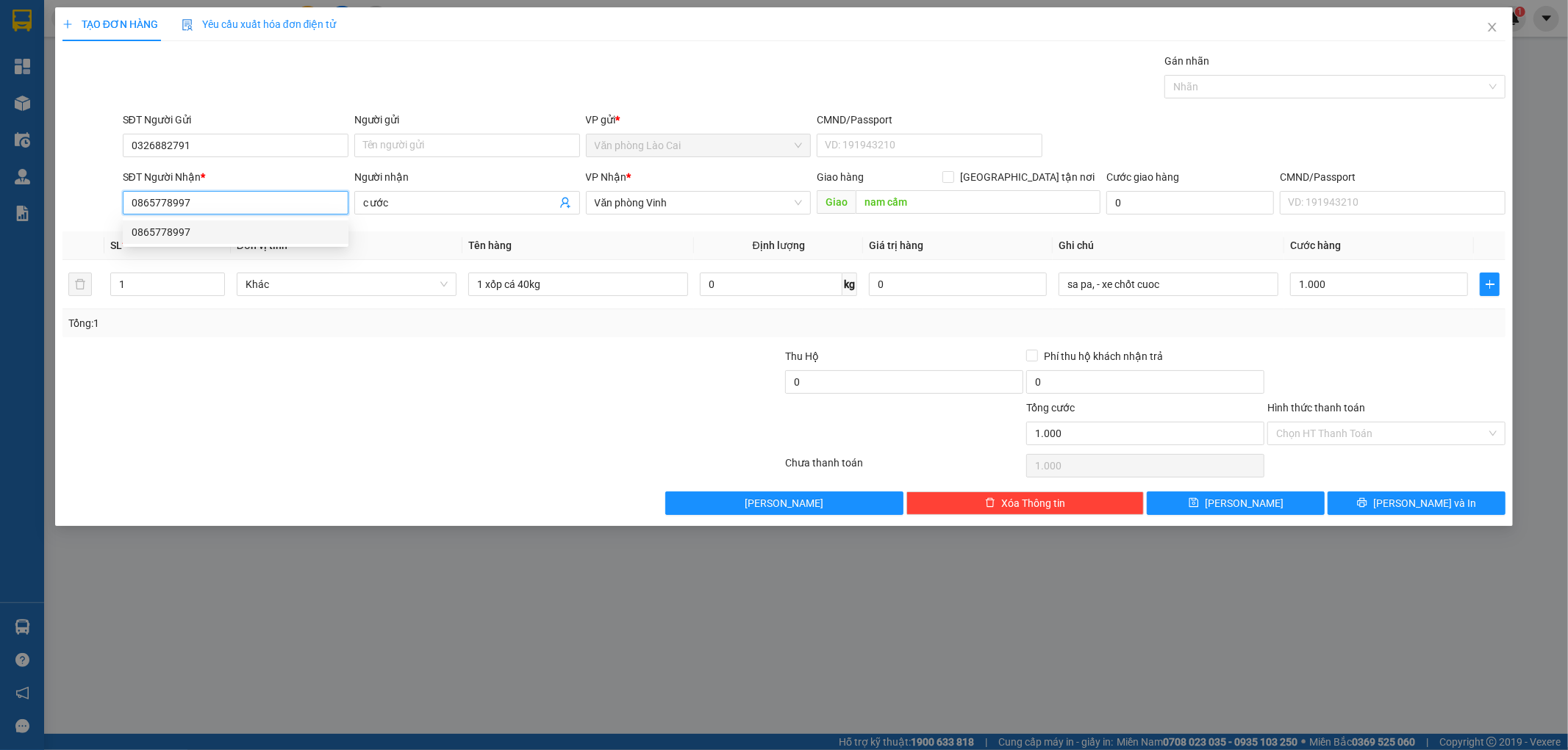
click at [137, 228] on div "0865778997" at bounding box center [235, 232] width 208 height 16
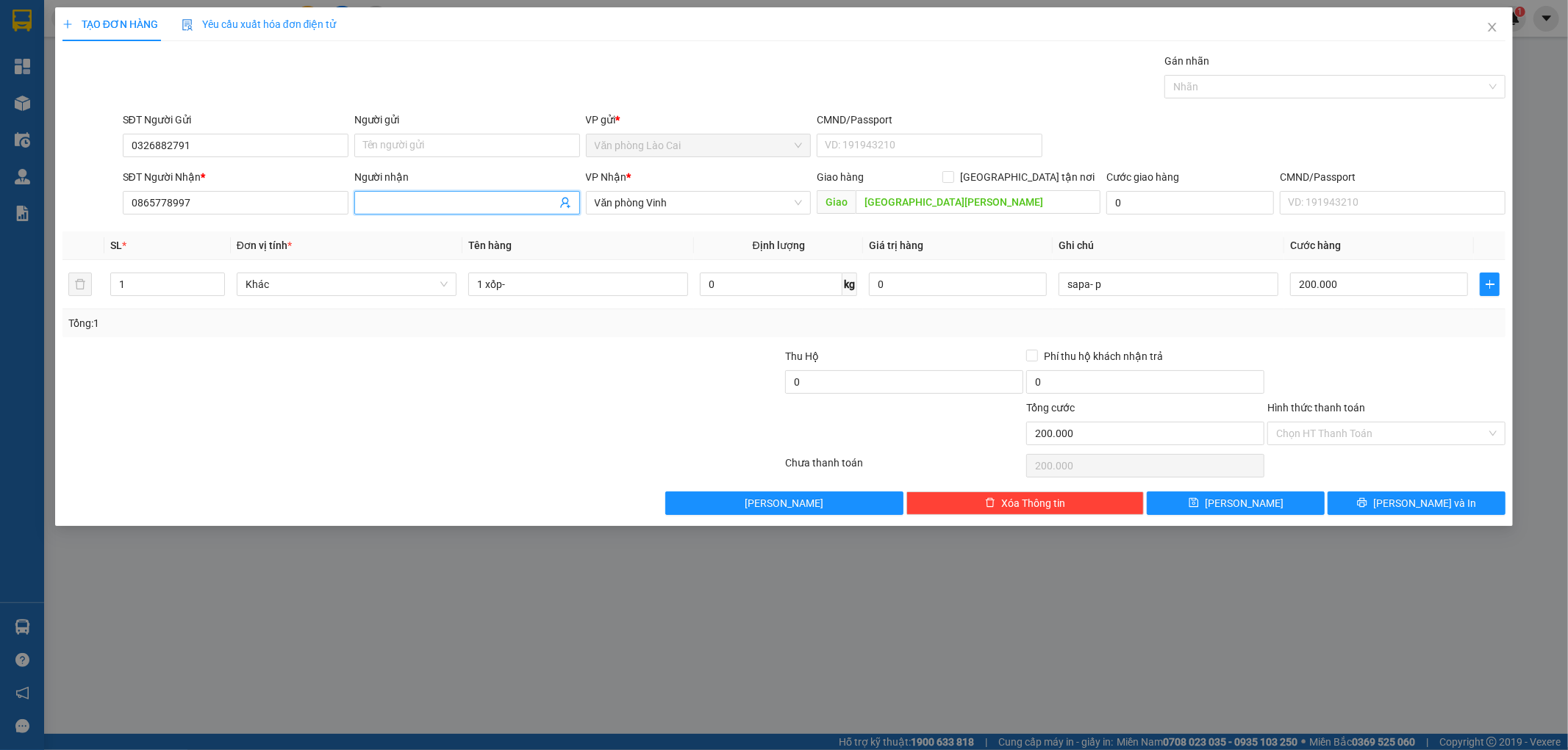
paste input "Người nhận; phương Sdt 0865778997"
drag, startPoint x: 485, startPoint y: 201, endPoint x: 236, endPoint y: 187, distance: 249.4
click at [236, 187] on div "SĐT Người Nhận * 0865778997 Người nhận Người nhận; phương Sdt 0865778997 Người …" at bounding box center [814, 195] width 1389 height 52
click at [429, 201] on input "Người nhận; phương Sdt 0865778997" at bounding box center [460, 202] width 193 height 16
drag, startPoint x: 422, startPoint y: 202, endPoint x: 239, endPoint y: 201, distance: 183.0
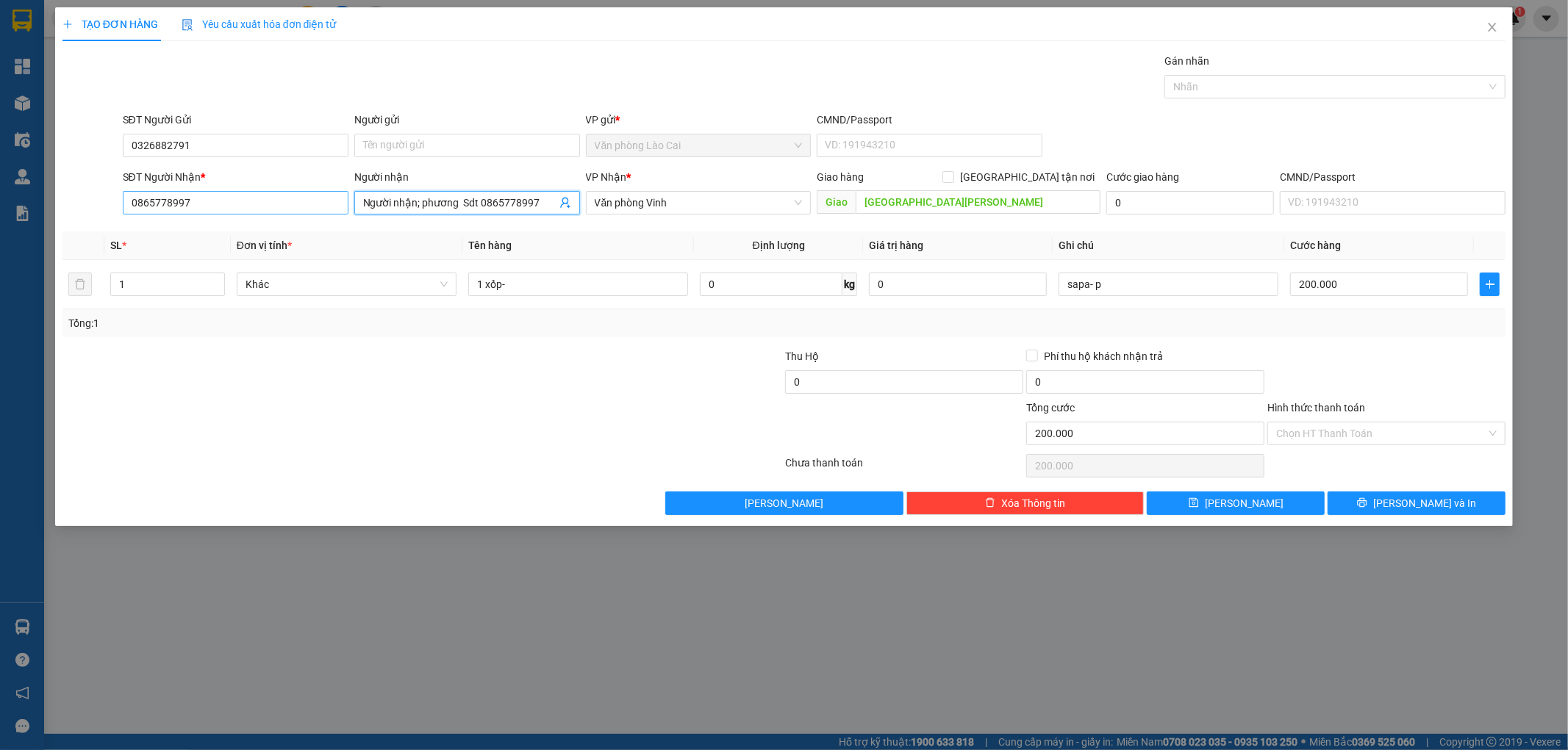
click at [254, 202] on div "SĐT Người Nhận * 0865778997 Người nhận Người nhận; phương Sdt 0865778997 Người …" at bounding box center [814, 195] width 1389 height 52
drag, startPoint x: 406, startPoint y: 201, endPoint x: 537, endPoint y: 203, distance: 131.0
click at [537, 203] on input "phương Sdt 0865778997" at bounding box center [460, 202] width 193 height 16
click at [533, 285] on input "1 xốp-" at bounding box center [578, 284] width 220 height 24
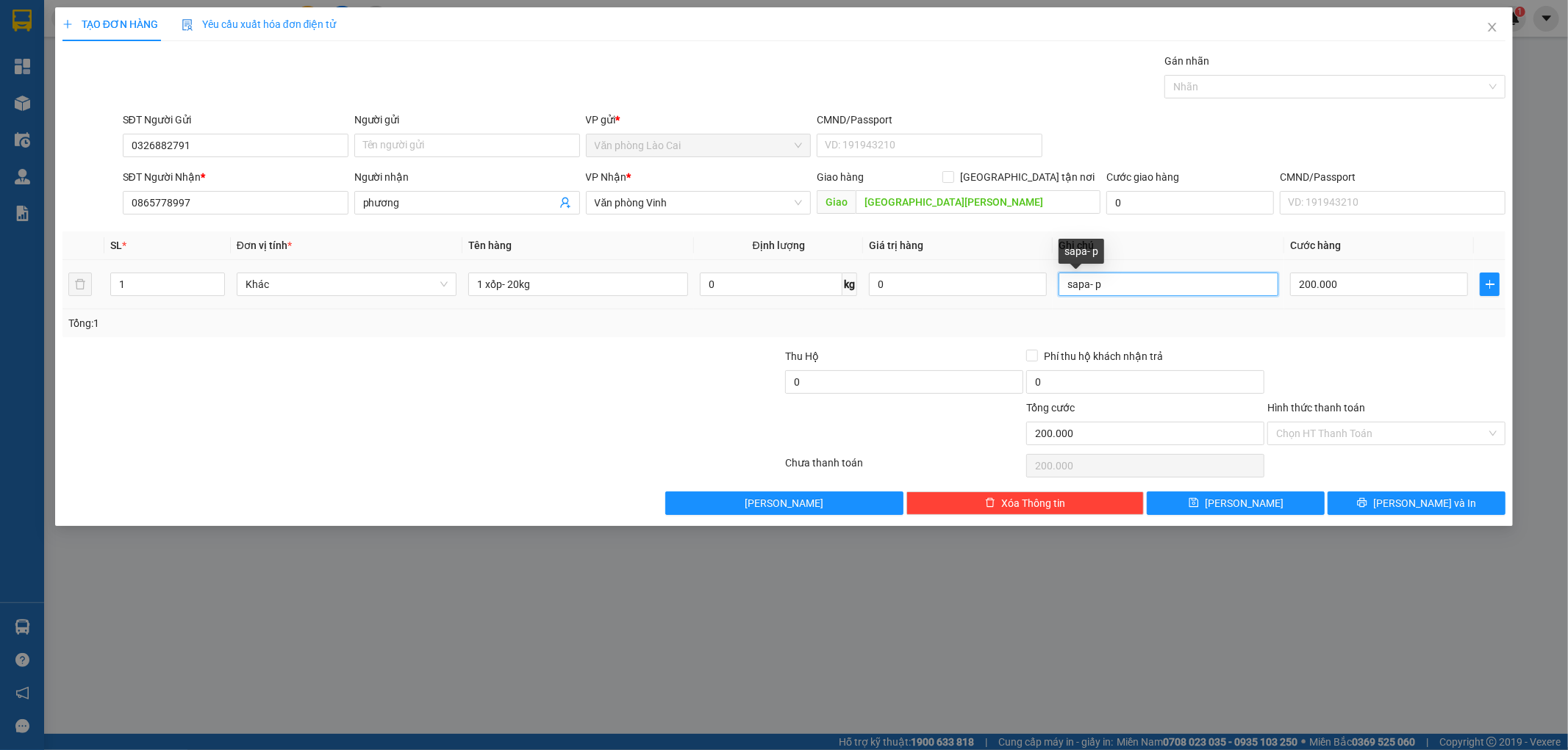
click at [1111, 295] on input "sapa- p" at bounding box center [1168, 284] width 220 height 24
click at [1333, 290] on input "200.000" at bounding box center [1379, 284] width 178 height 24
click at [1298, 488] on div "Transit Pickup Surcharge Ids Transit Deliver Surcharge Ids Transit Deliver Surc…" at bounding box center [784, 284] width 1444 height 462
click at [1294, 504] on button "[PERSON_NAME]" at bounding box center [1235, 504] width 178 height 24
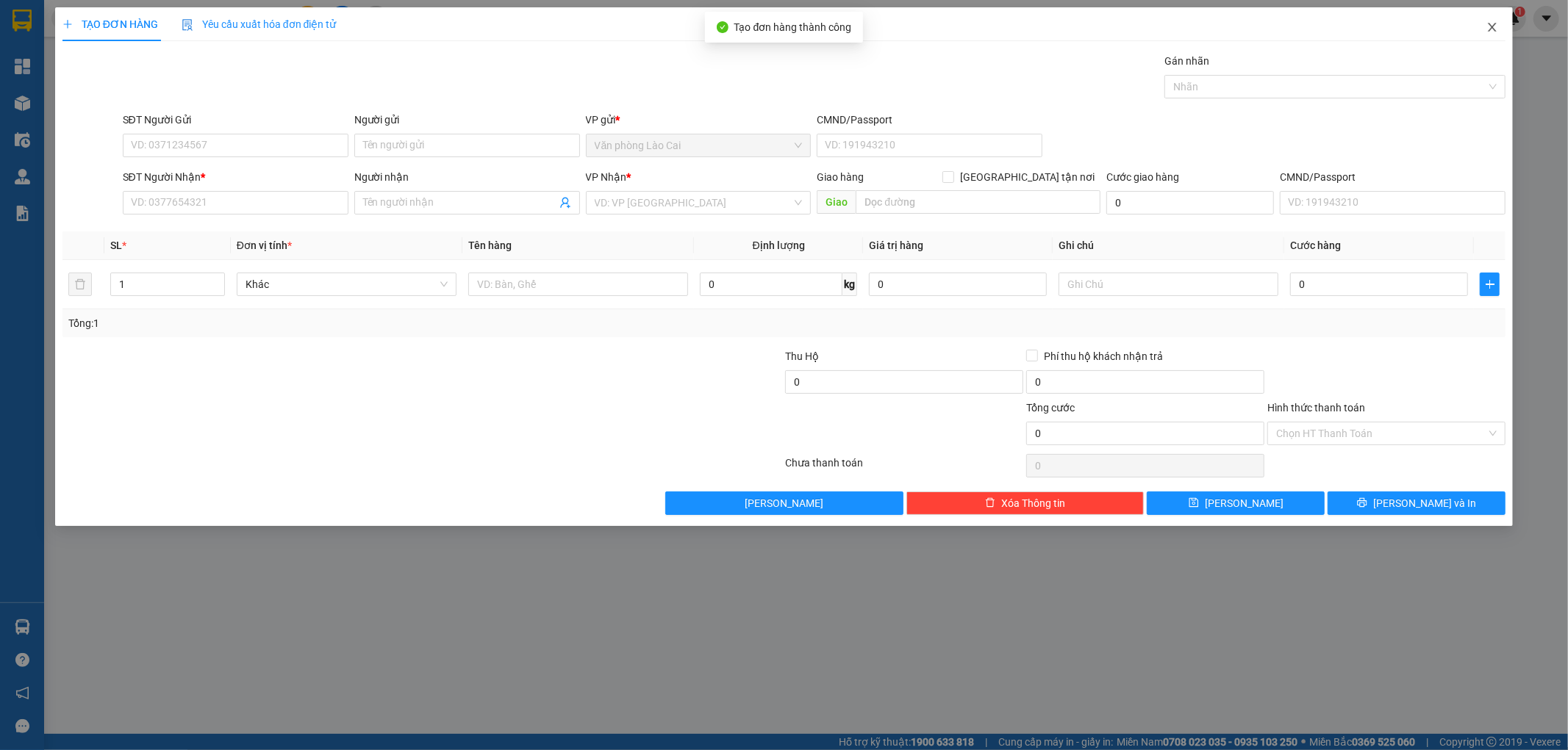
click at [1493, 25] on icon "close" at bounding box center [1492, 27] width 12 height 12
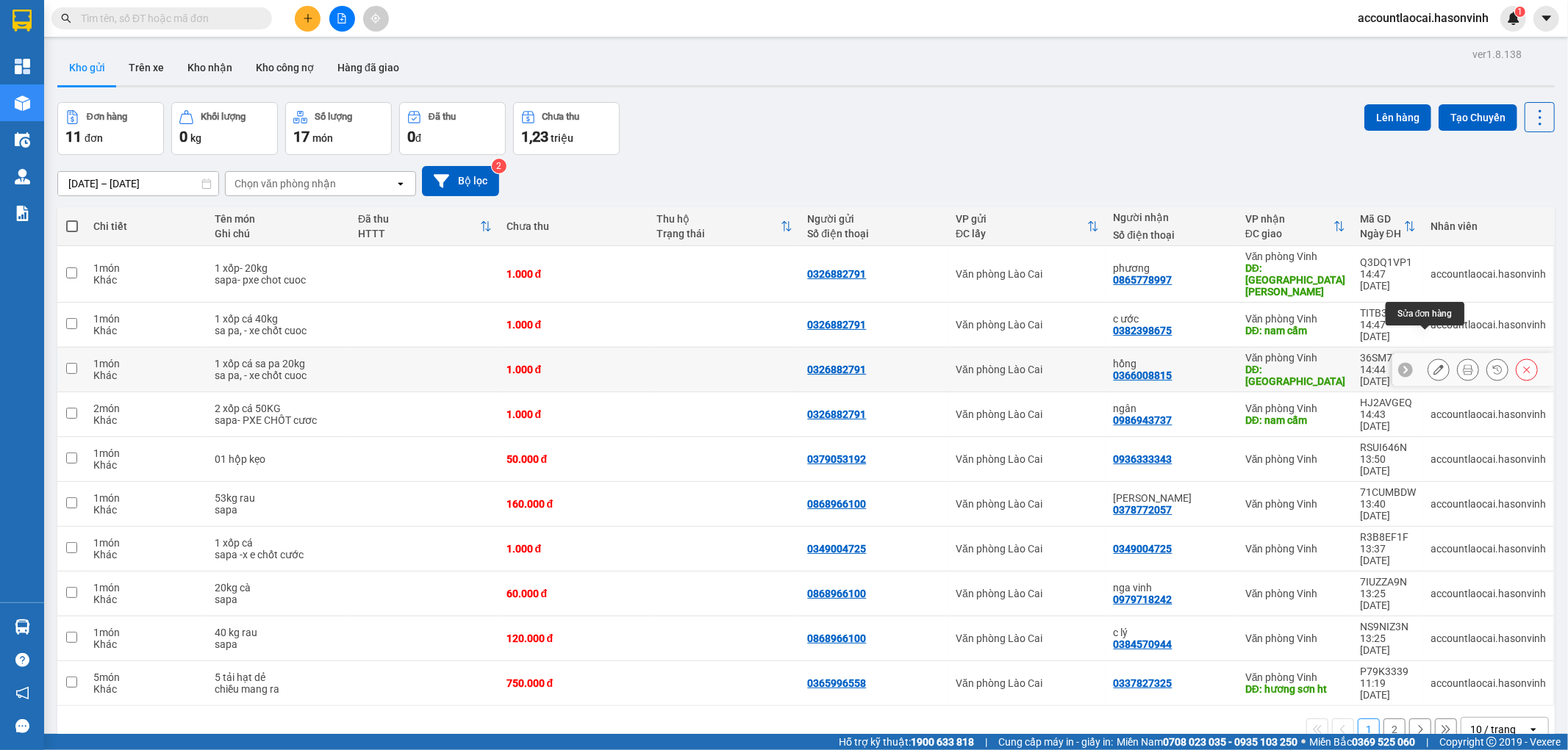
click at [1430, 357] on button at bounding box center [1438, 370] width 20 height 25
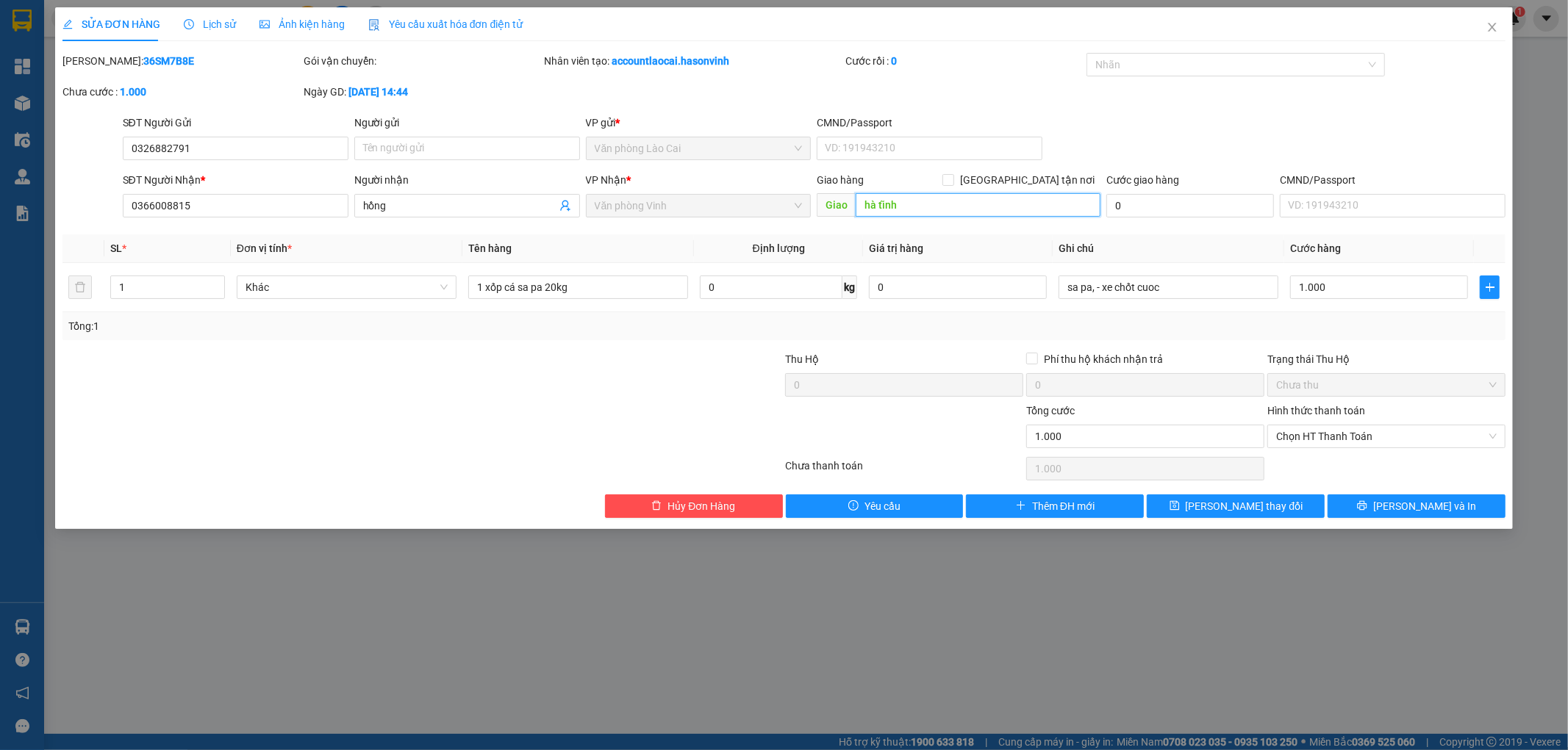
click at [858, 202] on input "hà tĩnh" at bounding box center [978, 205] width 245 height 24
click at [1218, 518] on div "SỬA ĐƠN HÀNG Lịch sử Ảnh kiện hàng Yêu cầu xuất hóa đơn điện tử Total Paid Fee …" at bounding box center [784, 268] width 1458 height 521
click at [1268, 511] on span "[PERSON_NAME] thay đổi" at bounding box center [1244, 506] width 118 height 16
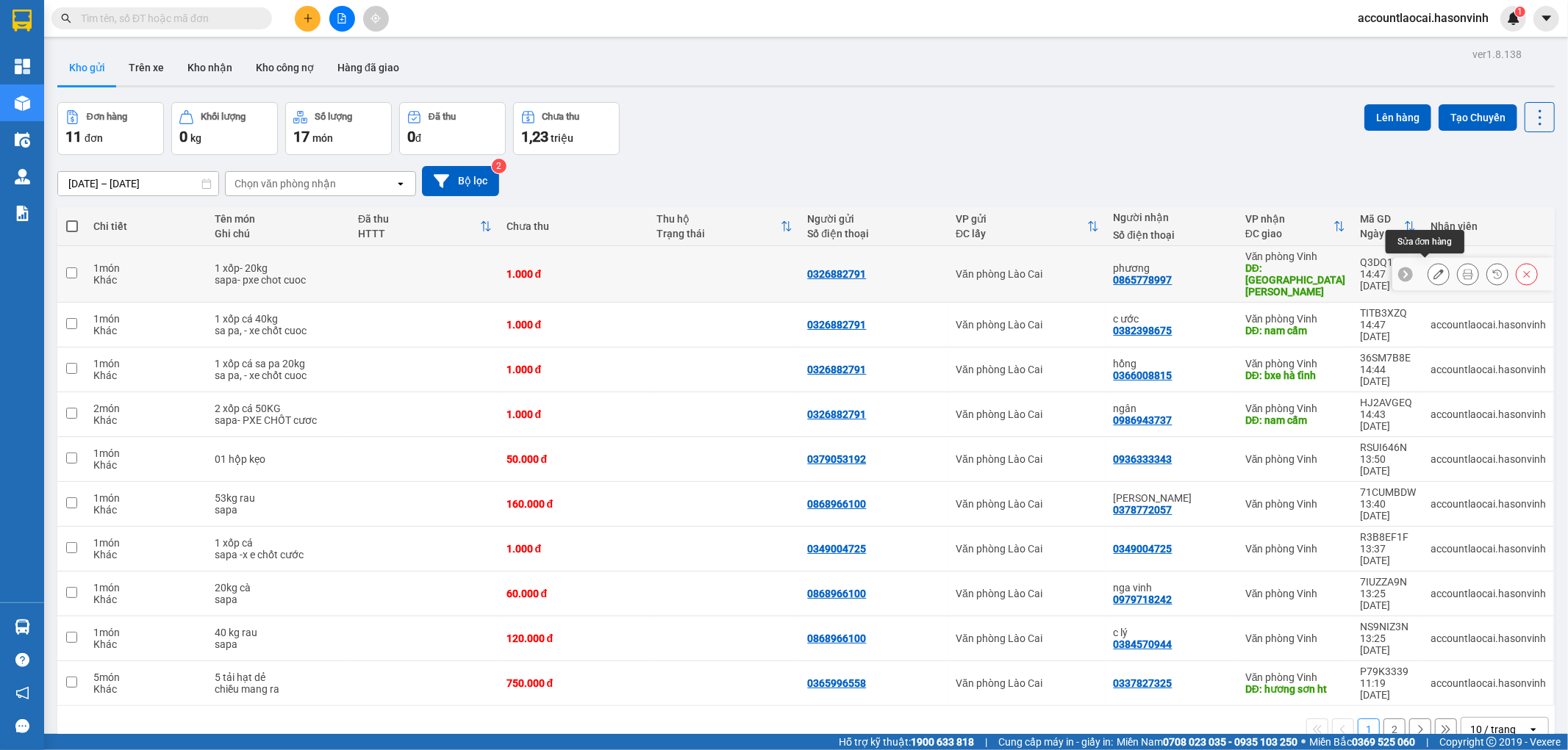
click at [1433, 269] on icon at bounding box center [1438, 274] width 10 height 10
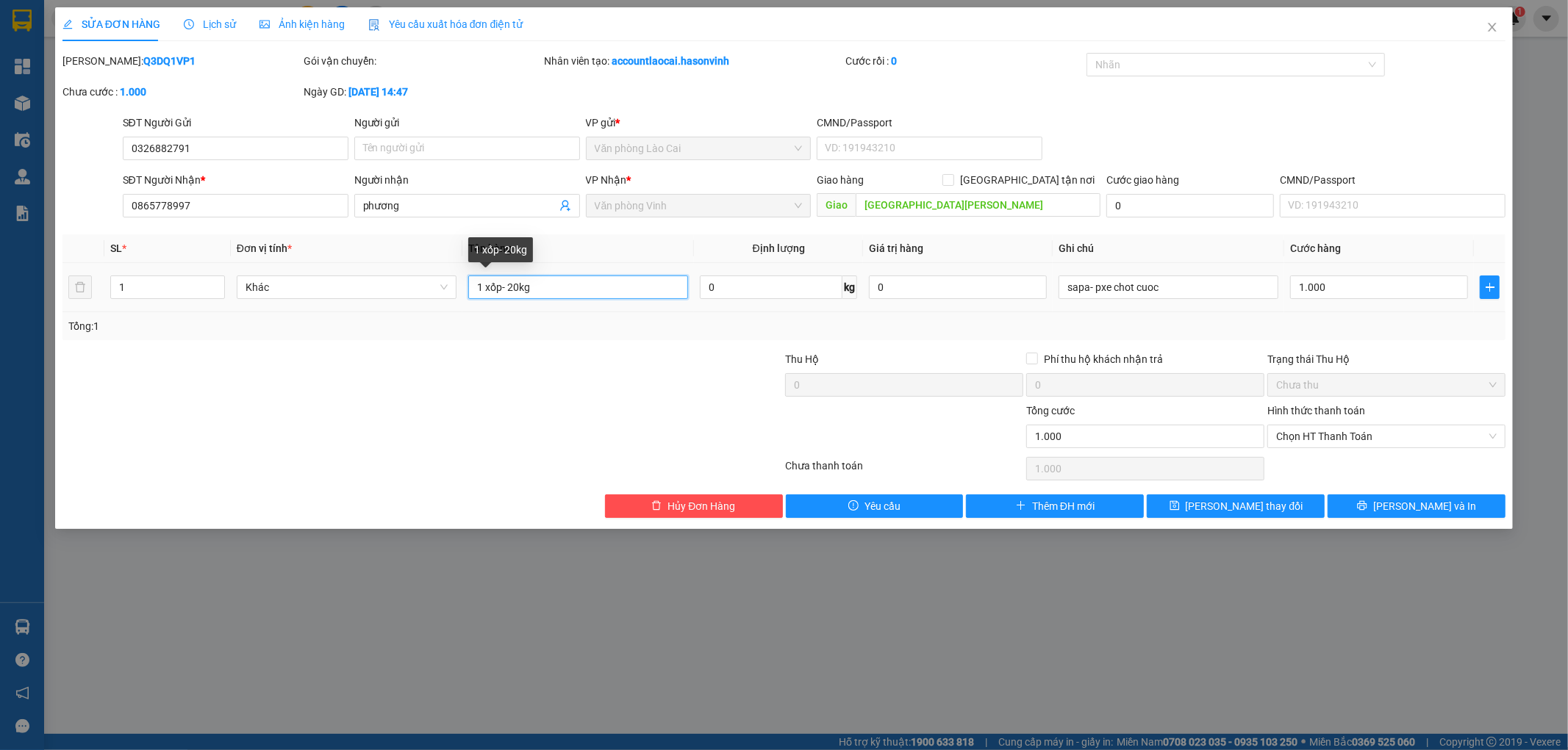
drag, startPoint x: 520, startPoint y: 293, endPoint x: 511, endPoint y: 292, distance: 9.1
click at [511, 292] on input "1 xốp- 20kg" at bounding box center [578, 288] width 220 height 24
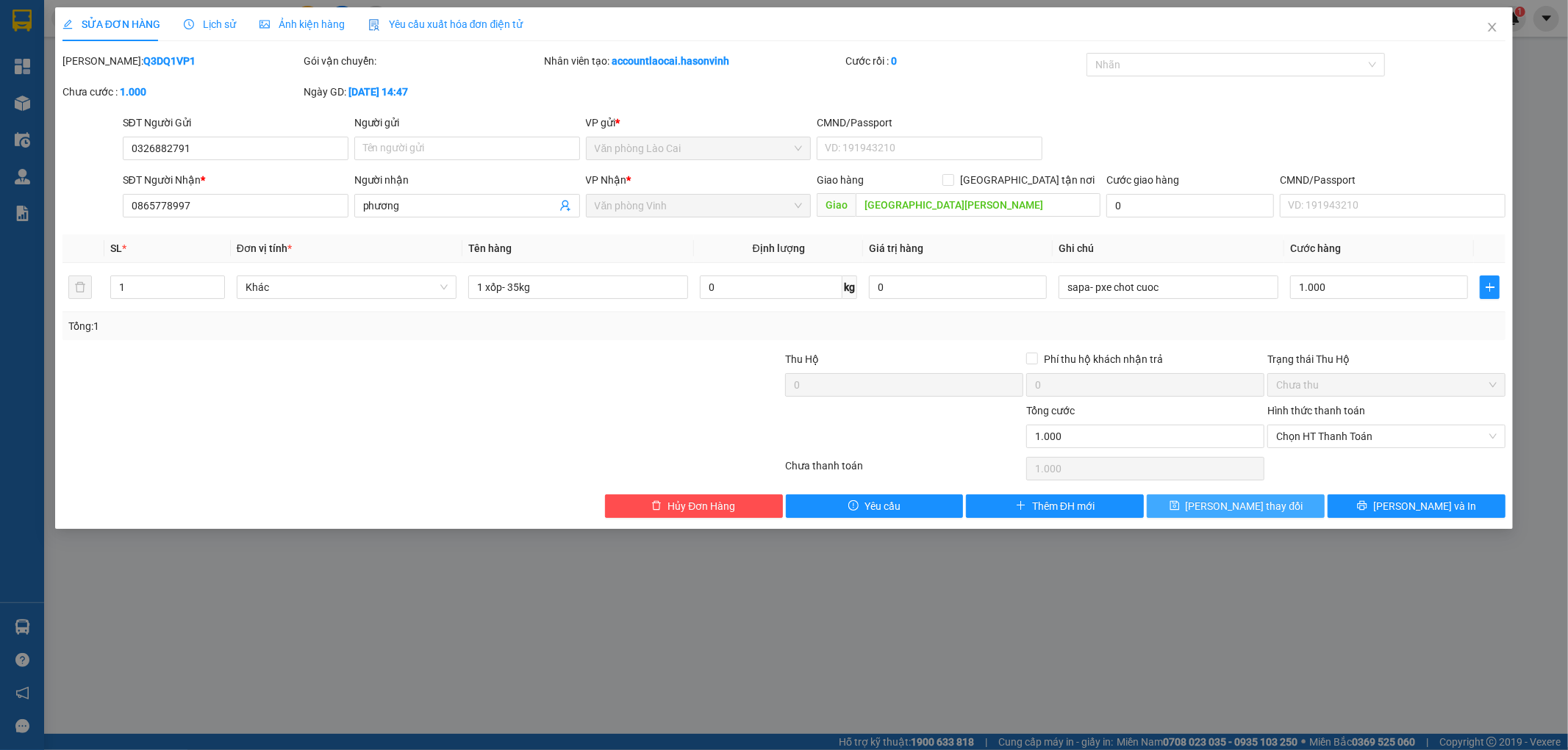
drag, startPoint x: 1212, startPoint y: 494, endPoint x: 1212, endPoint y: 505, distance: 11.0
click at [1212, 495] on div "Total Paid Fee 0 Total UnPaid Fee 1.000 Cash Collection Total Fee Mã ĐH: Q3DQ1V…" at bounding box center [784, 286] width 1444 height 466
click at [1212, 505] on button "[PERSON_NAME] thay đổi" at bounding box center [1235, 506] width 178 height 24
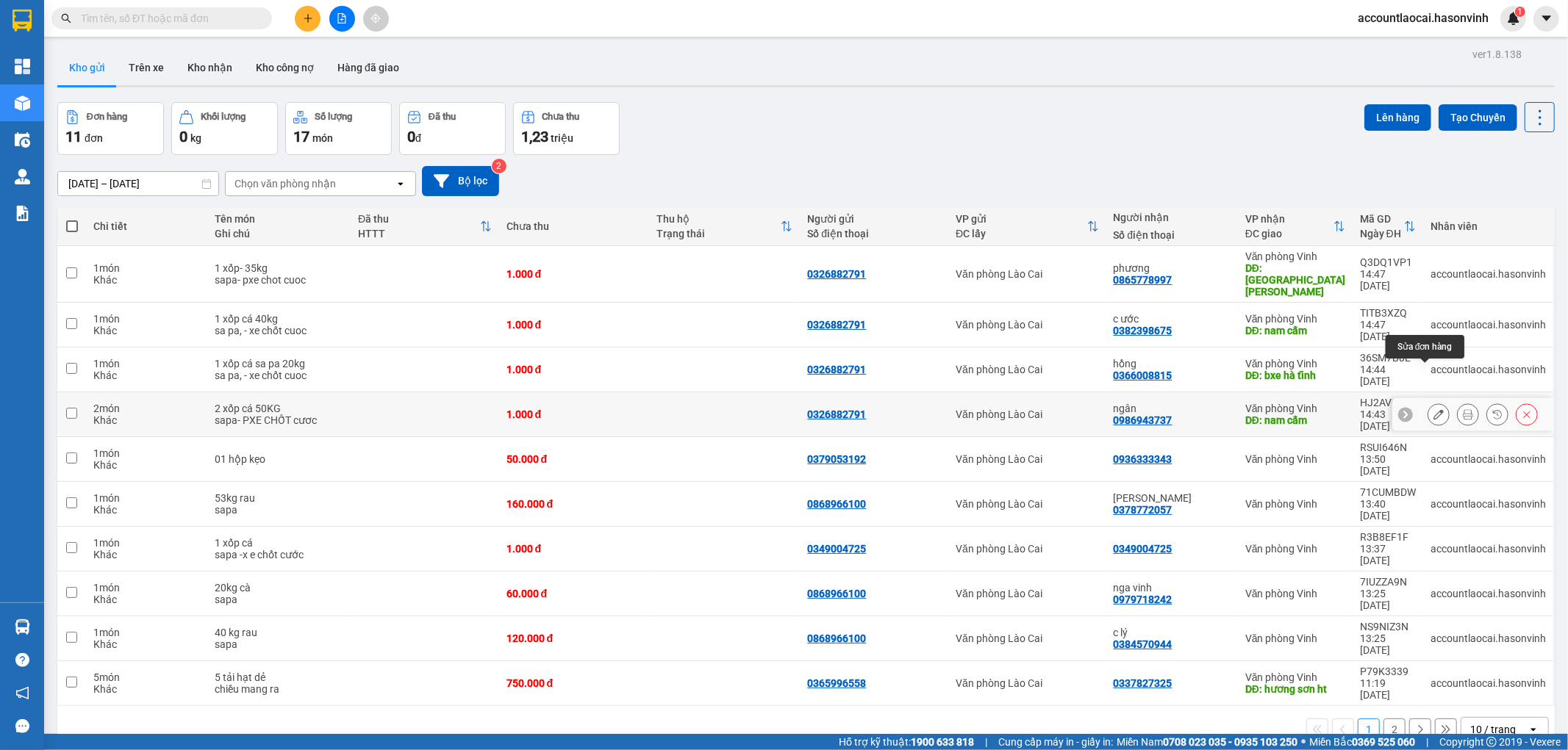
click at [1433, 410] on icon at bounding box center [1438, 415] width 10 height 10
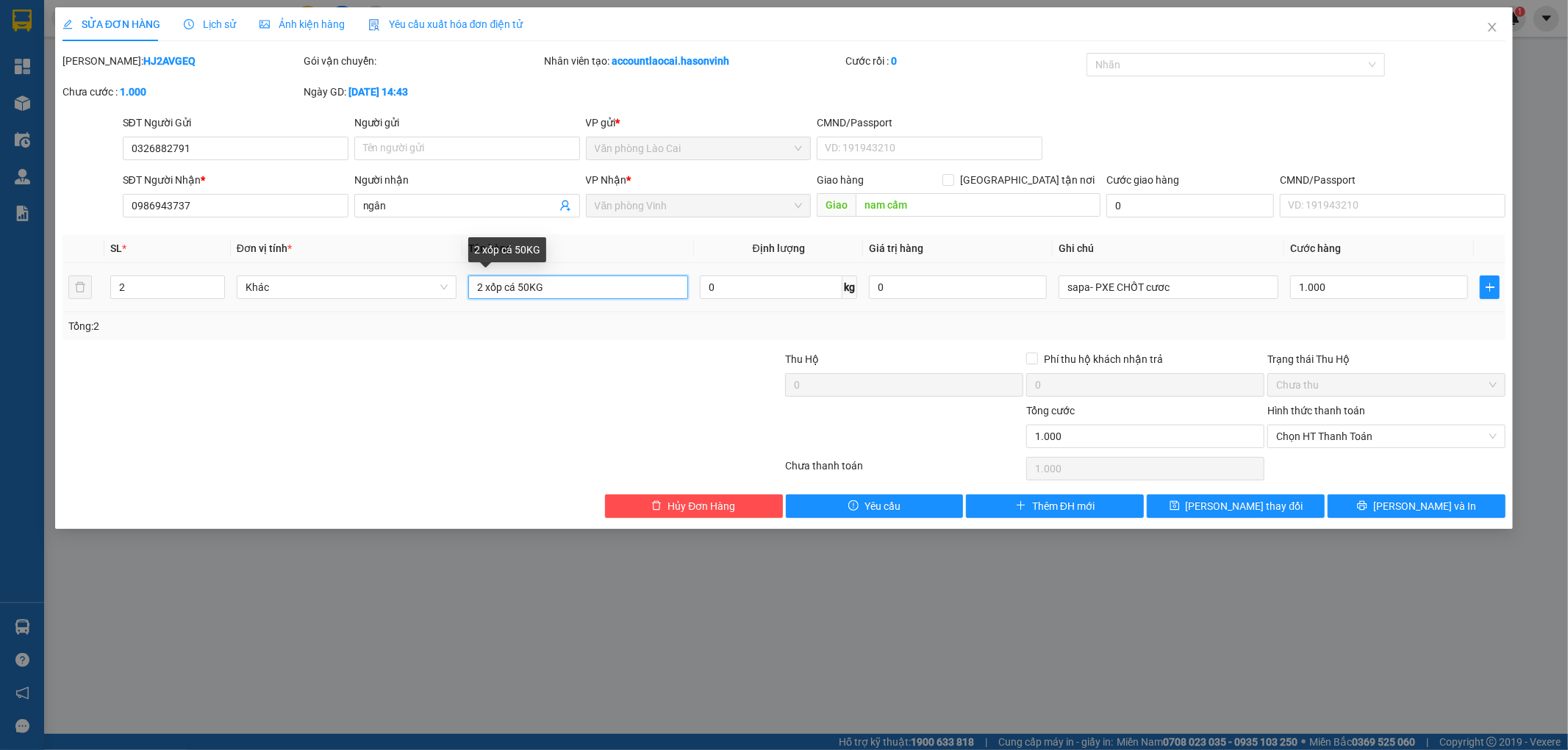
click at [516, 284] on input "2 xốp cá 50KG" at bounding box center [578, 288] width 220 height 24
click at [561, 287] on input "2 xốp cá 50KG" at bounding box center [578, 288] width 220 height 24
click at [517, 287] on input "2 xốp cá 50KG" at bounding box center [578, 288] width 220 height 24
click at [571, 290] on input "2 xốp cá 50KG" at bounding box center [578, 288] width 220 height 24
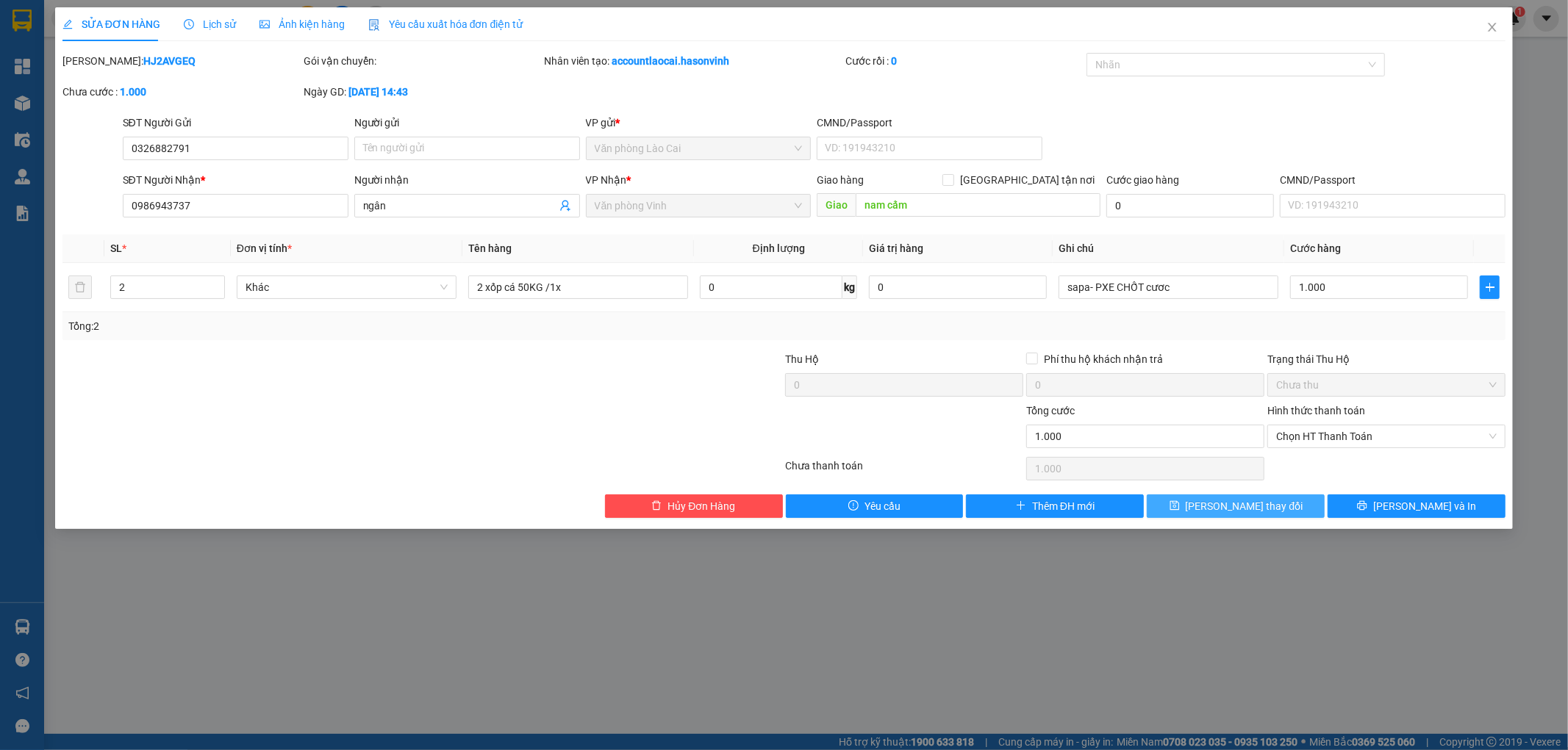
click at [1291, 510] on button "[PERSON_NAME] thay đổi" at bounding box center [1235, 506] width 178 height 24
